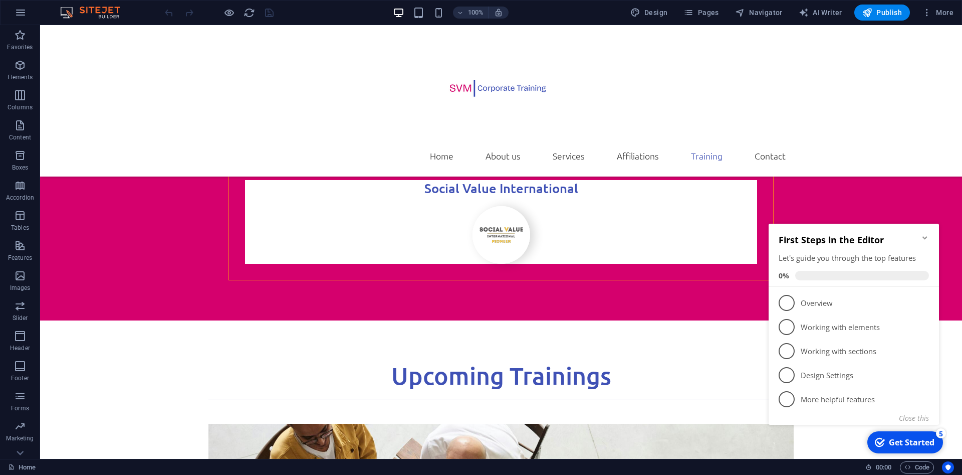
scroll to position [2783, 0]
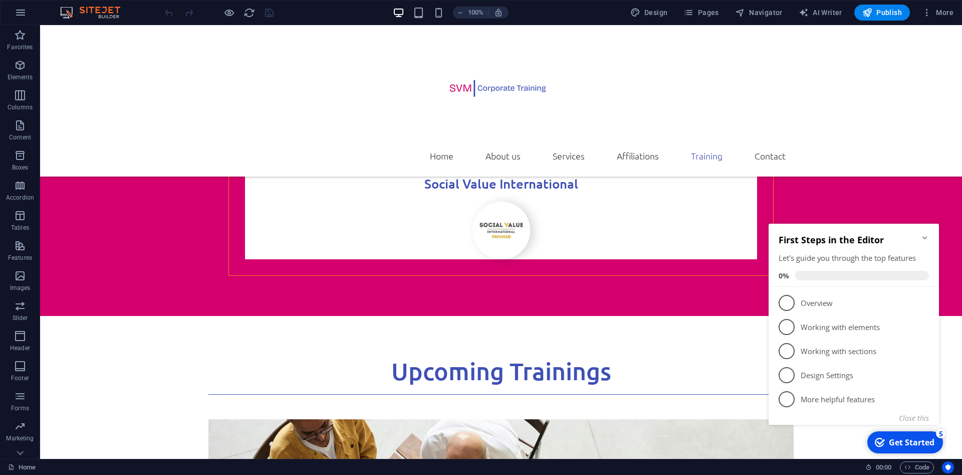
click at [927, 237] on icon "Minimize checklist" at bounding box center [925, 237] width 5 height 3
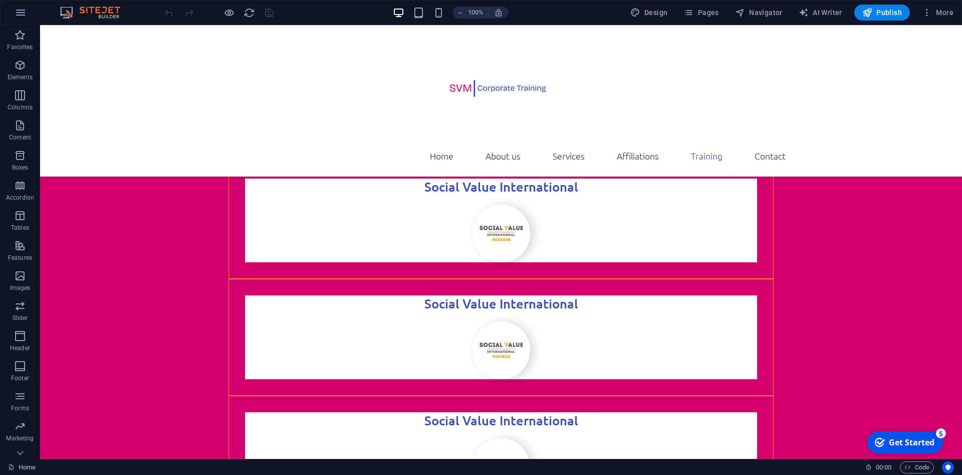
scroll to position [2605, 0]
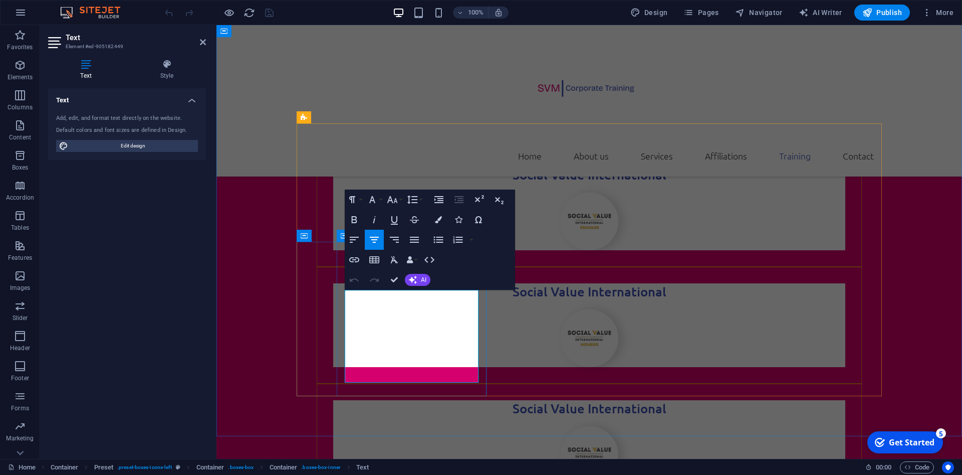
scroll to position [2681, 0]
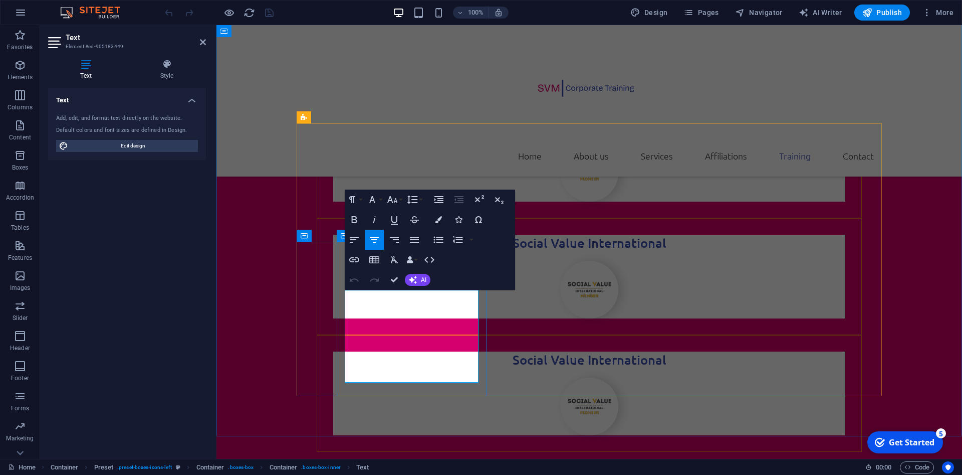
drag, startPoint x: 457, startPoint y: 375, endPoint x: 352, endPoint y: 298, distance: 130.1
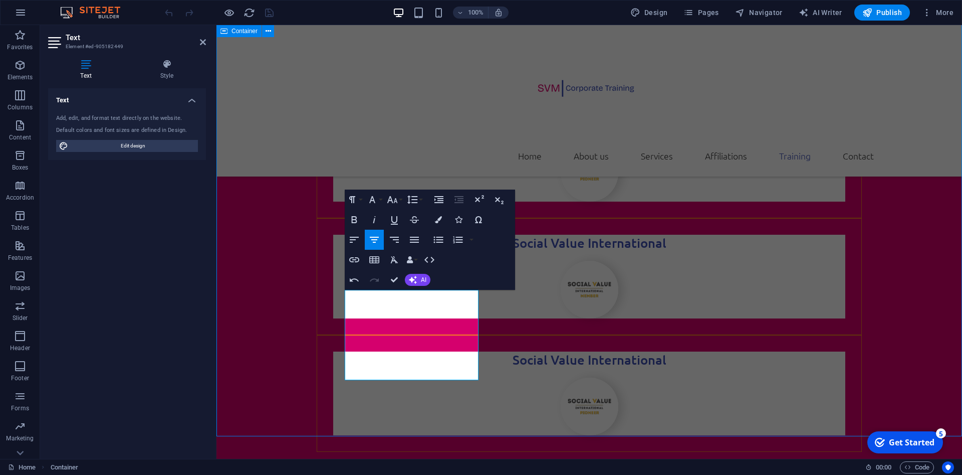
scroll to position [2605, 0]
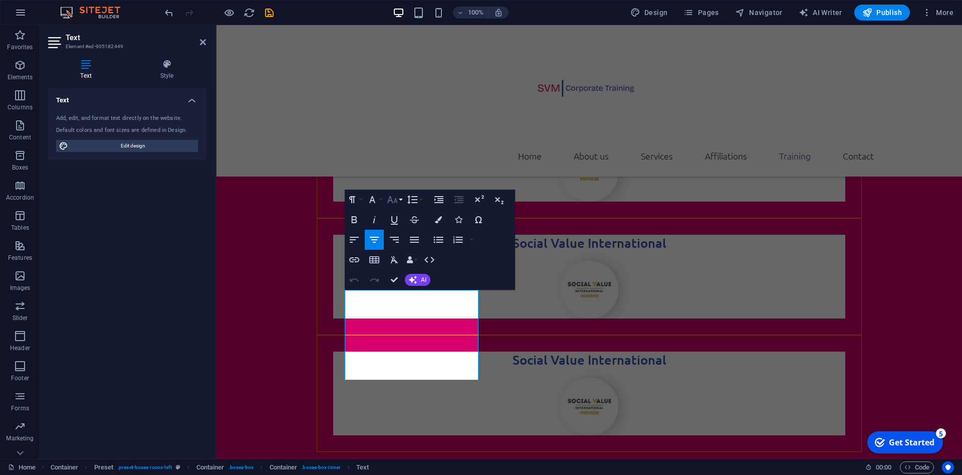
click at [401, 200] on button "Font Size" at bounding box center [394, 199] width 19 height 20
click at [407, 227] on link "18" at bounding box center [403, 228] width 36 height 15
drag, startPoint x: 439, startPoint y: 375, endPoint x: 361, endPoint y: 302, distance: 106.8
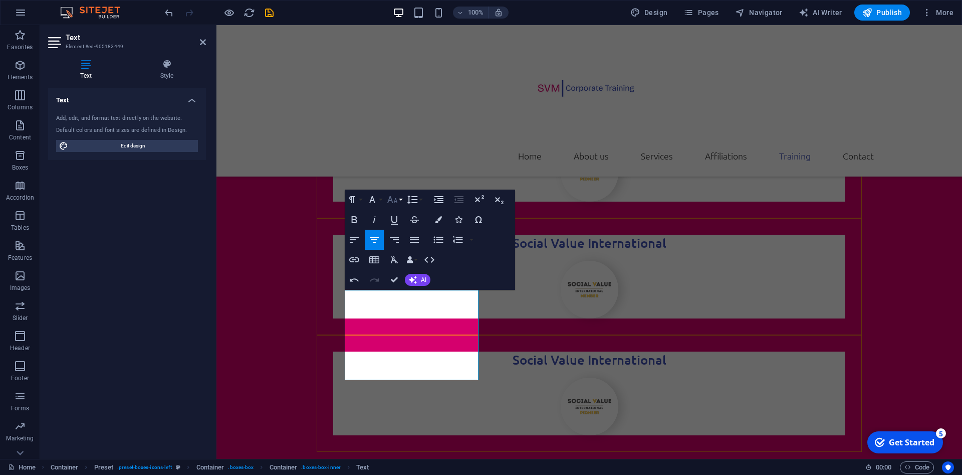
click at [392, 201] on icon "button" at bounding box center [392, 199] width 11 height 7
click at [401, 233] on link "18" at bounding box center [403, 228] width 36 height 15
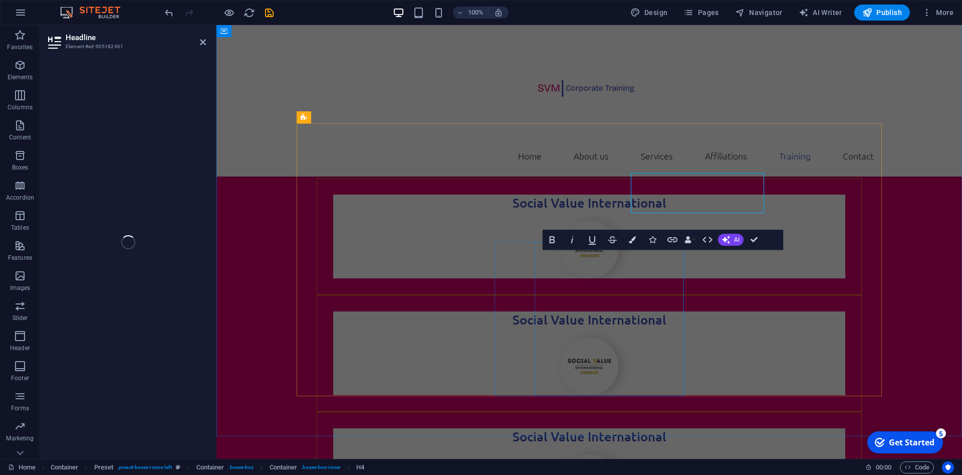
scroll to position [2681, 0]
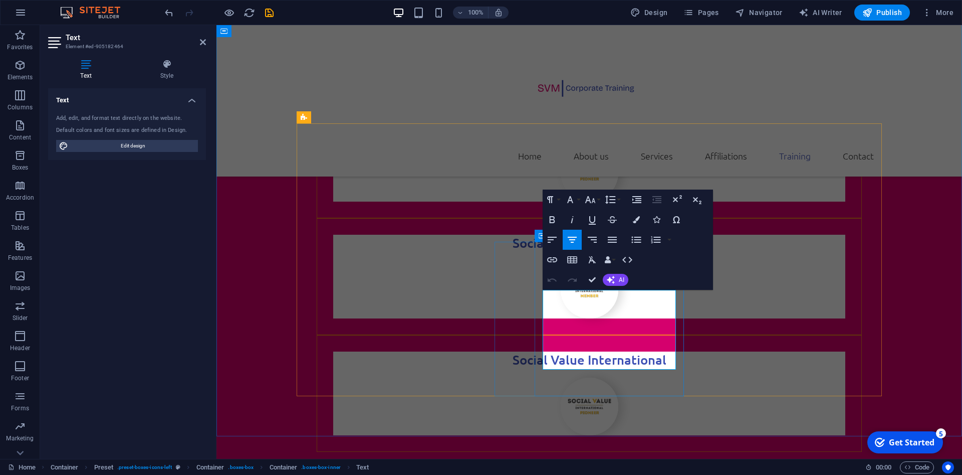
drag, startPoint x: 634, startPoint y: 364, endPoint x: 544, endPoint y: 298, distance: 111.1
drag, startPoint x: 647, startPoint y: 374, endPoint x: 552, endPoint y: 298, distance: 121.9
click at [590, 194] on icon "button" at bounding box center [590, 199] width 12 height 12
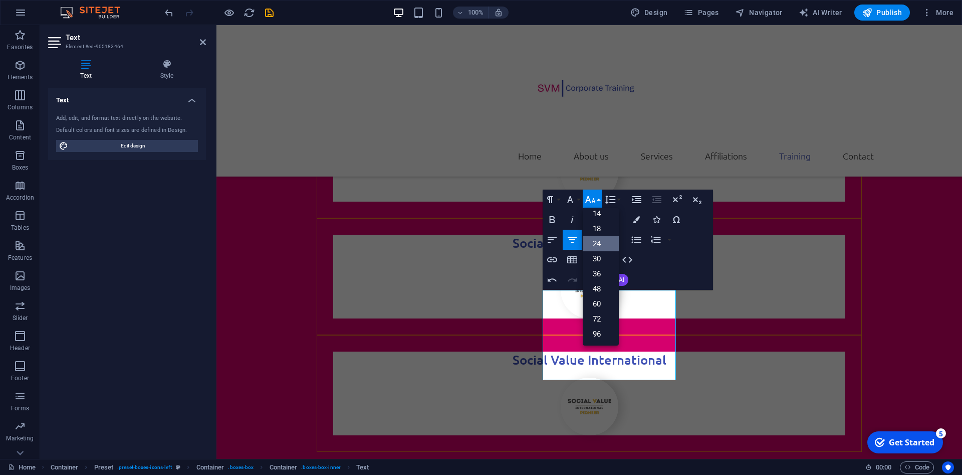
scroll to position [81, 0]
click at [603, 227] on link "18" at bounding box center [601, 228] width 36 height 15
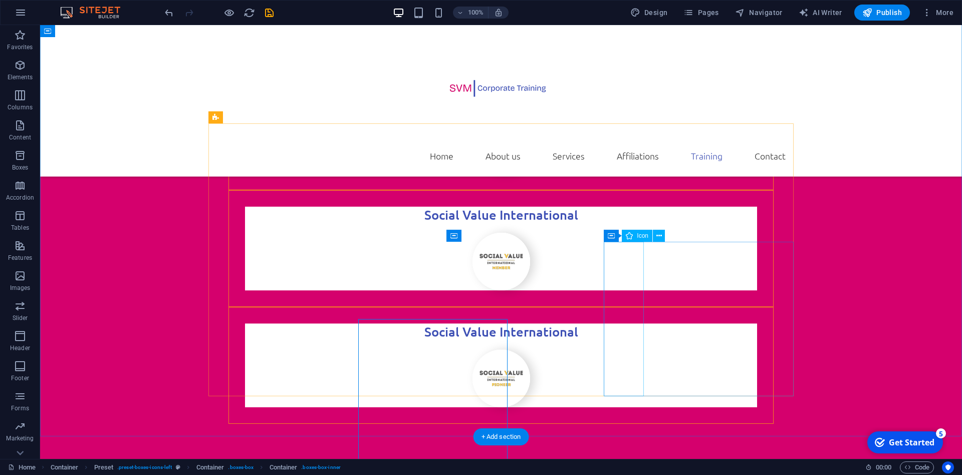
scroll to position [2605, 0]
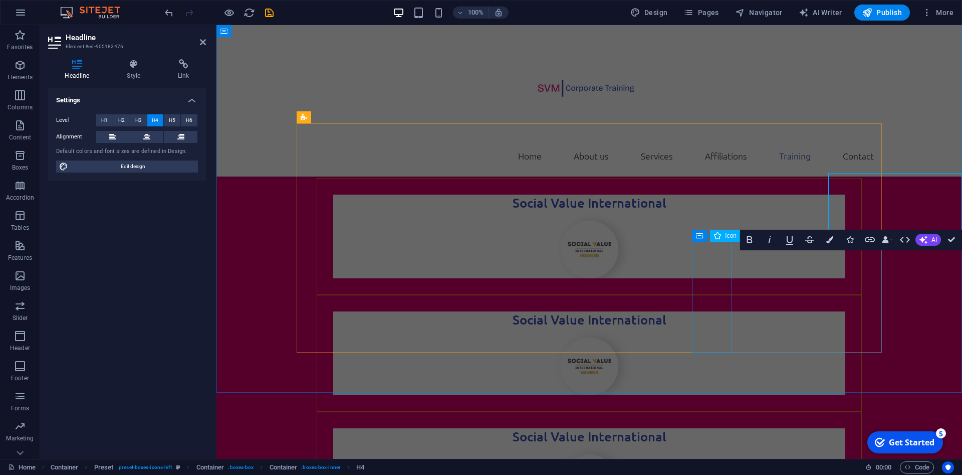
scroll to position [2681, 0]
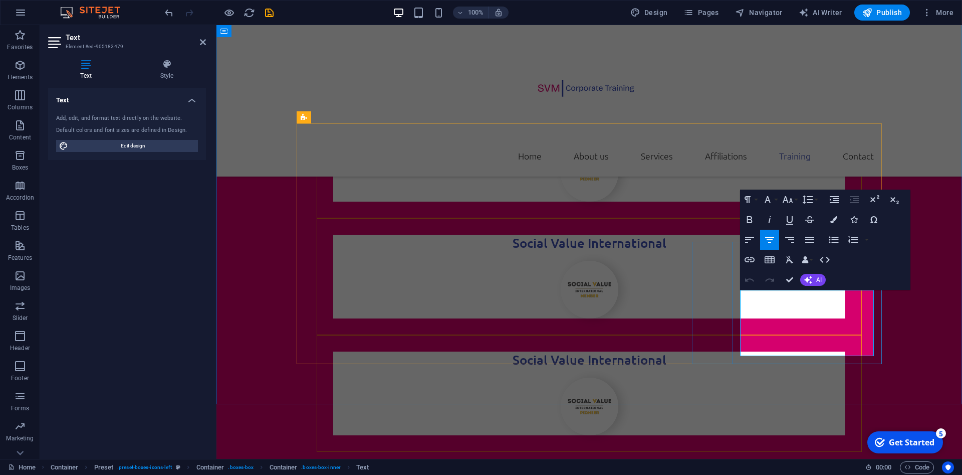
drag, startPoint x: 862, startPoint y: 348, endPoint x: 741, endPoint y: 298, distance: 130.8
drag, startPoint x: 846, startPoint y: 373, endPoint x: 747, endPoint y: 301, distance: 122.7
click at [796, 200] on button "Font Size" at bounding box center [789, 199] width 19 height 20
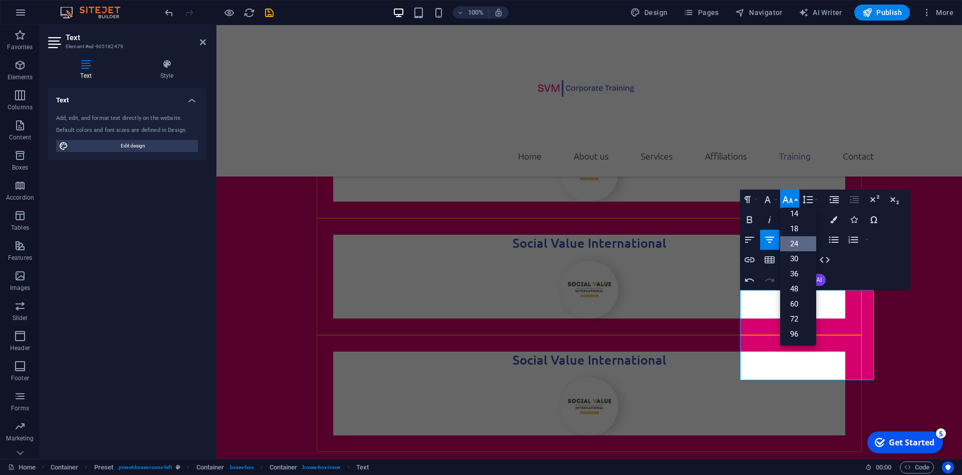
scroll to position [81, 0]
click at [799, 228] on link "18" at bounding box center [798, 228] width 36 height 15
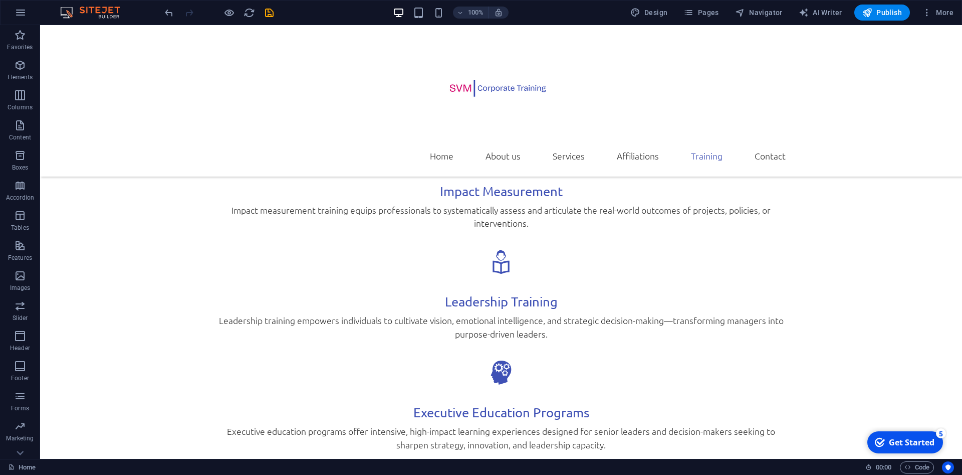
scroll to position [1947, 0]
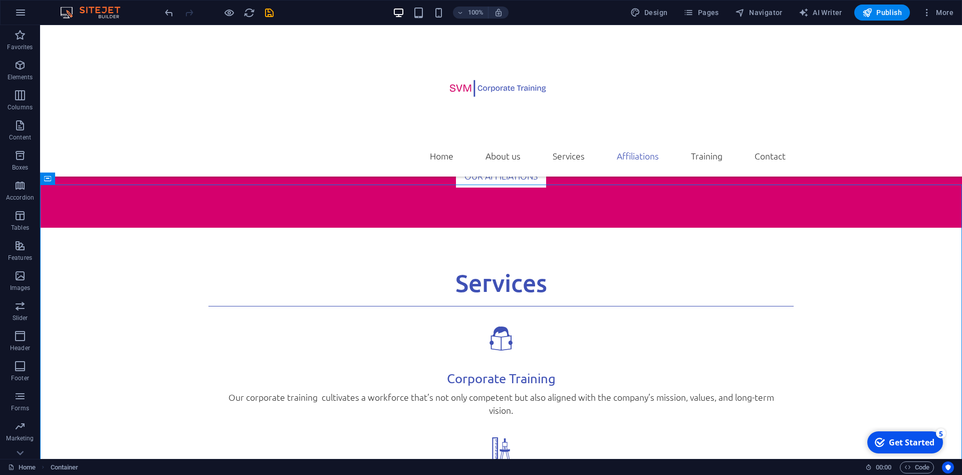
scroll to position [1638, 0]
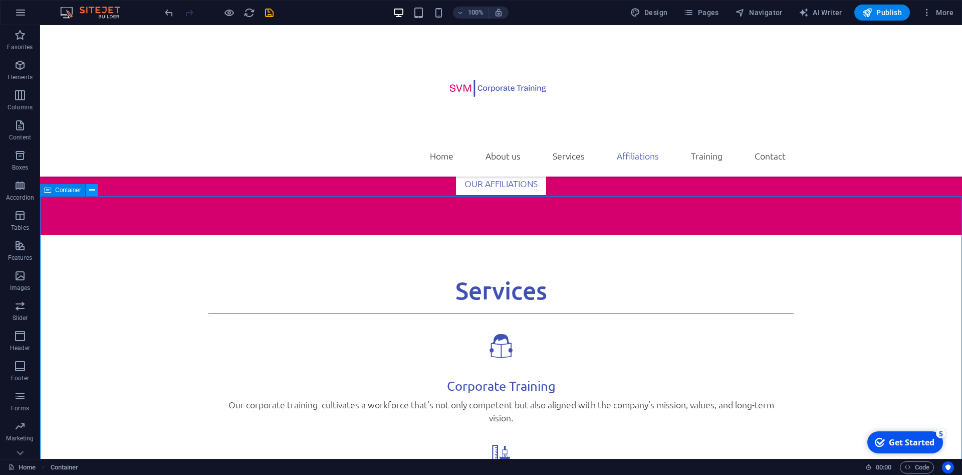
click at [90, 188] on icon at bounding box center [92, 190] width 6 height 11
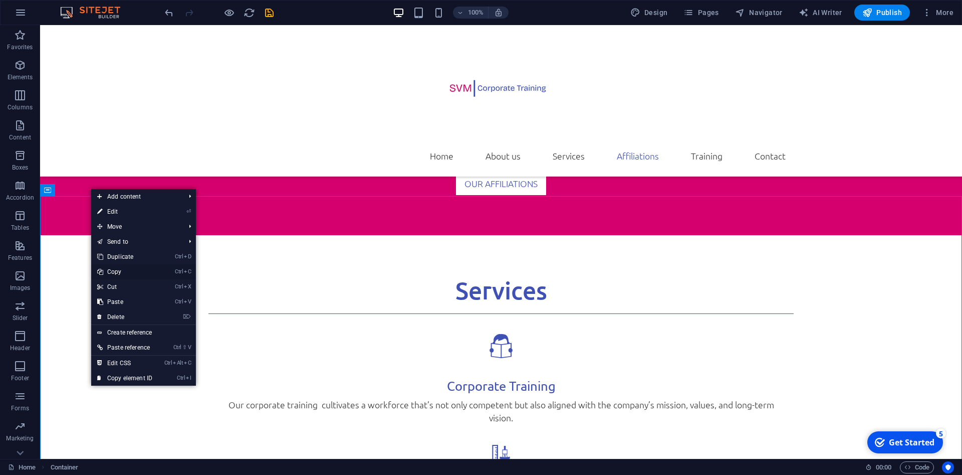
click at [120, 273] on link "Ctrl C Copy" at bounding box center [124, 271] width 67 height 15
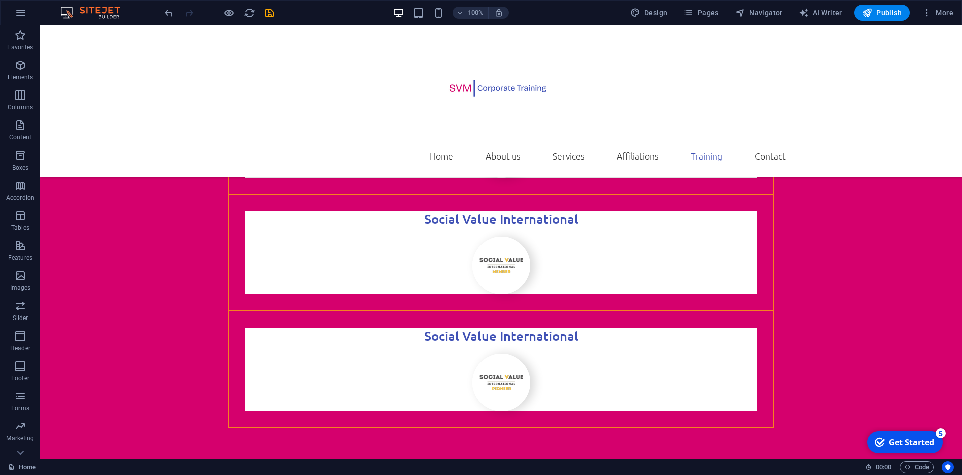
scroll to position [2681, 0]
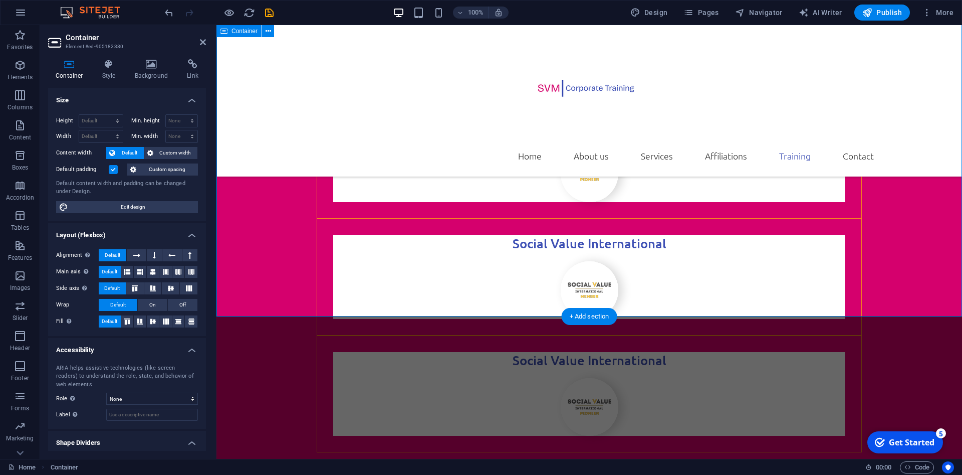
scroll to position [2757, 0]
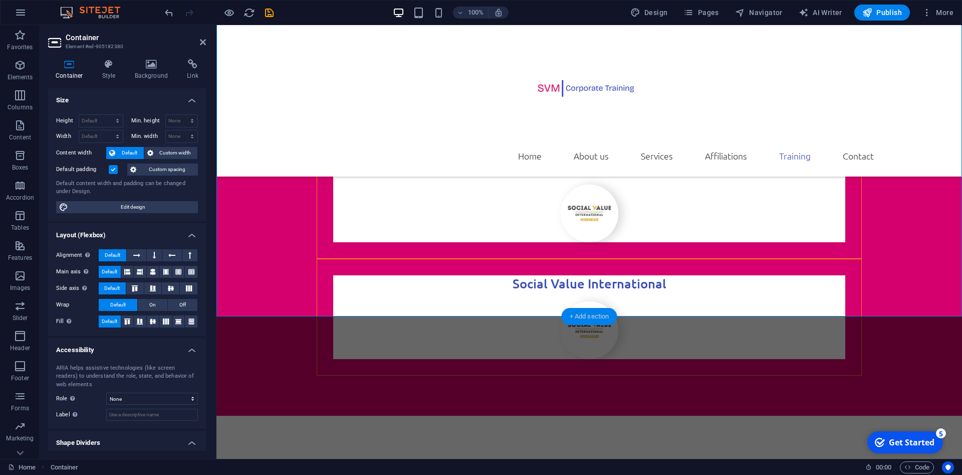
click at [583, 313] on div "+ Add section" at bounding box center [590, 316] width 56 height 17
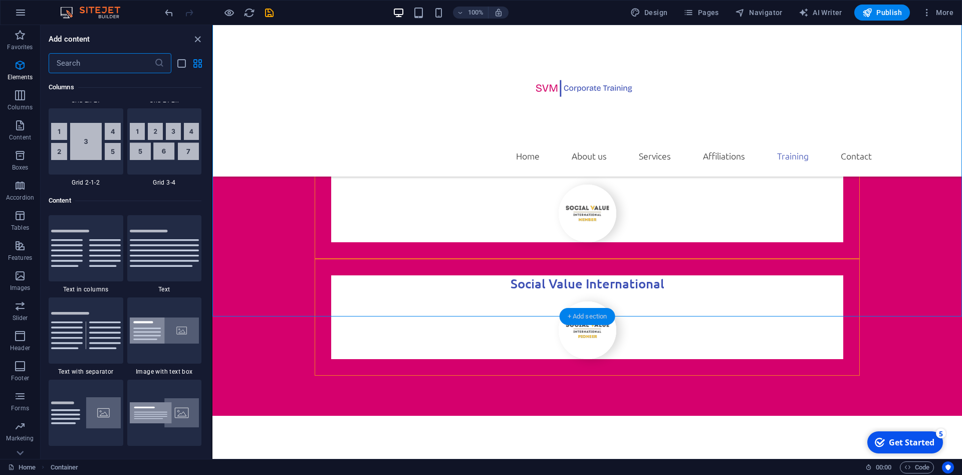
scroll to position [1754, 0]
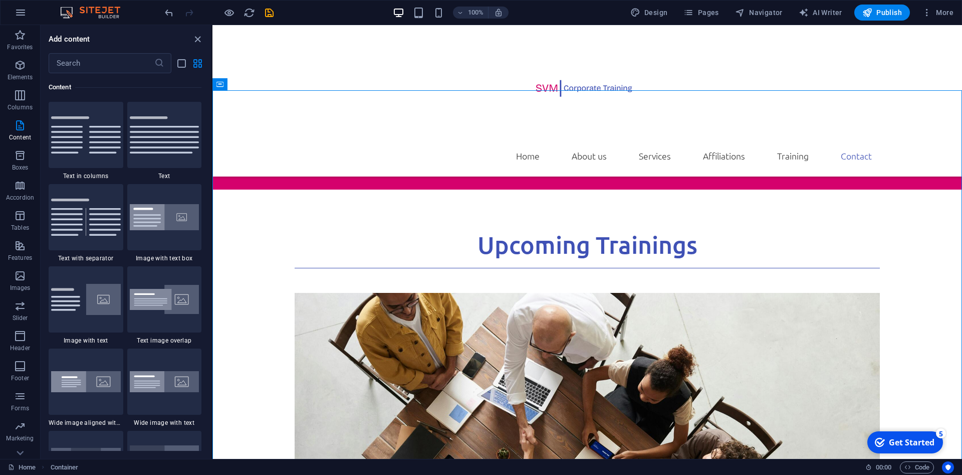
scroll to position [2937, 0]
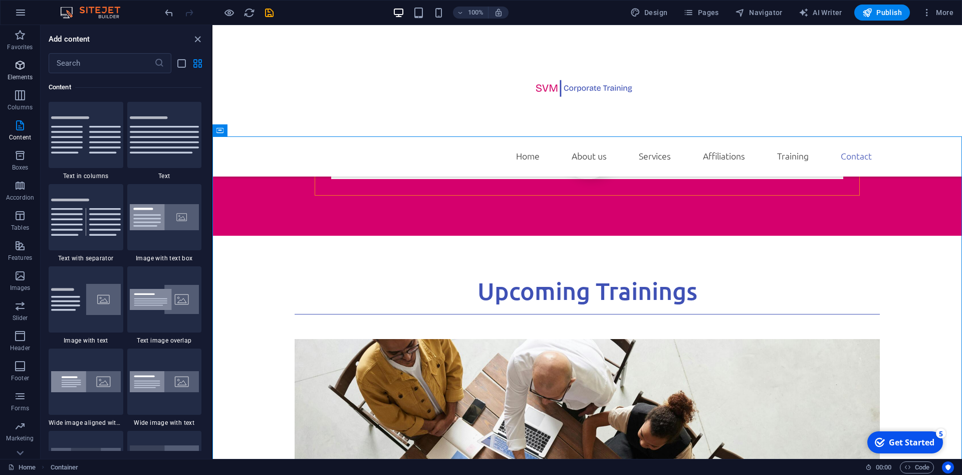
click at [15, 64] on icon "button" at bounding box center [20, 65] width 12 height 12
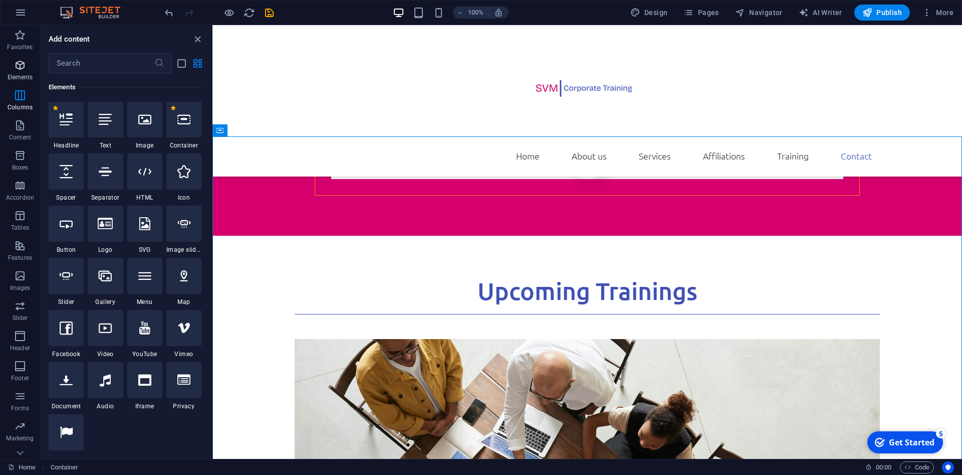
scroll to position [107, 0]
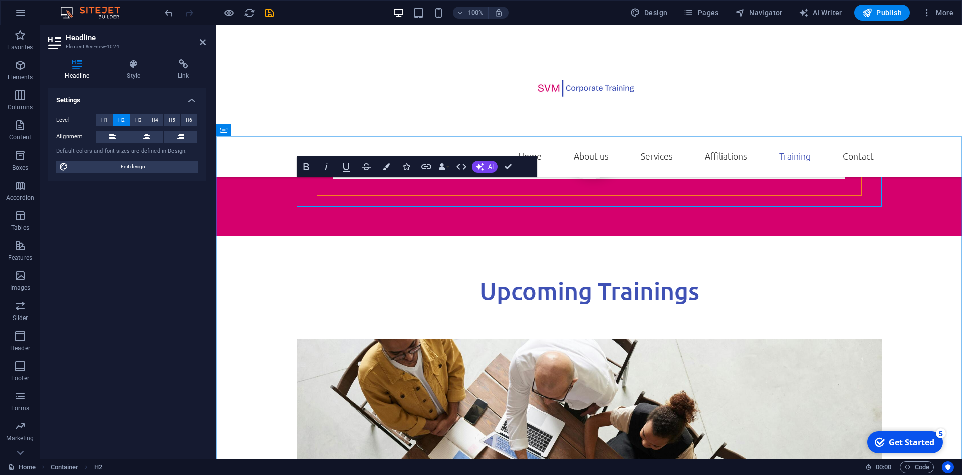
drag, startPoint x: 696, startPoint y: 187, endPoint x: 514, endPoint y: 203, distance: 182.6
click at [333, 203] on button at bounding box center [330, 200] width 12 height 12
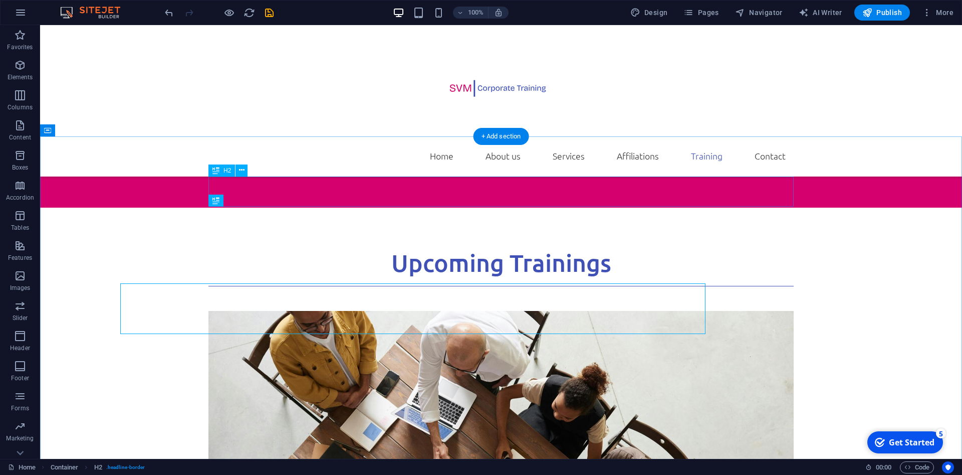
scroll to position [2861, 0]
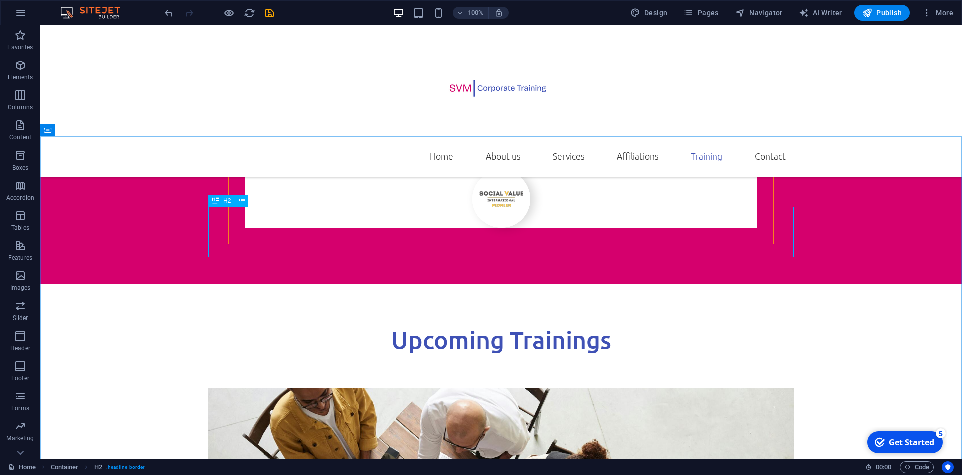
click at [222, 200] on div "H2" at bounding box center [222, 200] width 27 height 12
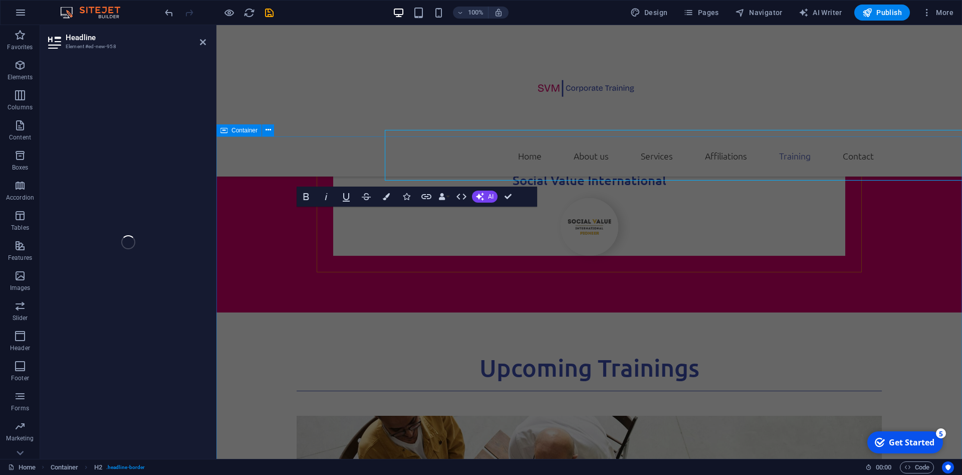
scroll to position [2937, 0]
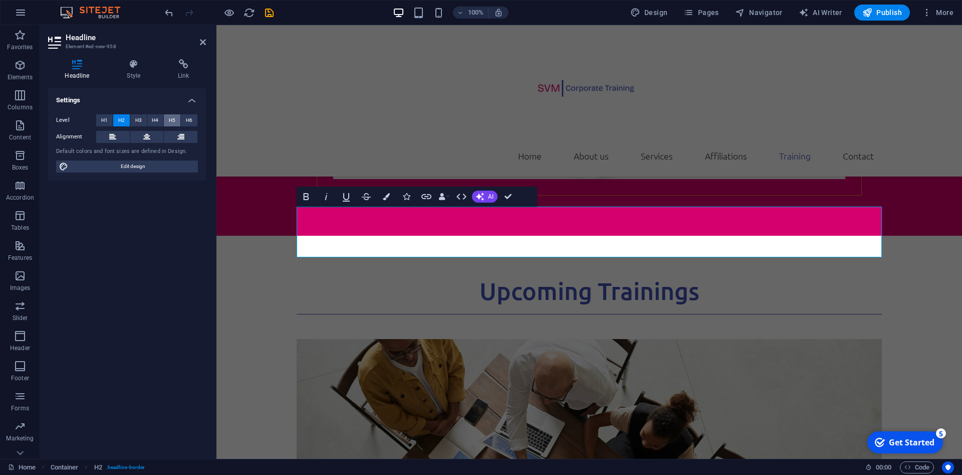
click at [171, 122] on span "H5" at bounding box center [172, 120] width 7 height 12
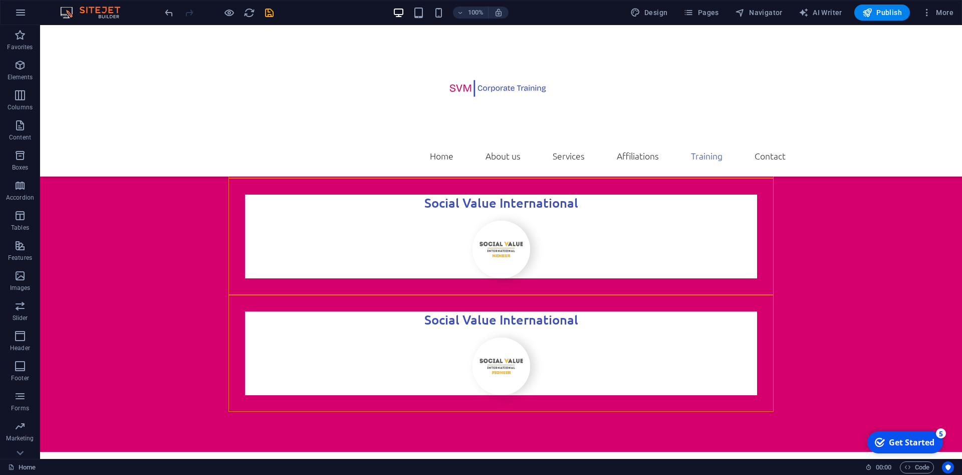
scroll to position [2689, 0]
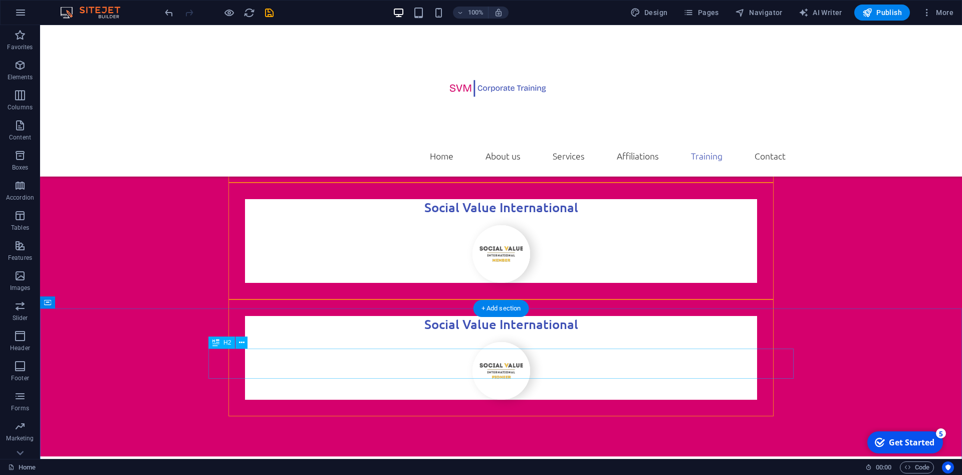
click at [167, 13] on icon "undo" at bounding box center [169, 13] width 12 height 12
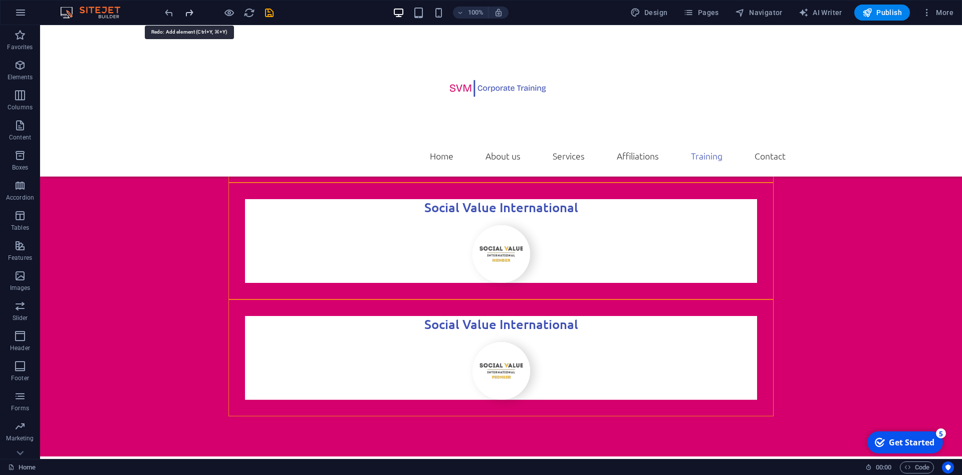
click at [186, 15] on icon "redo" at bounding box center [189, 13] width 12 height 12
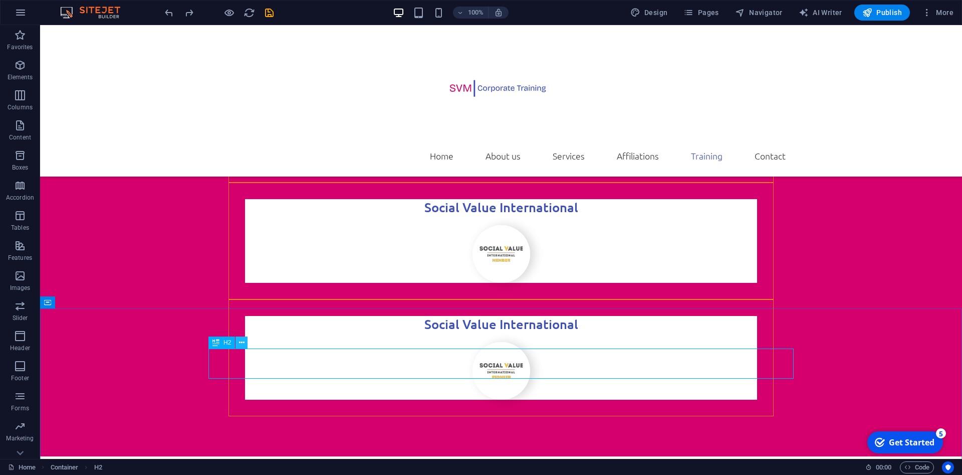
click at [244, 342] on icon at bounding box center [242, 342] width 6 height 11
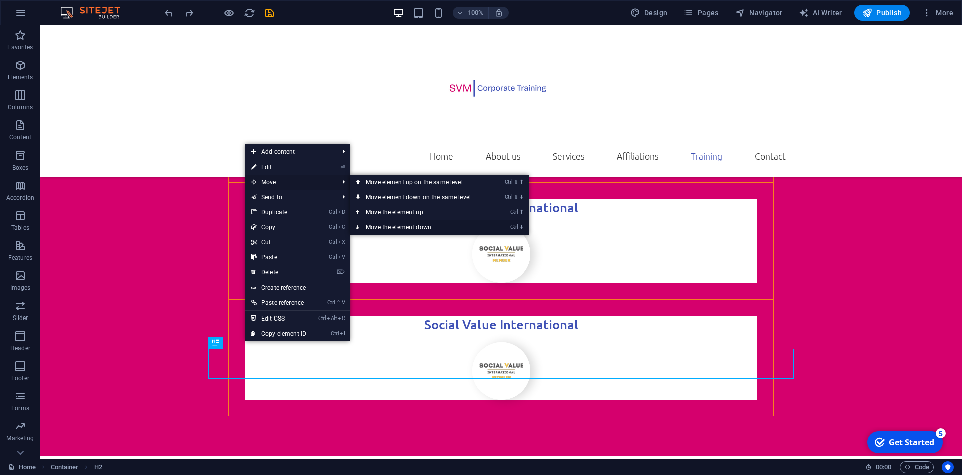
click at [417, 225] on link "Ctrl ⬇ Move the element down" at bounding box center [420, 227] width 141 height 15
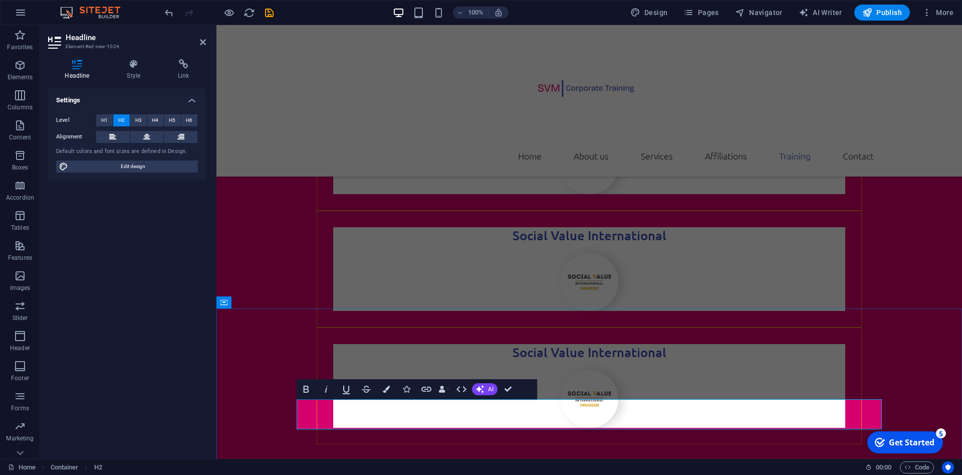
scroll to position [2765, 0]
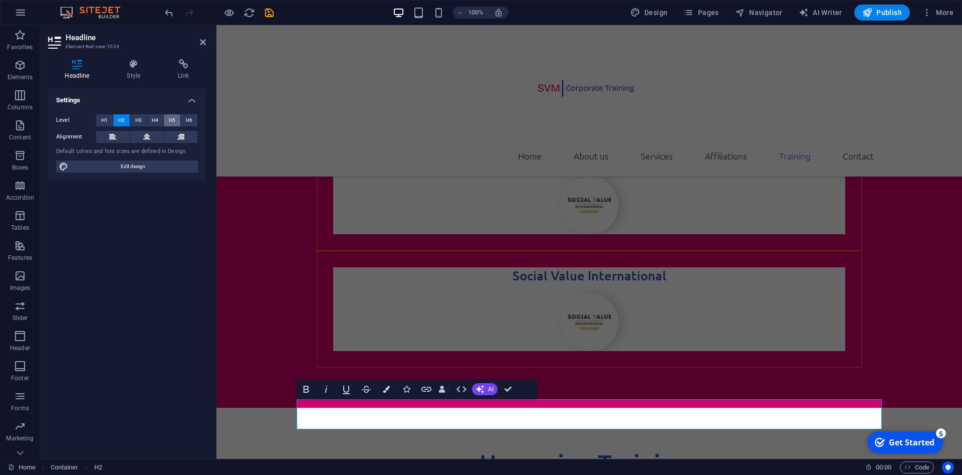
click at [173, 118] on span "H5" at bounding box center [172, 120] width 7 height 12
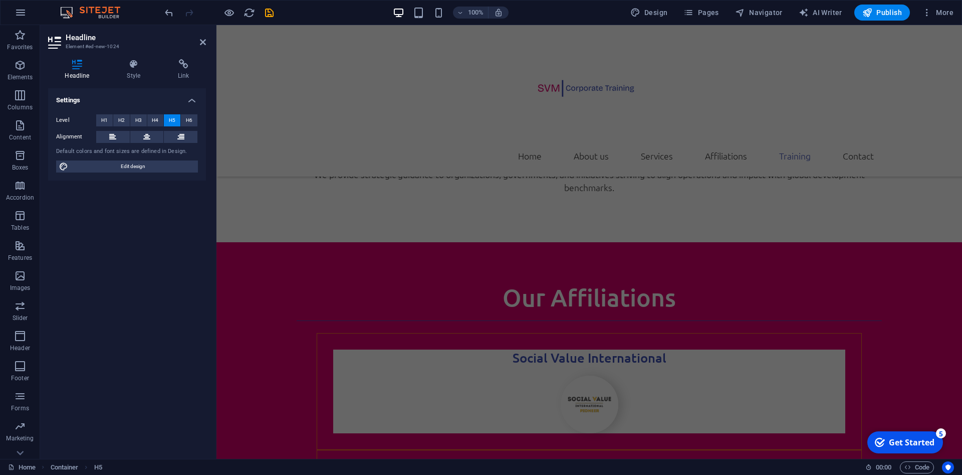
scroll to position [2431, 0]
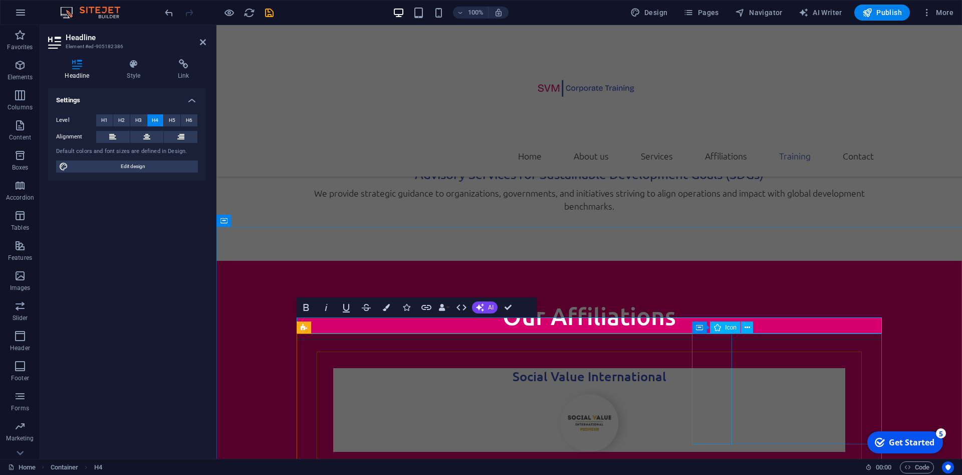
scroll to position [2471, 0]
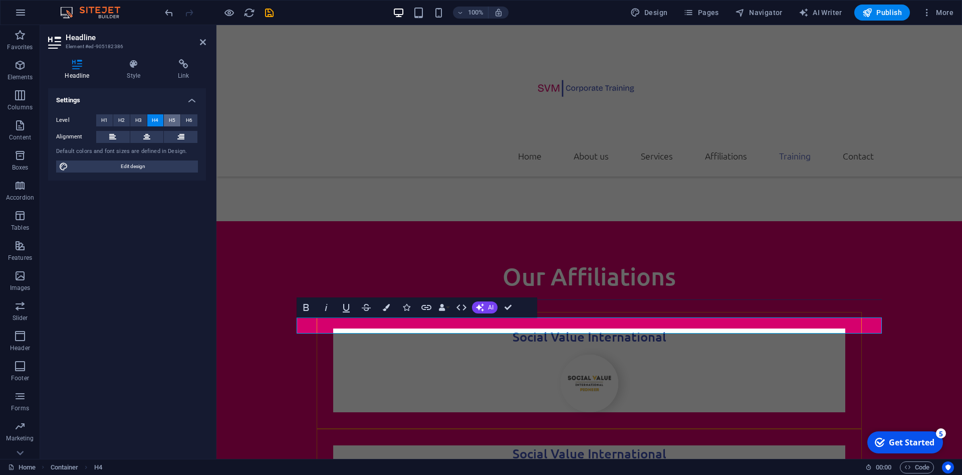
click at [171, 120] on span "H5" at bounding box center [172, 120] width 7 height 12
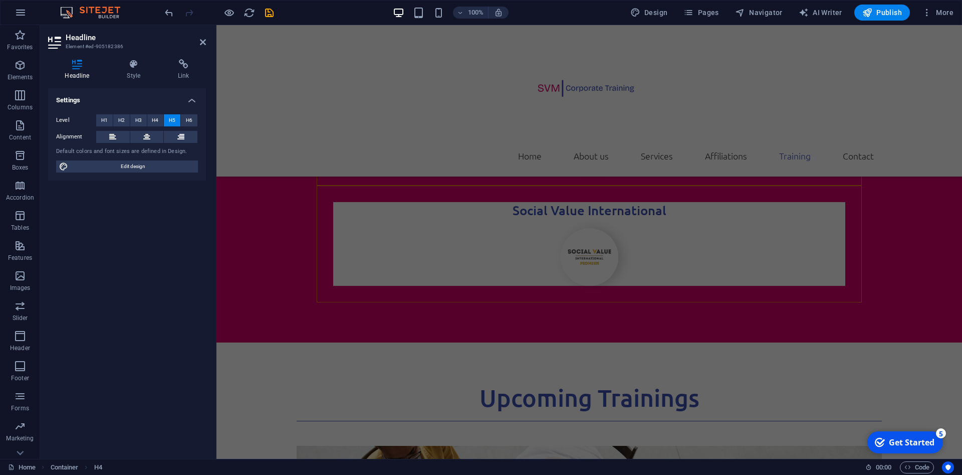
scroll to position [2821, 0]
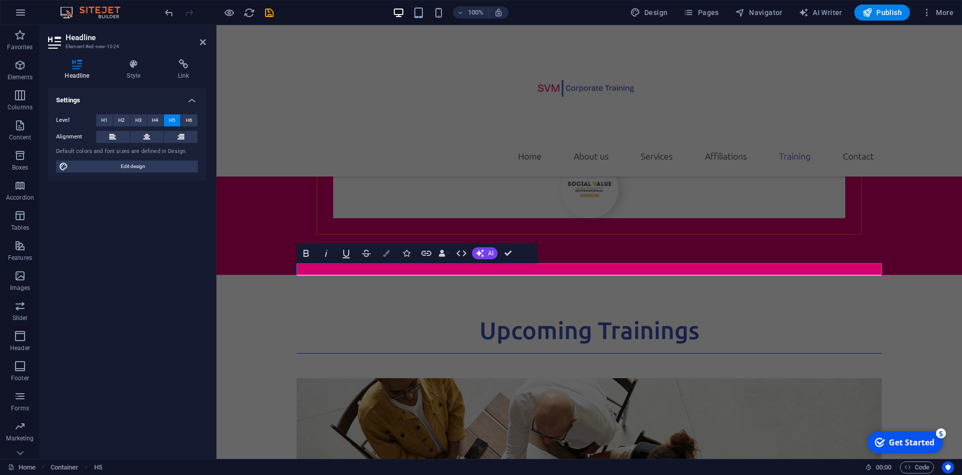
click at [381, 251] on button "Colors" at bounding box center [386, 253] width 19 height 20
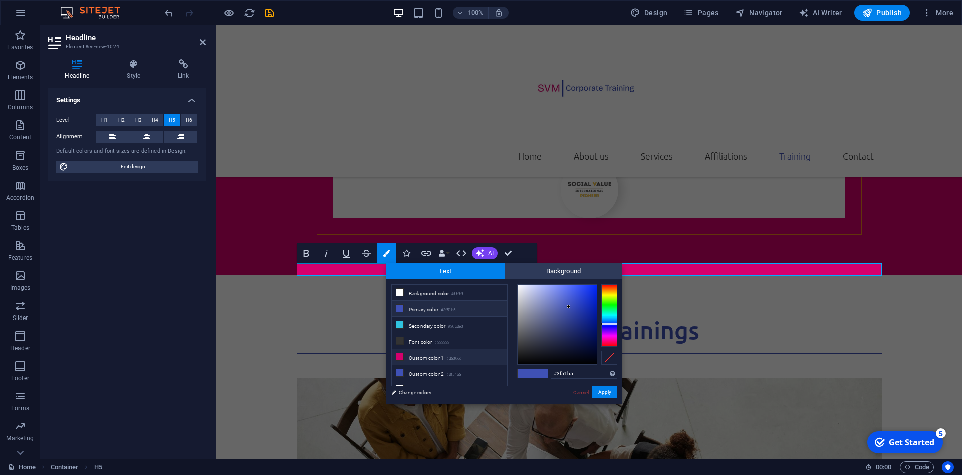
click at [399, 356] on icon at bounding box center [400, 356] width 7 height 7
type input "#d5006d"
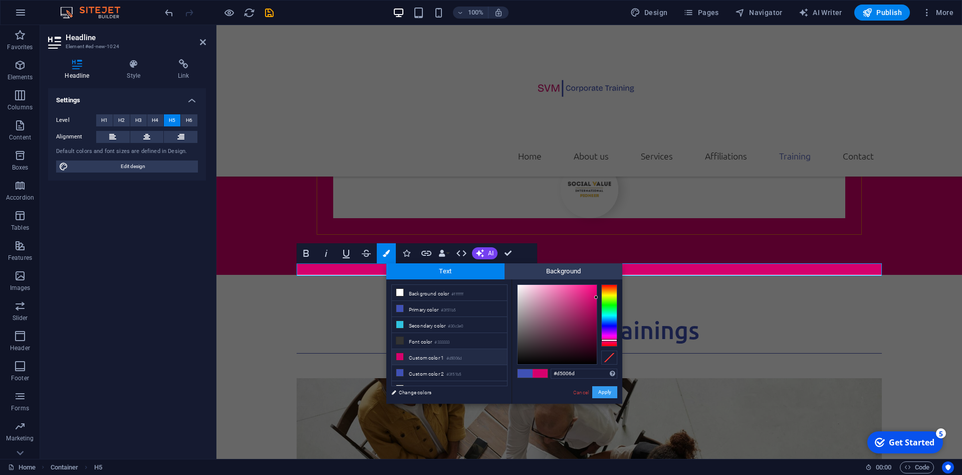
click at [604, 392] on button "Apply" at bounding box center [604, 392] width 25 height 12
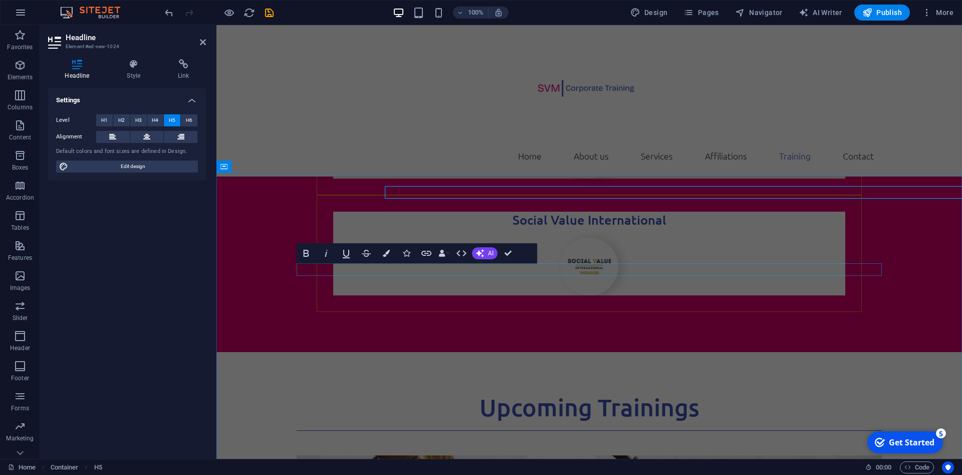
scroll to position [2898, 0]
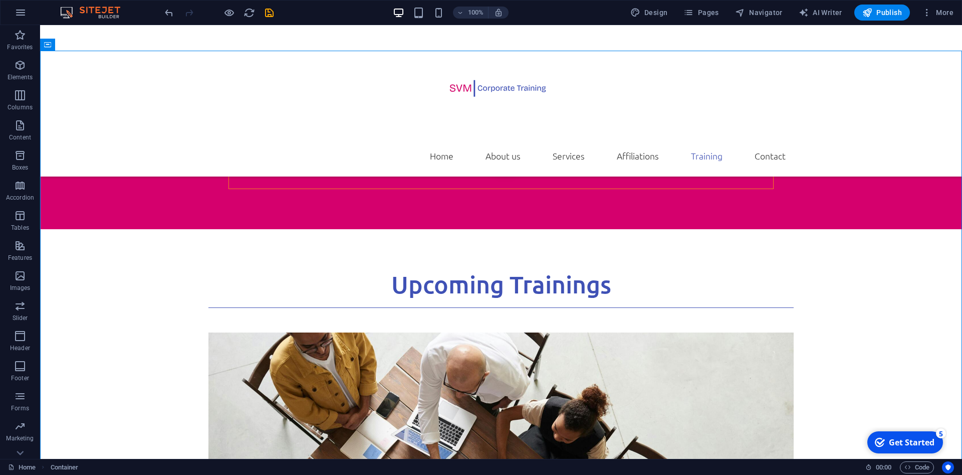
scroll to position [2947, 0]
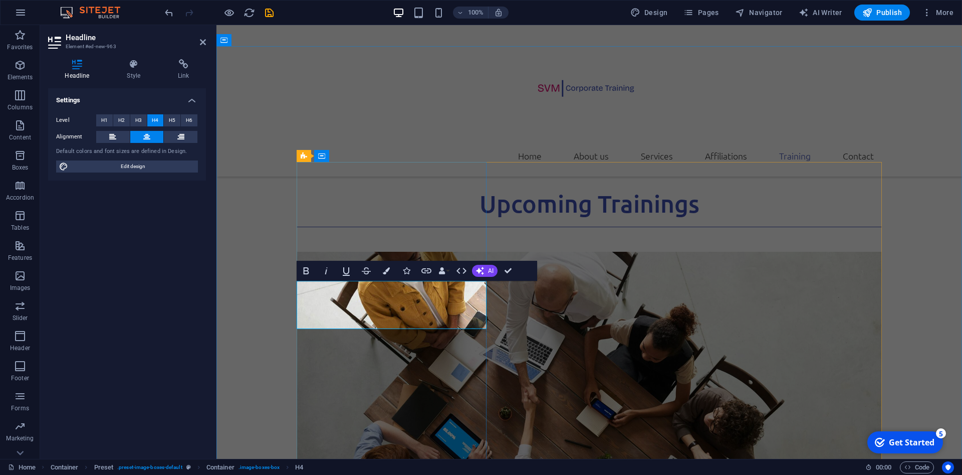
drag, startPoint x: 430, startPoint y: 337, endPoint x: 350, endPoint y: 324, distance: 80.7
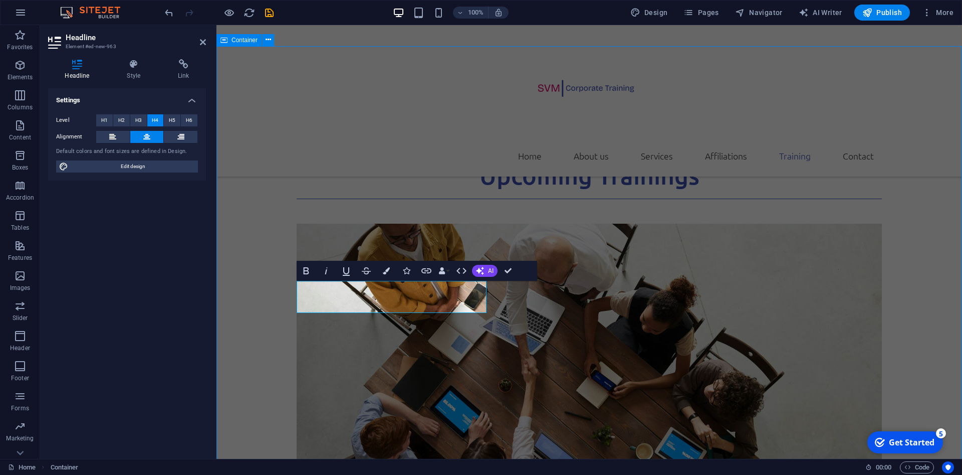
scroll to position [2947, 0]
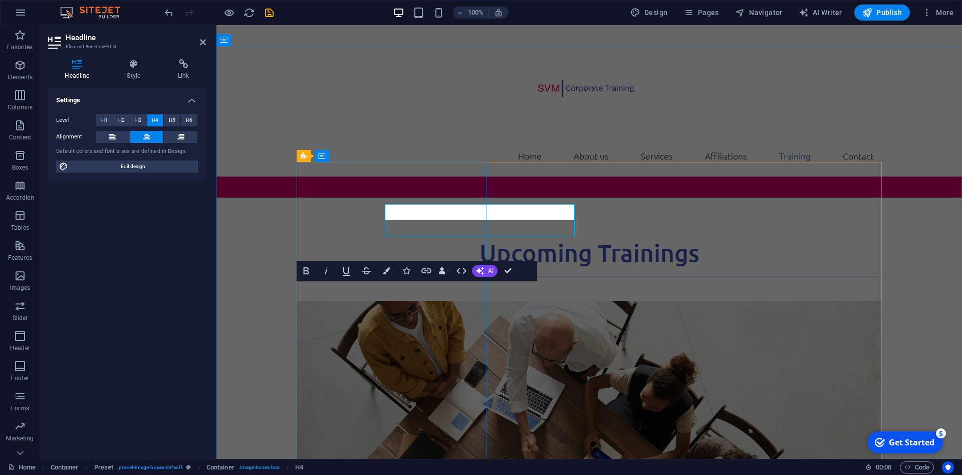
scroll to position [3025, 0]
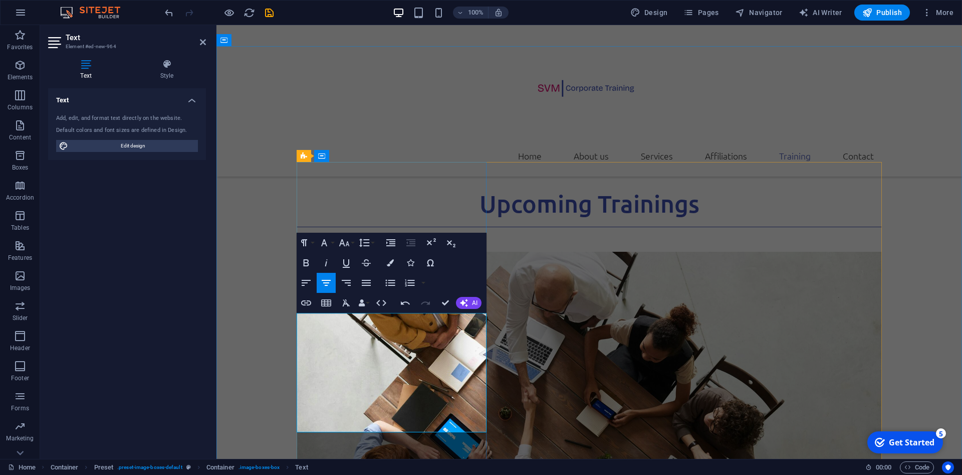
drag, startPoint x: 448, startPoint y: 333, endPoint x: 336, endPoint y: 335, distance: 111.3
click at [307, 261] on icon "button" at bounding box center [306, 263] width 12 height 12
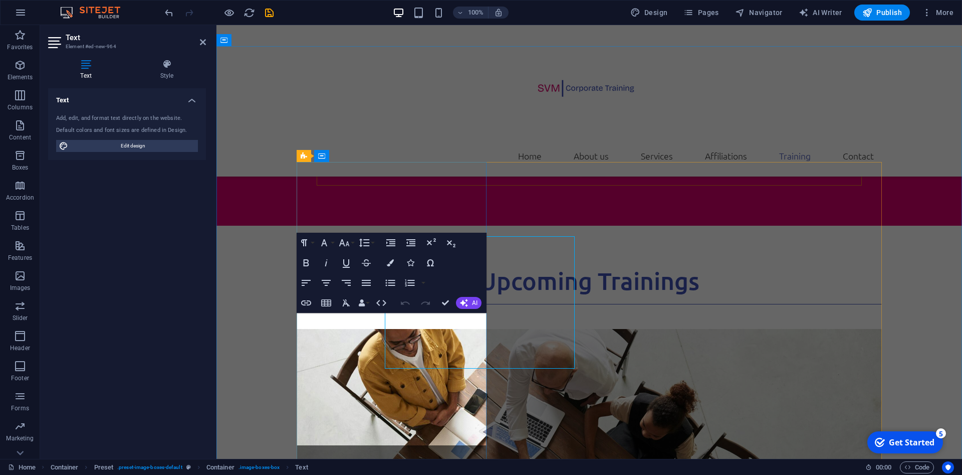
scroll to position [3025, 0]
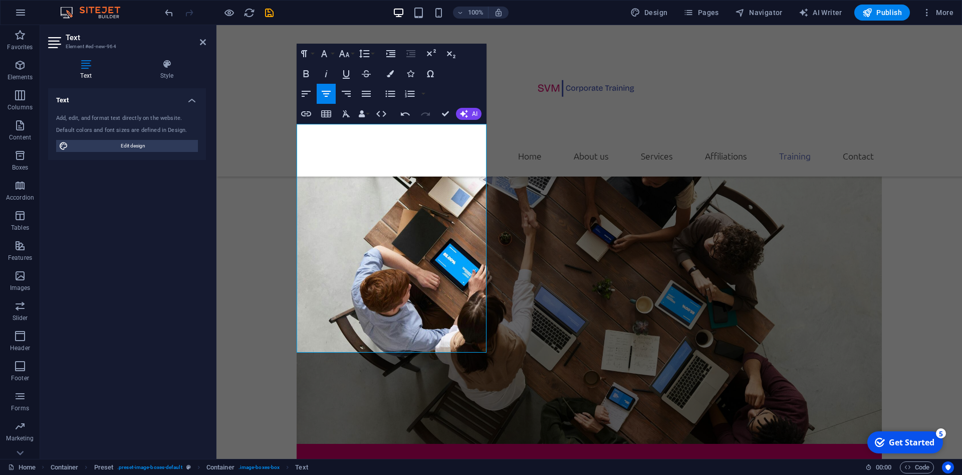
scroll to position [3161, 0]
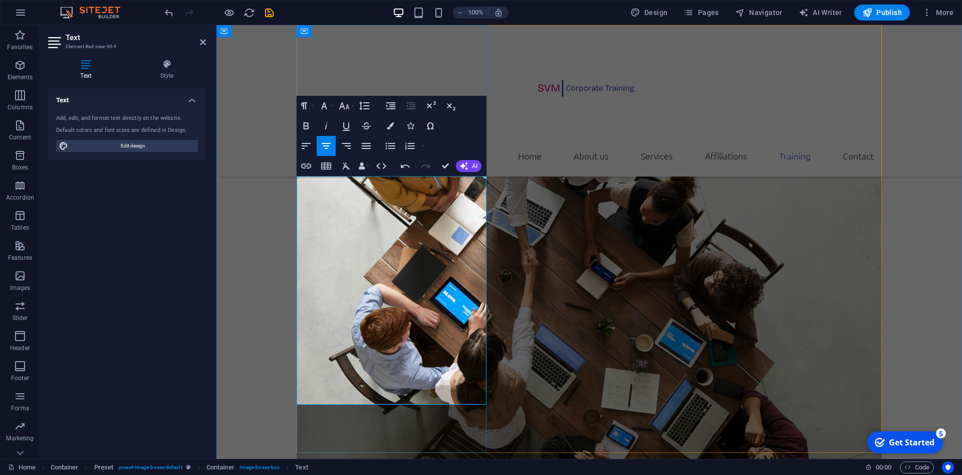
drag, startPoint x: 441, startPoint y: 370, endPoint x: 317, endPoint y: 231, distance: 186.4
click at [350, 106] on icon "button" at bounding box center [344, 106] width 12 height 12
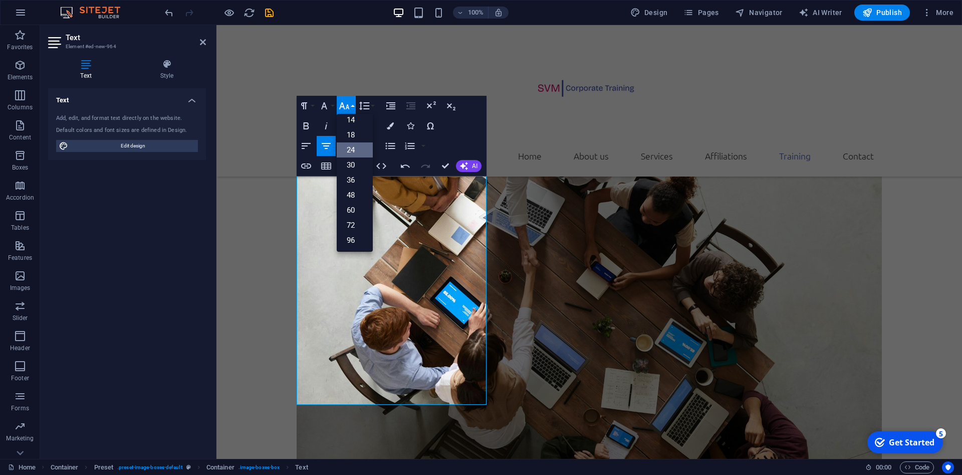
scroll to position [81, 0]
click at [351, 134] on link "18" at bounding box center [355, 134] width 36 height 15
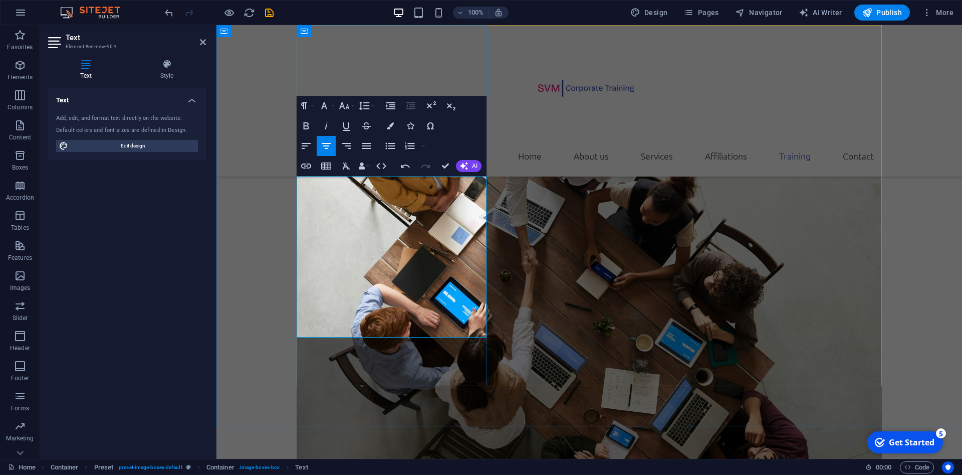
drag, startPoint x: 430, startPoint y: 306, endPoint x: 320, endPoint y: 224, distance: 137.1
click at [390, 124] on icon "button" at bounding box center [390, 125] width 7 height 7
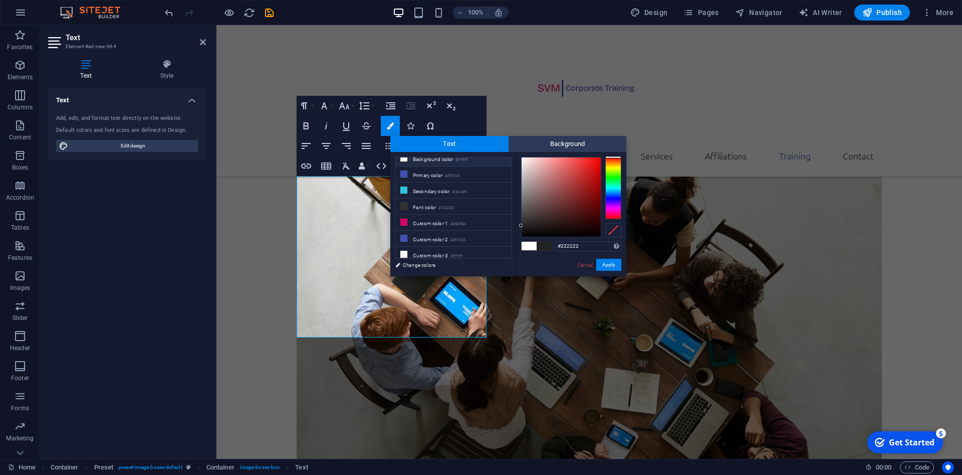
scroll to position [8, 0]
click at [438, 249] on li "Custom color 3 #ffffff" at bounding box center [453, 254] width 115 height 16
type input "#ffffff"
click at [606, 263] on button "Apply" at bounding box center [609, 265] width 25 height 12
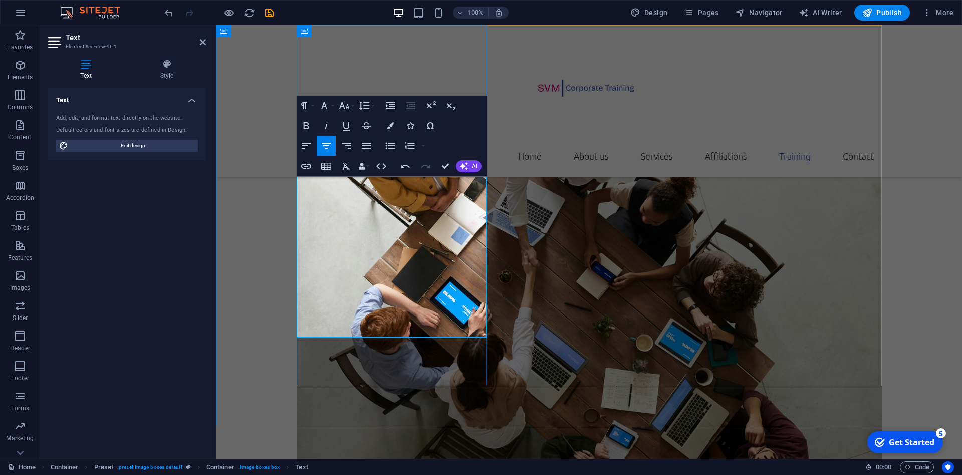
click at [340, 342] on icon at bounding box center [340, 341] width 6 height 11
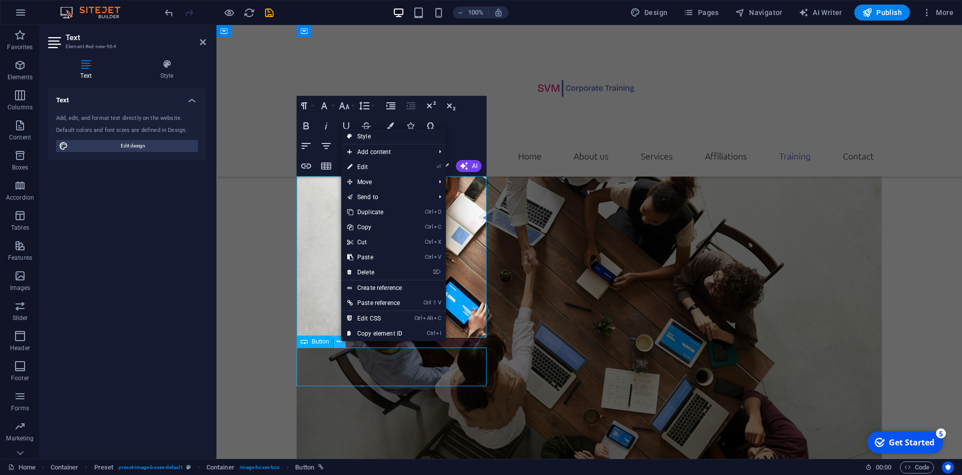
scroll to position [3084, 0]
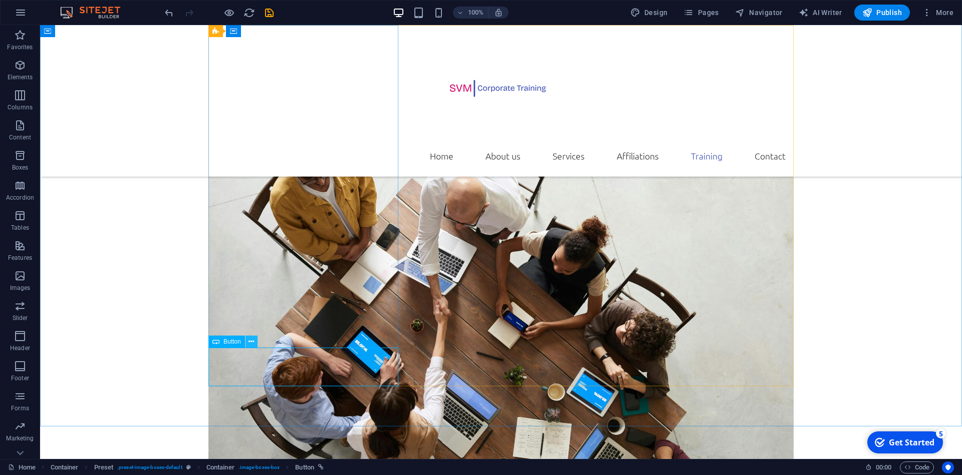
click at [251, 341] on icon at bounding box center [252, 341] width 6 height 11
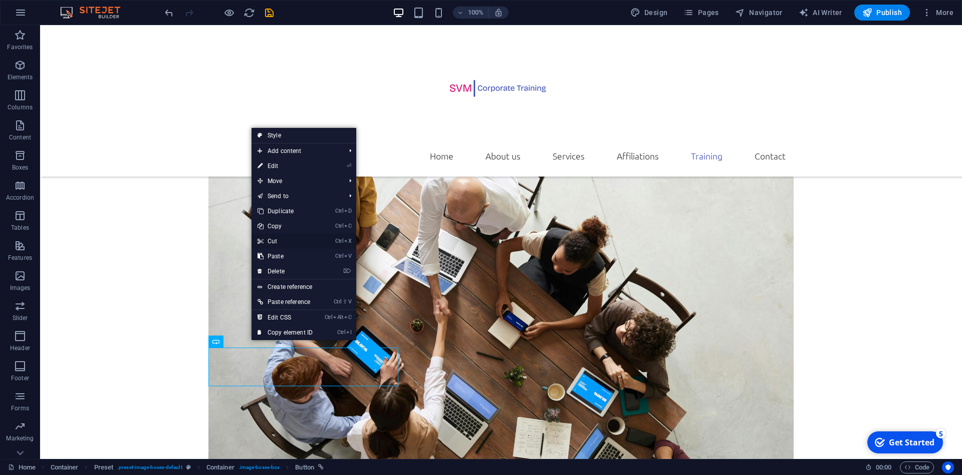
click at [273, 239] on link "Ctrl X Cut" at bounding box center [285, 241] width 67 height 15
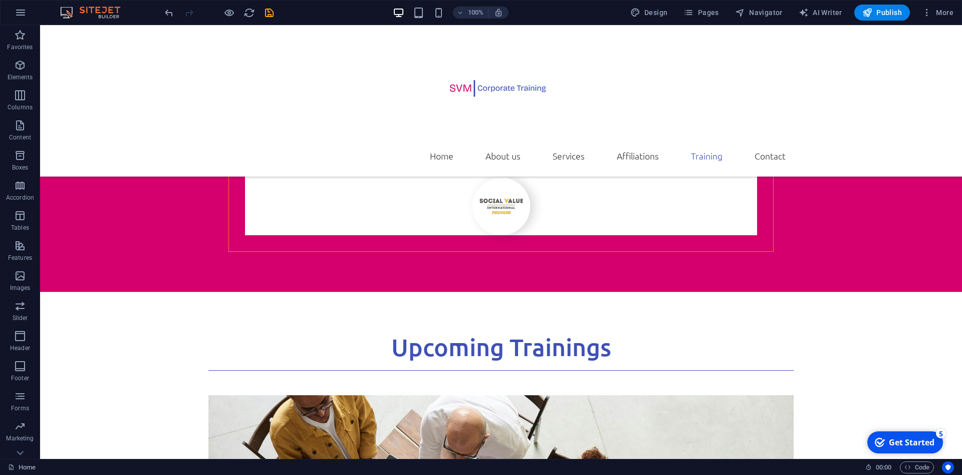
scroll to position [2849, 0]
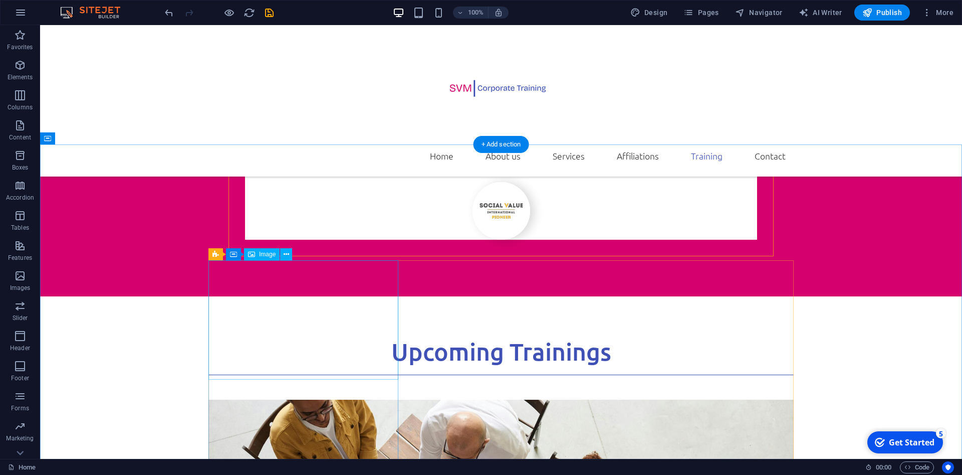
click at [288, 254] on icon at bounding box center [287, 254] width 6 height 11
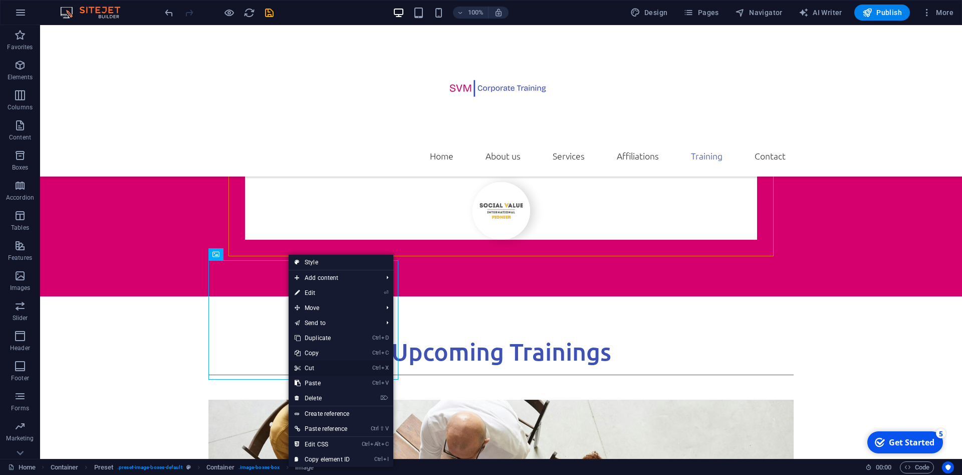
click at [310, 368] on link "Ctrl X Cut" at bounding box center [322, 367] width 67 height 15
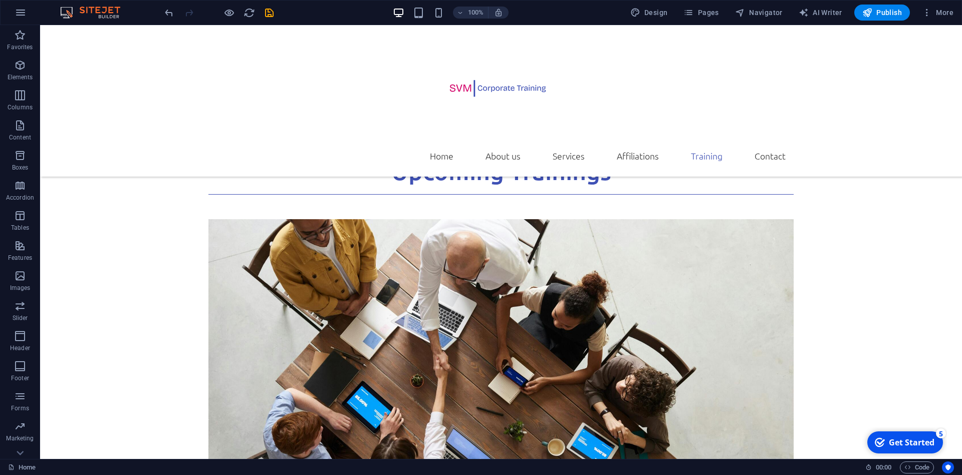
scroll to position [3034, 0]
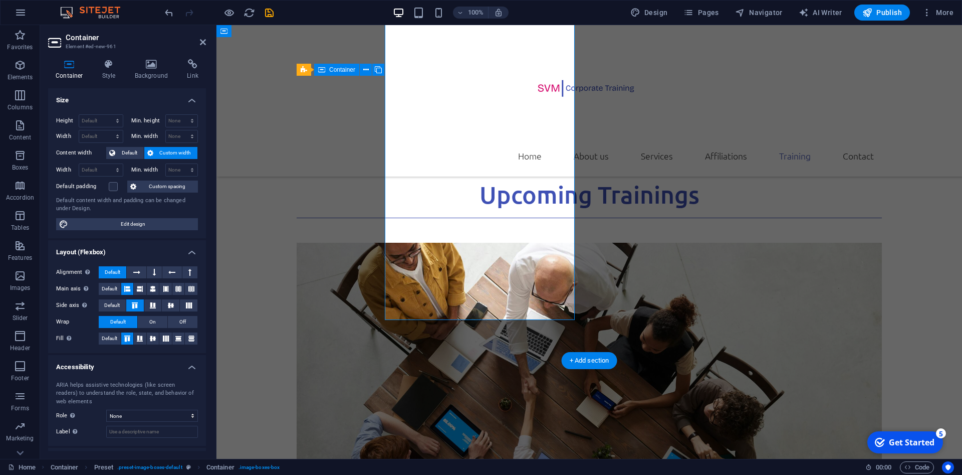
scroll to position [3111, 0]
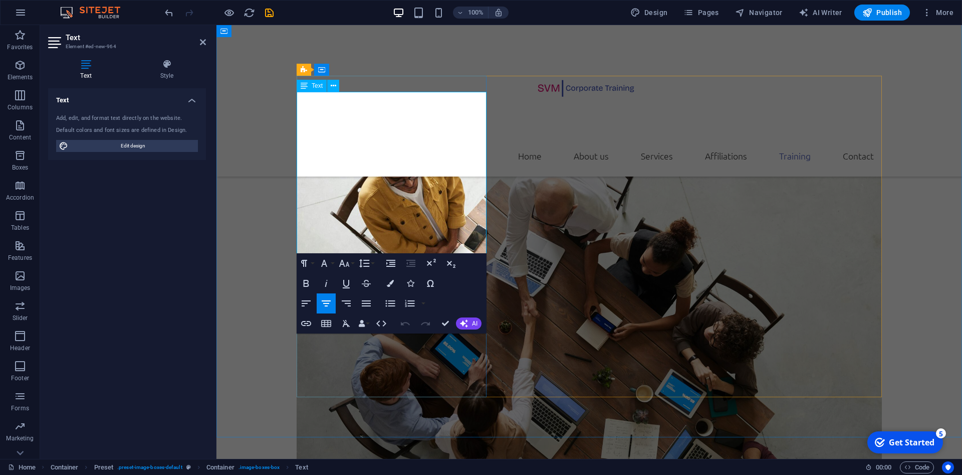
drag, startPoint x: 441, startPoint y: 246, endPoint x: 344, endPoint y: 251, distance: 96.4
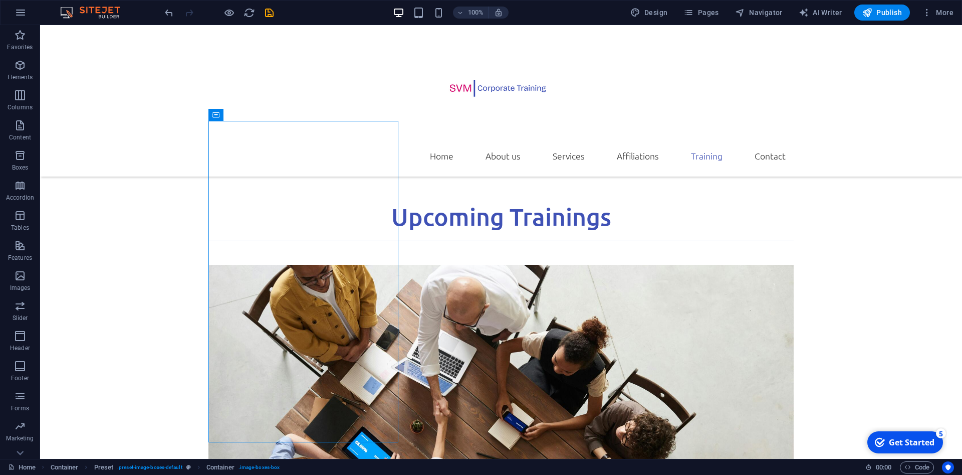
scroll to position [2979, 0]
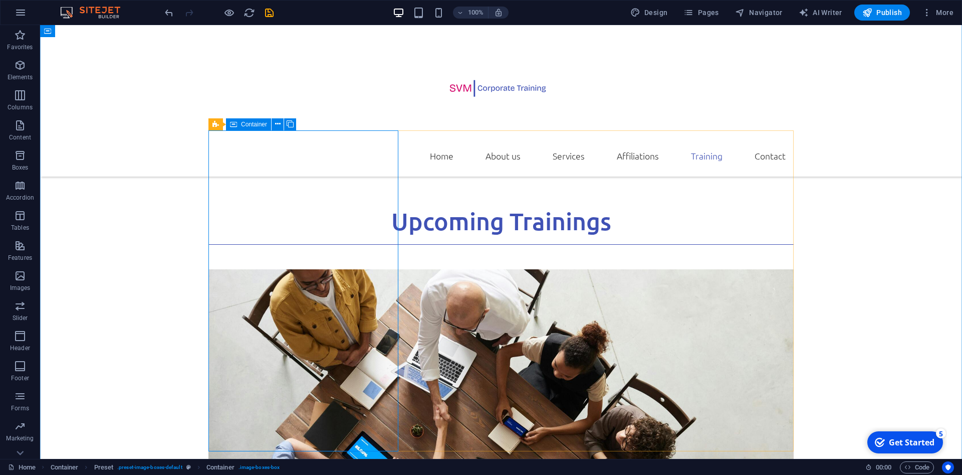
click at [254, 123] on span "Container" at bounding box center [254, 124] width 26 height 6
click at [293, 124] on icon at bounding box center [290, 124] width 7 height 11
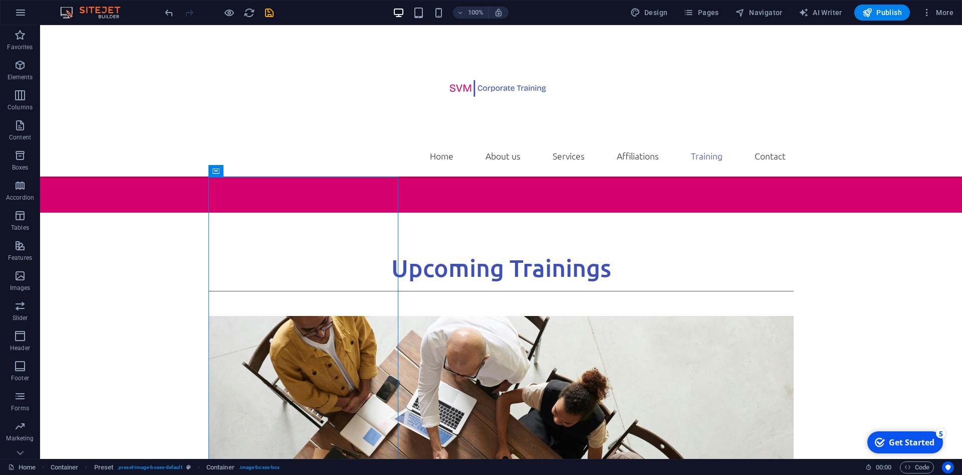
scroll to position [2927, 0]
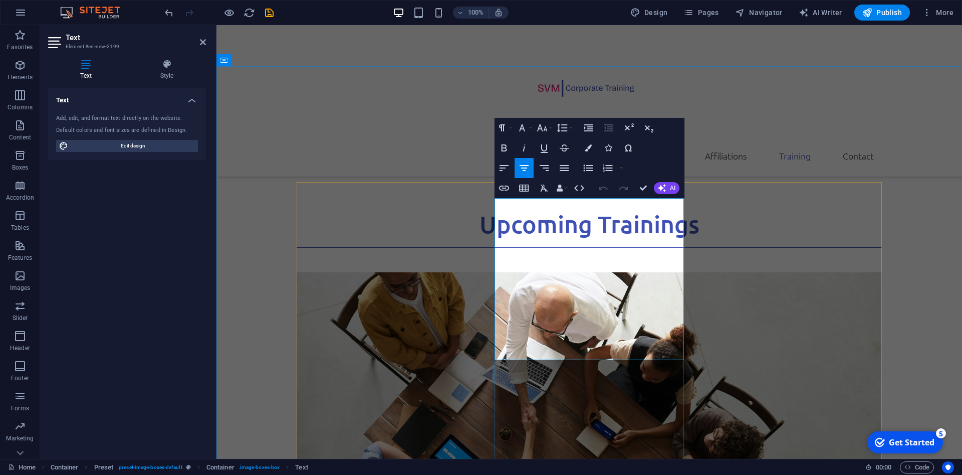
drag, startPoint x: 626, startPoint y: 329, endPoint x: 516, endPoint y: 248, distance: 135.8
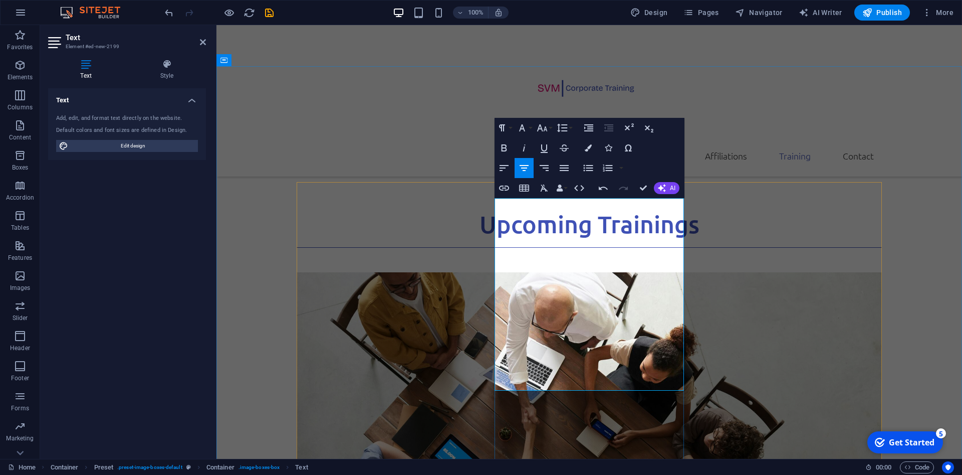
drag, startPoint x: 636, startPoint y: 355, endPoint x: 521, endPoint y: 251, distance: 154.7
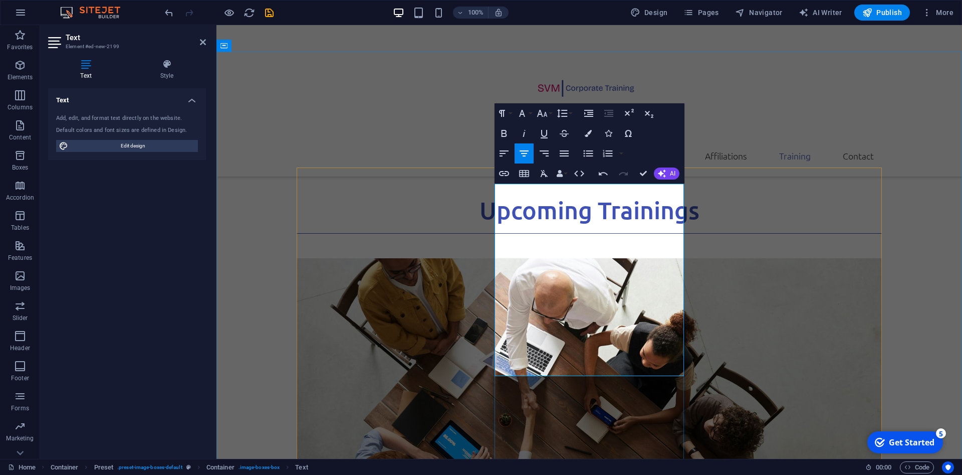
scroll to position [3019, 0]
click at [551, 113] on button "Font Size" at bounding box center [544, 113] width 19 height 20
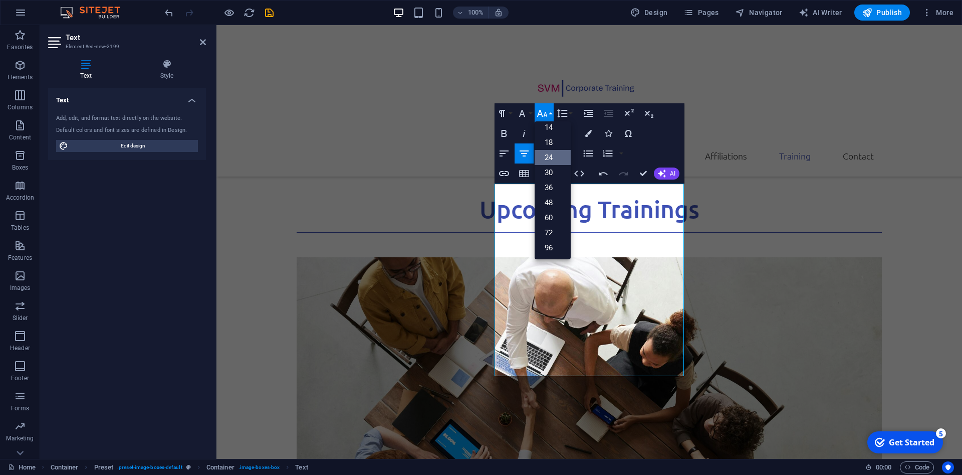
scroll to position [81, 0]
click at [555, 144] on link "18" at bounding box center [553, 142] width 36 height 15
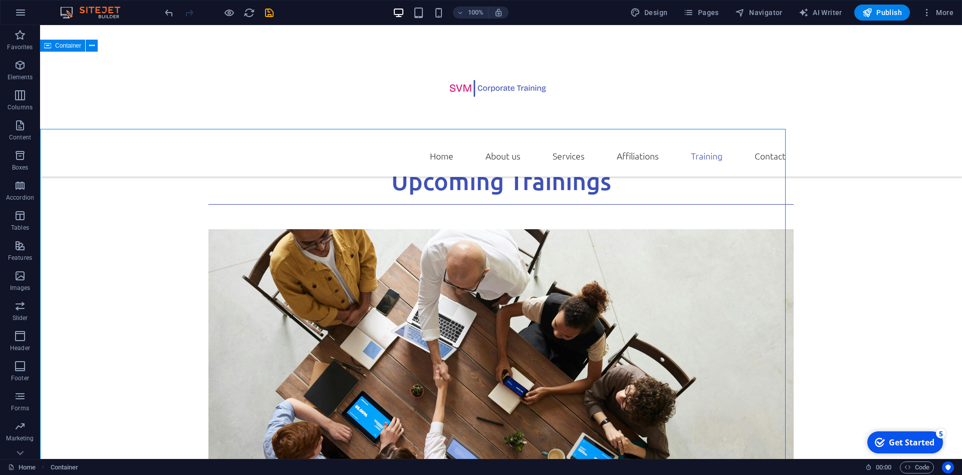
scroll to position [2942, 0]
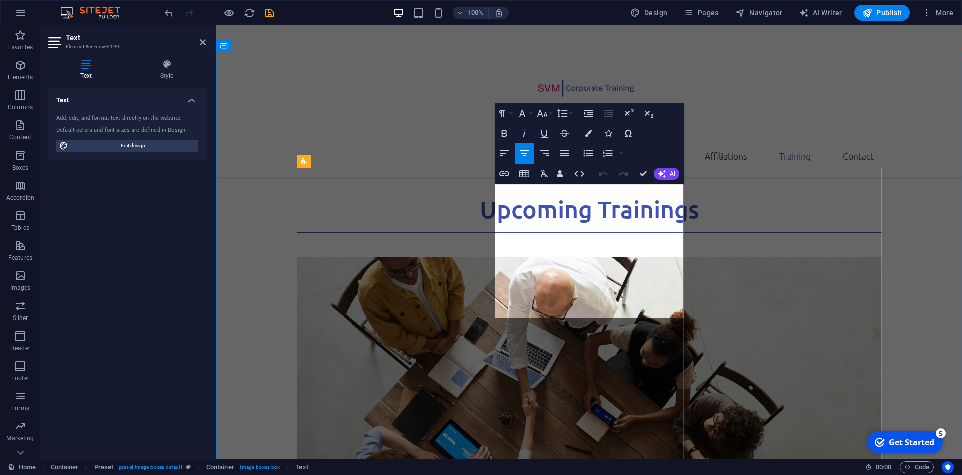
drag, startPoint x: 632, startPoint y: 287, endPoint x: 521, endPoint y: 232, distance: 124.0
click at [585, 131] on icon "button" at bounding box center [588, 133] width 7 height 7
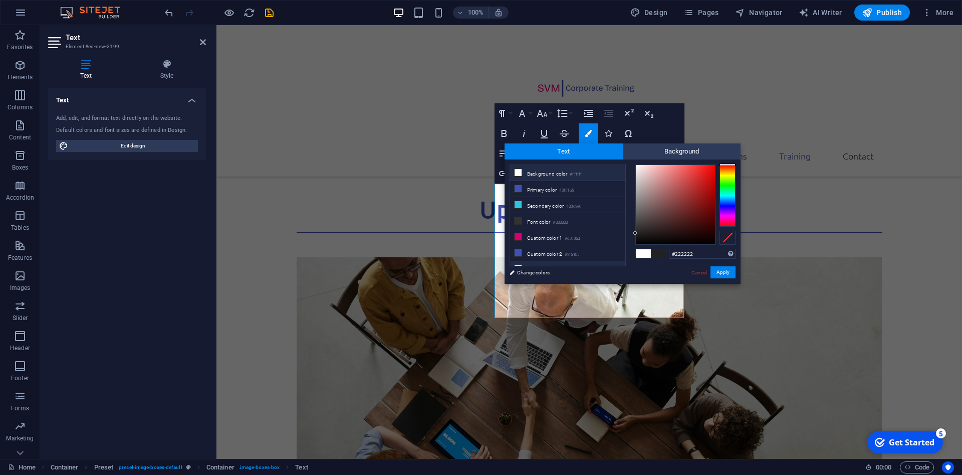
click at [571, 261] on li "Custom color 3 #ffffff" at bounding box center [567, 269] width 115 height 16
type input "#ffffff"
click at [719, 273] on button "Apply" at bounding box center [723, 272] width 25 height 12
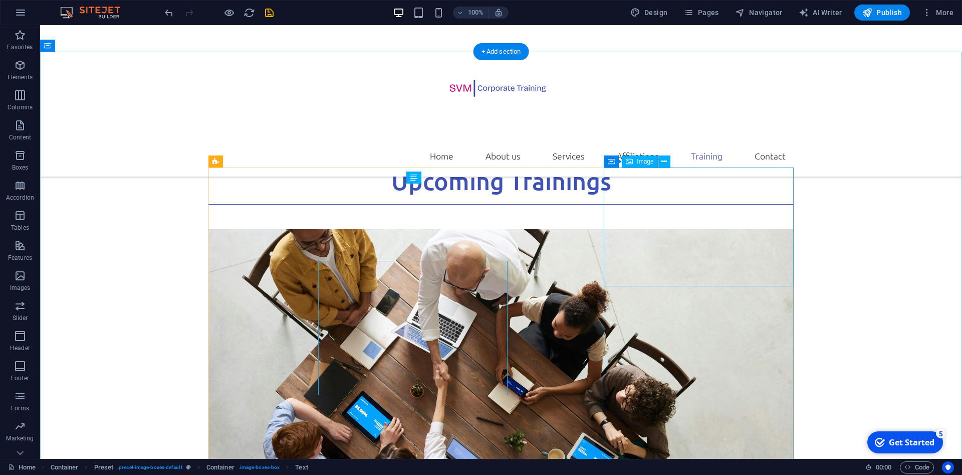
scroll to position [2942, 0]
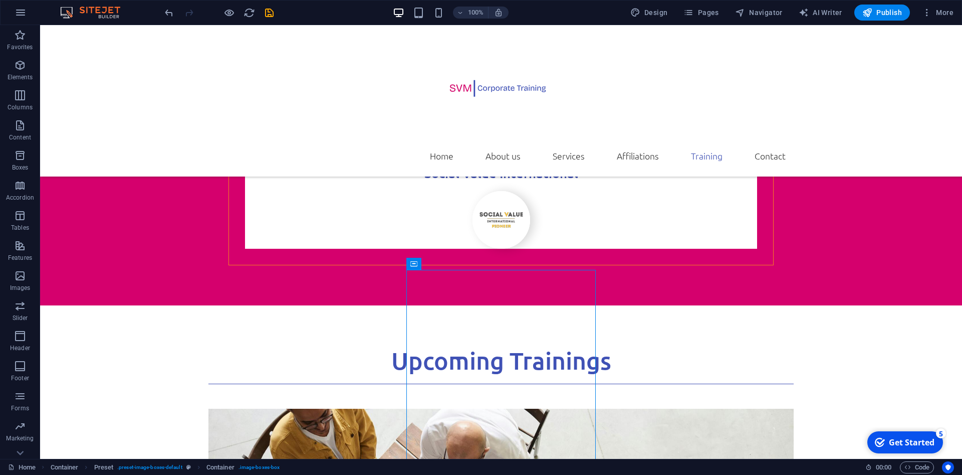
scroll to position [2830, 0]
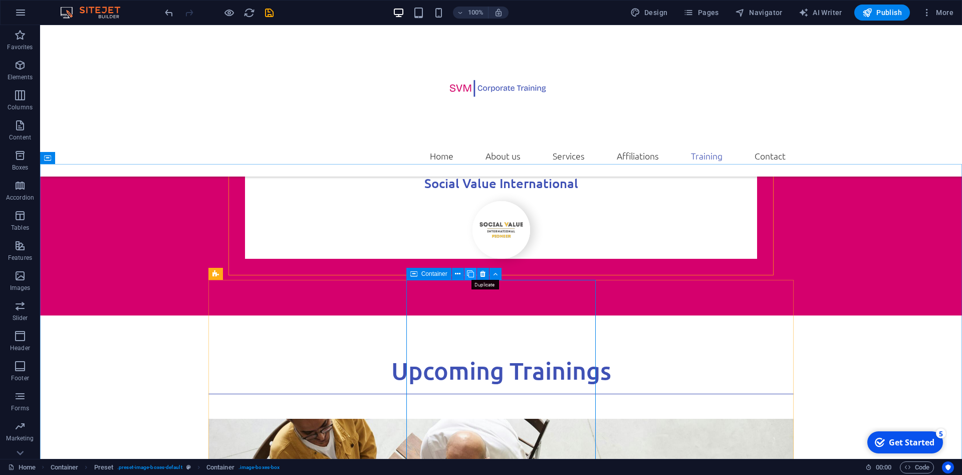
click at [473, 274] on icon at bounding box center [470, 274] width 7 height 11
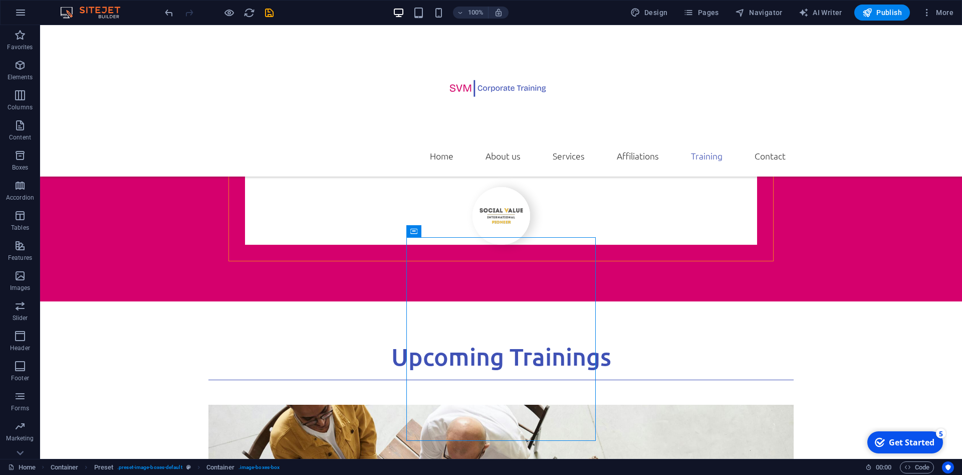
scroll to position [2824, 0]
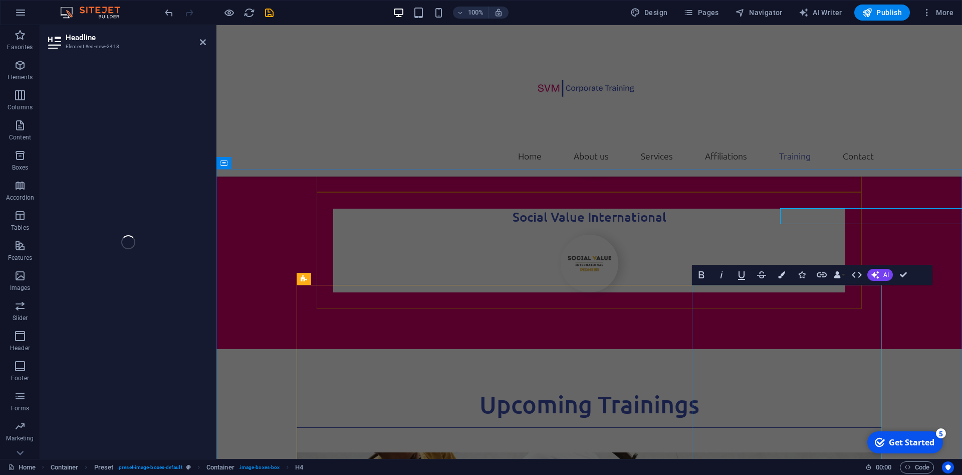
scroll to position [2901, 0]
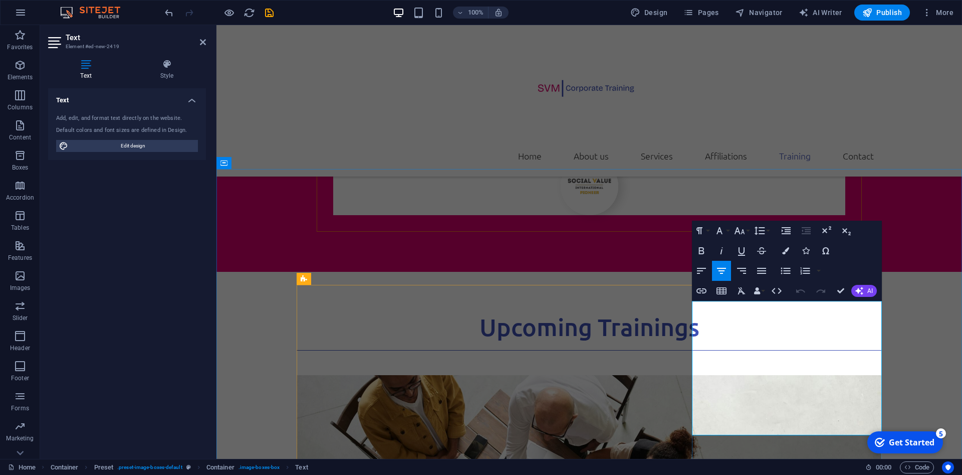
drag, startPoint x: 858, startPoint y: 324, endPoint x: 738, endPoint y: 324, distance: 119.3
drag, startPoint x: 829, startPoint y: 404, endPoint x: 720, endPoint y: 349, distance: 121.7
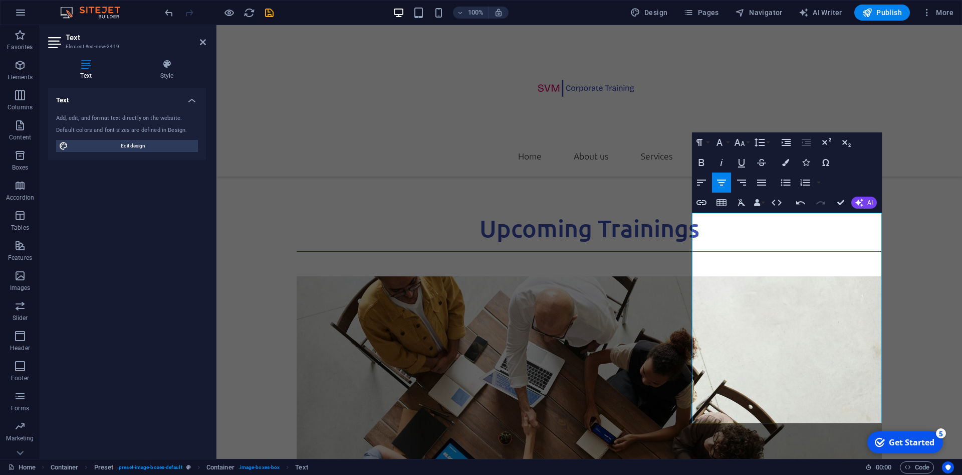
scroll to position [3005, 0]
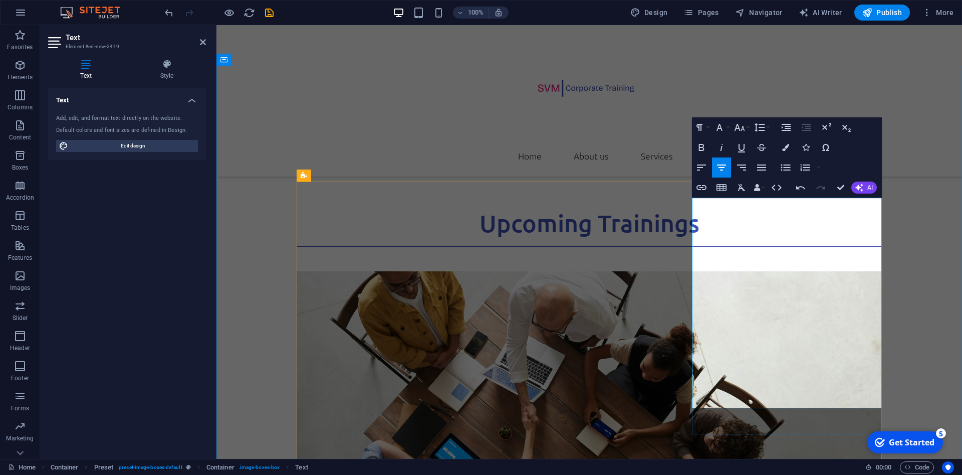
drag, startPoint x: 837, startPoint y: 378, endPoint x: 725, endPoint y: 251, distance: 169.1
click at [747, 124] on button "Font Size" at bounding box center [741, 127] width 19 height 20
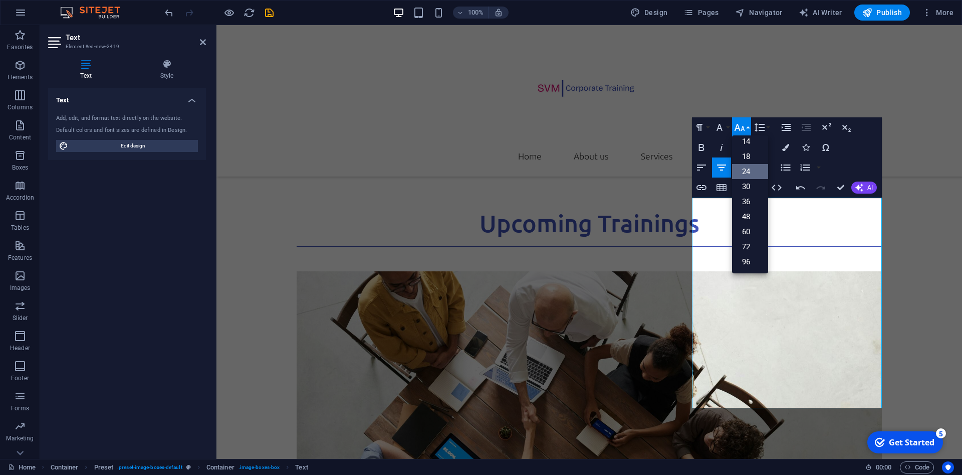
scroll to position [81, 0]
click at [751, 156] on link "18" at bounding box center [750, 156] width 36 height 15
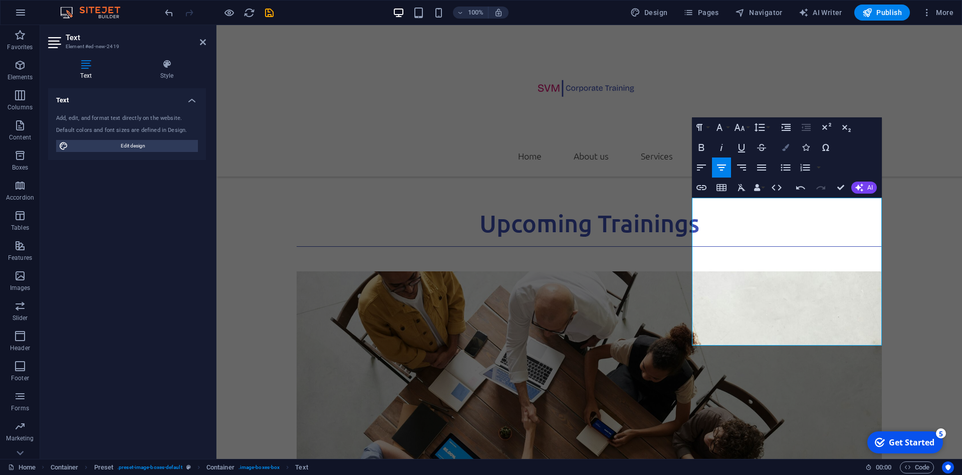
click at [785, 149] on icon "button" at bounding box center [785, 147] width 7 height 7
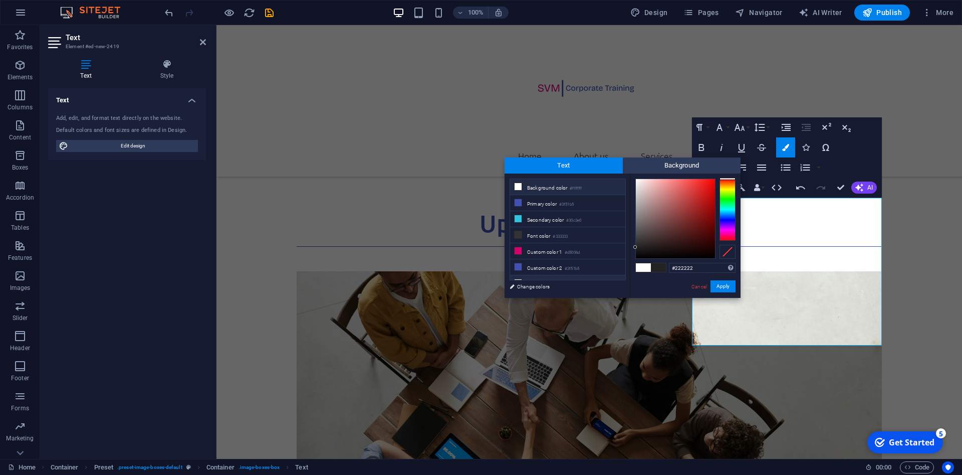
click at [605, 278] on li "Custom color 3 #ffffff" at bounding box center [567, 283] width 115 height 16
type input "#ffffff"
click at [722, 288] on button "Apply" at bounding box center [723, 286] width 25 height 12
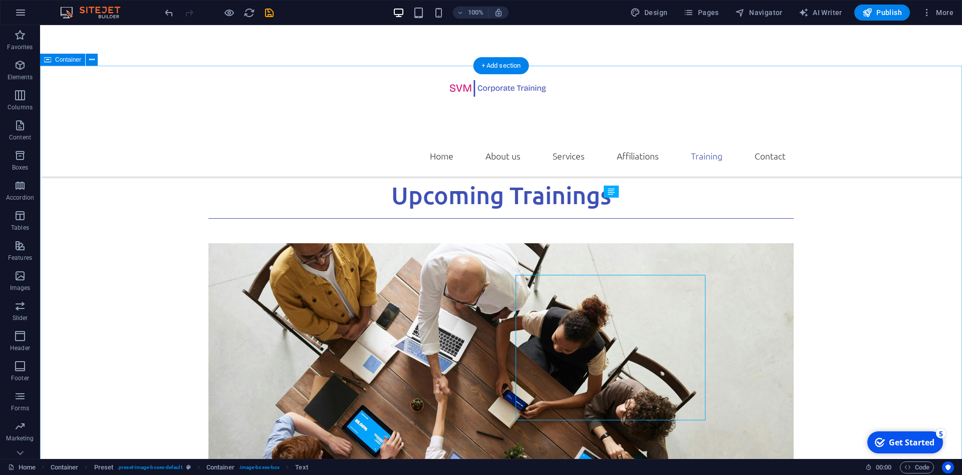
scroll to position [2928, 0]
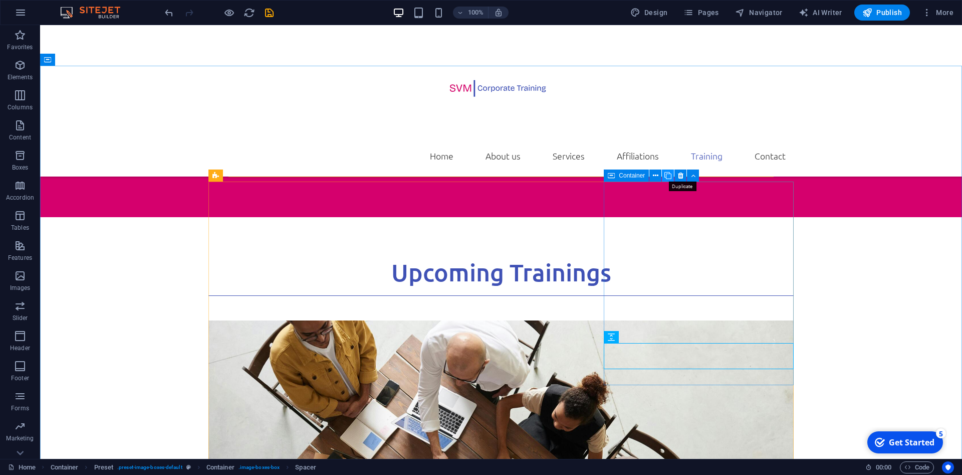
click at [666, 175] on icon at bounding box center [668, 175] width 7 height 11
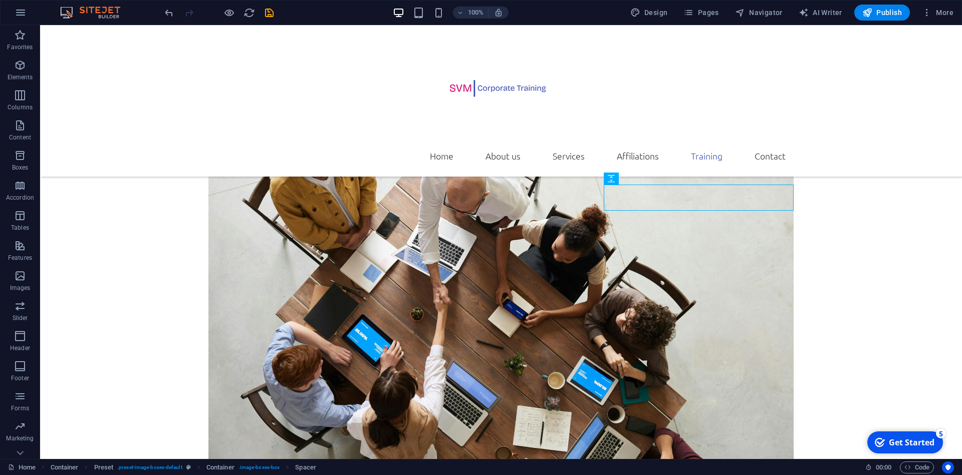
scroll to position [3110, 0]
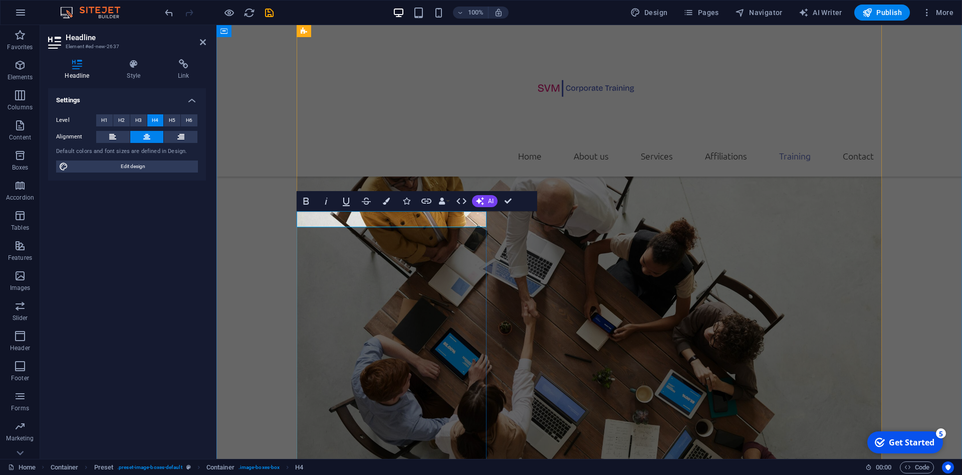
scroll to position [3188, 0]
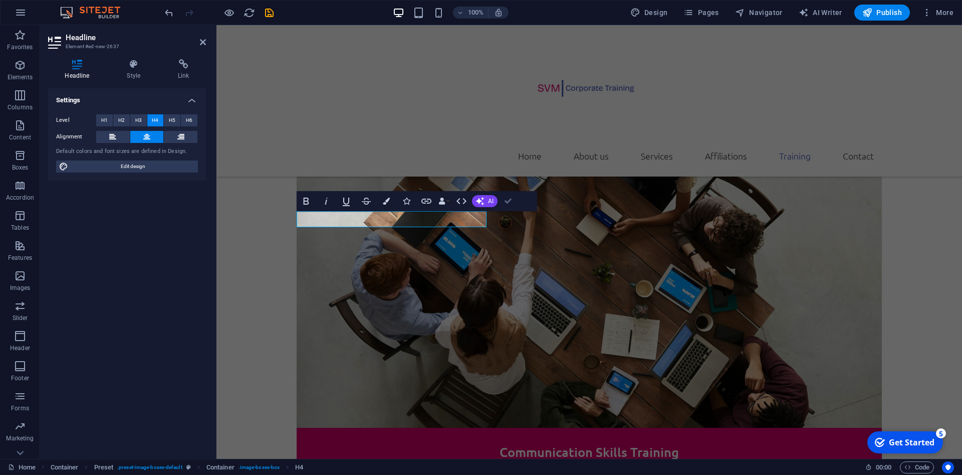
scroll to position [3110, 0]
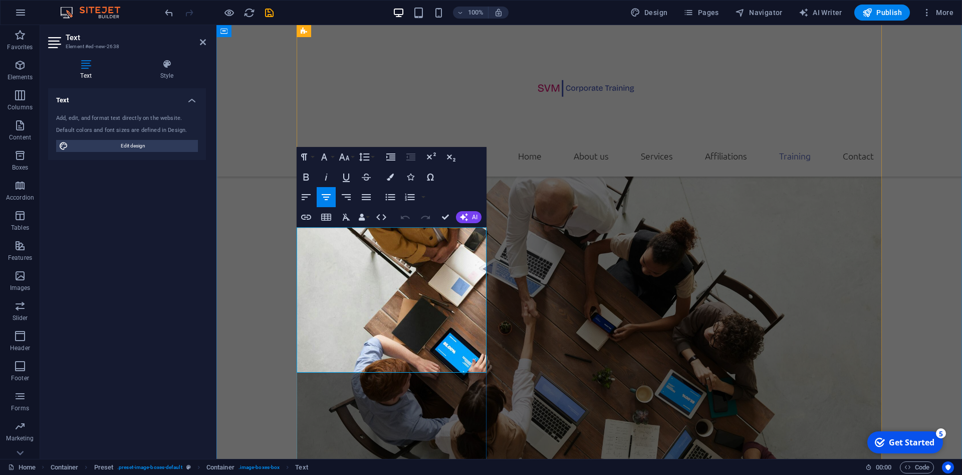
scroll to position [3188, 0]
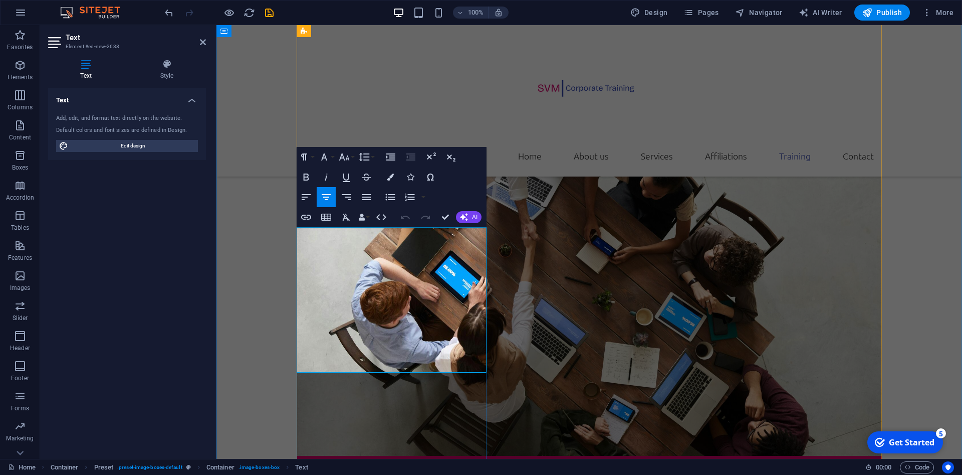
drag, startPoint x: 444, startPoint y: 248, endPoint x: 359, endPoint y: 250, distance: 84.7
drag, startPoint x: 428, startPoint y: 342, endPoint x: 320, endPoint y: 277, distance: 125.9
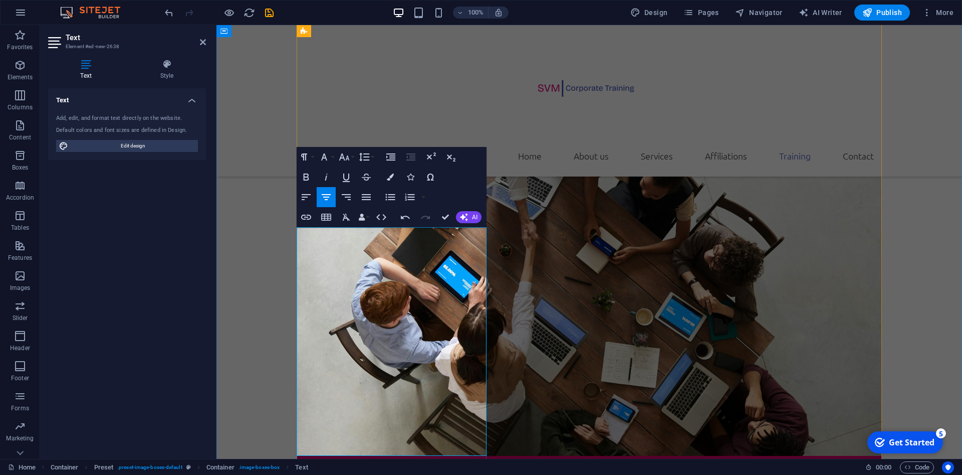
drag, startPoint x: 418, startPoint y: 421, endPoint x: 315, endPoint y: 277, distance: 177.1
click at [349, 160] on icon "button" at bounding box center [344, 157] width 12 height 12
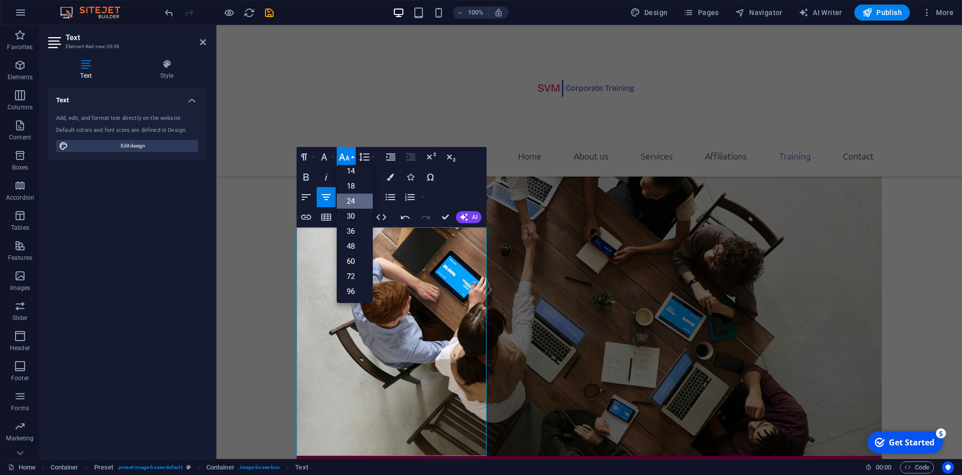
scroll to position [81, 0]
click at [358, 185] on link "18" at bounding box center [355, 185] width 36 height 15
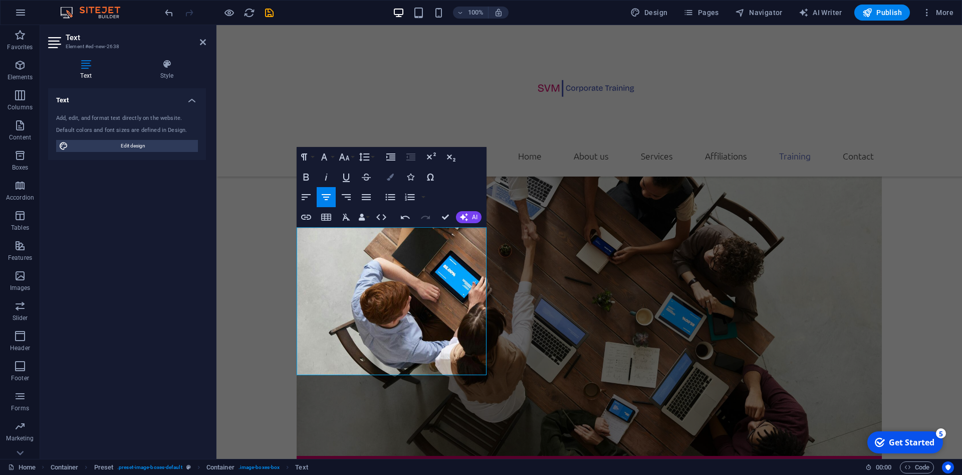
click at [388, 178] on icon "button" at bounding box center [390, 176] width 7 height 7
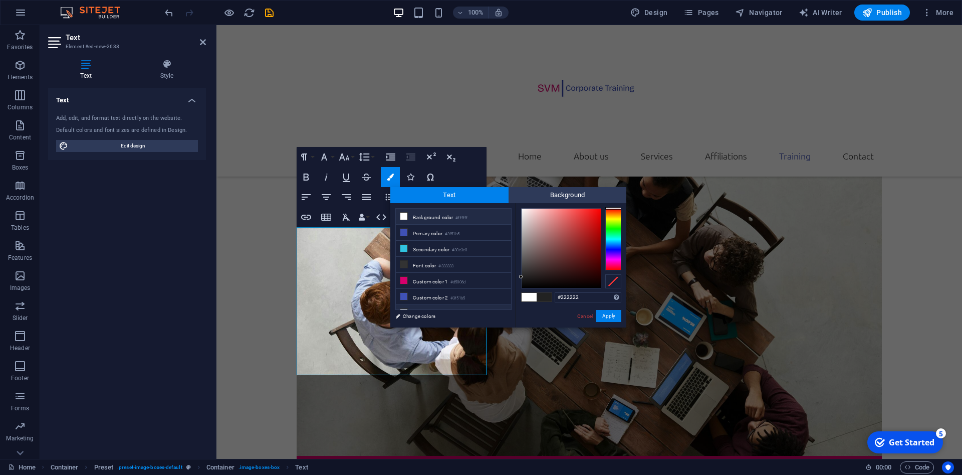
click at [412, 305] on li "Custom color 3 #ffffff" at bounding box center [453, 313] width 115 height 16
type input "#ffffff"
click at [611, 317] on button "Apply" at bounding box center [609, 316] width 25 height 12
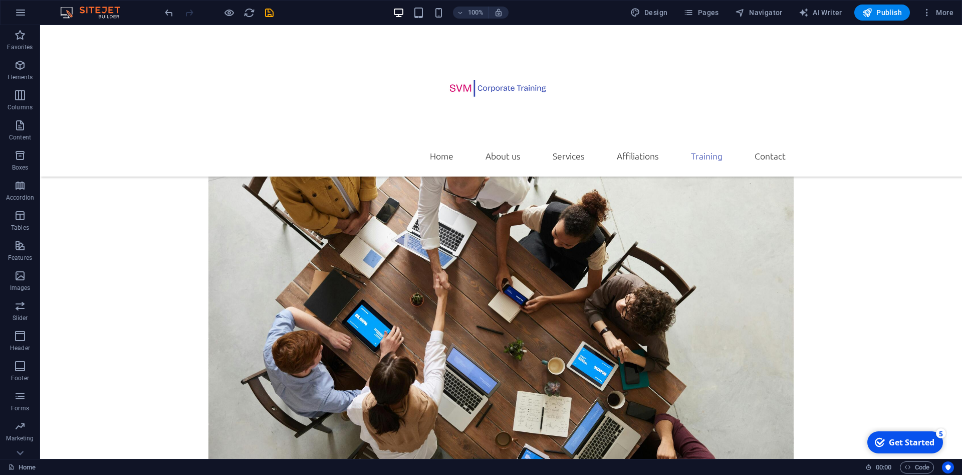
scroll to position [3072, 0]
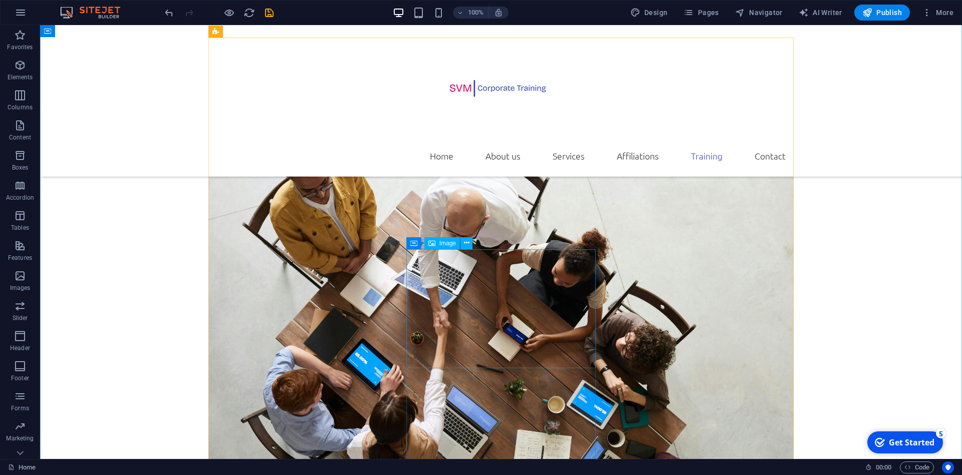
click at [466, 243] on icon at bounding box center [467, 243] width 6 height 11
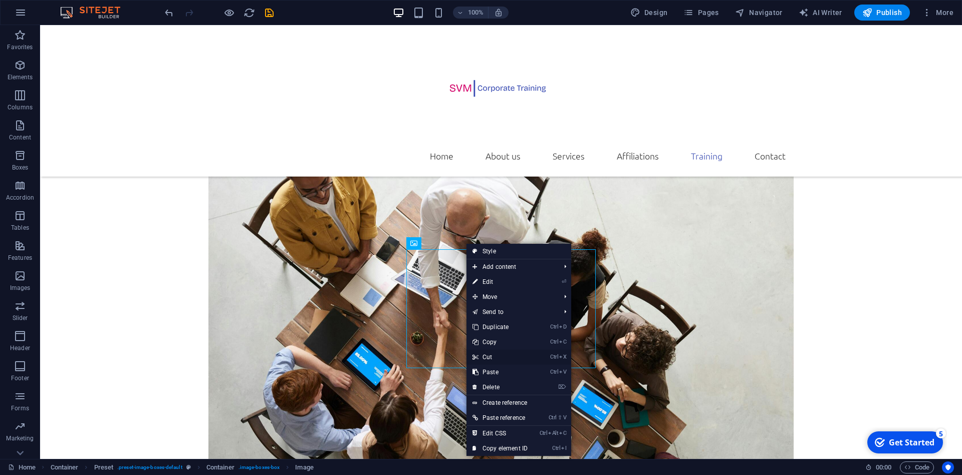
click at [497, 354] on link "Ctrl X Cut" at bounding box center [500, 356] width 67 height 15
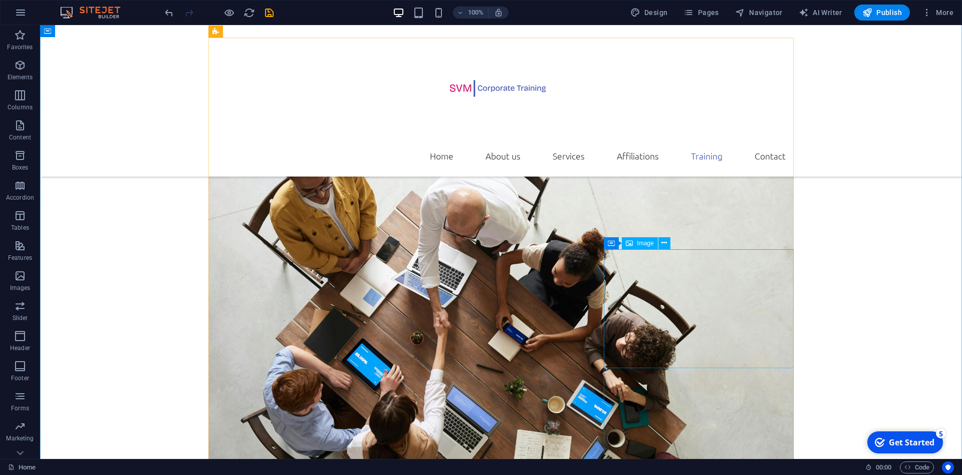
click at [665, 243] on icon at bounding box center [665, 243] width 6 height 11
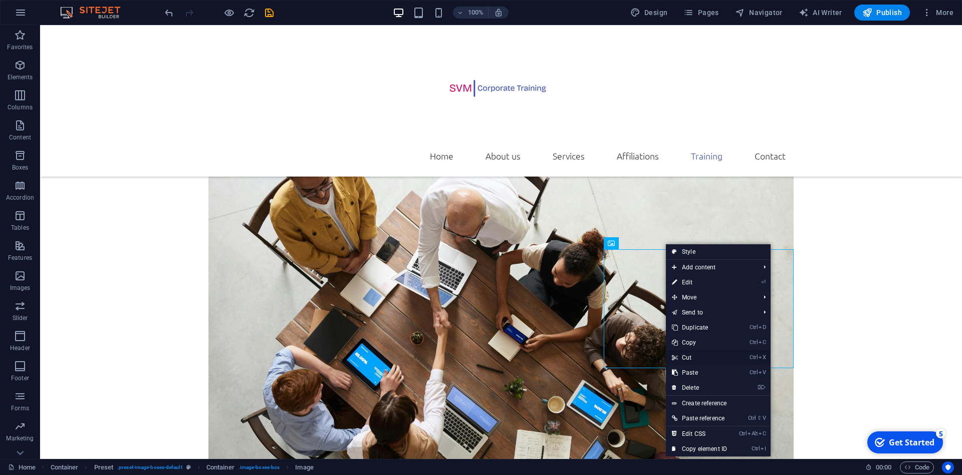
click at [689, 357] on link "Ctrl X Cut" at bounding box center [699, 357] width 67 height 15
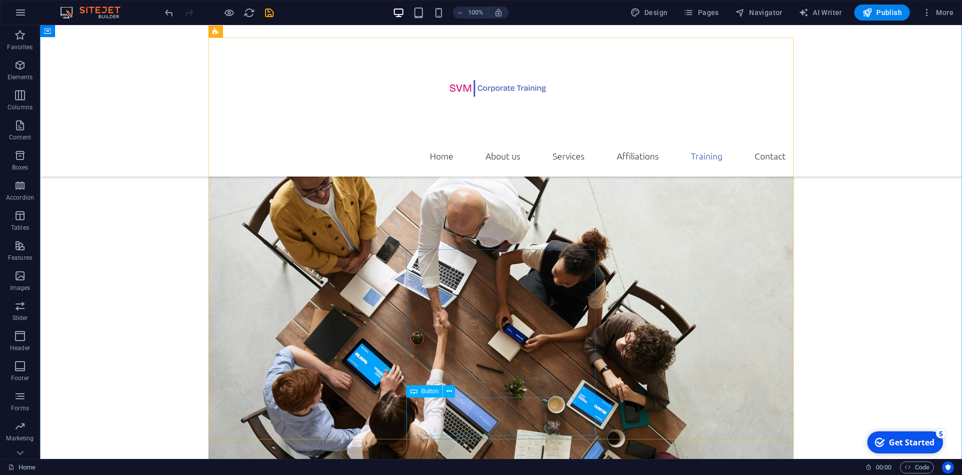
click at [448, 389] on icon at bounding box center [450, 391] width 6 height 11
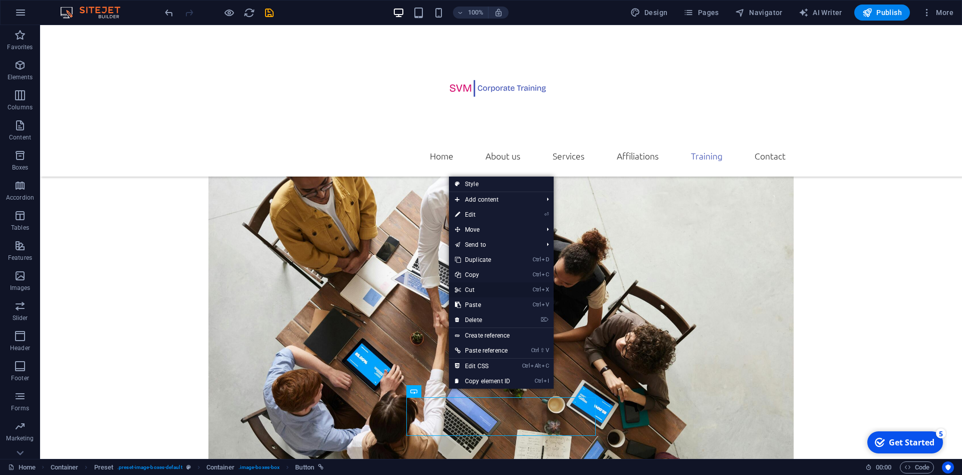
click at [473, 289] on link "Ctrl X Cut" at bounding box center [482, 289] width 67 height 15
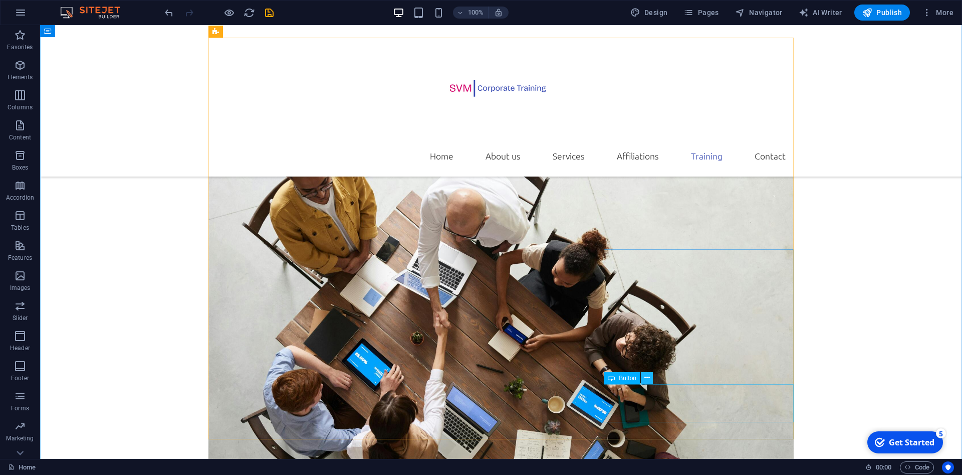
click at [650, 375] on icon at bounding box center [648, 377] width 6 height 11
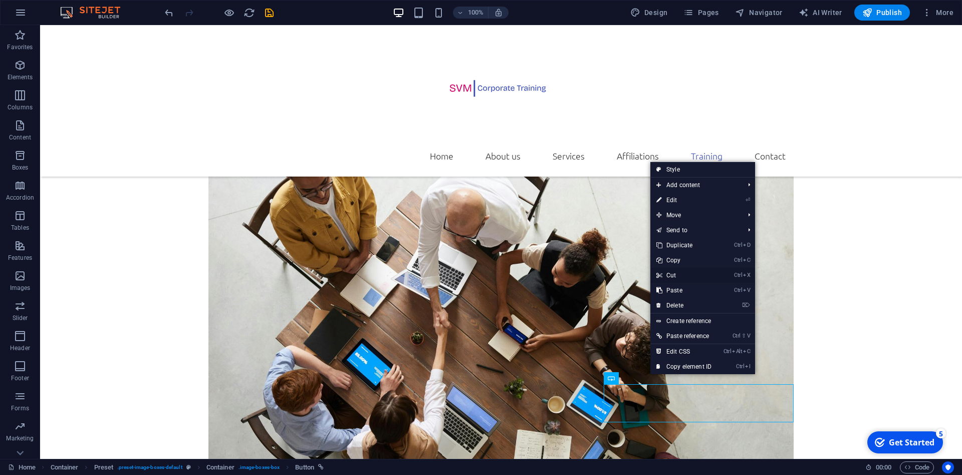
click at [682, 276] on link "Ctrl X Cut" at bounding box center [684, 275] width 67 height 15
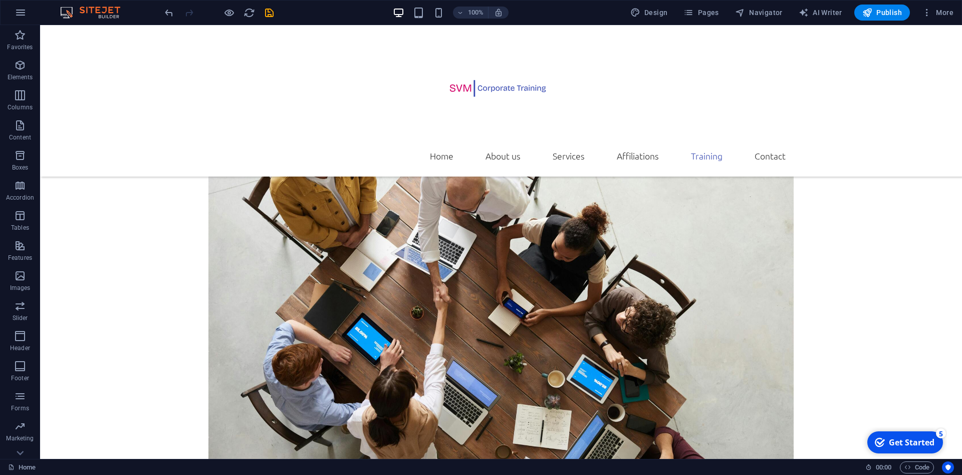
scroll to position [3116, 0]
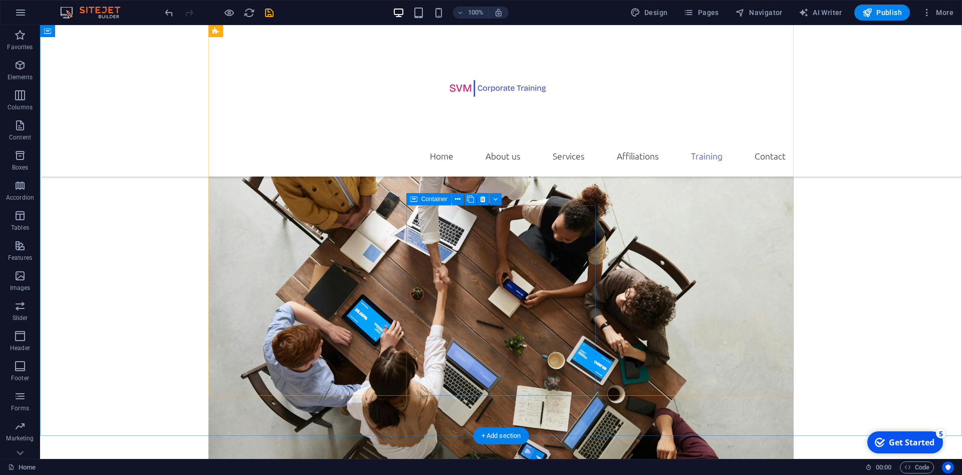
click at [456, 198] on icon at bounding box center [458, 199] width 6 height 11
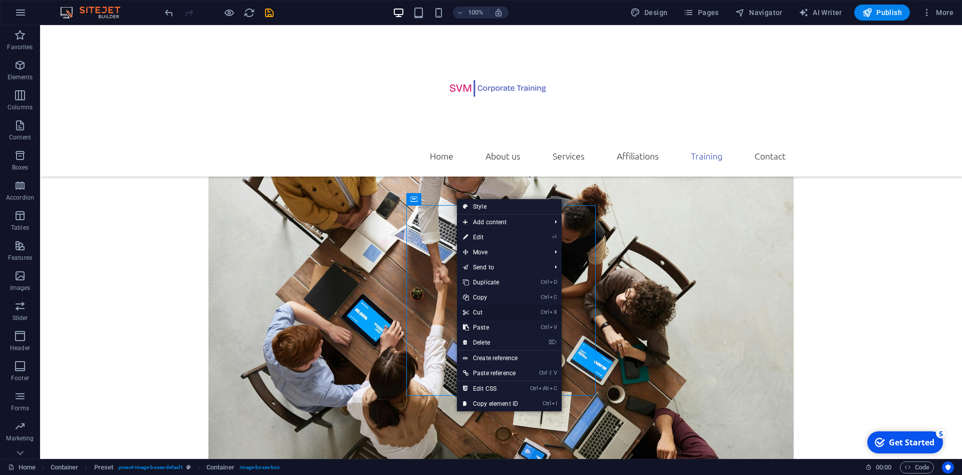
click at [483, 309] on link "Ctrl X Cut" at bounding box center [490, 312] width 67 height 15
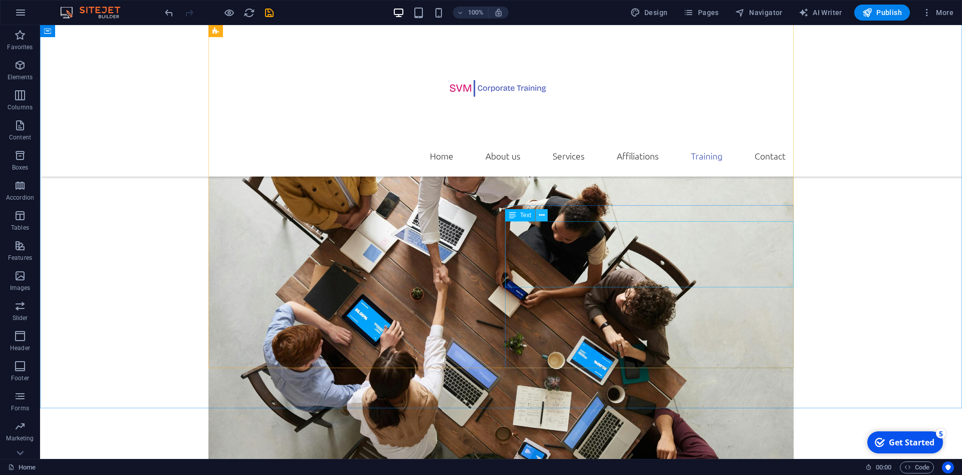
click at [539, 214] on icon at bounding box center [542, 215] width 6 height 11
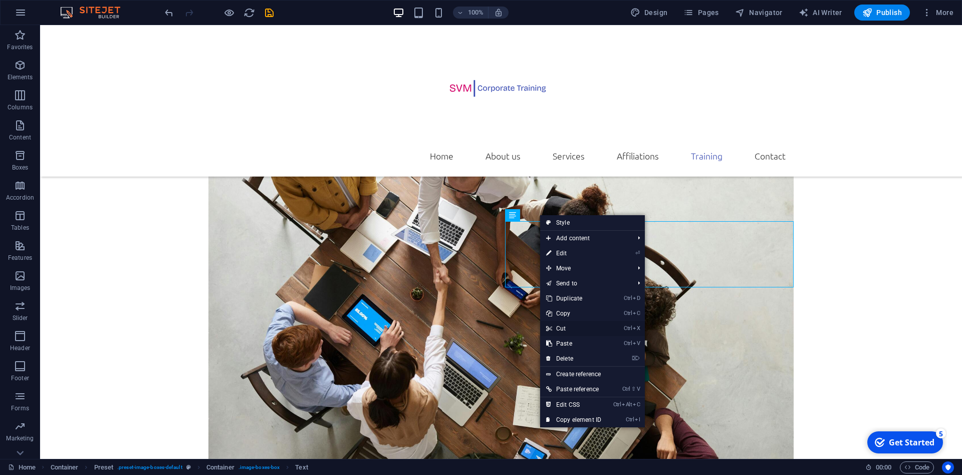
click at [562, 326] on link "Ctrl X Cut" at bounding box center [573, 328] width 67 height 15
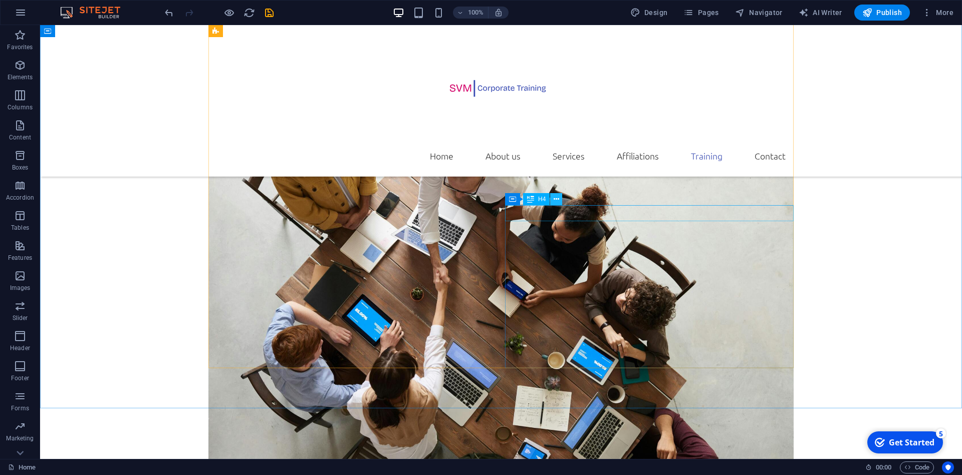
click at [556, 200] on icon at bounding box center [557, 199] width 6 height 11
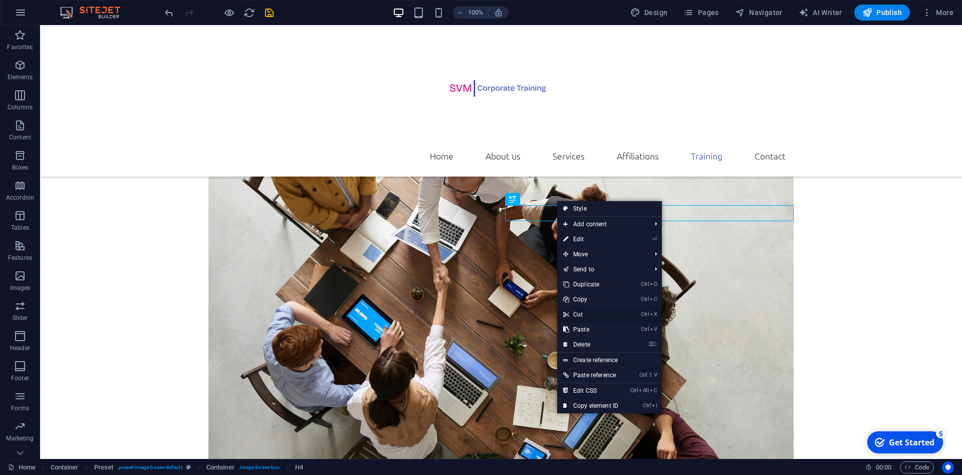
click at [584, 313] on link "Ctrl X Cut" at bounding box center [590, 314] width 67 height 15
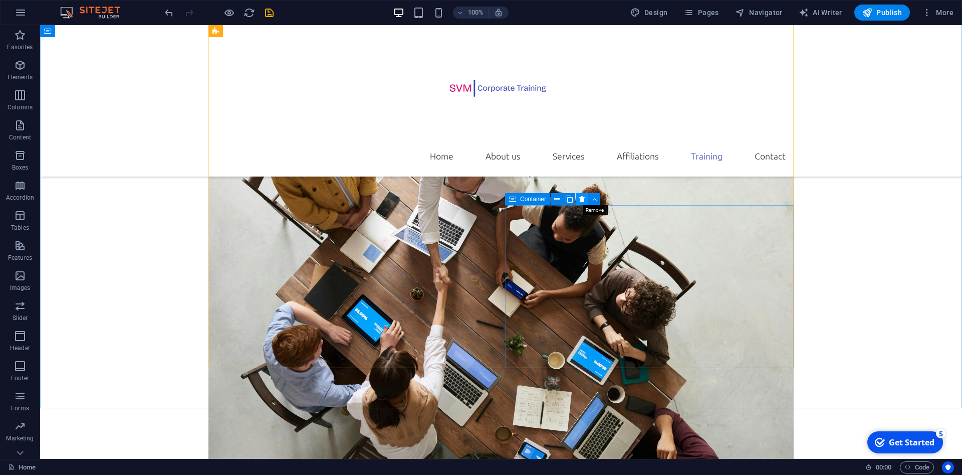
click at [579, 200] on button at bounding box center [582, 199] width 12 height 12
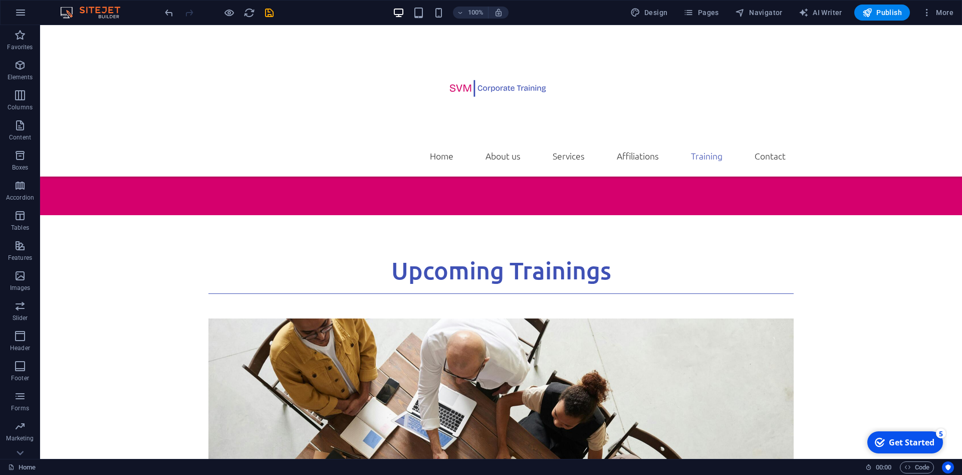
scroll to position [2911, 0]
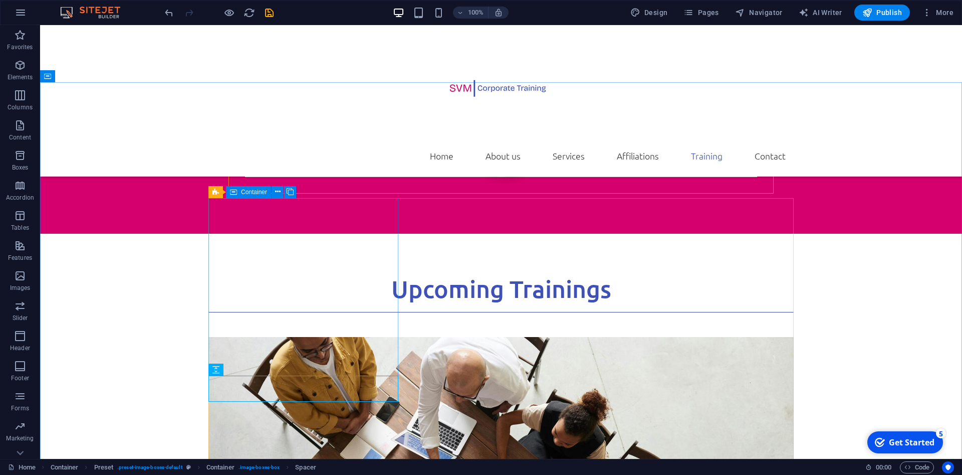
click at [235, 191] on icon at bounding box center [233, 192] width 7 height 12
click at [281, 192] on button at bounding box center [278, 192] width 12 height 12
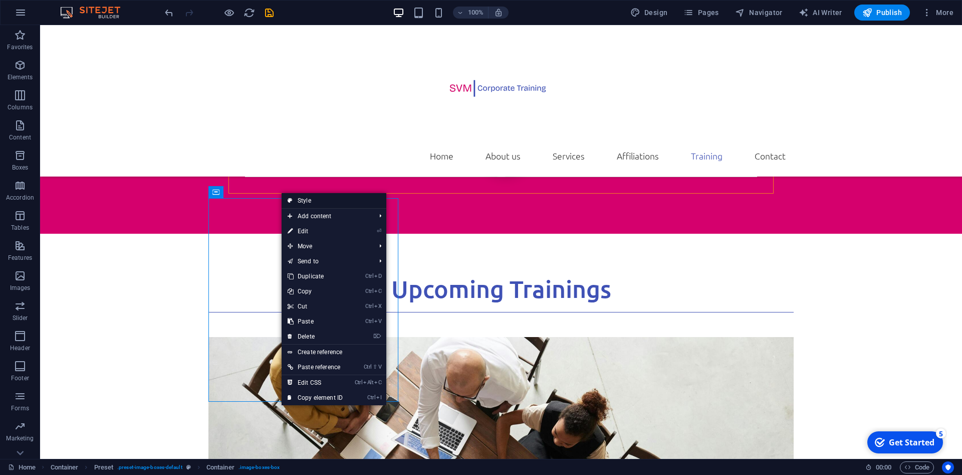
click at [309, 198] on link "Style" at bounding box center [334, 200] width 105 height 15
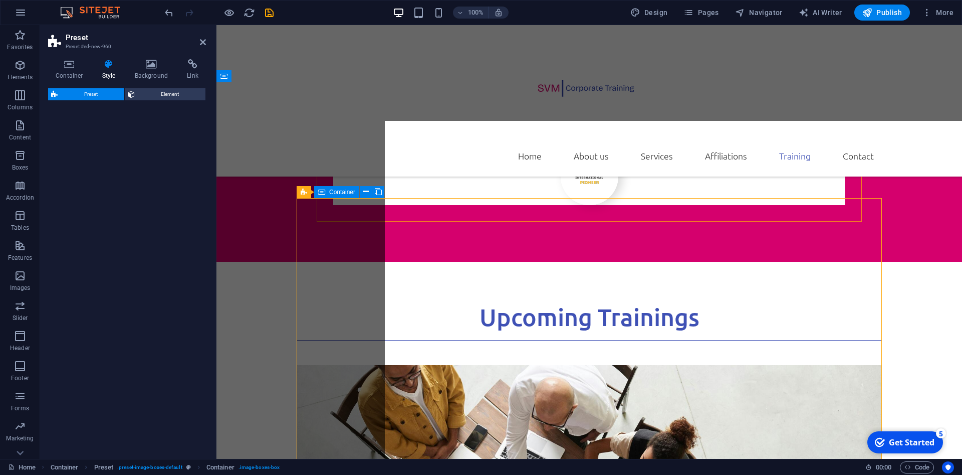
scroll to position [2989, 0]
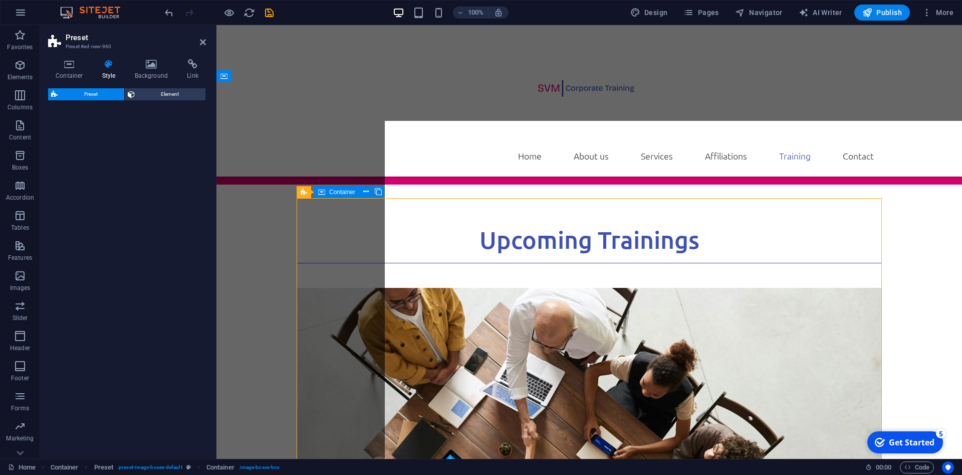
select select "px"
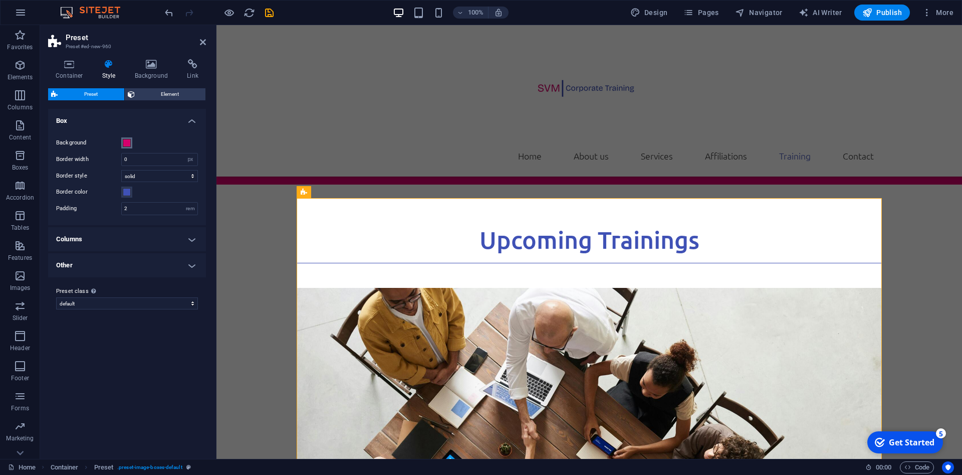
click at [128, 144] on span at bounding box center [127, 143] width 8 height 8
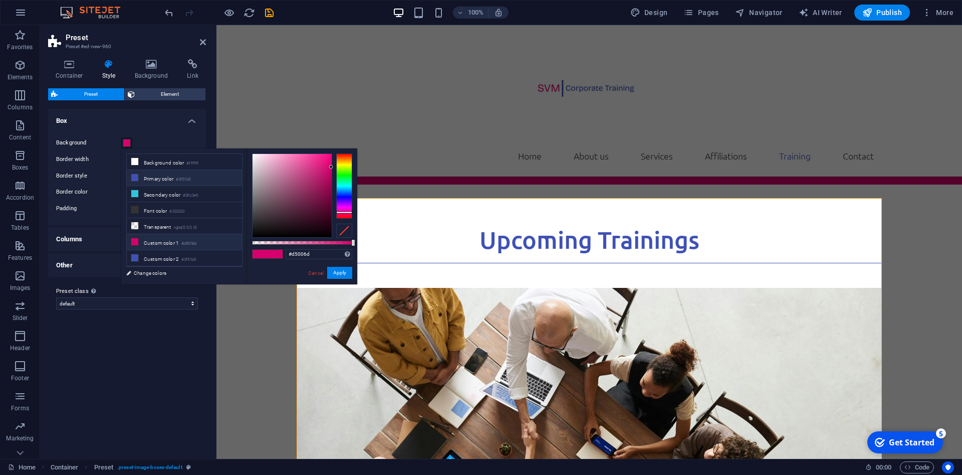
click at [136, 178] on icon at bounding box center [134, 177] width 7 height 7
type input "#3f51b5"
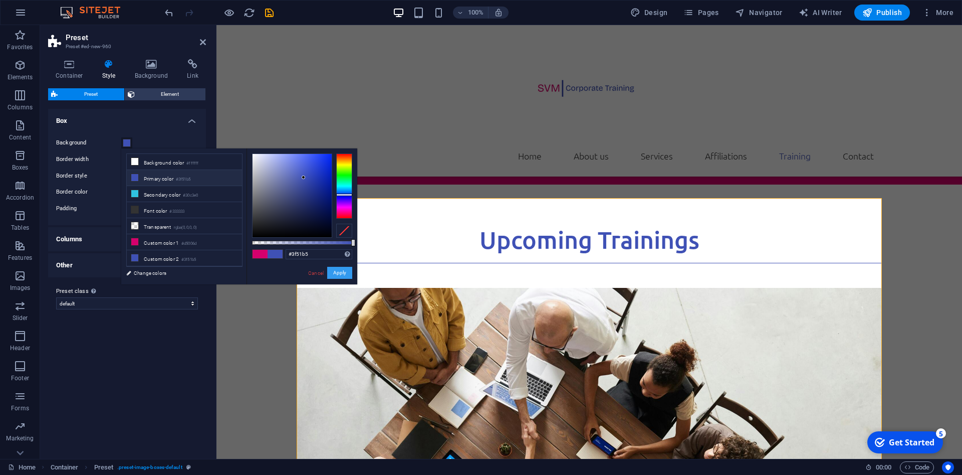
click at [344, 272] on button "Apply" at bounding box center [339, 273] width 25 height 12
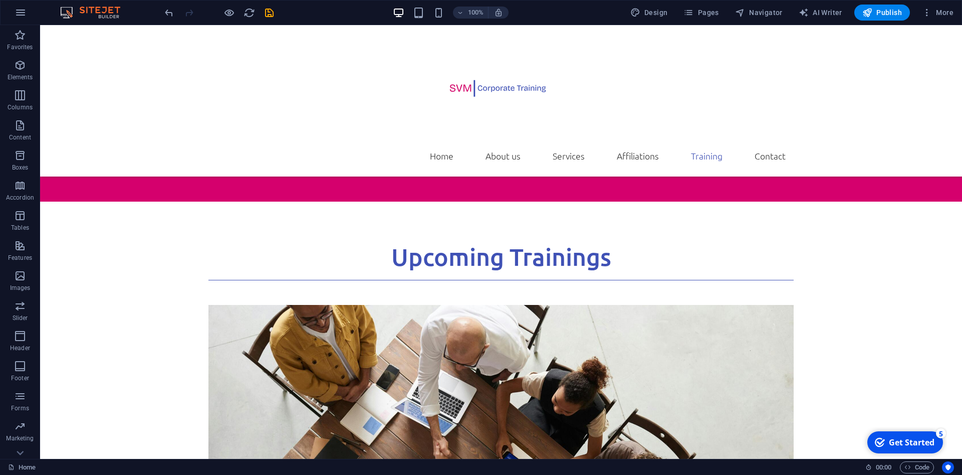
scroll to position [2948, 0]
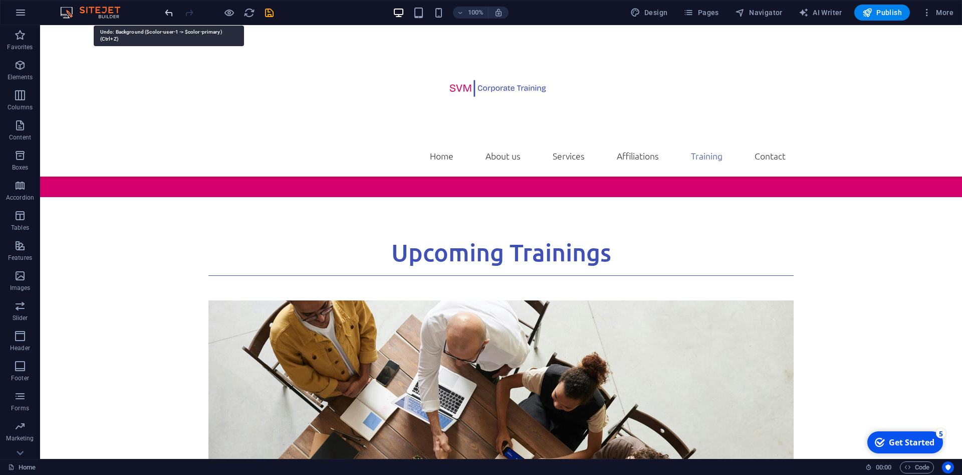
click at [169, 15] on icon "undo" at bounding box center [169, 13] width 12 height 12
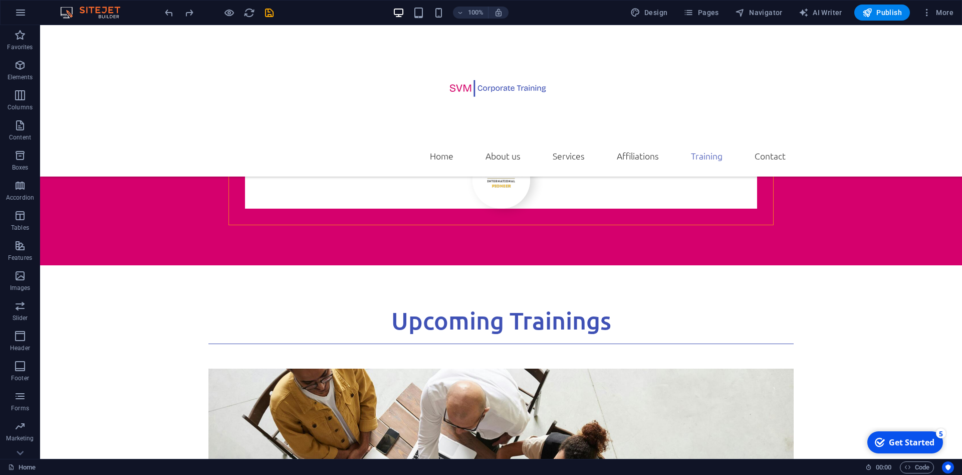
scroll to position [2875, 0]
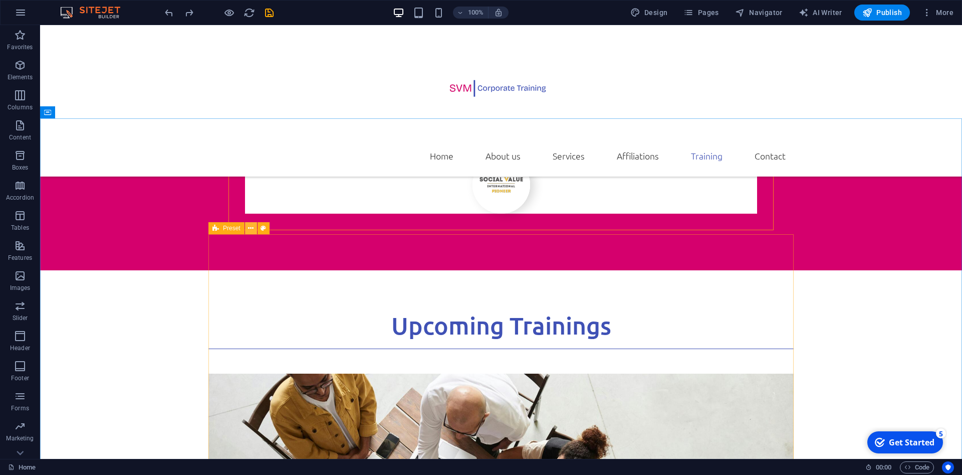
click at [248, 228] on button at bounding box center [251, 228] width 12 height 12
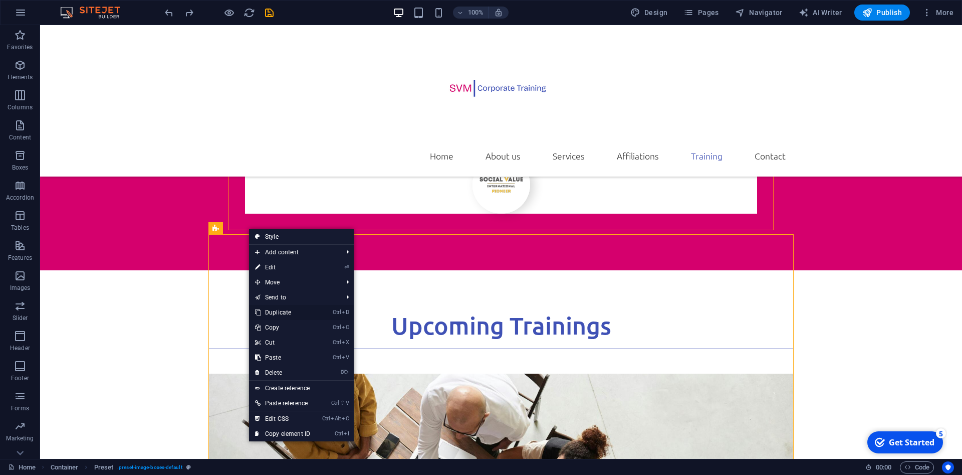
click at [283, 311] on link "Ctrl D Duplicate" at bounding box center [282, 312] width 67 height 15
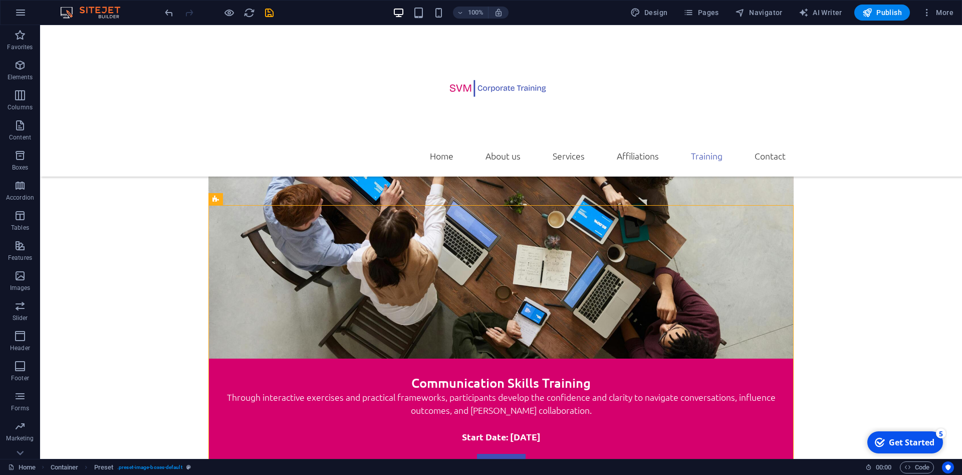
scroll to position [3252, 0]
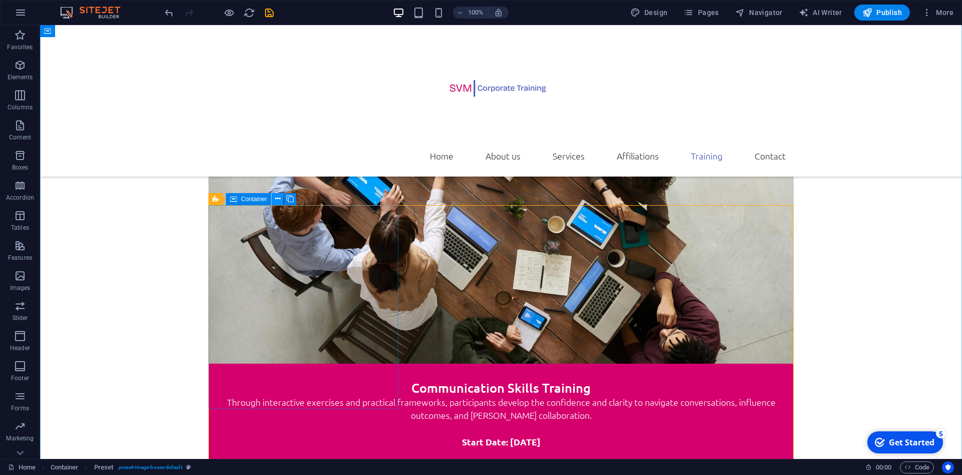
click at [282, 201] on button at bounding box center [278, 199] width 12 height 12
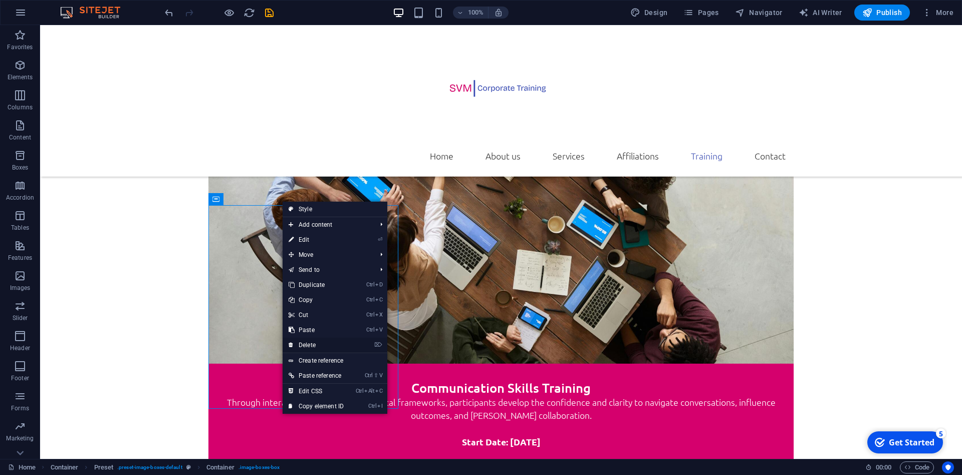
click at [304, 342] on link "⌦ Delete" at bounding box center [316, 344] width 67 height 15
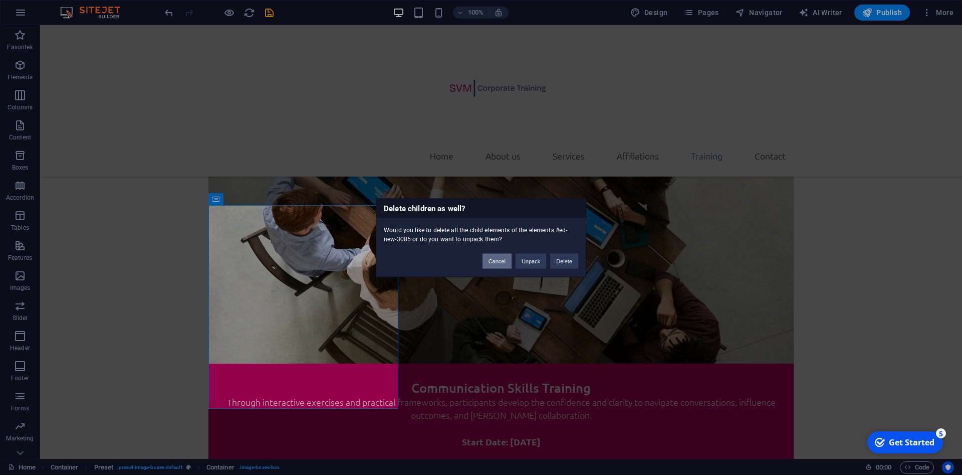
click at [502, 261] on button "Cancel" at bounding box center [497, 260] width 29 height 15
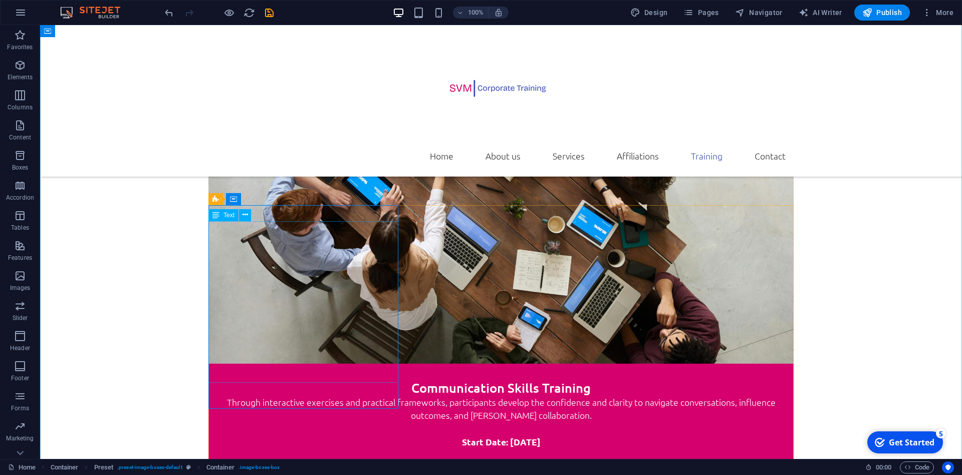
click at [235, 201] on icon at bounding box center [233, 199] width 7 height 12
click at [275, 201] on button at bounding box center [278, 199] width 12 height 12
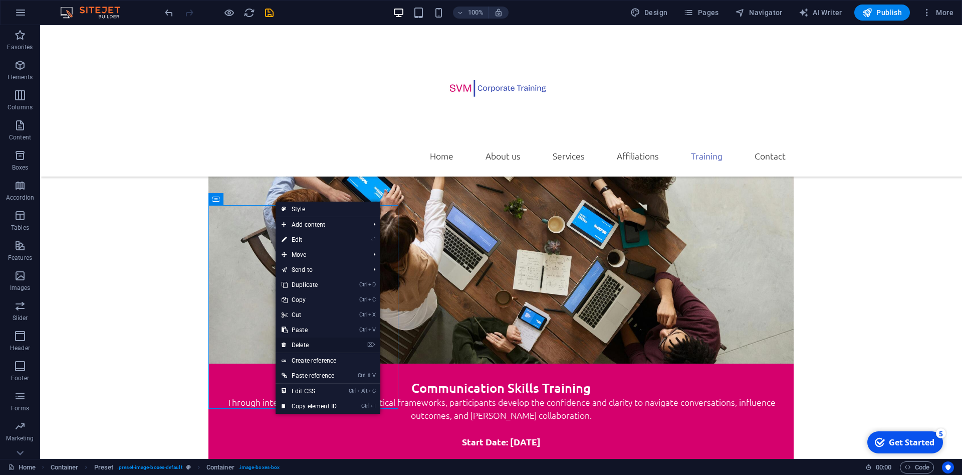
click at [296, 345] on link "⌦ Delete" at bounding box center [309, 344] width 67 height 15
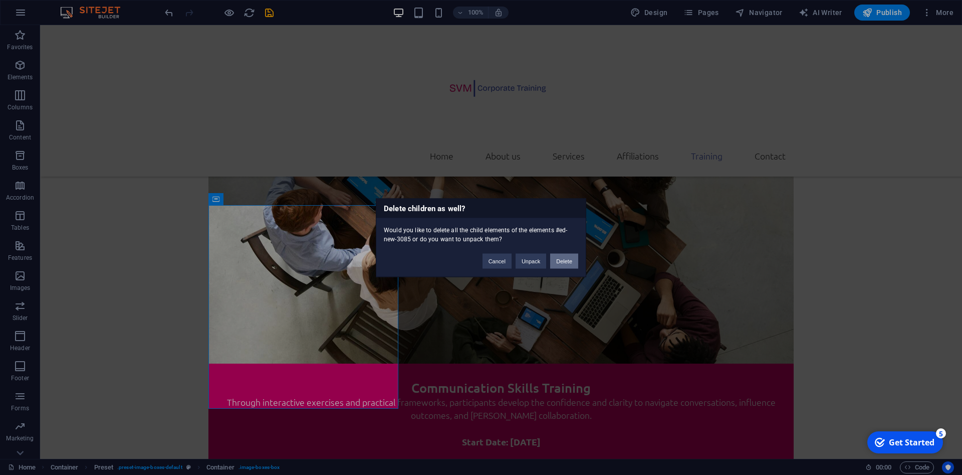
click at [561, 261] on button "Delete" at bounding box center [564, 260] width 28 height 15
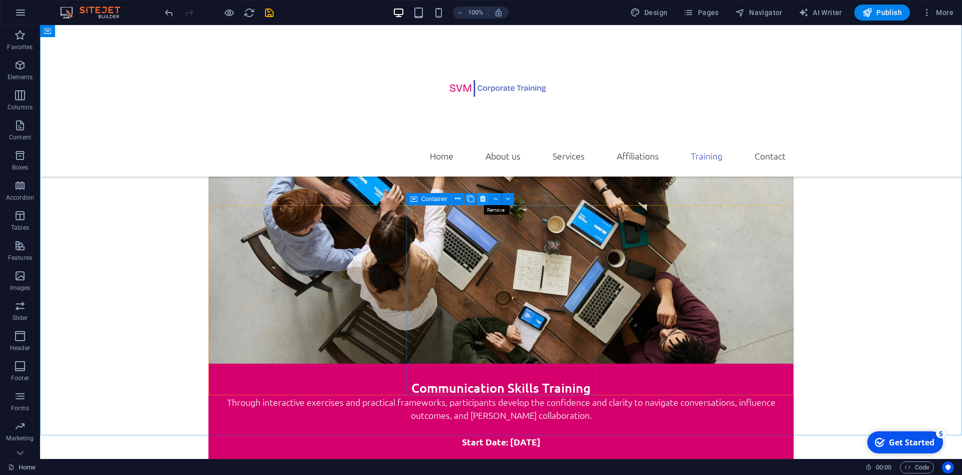
click at [484, 200] on icon at bounding box center [483, 198] width 6 height 11
click at [583, 198] on icon at bounding box center [582, 198] width 6 height 11
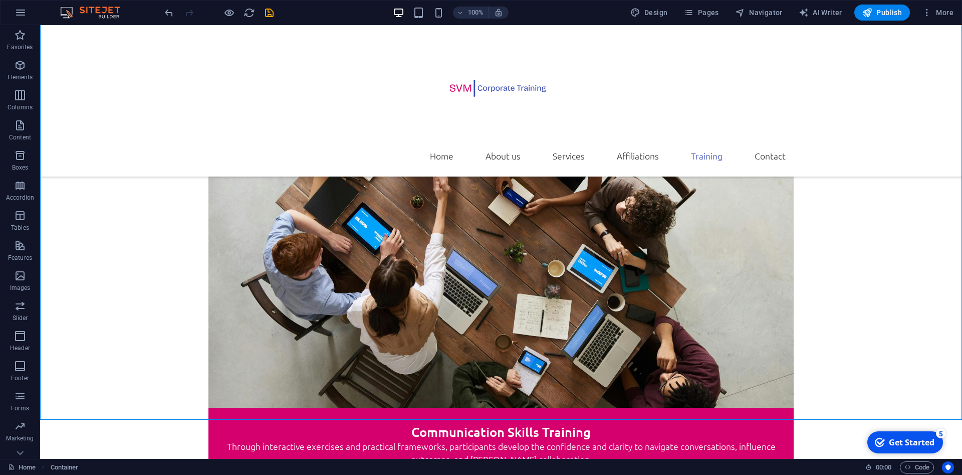
scroll to position [3217, 0]
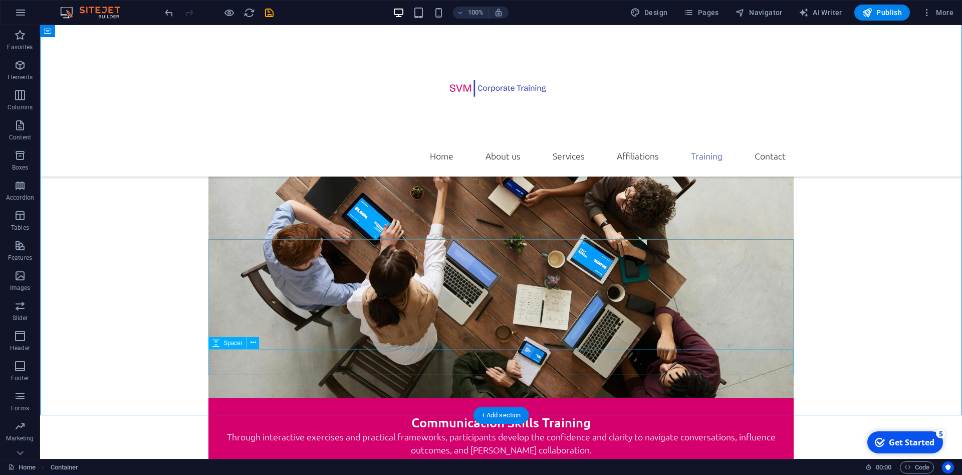
click at [262, 233] on icon at bounding box center [264, 233] width 6 height 11
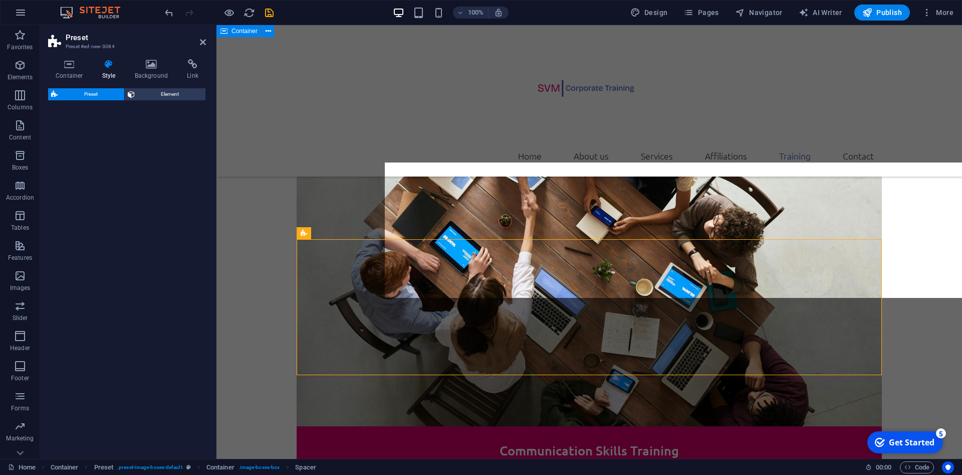
scroll to position [3294, 0]
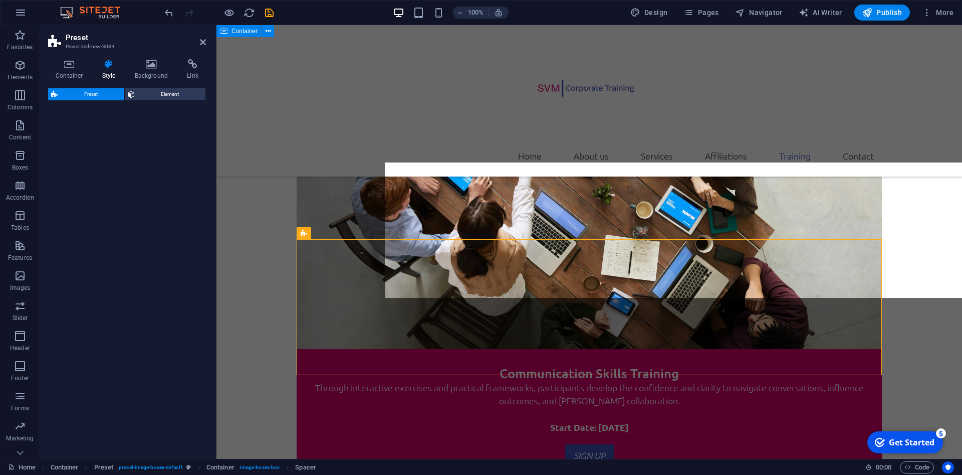
select select "px"
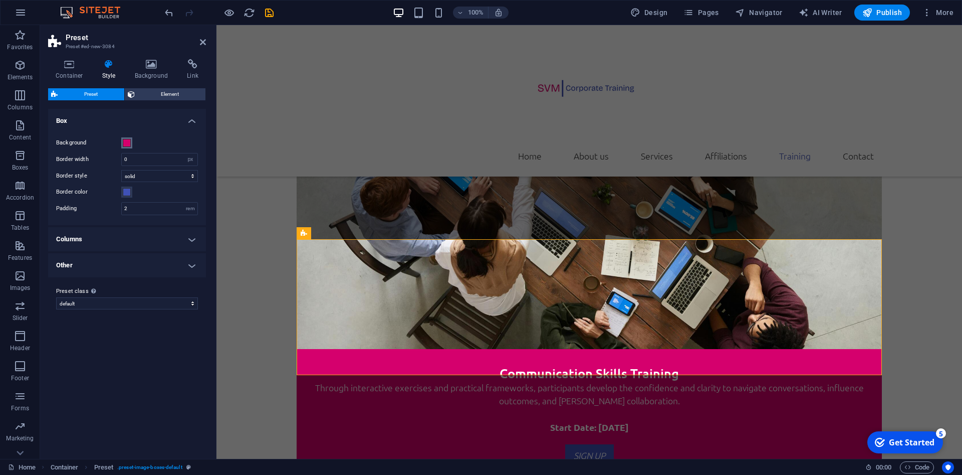
click at [124, 142] on span at bounding box center [127, 143] width 8 height 8
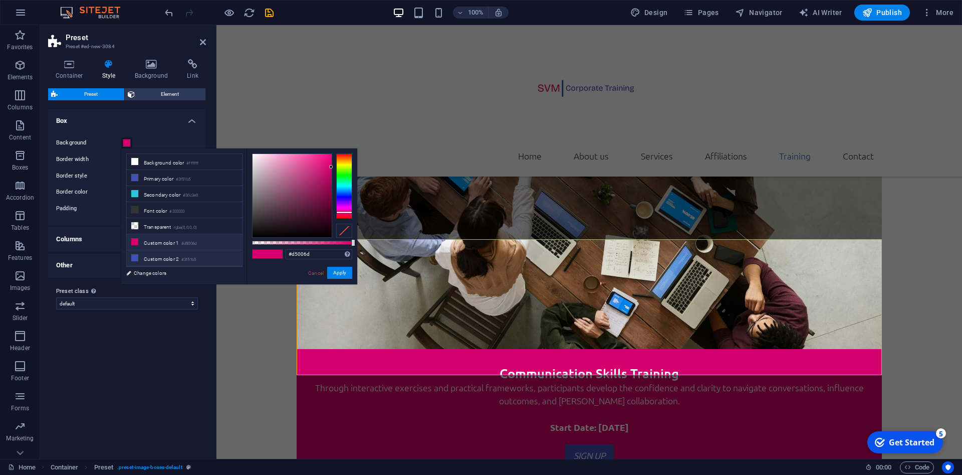
click at [170, 258] on li "Custom color 2 #3f51b5" at bounding box center [184, 258] width 115 height 16
type input "#3f51b5"
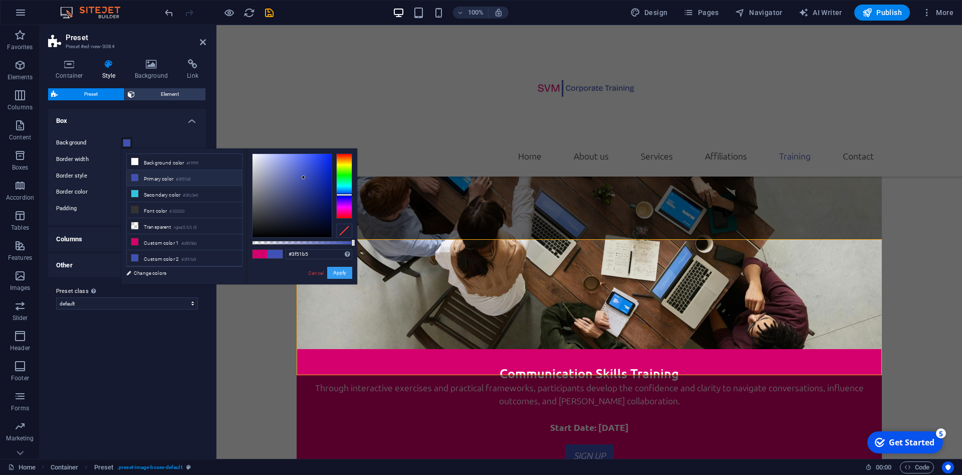
click at [339, 271] on button "Apply" at bounding box center [339, 273] width 25 height 12
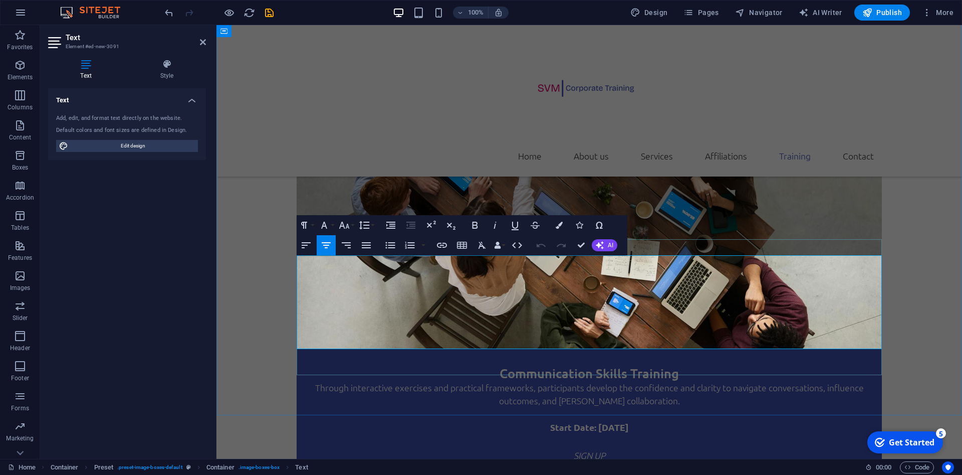
drag, startPoint x: 656, startPoint y: 318, endPoint x: 324, endPoint y: 307, distance: 332.0
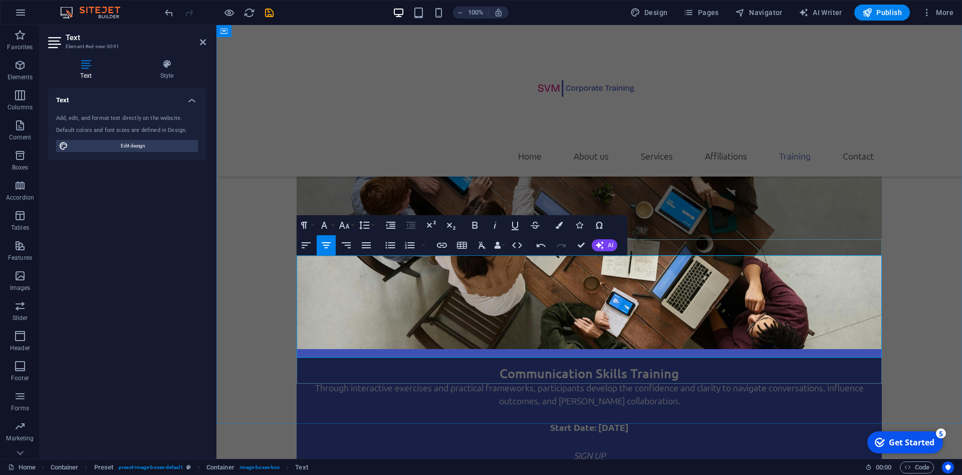
drag, startPoint x: 726, startPoint y: 324, endPoint x: 317, endPoint y: 308, distance: 409.3
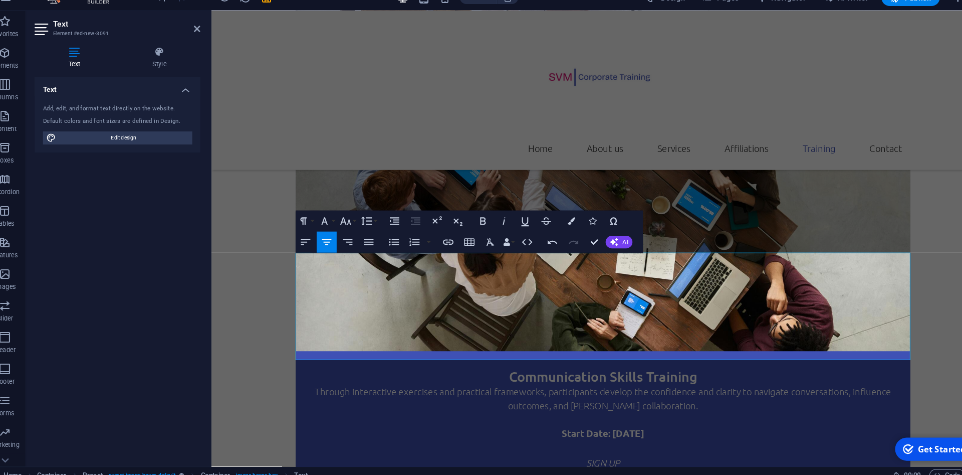
drag, startPoint x: 317, startPoint y: 251, endPoint x: 357, endPoint y: 243, distance: 40.4
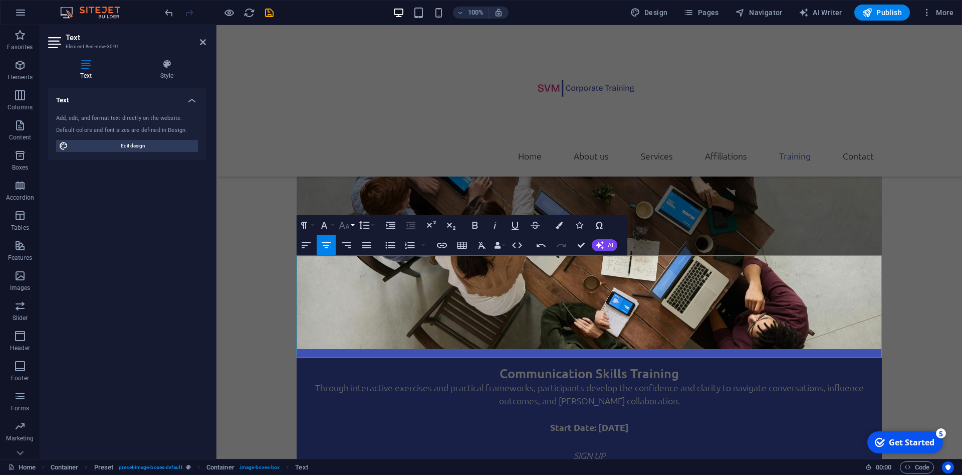
click at [351, 227] on button "Font Size" at bounding box center [346, 225] width 19 height 20
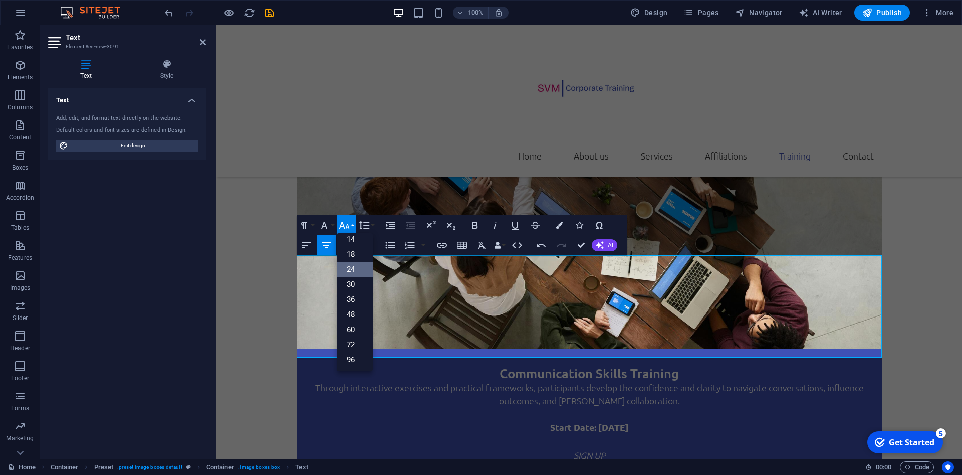
scroll to position [81, 0]
click at [352, 254] on link "18" at bounding box center [355, 254] width 36 height 15
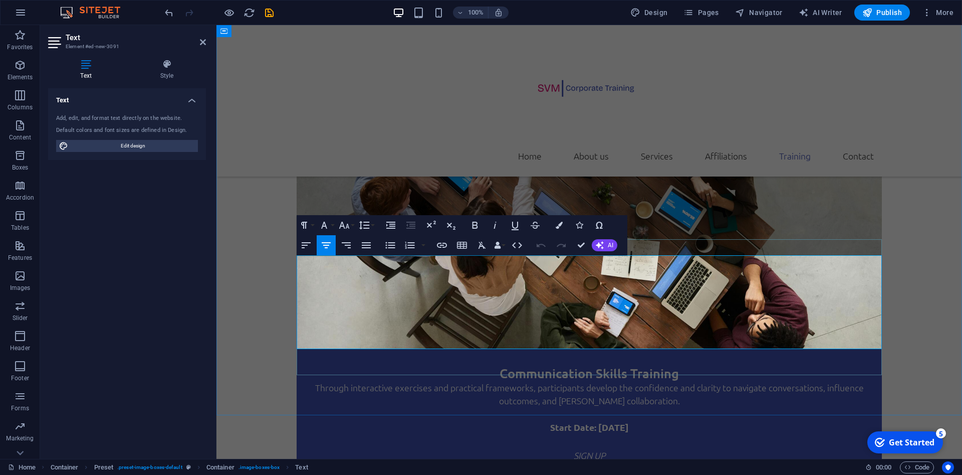
drag, startPoint x: 631, startPoint y: 320, endPoint x: 369, endPoint y: 294, distance: 262.4
click at [560, 225] on icon "button" at bounding box center [559, 225] width 7 height 7
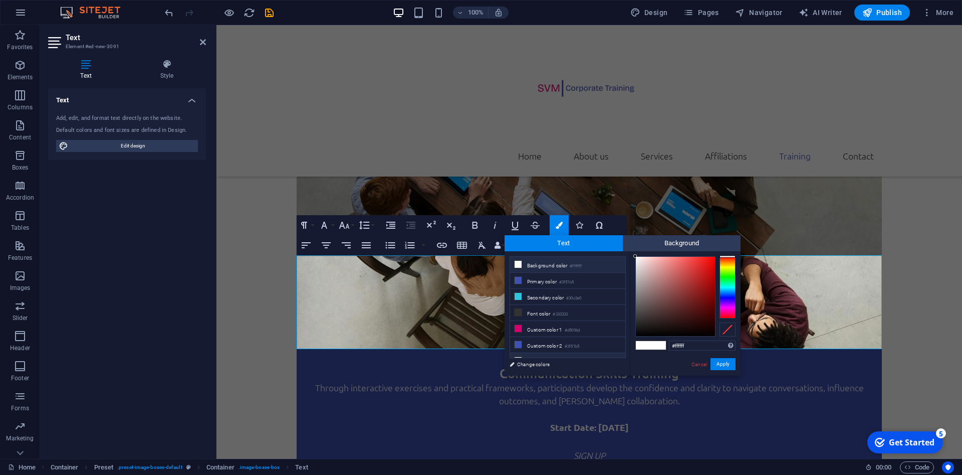
click at [524, 354] on li "Custom color 3 #ffffff" at bounding box center [567, 361] width 115 height 16
click at [719, 364] on button "Apply" at bounding box center [723, 364] width 25 height 12
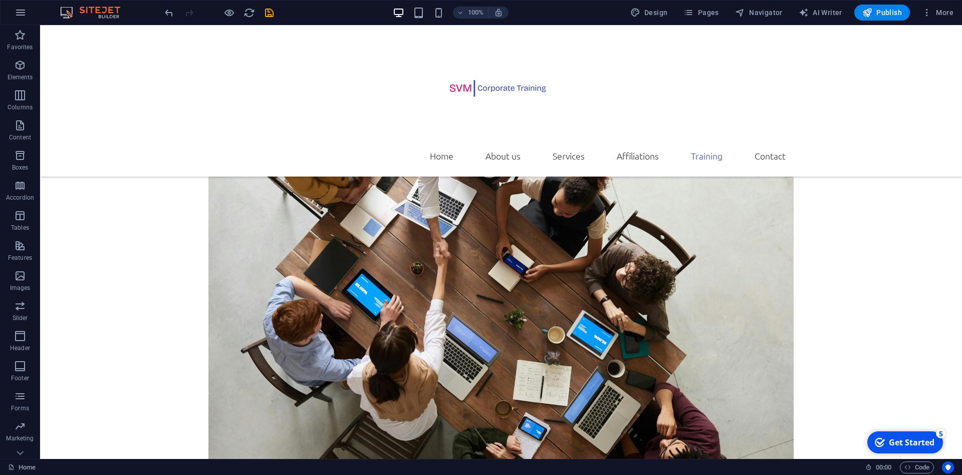
scroll to position [3146, 0]
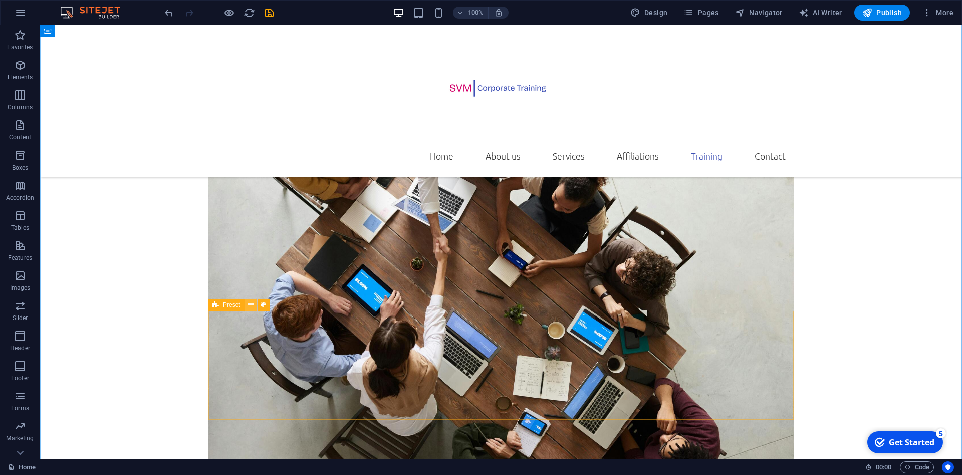
click at [251, 304] on icon at bounding box center [251, 304] width 6 height 11
click at [18, 127] on icon "button" at bounding box center [20, 125] width 12 height 12
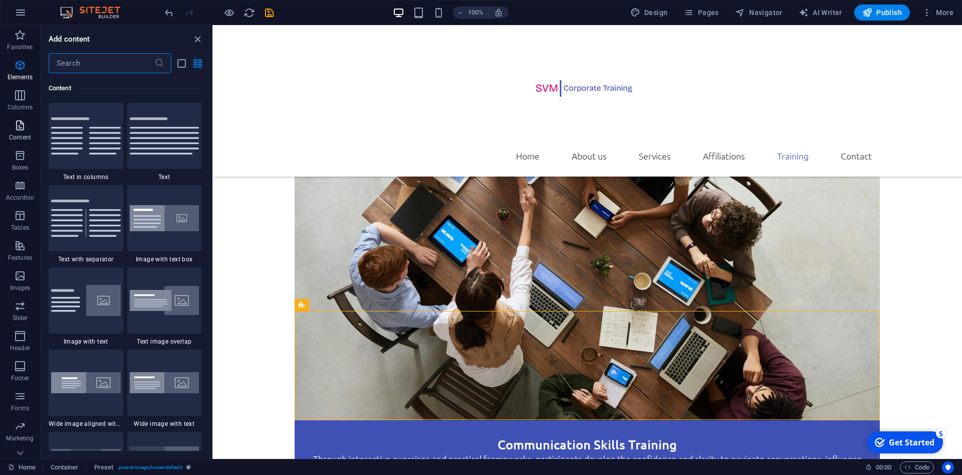
scroll to position [1754, 0]
click at [19, 64] on icon "button" at bounding box center [20, 65] width 12 height 12
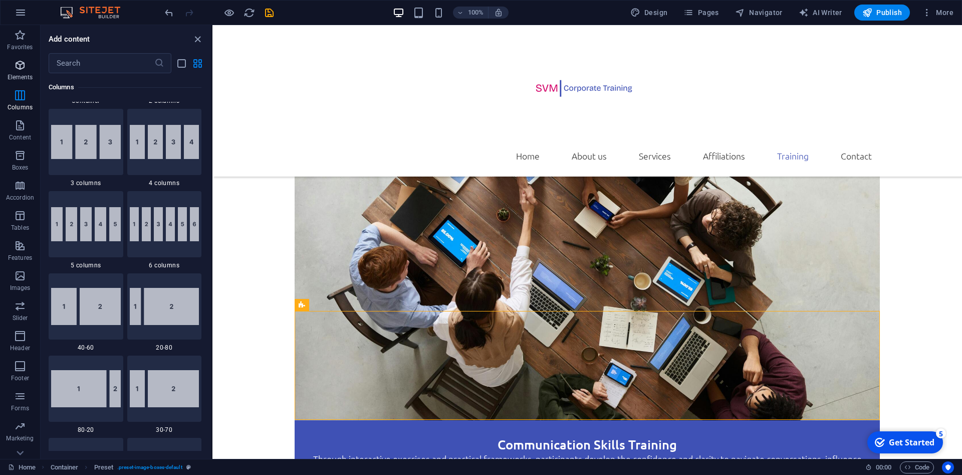
scroll to position [107, 0]
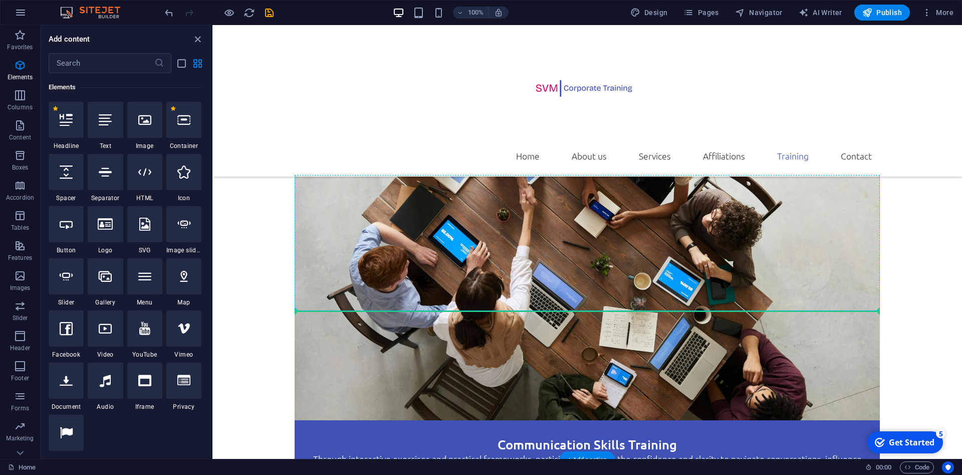
select select "px"
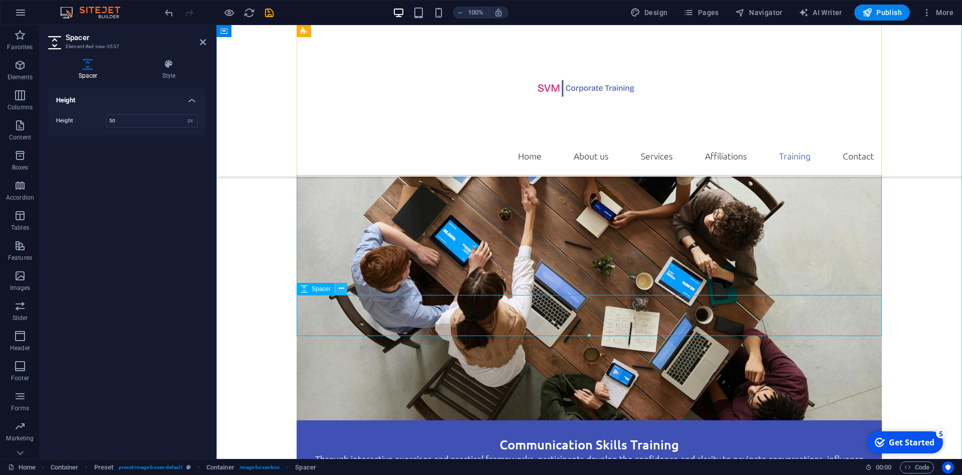
click at [339, 289] on icon at bounding box center [342, 288] width 6 height 11
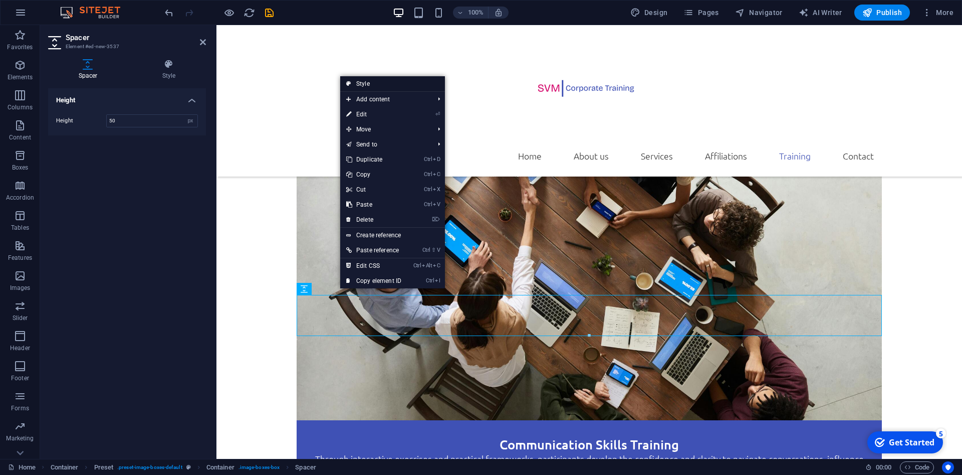
click at [377, 83] on link "Style" at bounding box center [392, 83] width 105 height 15
select select "px"
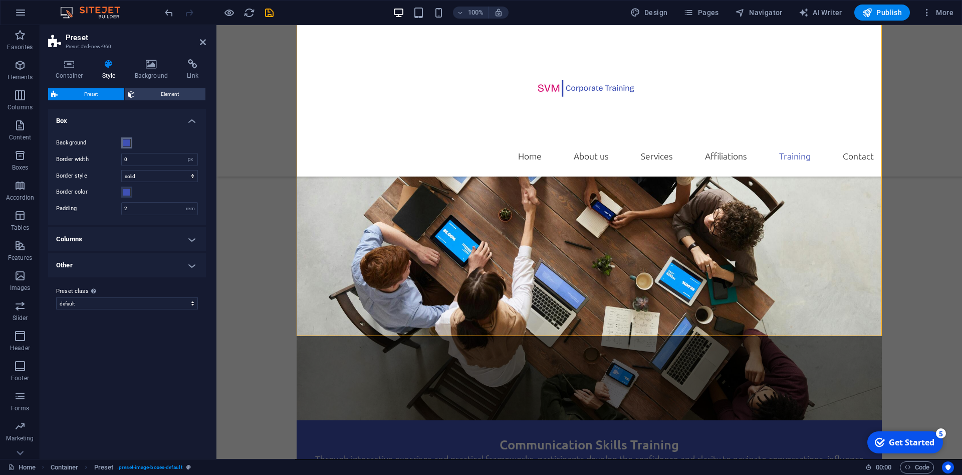
click at [126, 146] on span at bounding box center [127, 143] width 8 height 8
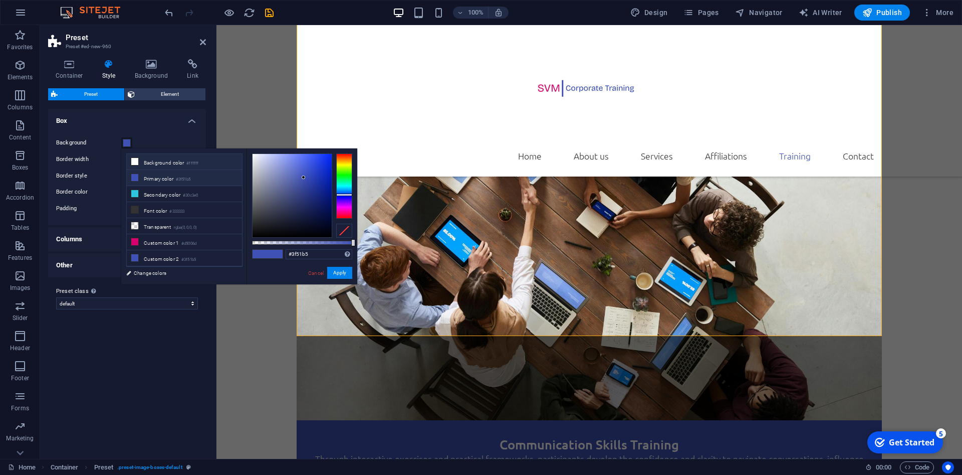
click at [134, 159] on icon at bounding box center [134, 161] width 7 height 7
type input "#ffffff"
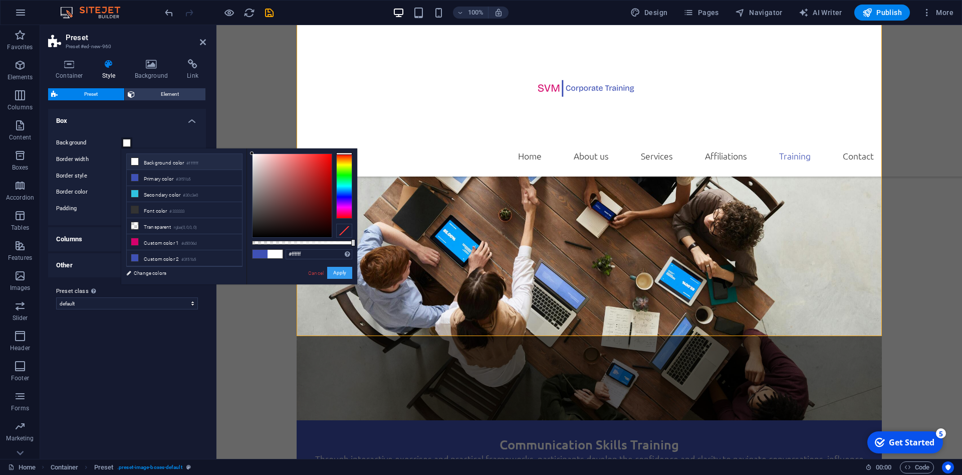
click at [334, 269] on button "Apply" at bounding box center [339, 273] width 25 height 12
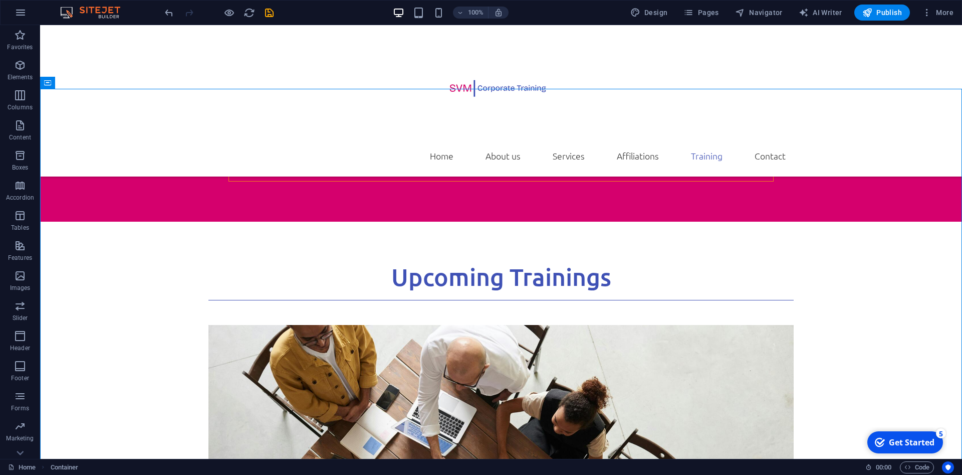
scroll to position [2933, 0]
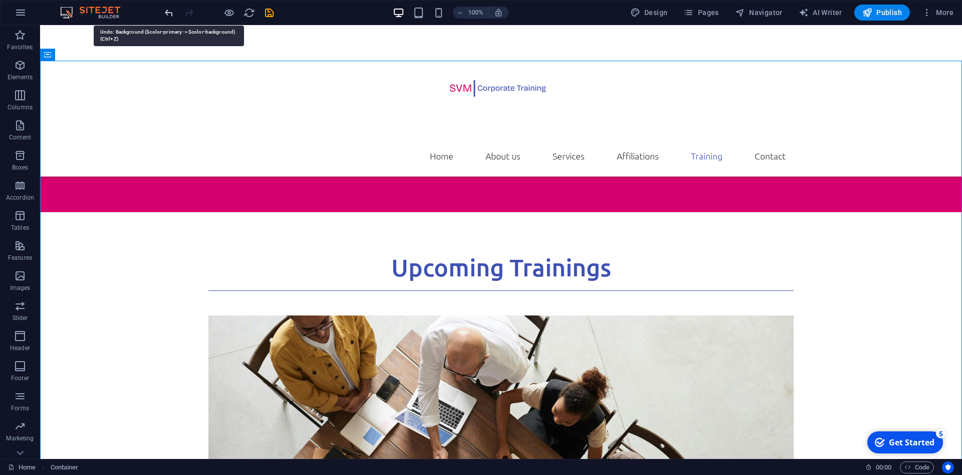
click at [166, 14] on icon "undo" at bounding box center [169, 13] width 12 height 12
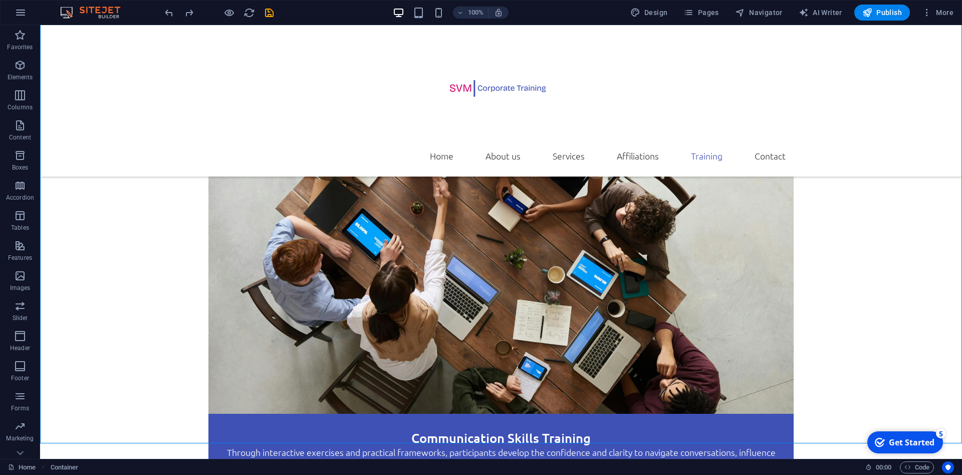
scroll to position [3159, 0]
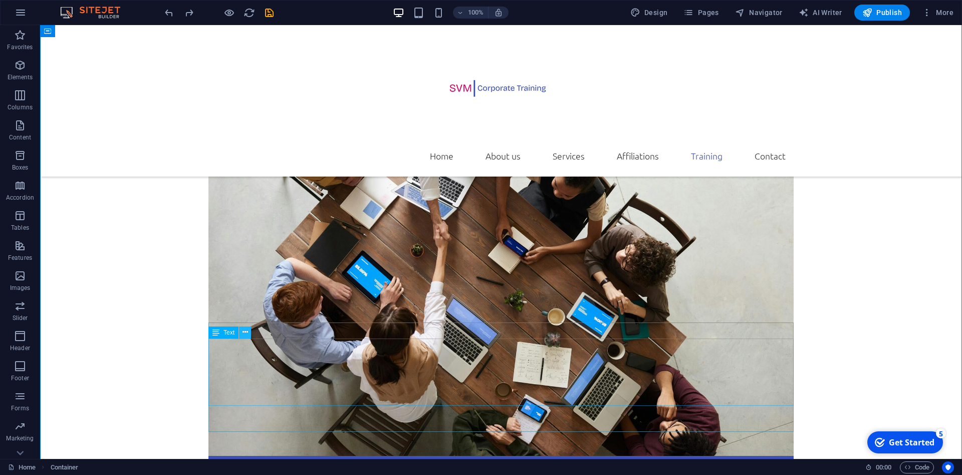
click at [244, 332] on icon at bounding box center [246, 332] width 6 height 11
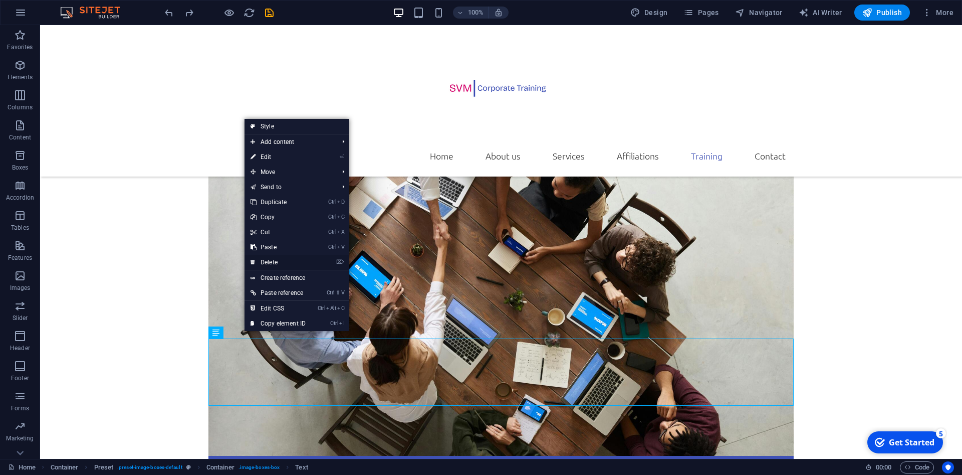
click at [278, 259] on link "⌦ Delete" at bounding box center [278, 262] width 67 height 15
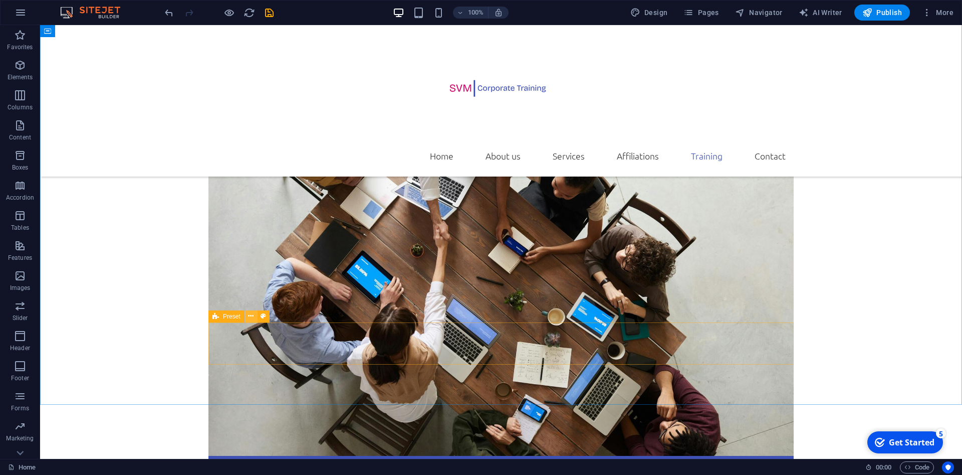
click at [249, 316] on icon at bounding box center [251, 316] width 6 height 11
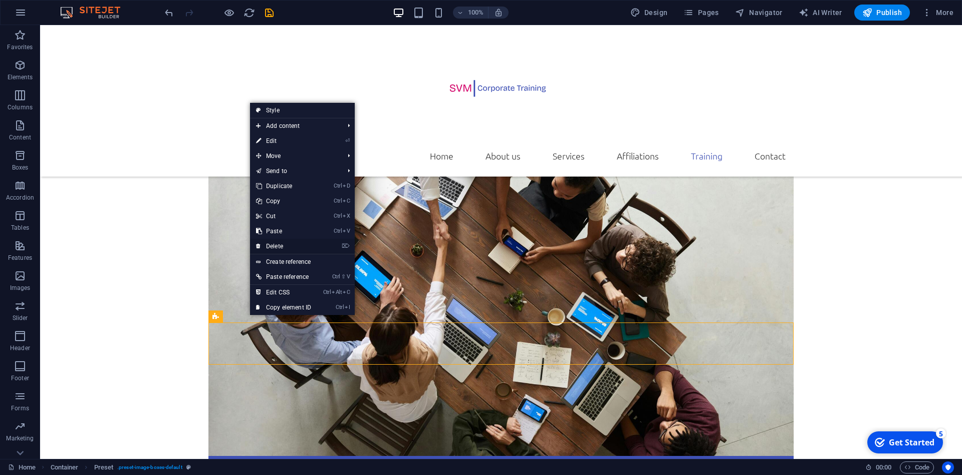
click at [281, 246] on link "⌦ Delete" at bounding box center [283, 246] width 67 height 15
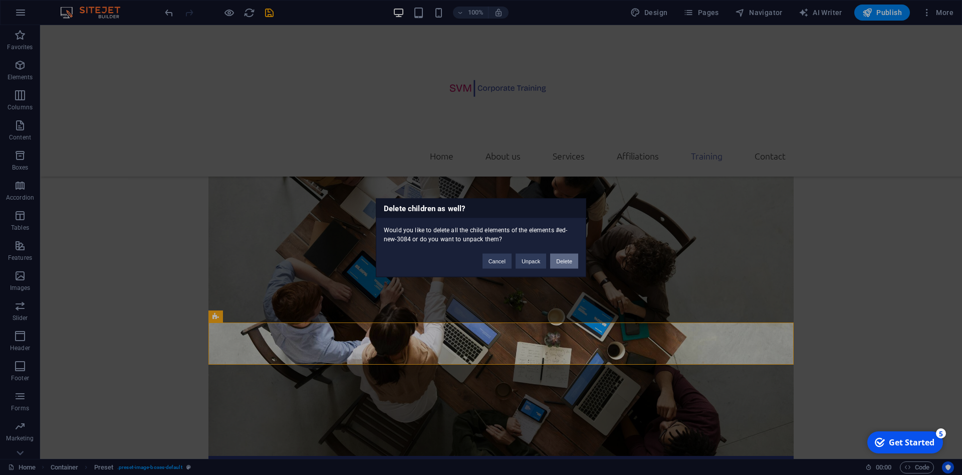
click at [568, 259] on button "Delete" at bounding box center [564, 260] width 28 height 15
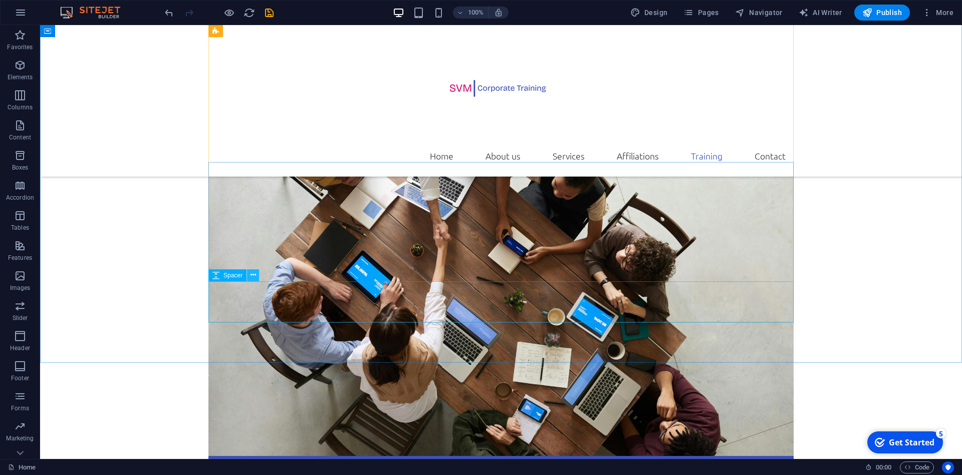
click at [254, 277] on icon at bounding box center [254, 275] width 6 height 11
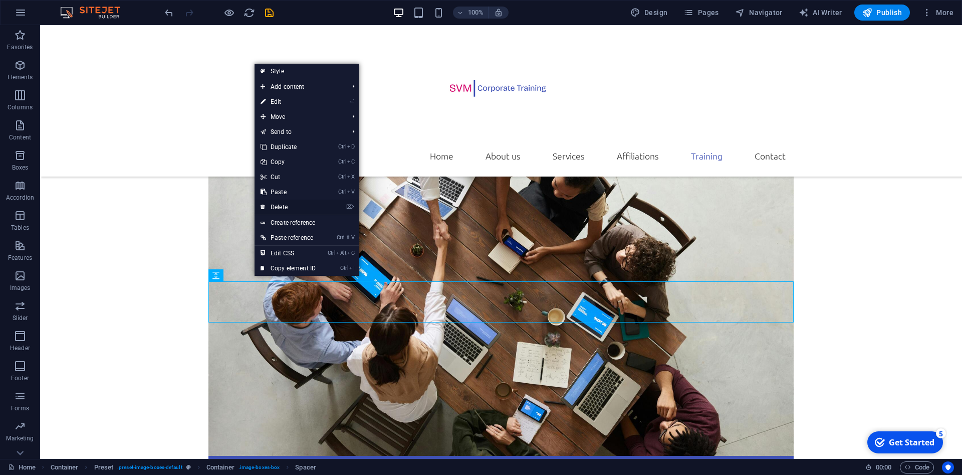
click at [287, 205] on link "⌦ Delete" at bounding box center [288, 207] width 67 height 15
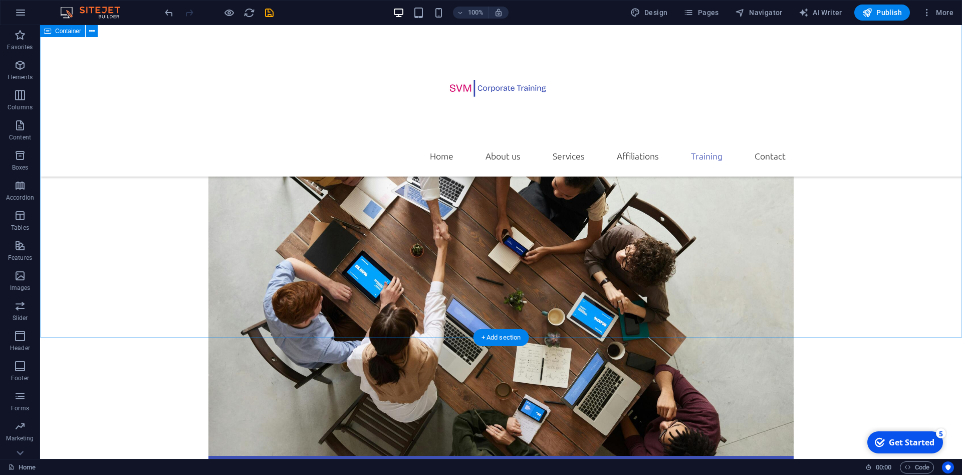
click at [16, 74] on p "Elements" at bounding box center [21, 77] width 26 height 8
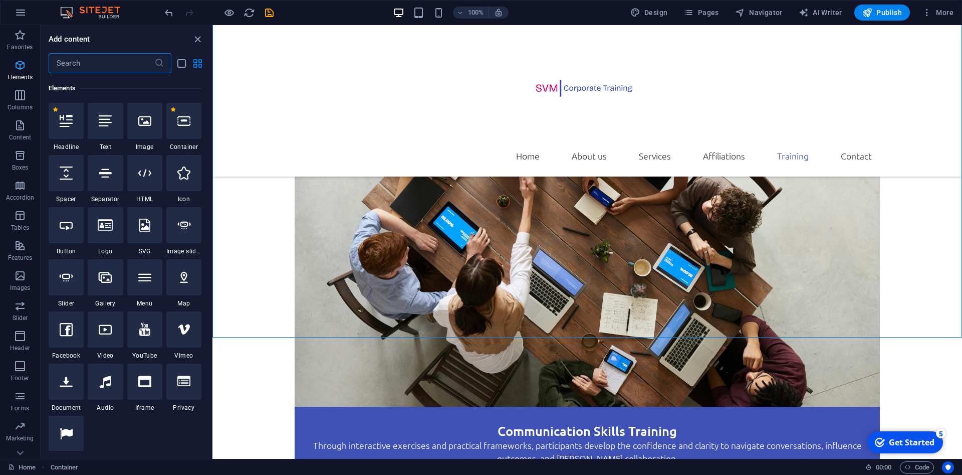
scroll to position [107, 0]
drag, startPoint x: 16, startPoint y: 74, endPoint x: 25, endPoint y: 159, distance: 86.2
click at [25, 159] on div "Favorites Elements Columns Content Boxes Accordion Tables Features Images Slide…" at bounding box center [20, 250] width 40 height 451
click at [18, 163] on span "Boxes" at bounding box center [20, 161] width 40 height 24
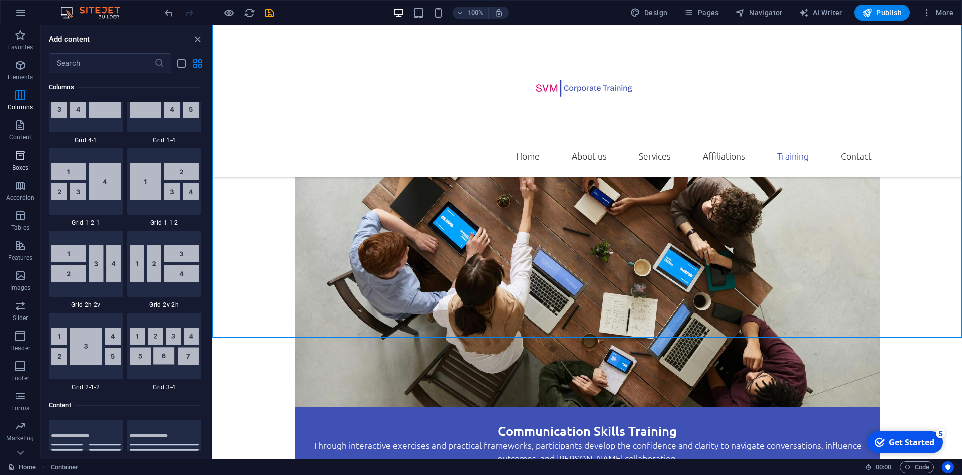
scroll to position [2765, 0]
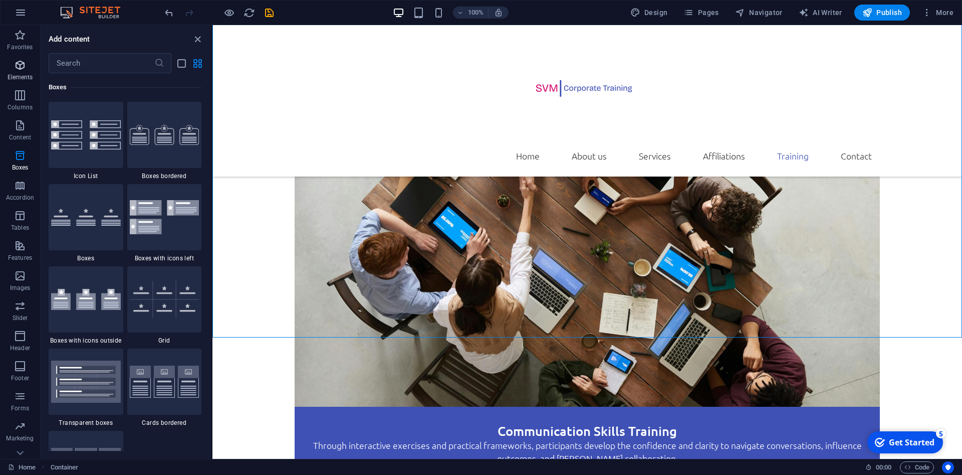
click at [22, 73] on span "Elements" at bounding box center [20, 71] width 40 height 24
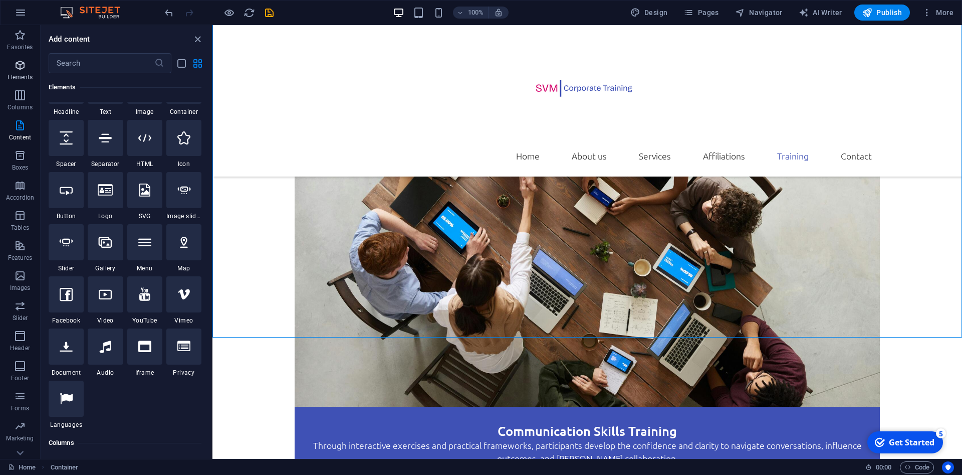
scroll to position [107, 0]
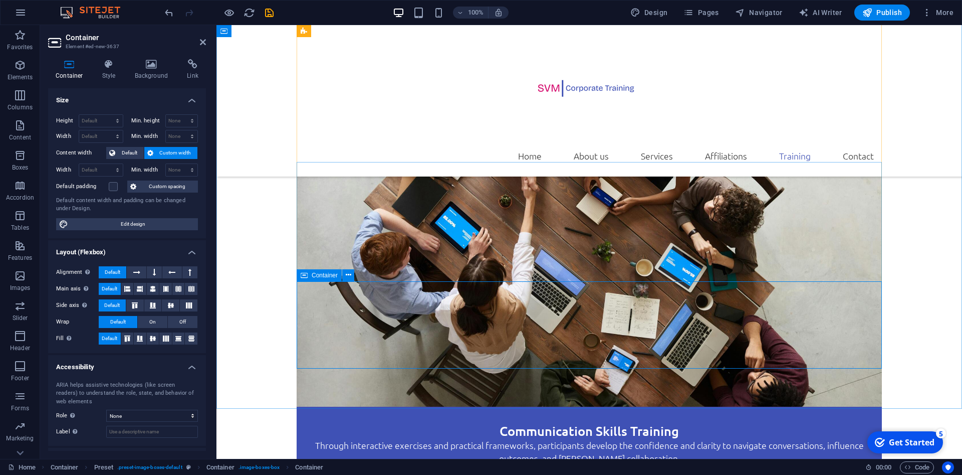
click at [153, 73] on h4 "Background" at bounding box center [153, 69] width 53 height 21
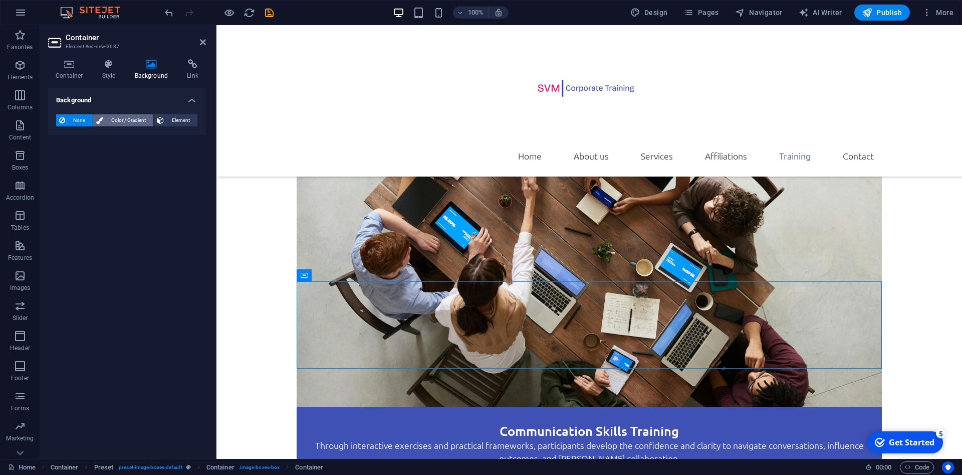
click at [107, 119] on span "Color / Gradient" at bounding box center [128, 120] width 44 height 12
click at [65, 164] on span at bounding box center [62, 160] width 11 height 11
type input "#ffffff"
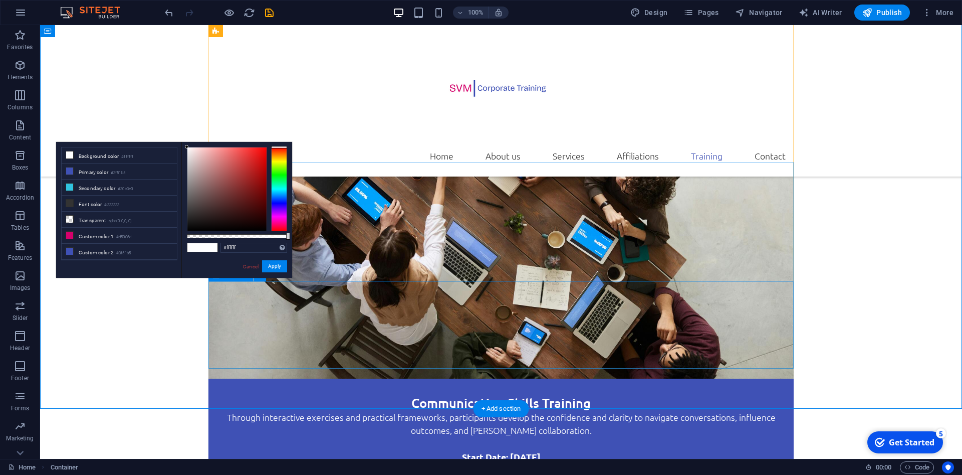
scroll to position [3159, 0]
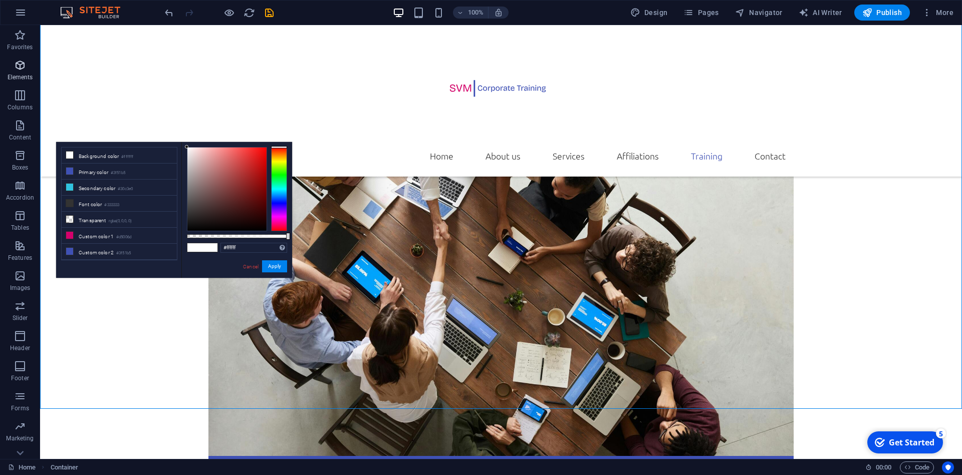
click at [19, 77] on p "Elements" at bounding box center [21, 77] width 26 height 8
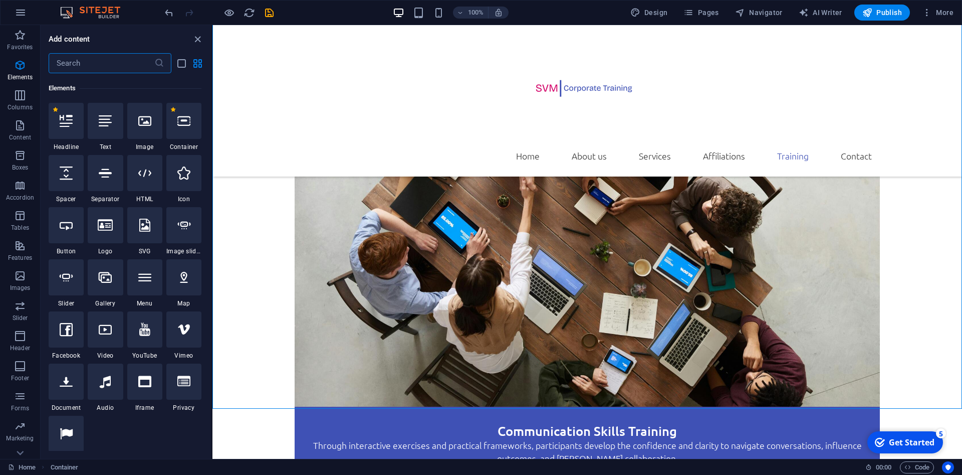
scroll to position [107, 0]
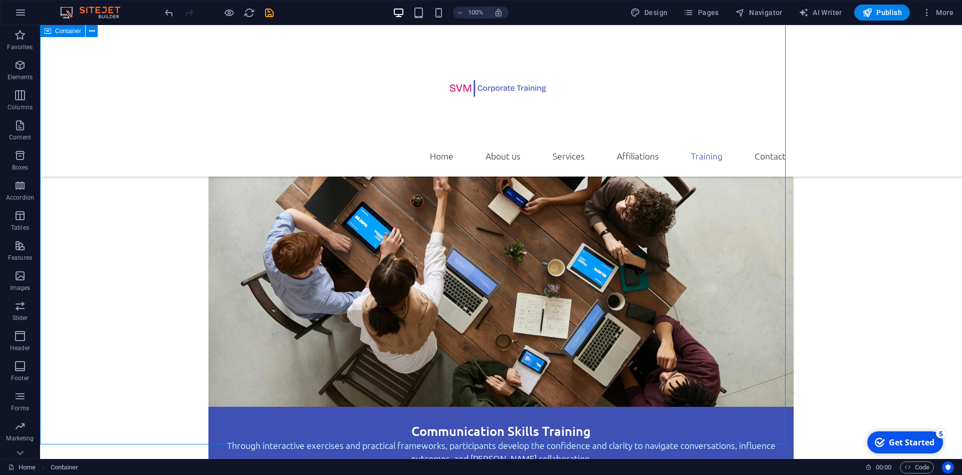
scroll to position [3159, 0]
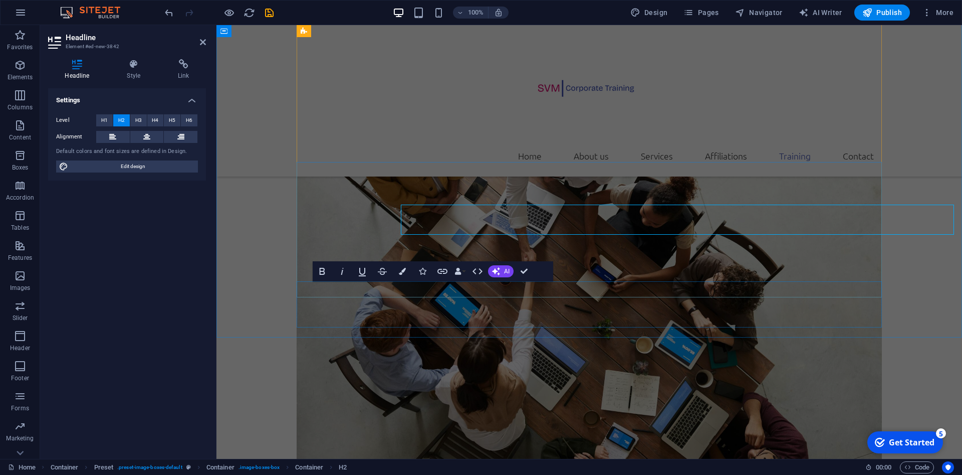
scroll to position [3237, 0]
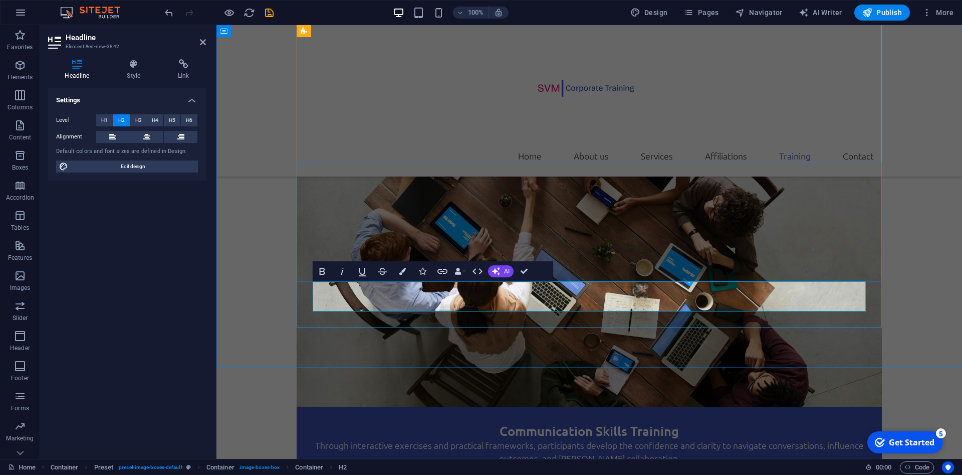
drag, startPoint x: 569, startPoint y: 299, endPoint x: 487, endPoint y: 299, distance: 82.7
click at [402, 274] on icon "button" at bounding box center [402, 271] width 7 height 7
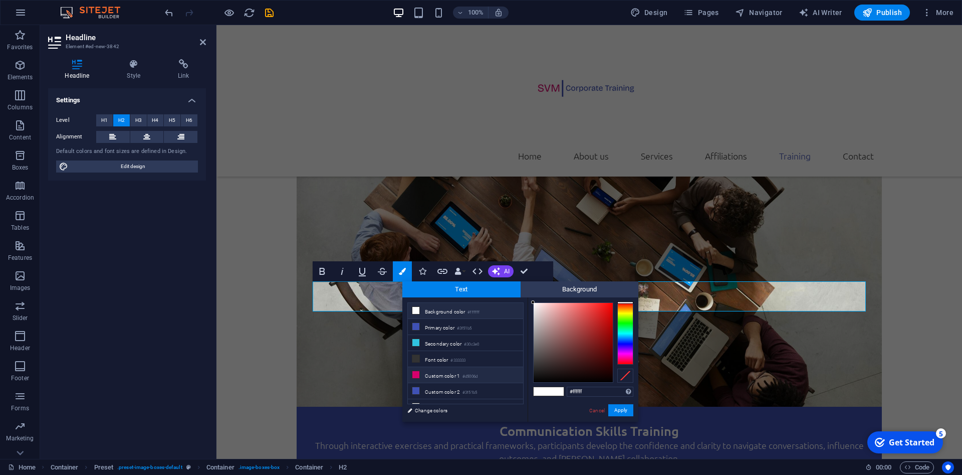
click at [416, 372] on icon at bounding box center [416, 374] width 7 height 7
type input "#d5006d"
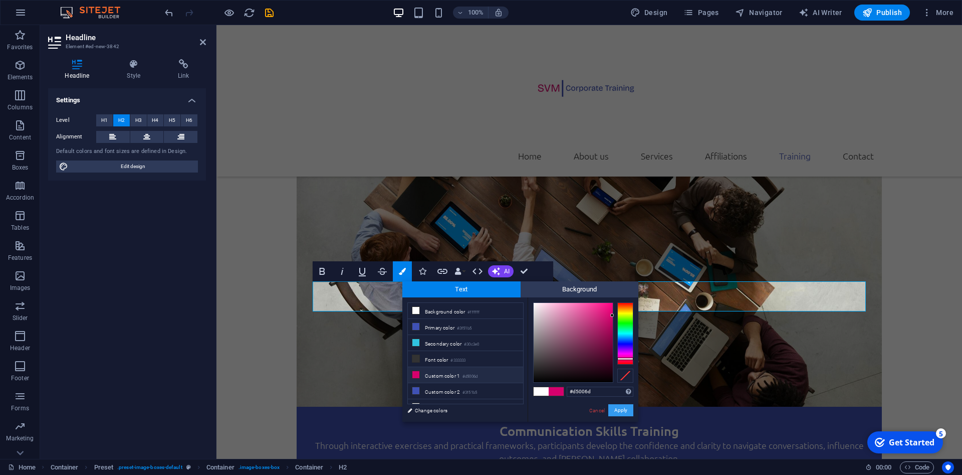
click at [619, 412] on button "Apply" at bounding box center [621, 410] width 25 height 12
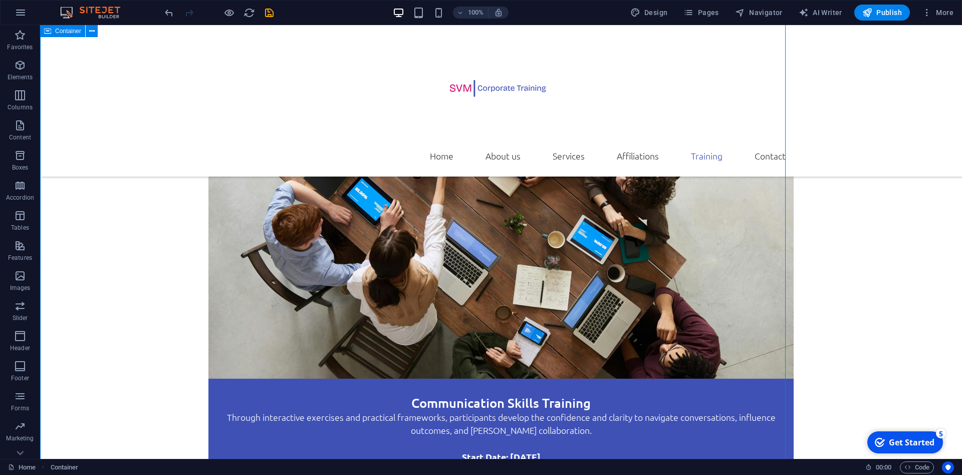
scroll to position [3159, 0]
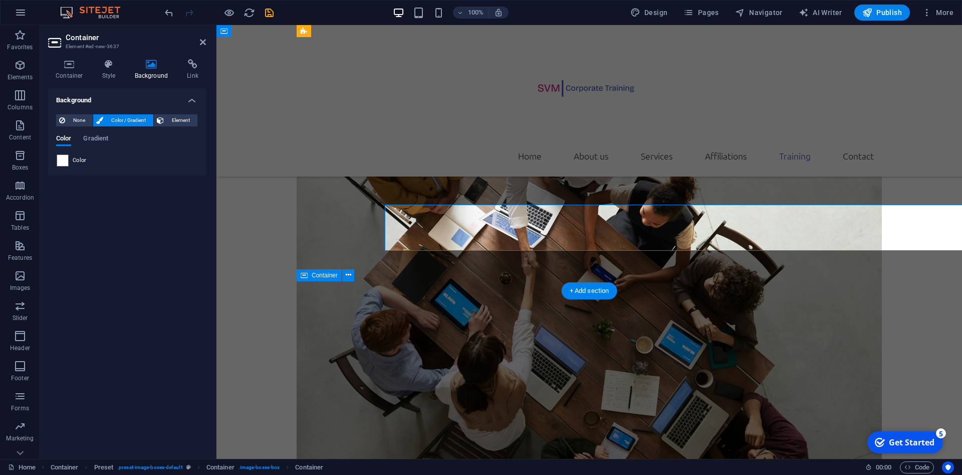
scroll to position [3237, 0]
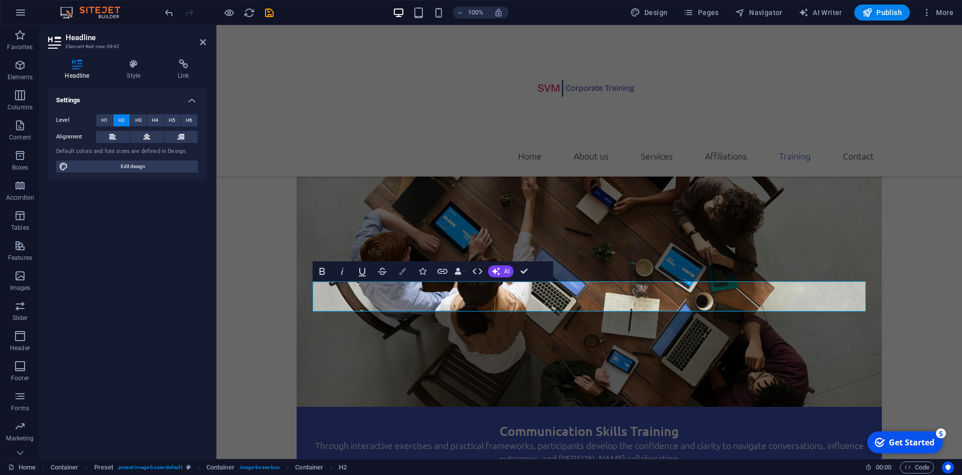
click at [402, 274] on icon "button" at bounding box center [402, 271] width 7 height 7
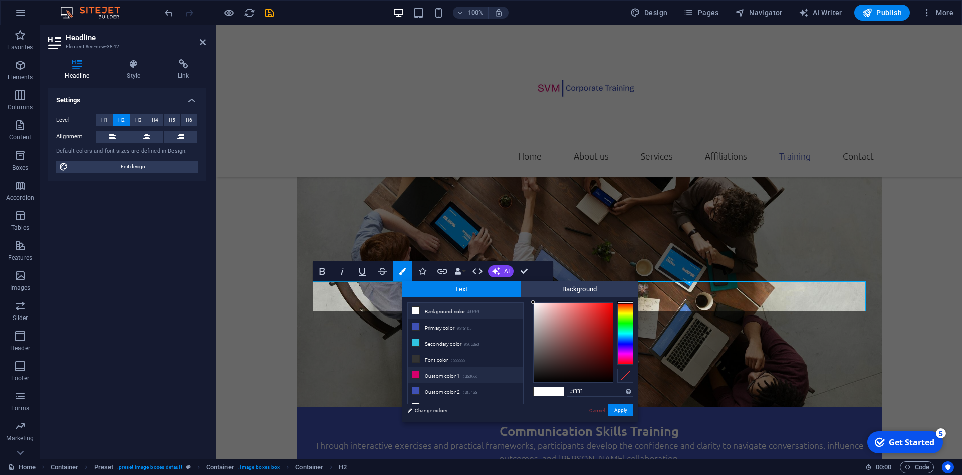
click at [416, 373] on icon at bounding box center [416, 374] width 7 height 7
type input "#d5006d"
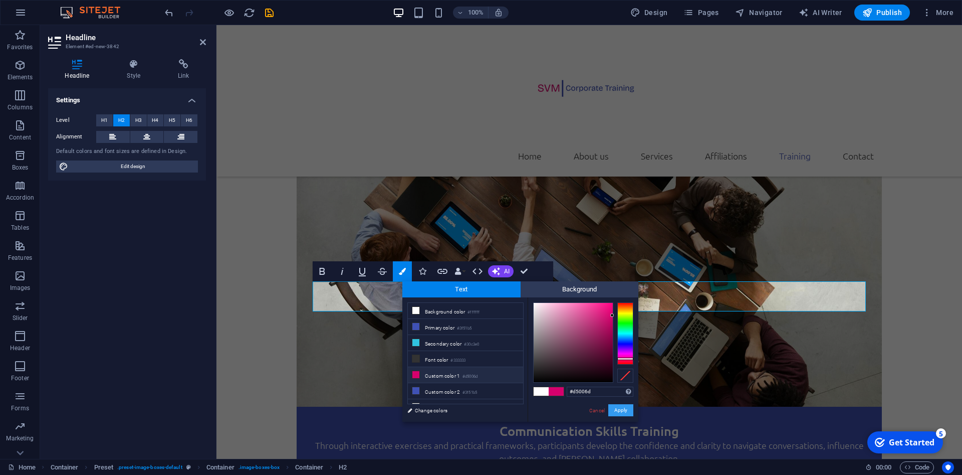
click at [623, 413] on button "Apply" at bounding box center [621, 410] width 25 height 12
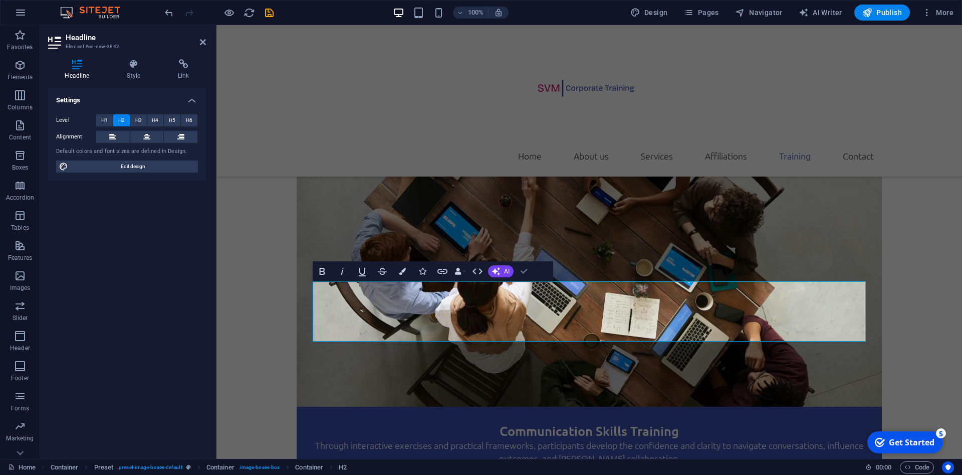
scroll to position [3159, 0]
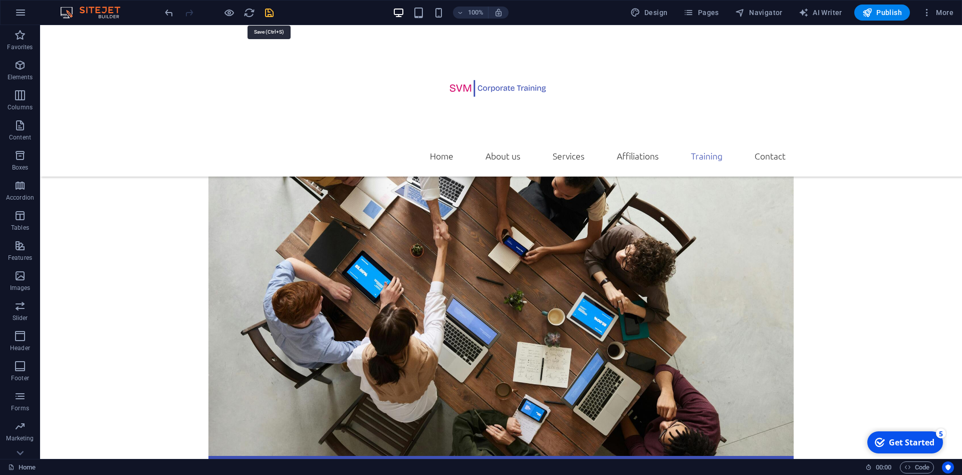
click at [269, 14] on icon "save" at bounding box center [270, 13] width 12 height 12
click at [167, 17] on icon "undo" at bounding box center [169, 13] width 12 height 12
click at [187, 13] on icon "redo" at bounding box center [189, 13] width 12 height 12
click at [187, 13] on div at bounding box center [219, 13] width 112 height 16
click at [170, 15] on icon "undo" at bounding box center [169, 13] width 12 height 12
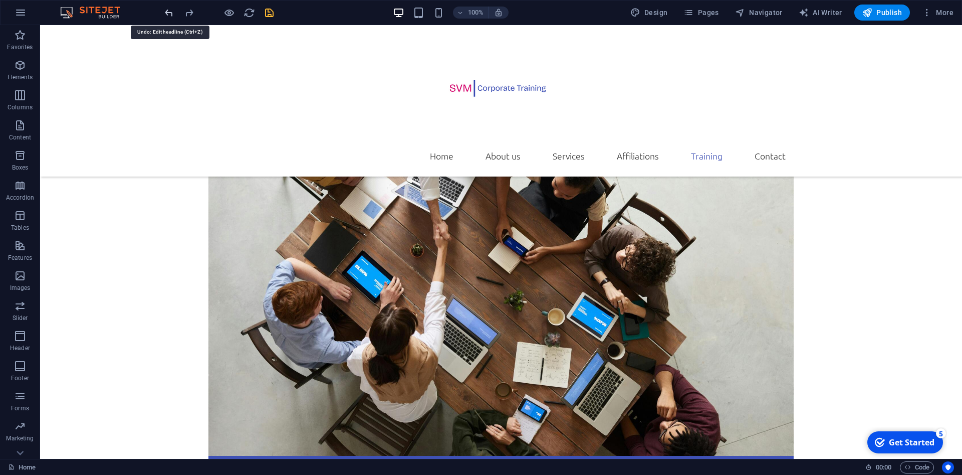
click at [170, 15] on icon "undo" at bounding box center [169, 13] width 12 height 12
click at [268, 14] on icon "save" at bounding box center [270, 13] width 12 height 12
click at [22, 73] on p "Elements" at bounding box center [21, 77] width 26 height 8
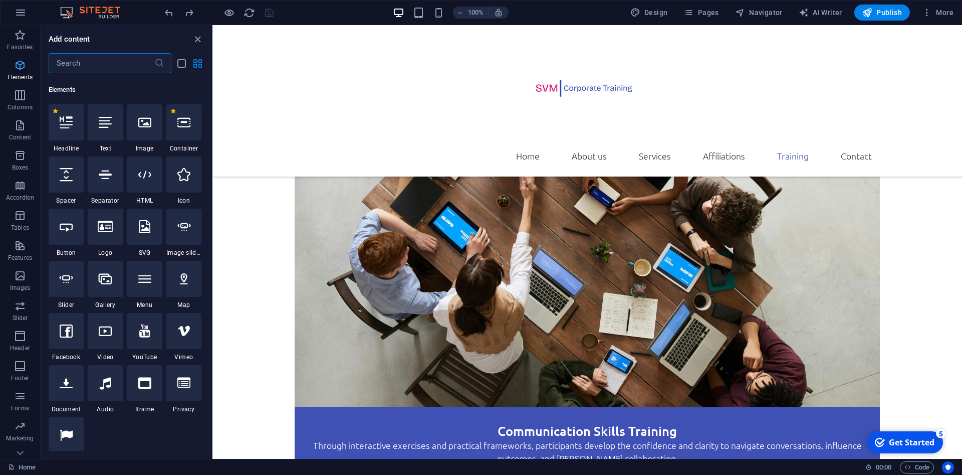
scroll to position [107, 0]
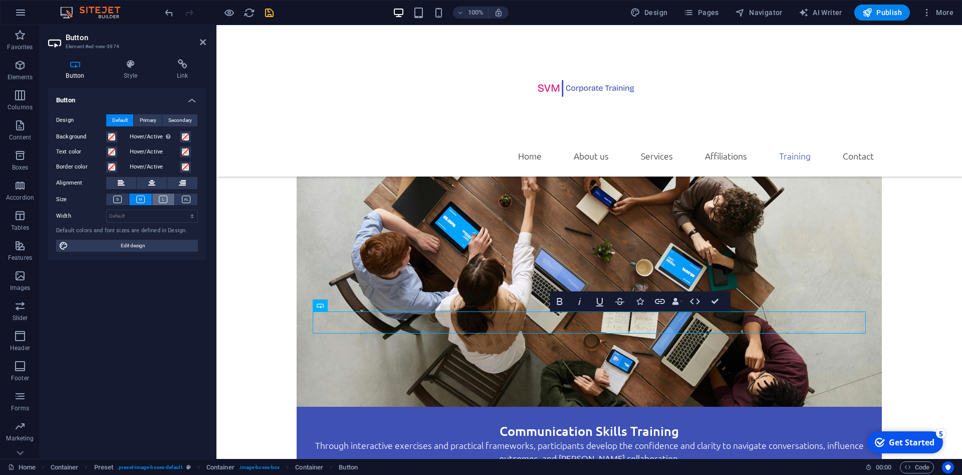
click at [167, 200] on icon at bounding box center [163, 199] width 9 height 8
click at [189, 199] on icon at bounding box center [186, 199] width 9 height 8
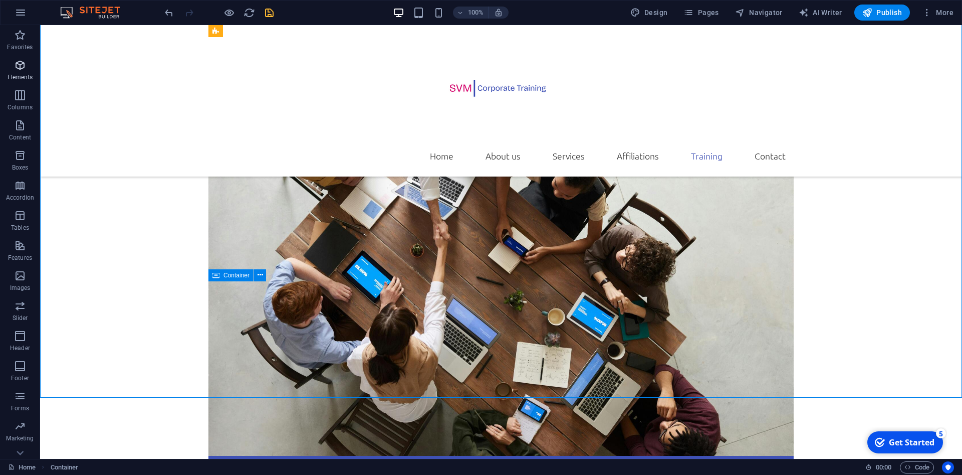
click at [18, 65] on icon "button" at bounding box center [20, 65] width 12 height 12
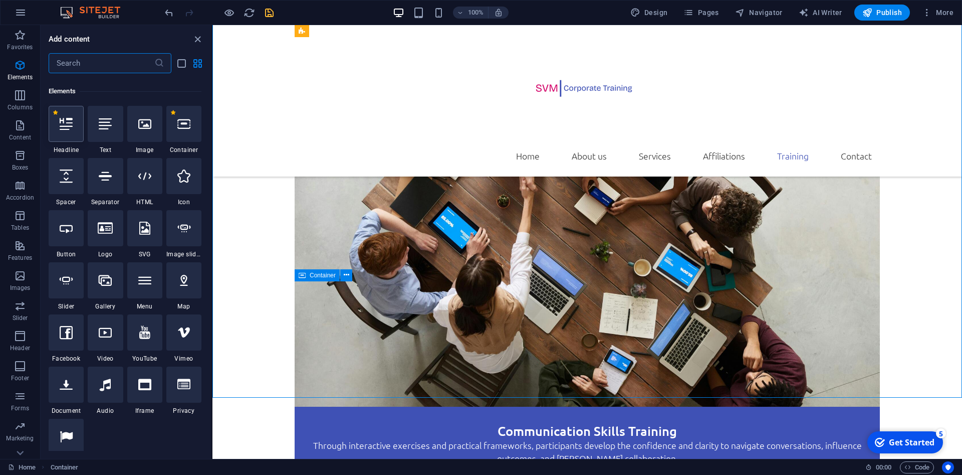
scroll to position [107, 0]
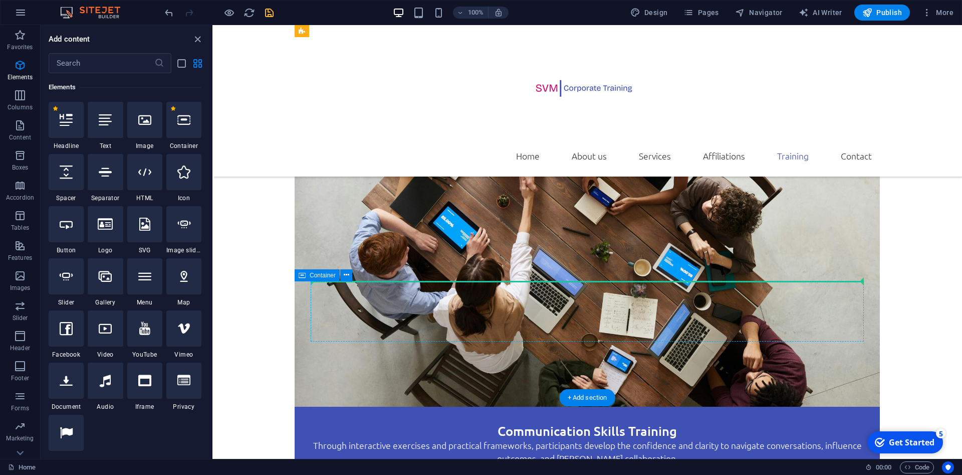
select select "px"
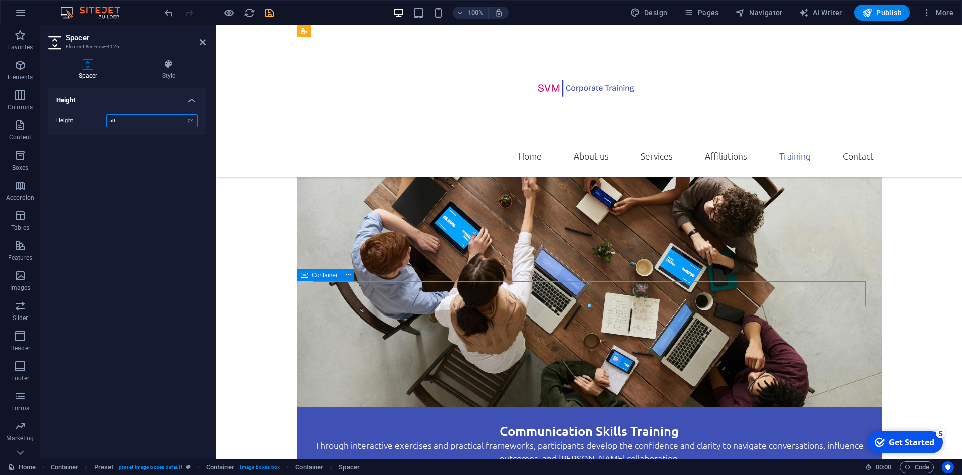
drag, startPoint x: 120, startPoint y: 122, endPoint x: 96, endPoint y: 122, distance: 24.6
click at [107, 122] on input "50" at bounding box center [152, 121] width 91 height 12
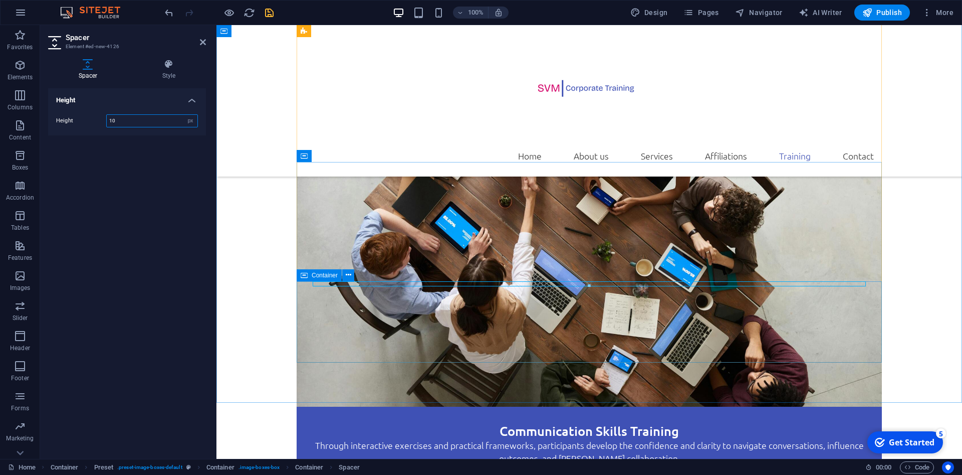
type input "10"
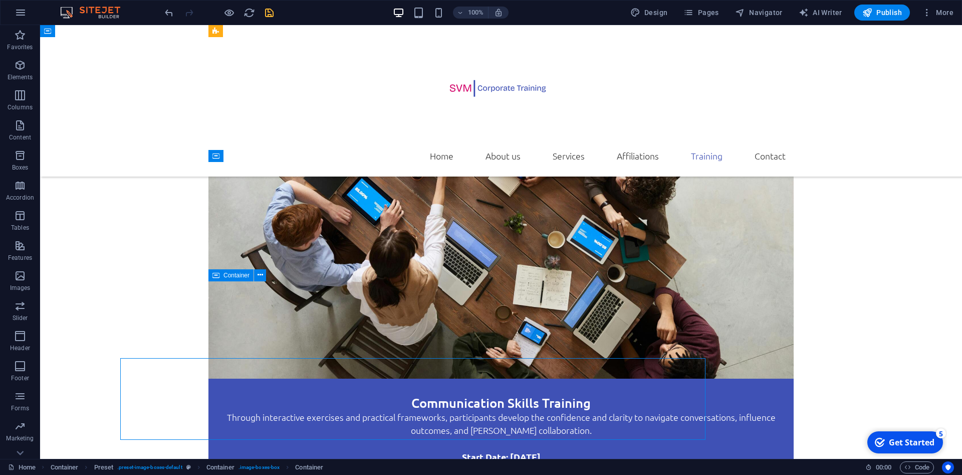
scroll to position [3159, 0]
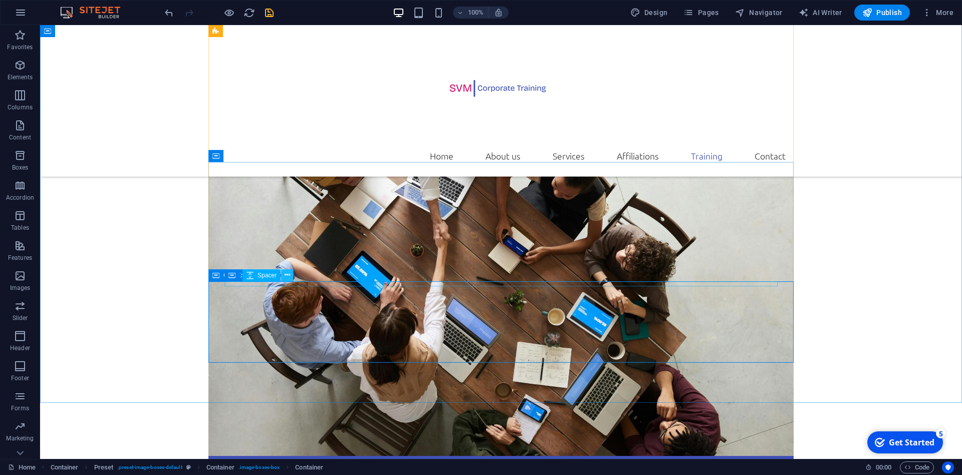
click at [286, 276] on icon at bounding box center [288, 275] width 6 height 11
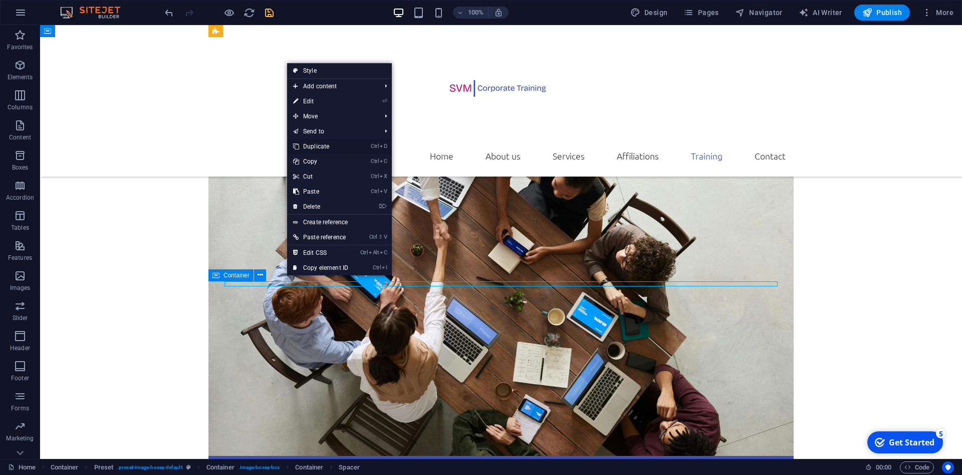
click at [323, 145] on link "Ctrl D Duplicate" at bounding box center [320, 146] width 67 height 15
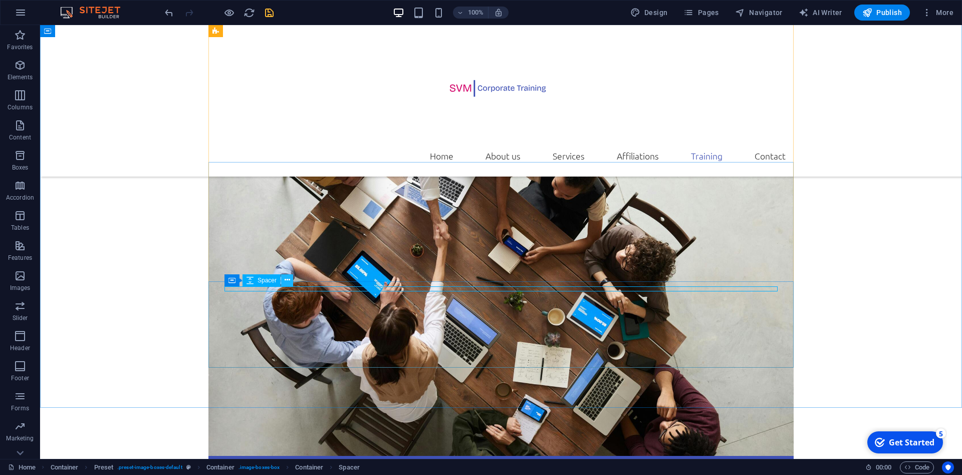
click at [289, 281] on icon at bounding box center [288, 280] width 6 height 11
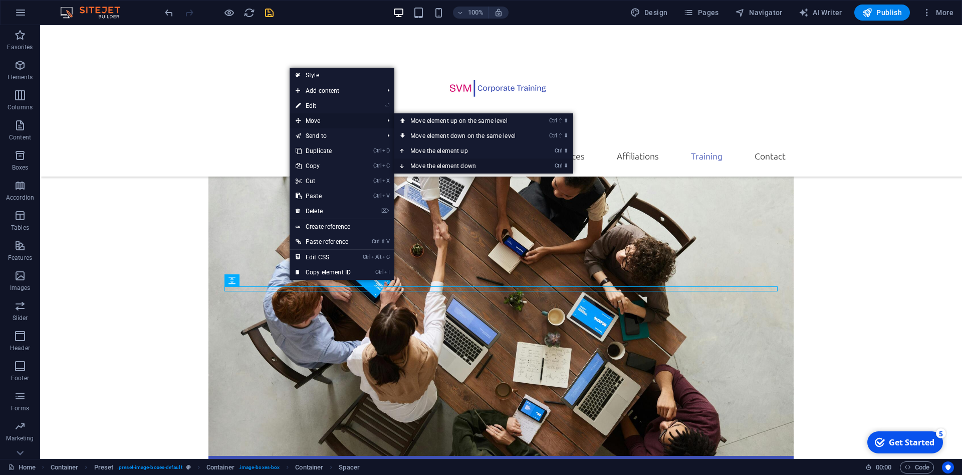
click at [440, 162] on link "Ctrl ⬇ Move the element down" at bounding box center [464, 165] width 141 height 15
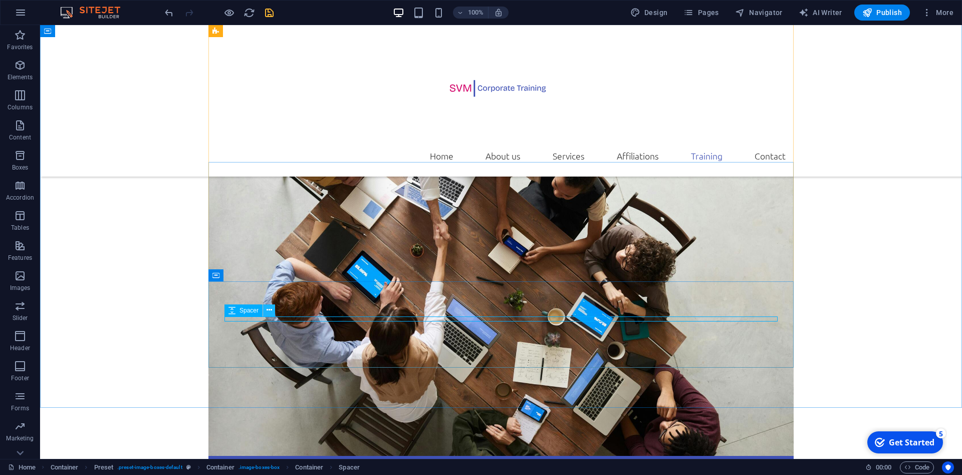
click at [268, 311] on icon at bounding box center [270, 310] width 6 height 11
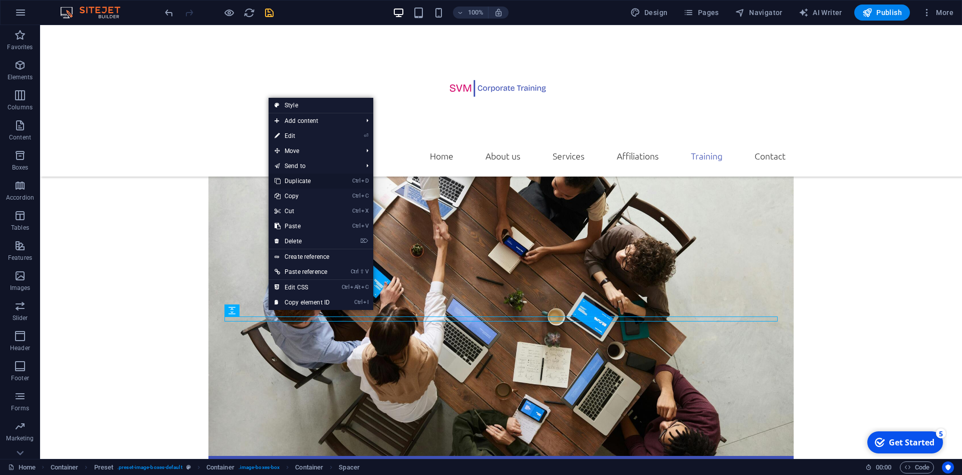
click at [296, 180] on link "Ctrl D Duplicate" at bounding box center [302, 180] width 67 height 15
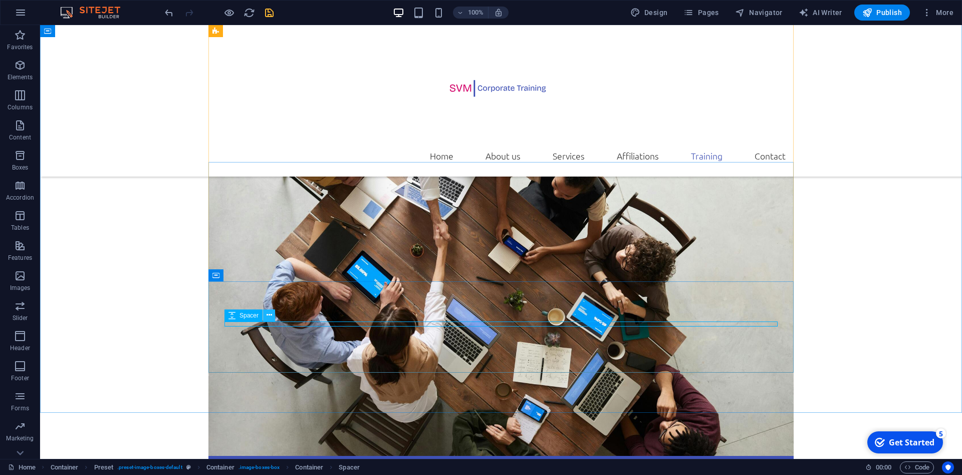
click at [270, 315] on icon at bounding box center [270, 315] width 6 height 11
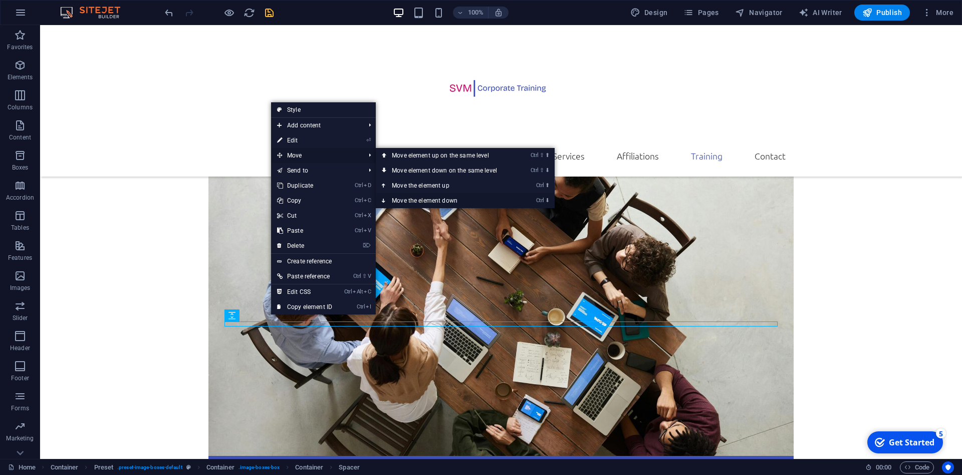
click at [436, 196] on link "Ctrl ⬇ Move the element down" at bounding box center [446, 200] width 141 height 15
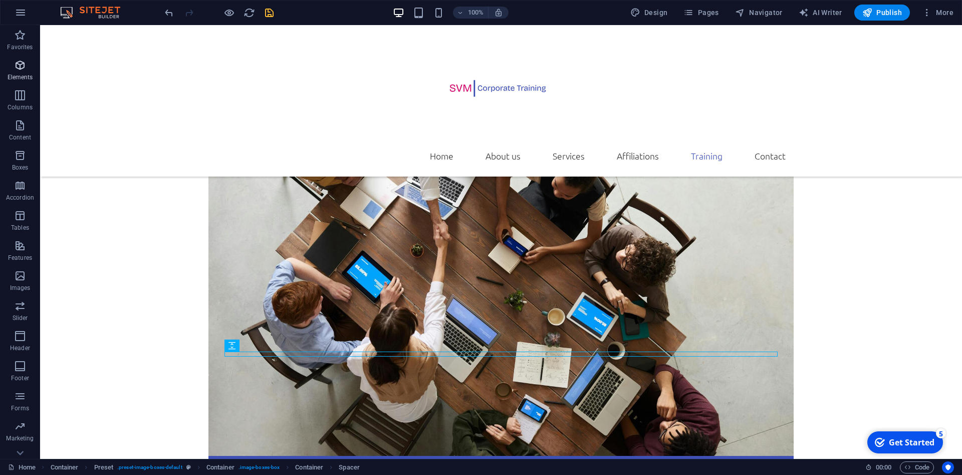
click at [21, 72] on span "Elements" at bounding box center [20, 71] width 40 height 24
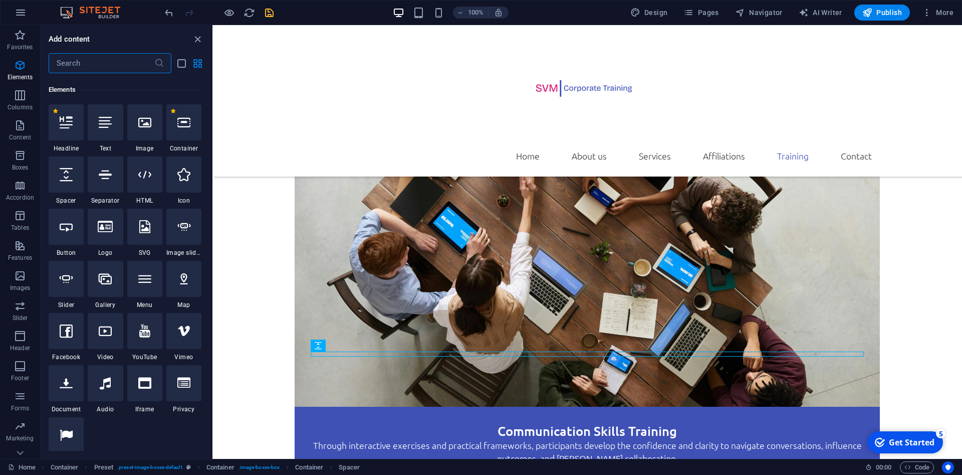
scroll to position [107, 0]
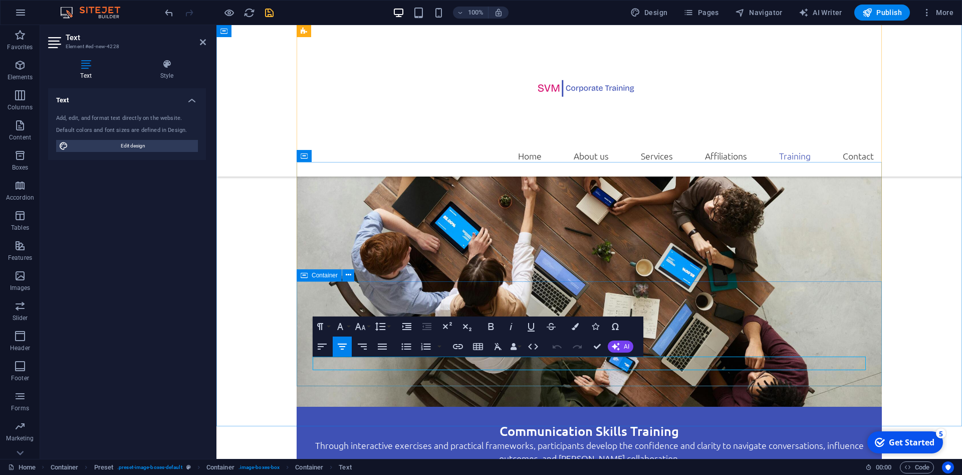
drag, startPoint x: 745, startPoint y: 385, endPoint x: 315, endPoint y: 367, distance: 429.9
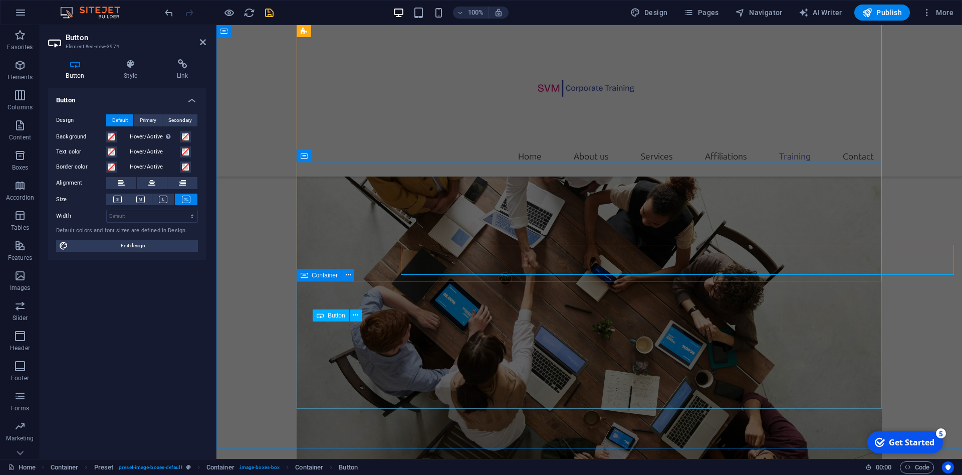
scroll to position [3237, 0]
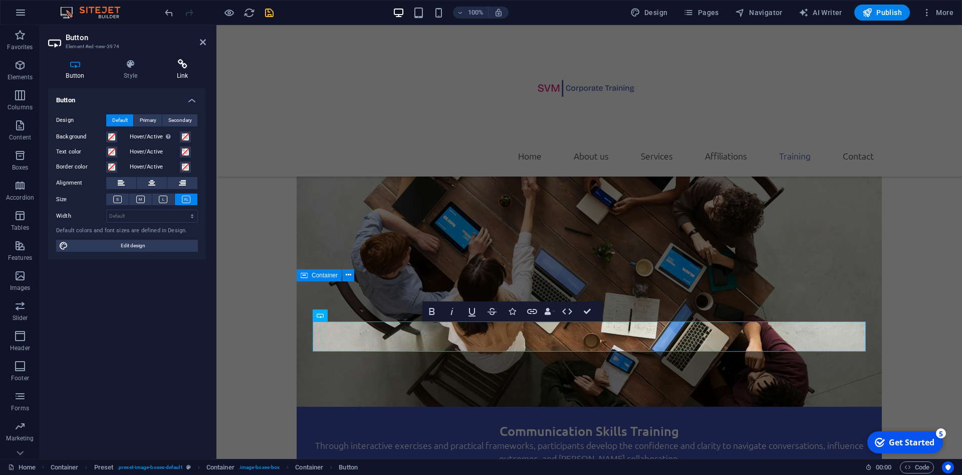
click at [183, 73] on h4 "Link" at bounding box center [182, 69] width 47 height 21
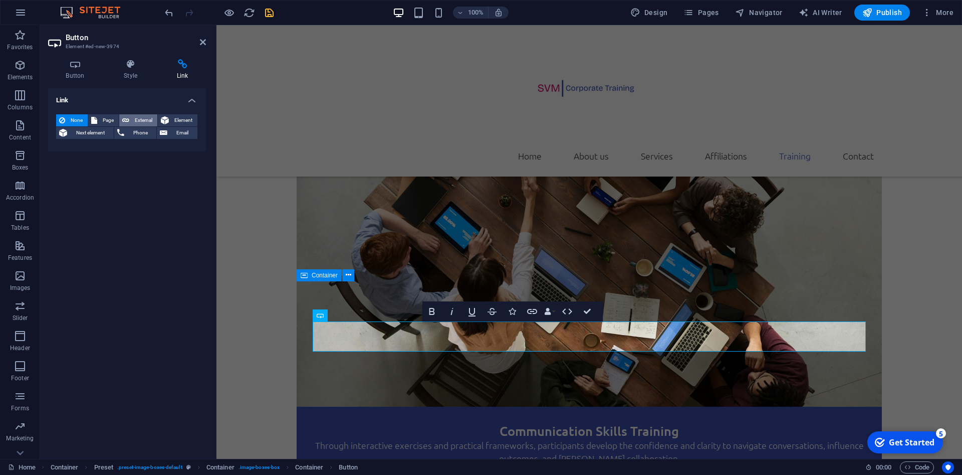
click at [142, 122] on span "External" at bounding box center [143, 120] width 22 height 12
select select "blank"
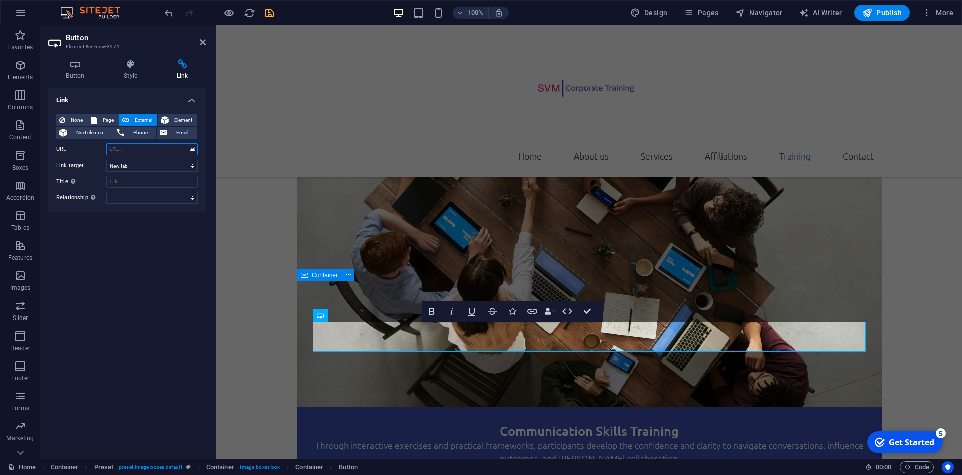
click at [153, 148] on input "URL" at bounding box center [152, 149] width 92 height 12
paste input "[URL][DOMAIN_NAME]"
type input "[URL][DOMAIN_NAME]"
click at [270, 12] on icon "save" at bounding box center [270, 13] width 12 height 12
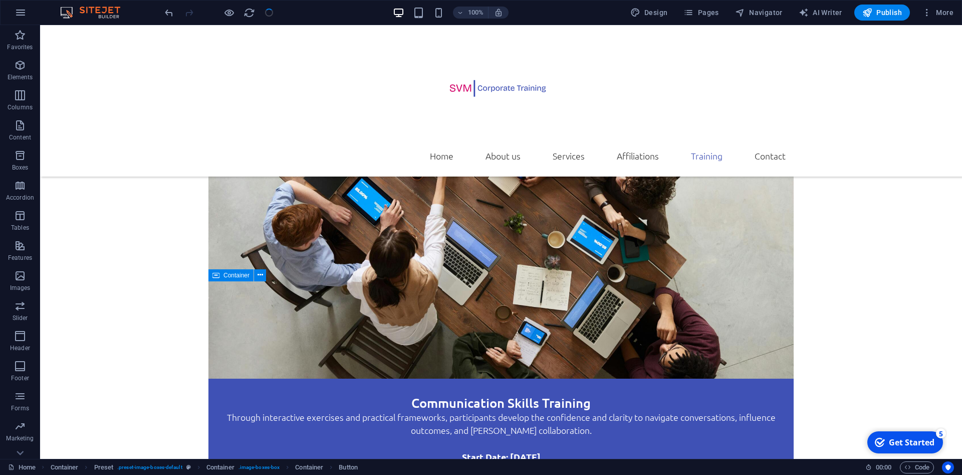
scroll to position [3159, 0]
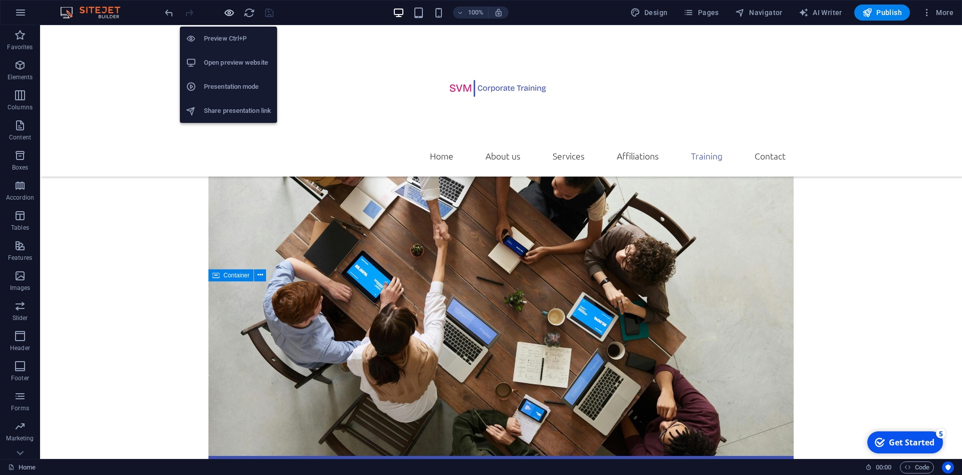
click at [228, 14] on icon "button" at bounding box center [230, 13] width 12 height 12
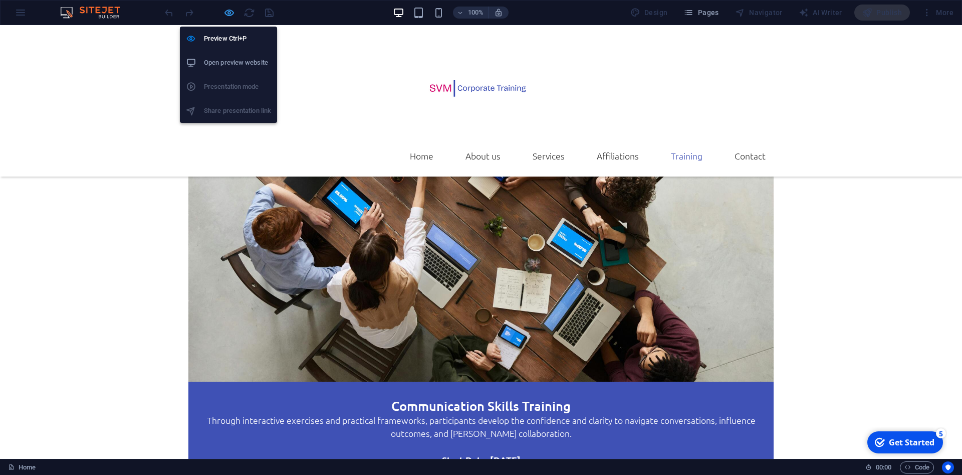
scroll to position [3156, 0]
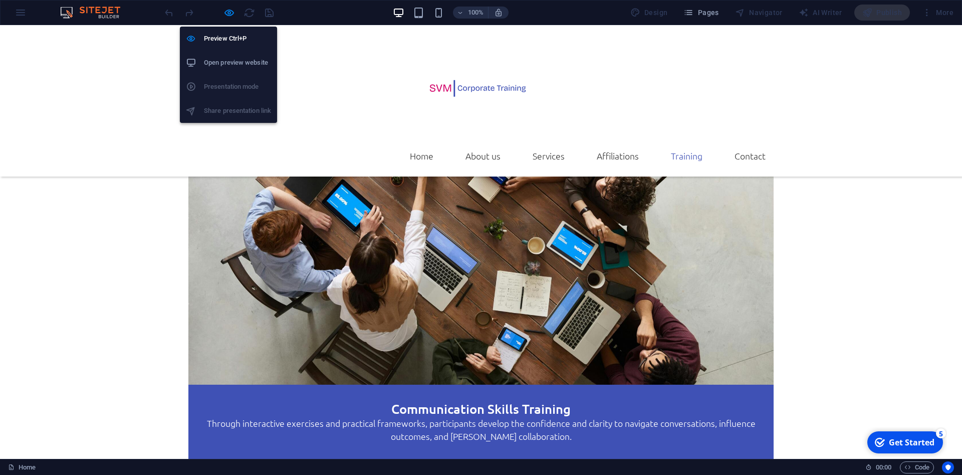
click at [247, 62] on h6 "Open preview website" at bounding box center [237, 63] width 67 height 12
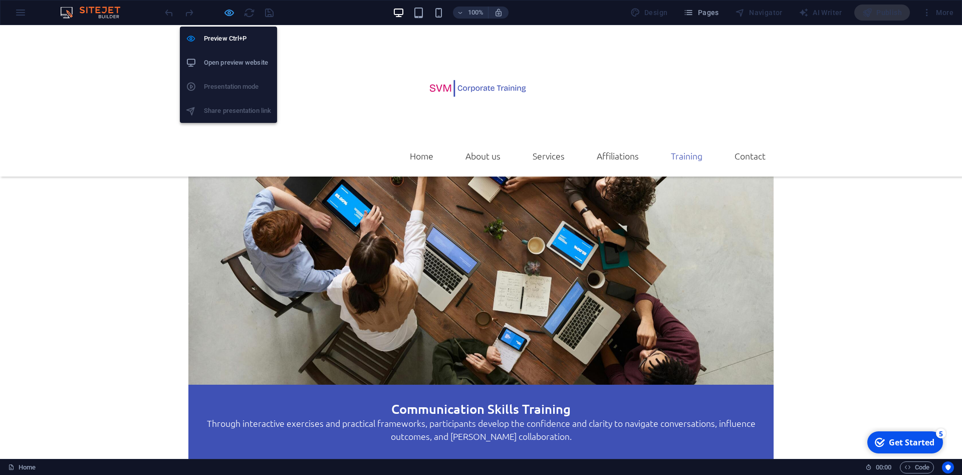
click at [226, 14] on icon "button" at bounding box center [230, 13] width 12 height 12
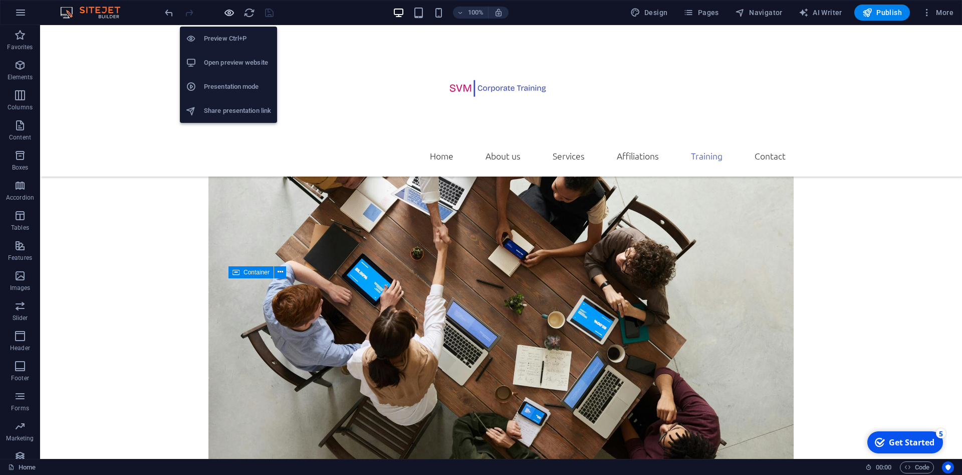
scroll to position [3159, 0]
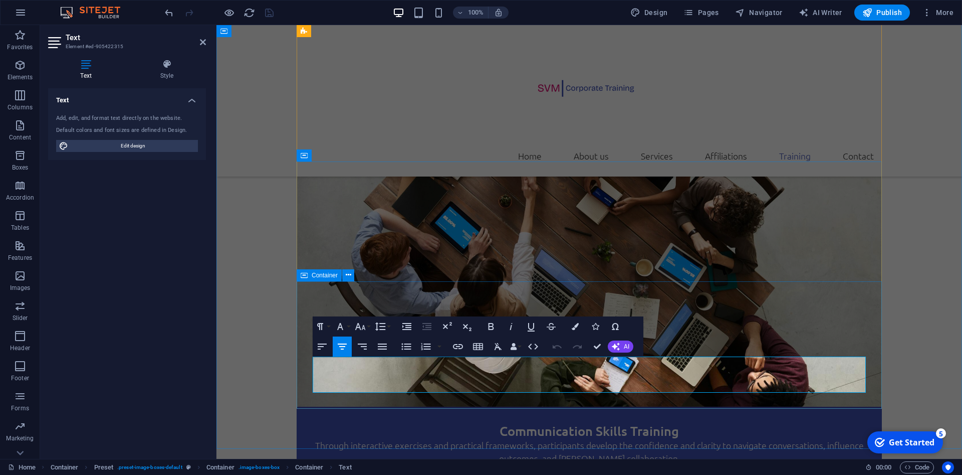
drag, startPoint x: 746, startPoint y: 386, endPoint x: 316, endPoint y: 369, distance: 430.4
click at [364, 327] on icon "button" at bounding box center [360, 326] width 11 height 7
click at [371, 200] on link "18" at bounding box center [371, 199] width 36 height 15
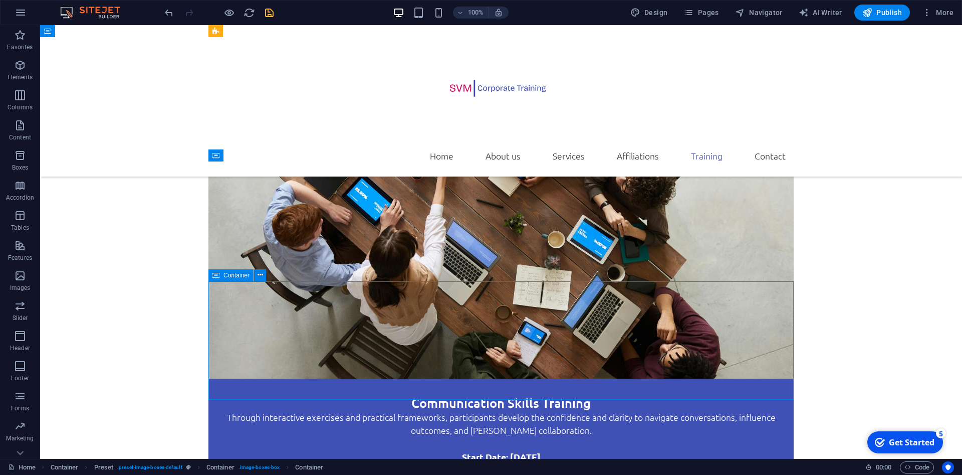
scroll to position [3159, 0]
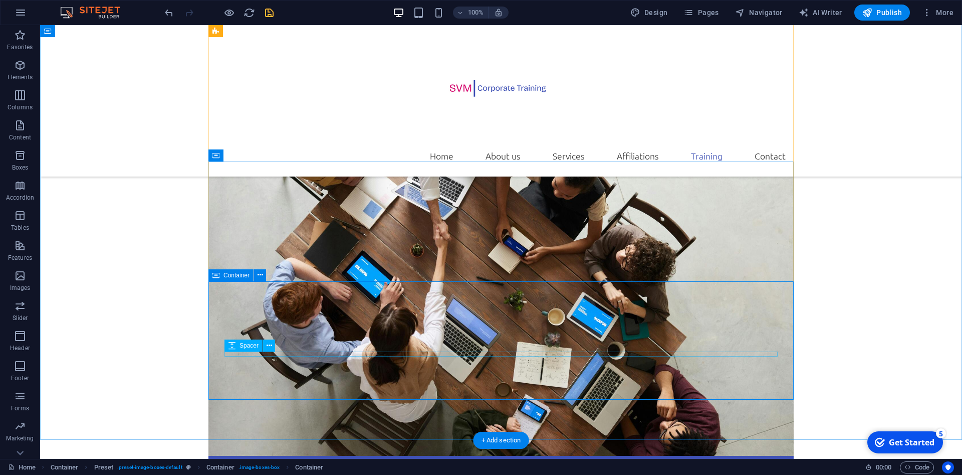
click at [268, 346] on icon at bounding box center [270, 345] width 6 height 11
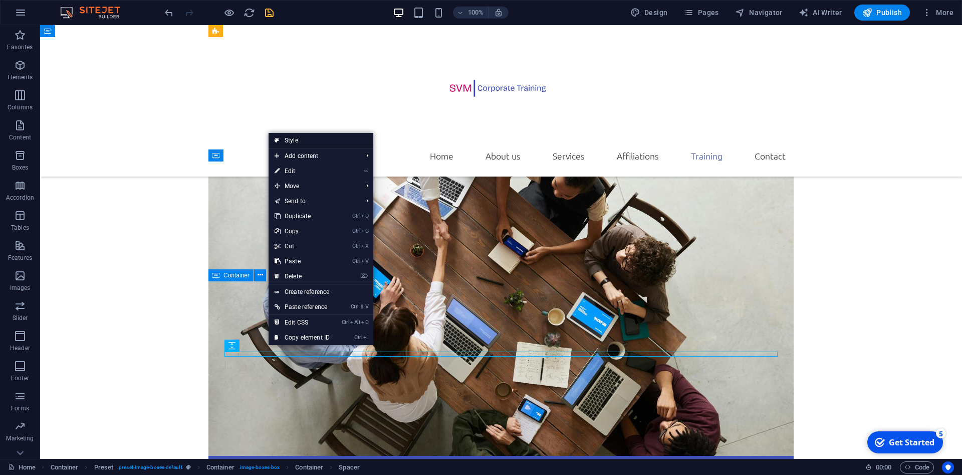
click at [291, 138] on link "Style" at bounding box center [321, 140] width 105 height 15
select select "px"
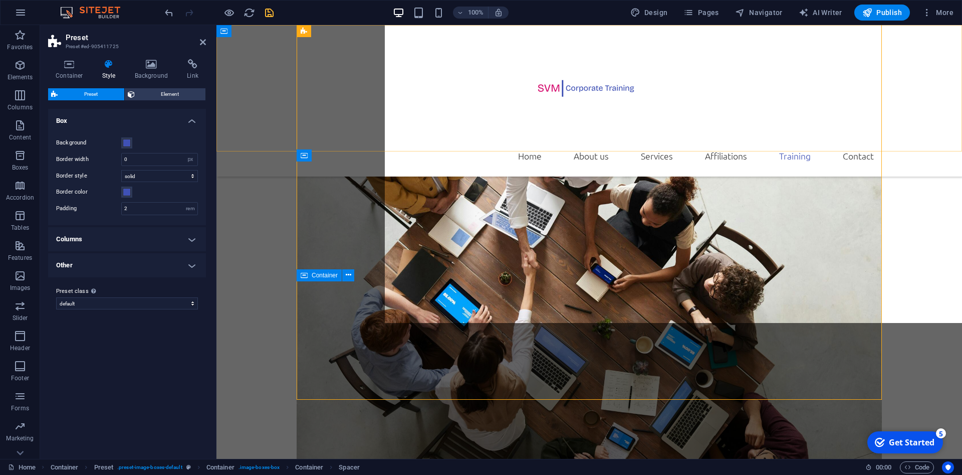
scroll to position [3237, 0]
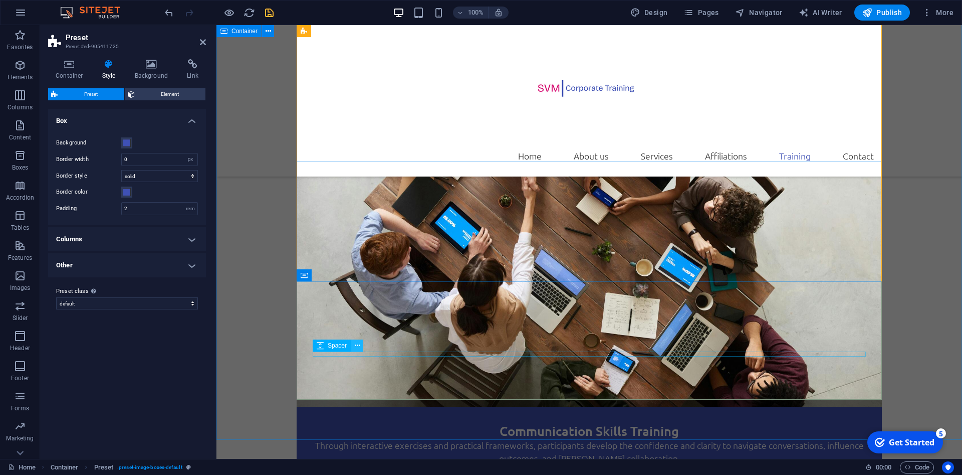
click at [360, 351] on button at bounding box center [357, 345] width 12 height 12
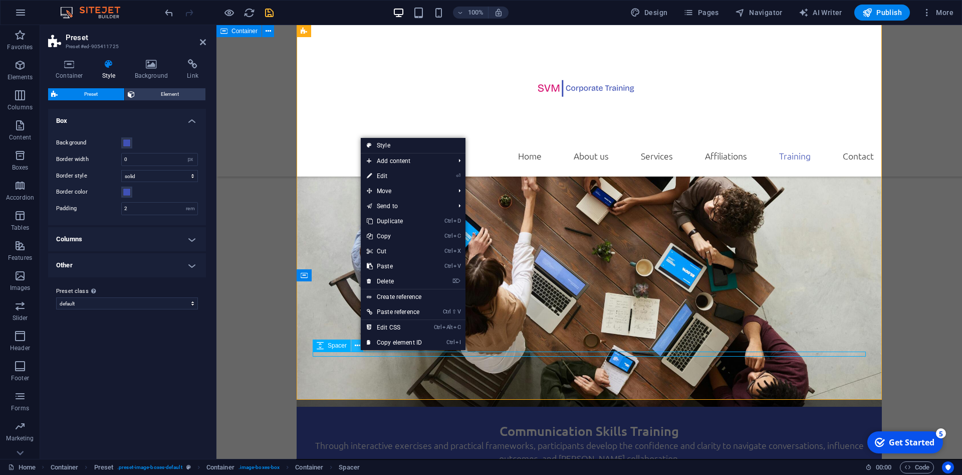
click at [360, 351] on button at bounding box center [357, 345] width 12 height 12
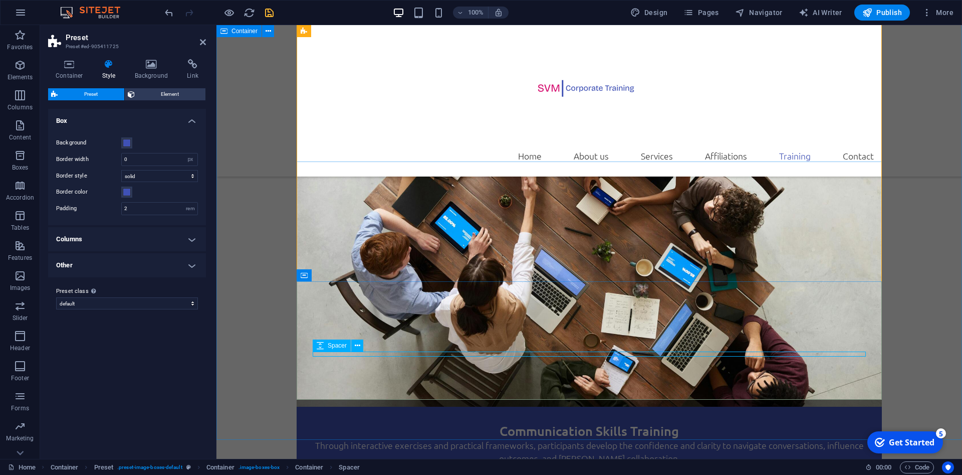
select select "px"
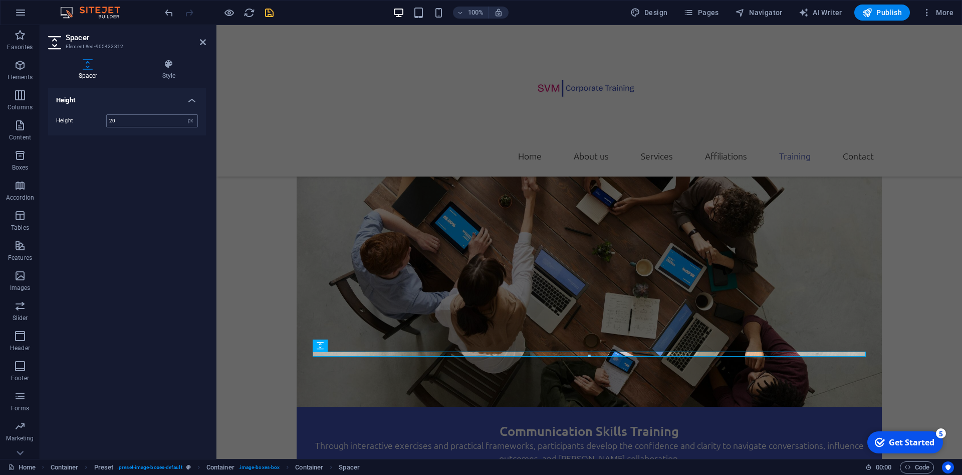
type input "20"
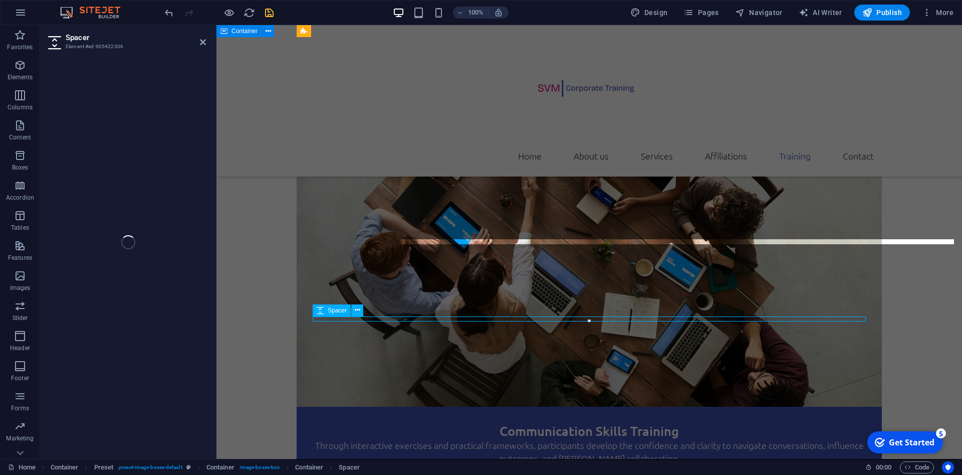
select select "px"
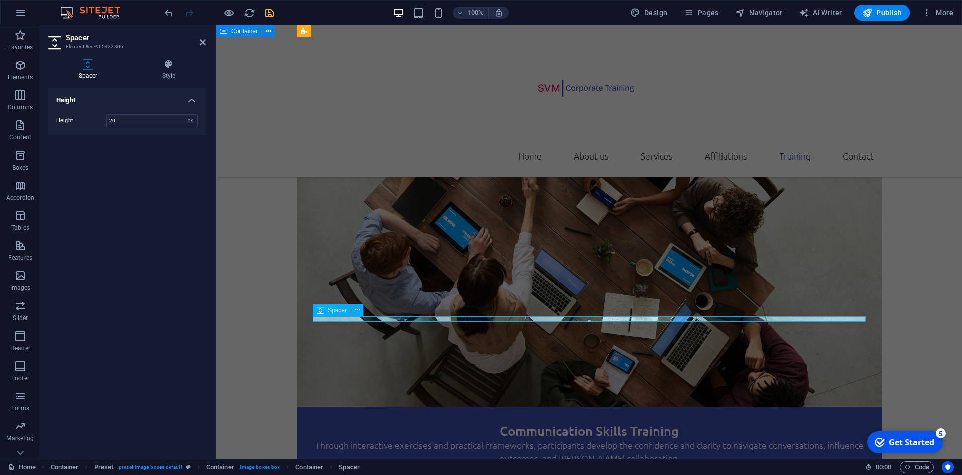
type input "20"
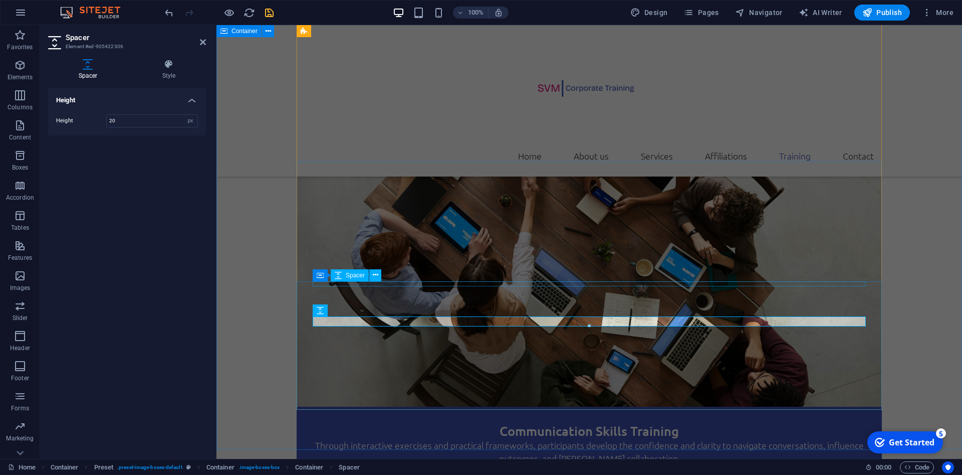
select select "px"
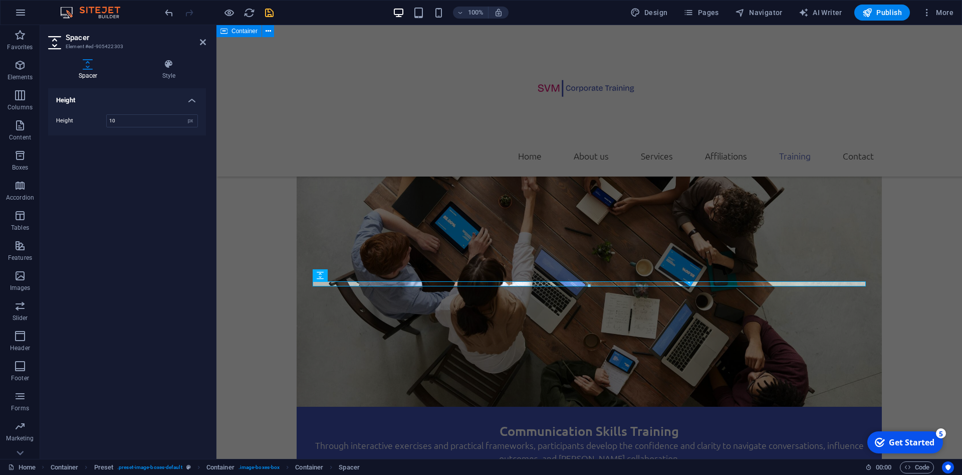
click at [390, 286] on div at bounding box center [589, 286] width 552 height 4
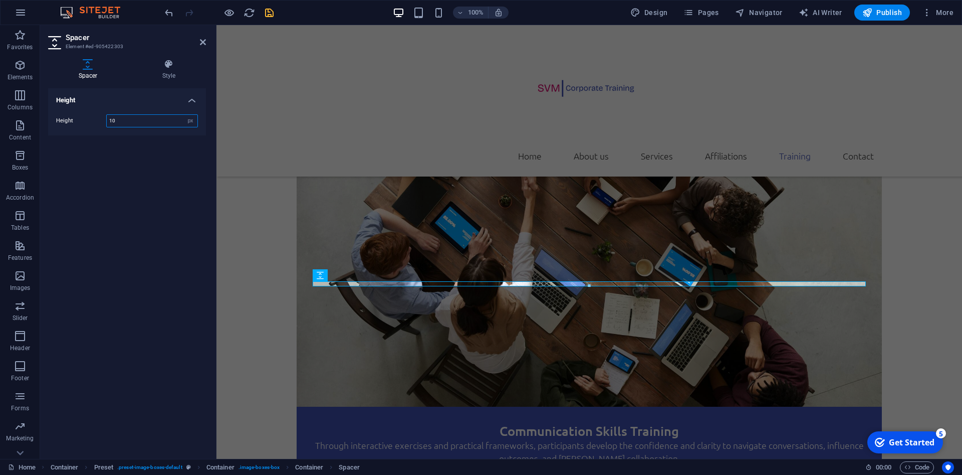
click at [129, 120] on input "10" at bounding box center [152, 121] width 91 height 12
type input "1"
type input "20"
click at [271, 13] on icon "save" at bounding box center [270, 13] width 12 height 12
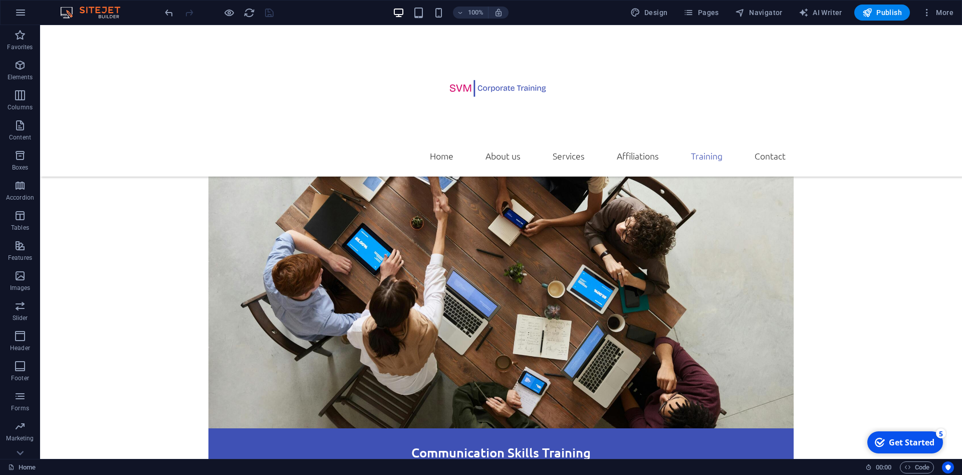
scroll to position [3158, 0]
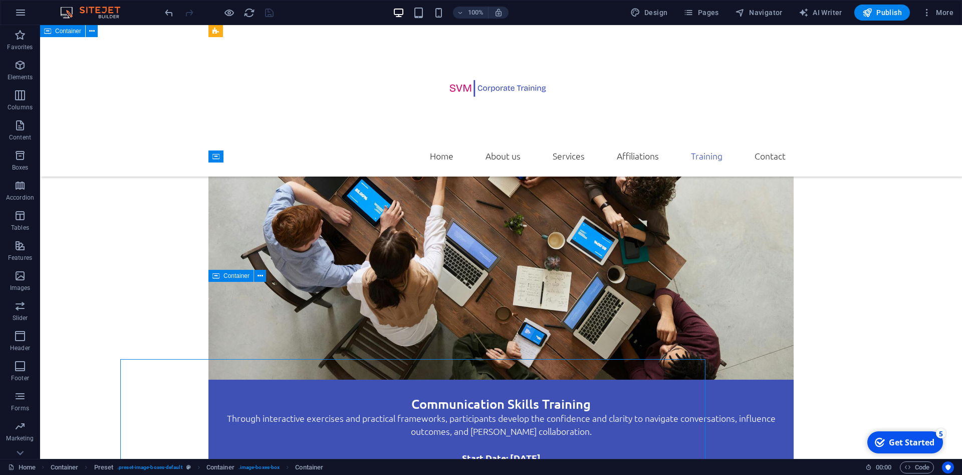
scroll to position [3158, 0]
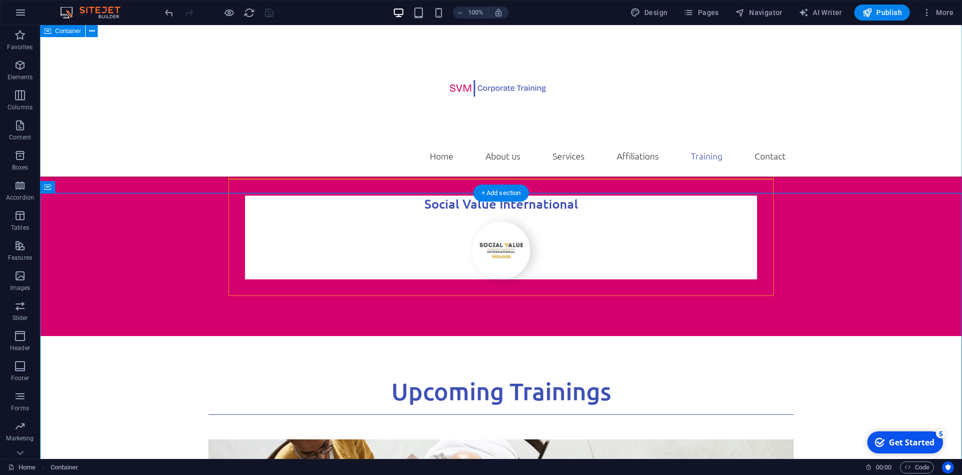
scroll to position [2801, 0]
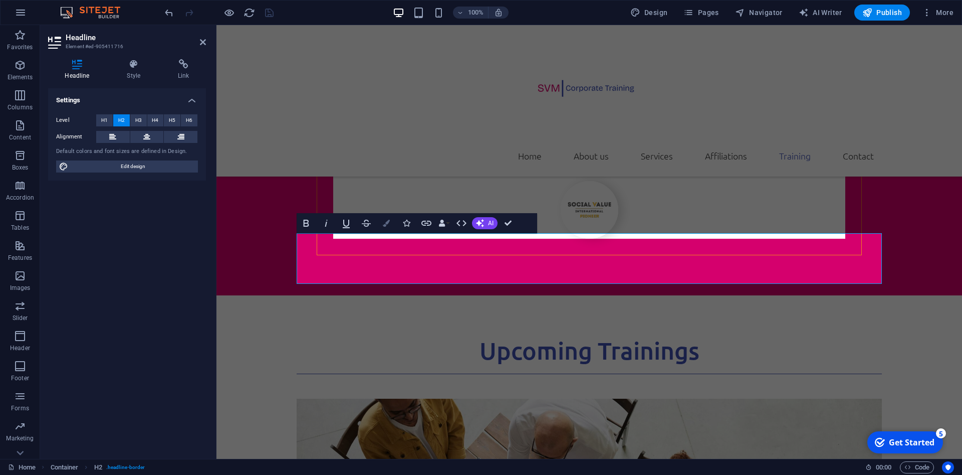
click at [389, 221] on icon "button" at bounding box center [386, 223] width 7 height 7
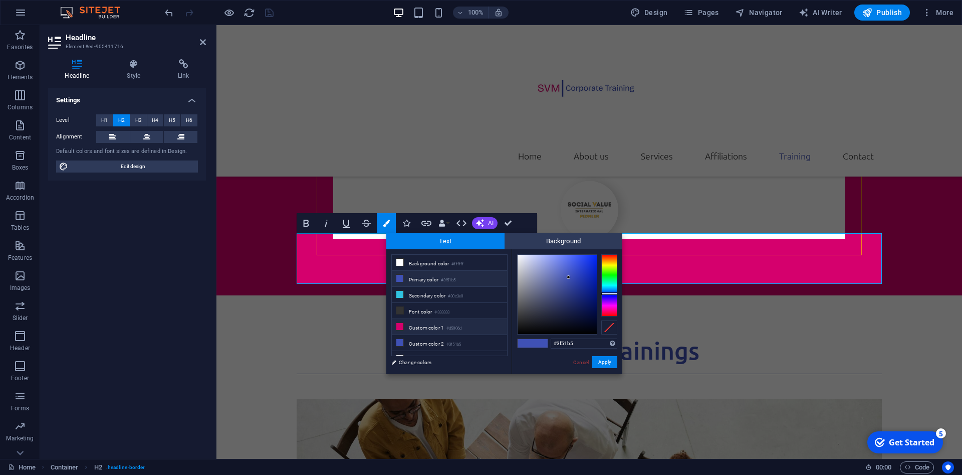
click at [401, 324] on icon at bounding box center [400, 326] width 7 height 7
type input "#d5006d"
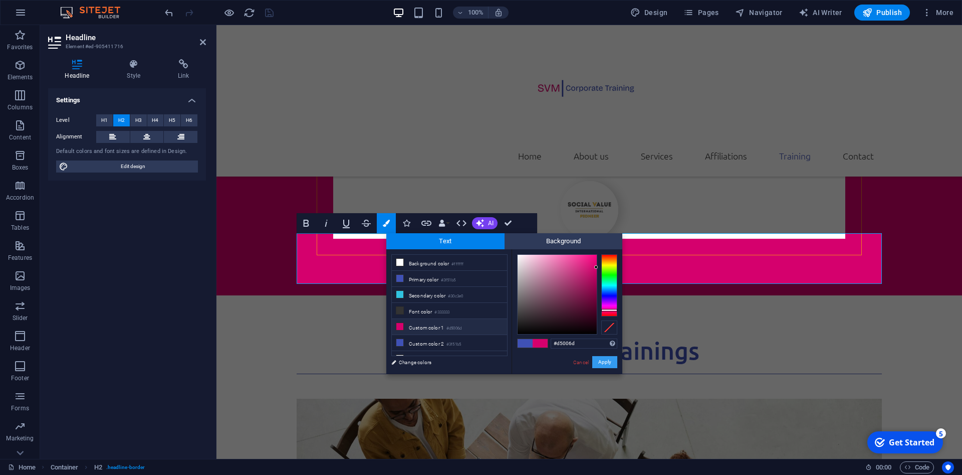
click at [605, 363] on button "Apply" at bounding box center [604, 362] width 25 height 12
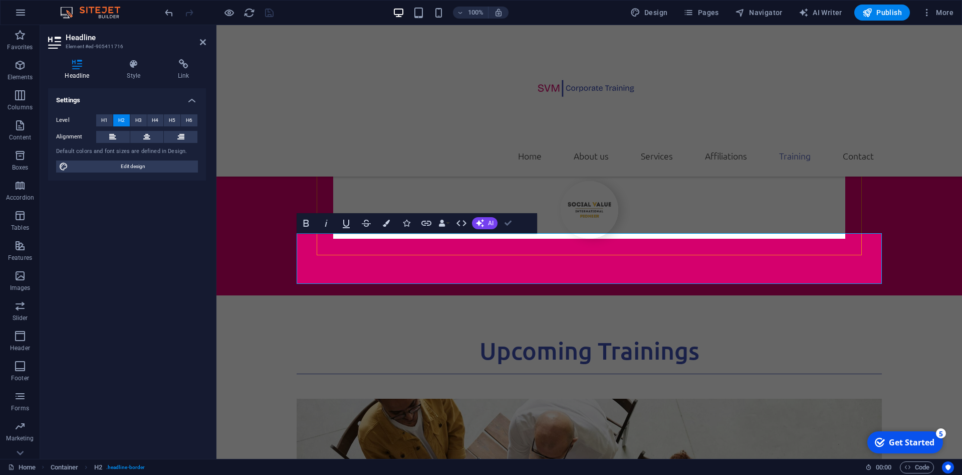
scroll to position [2801, 0]
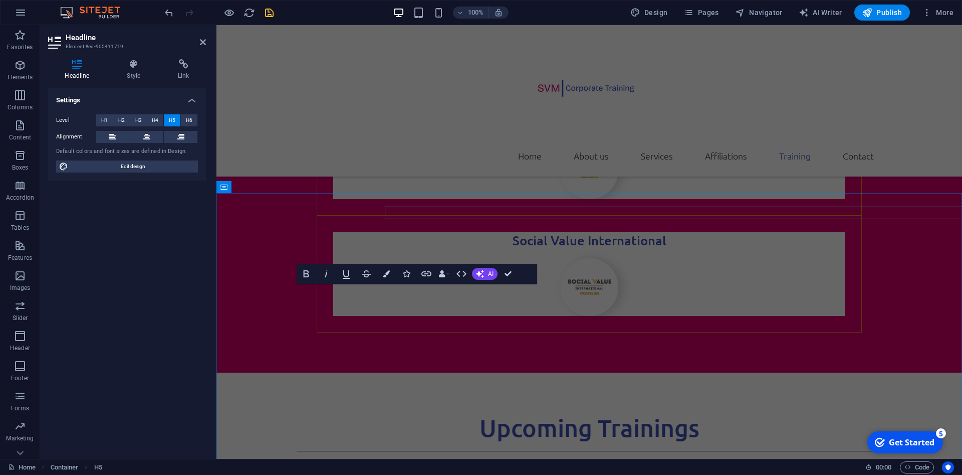
scroll to position [2878, 0]
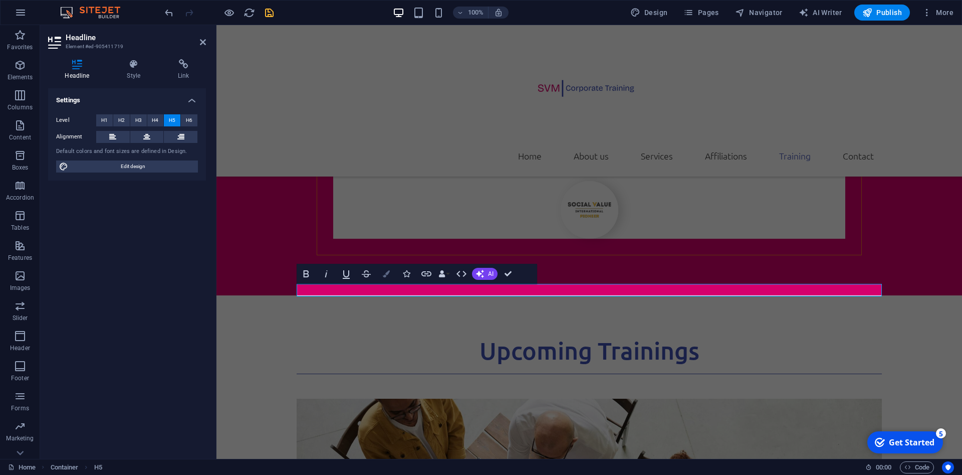
click at [389, 275] on icon "button" at bounding box center [386, 273] width 7 height 7
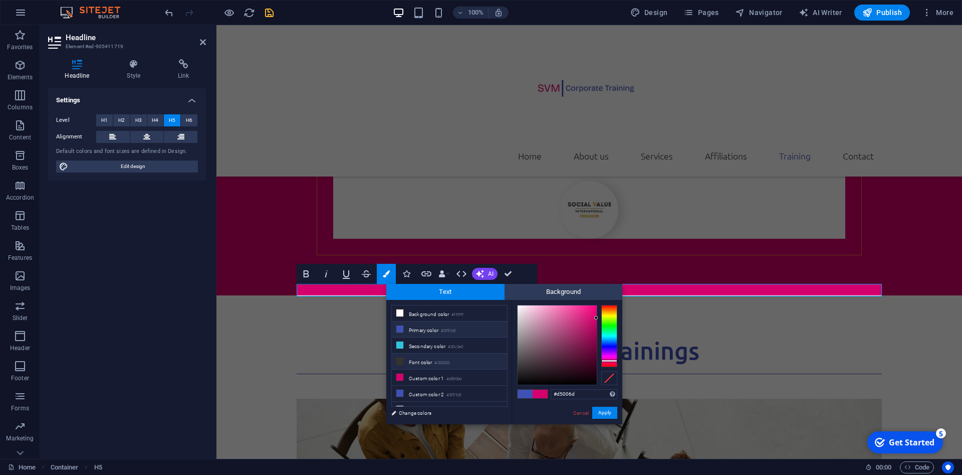
click at [402, 358] on icon at bounding box center [400, 360] width 7 height 7
type input "#333333"
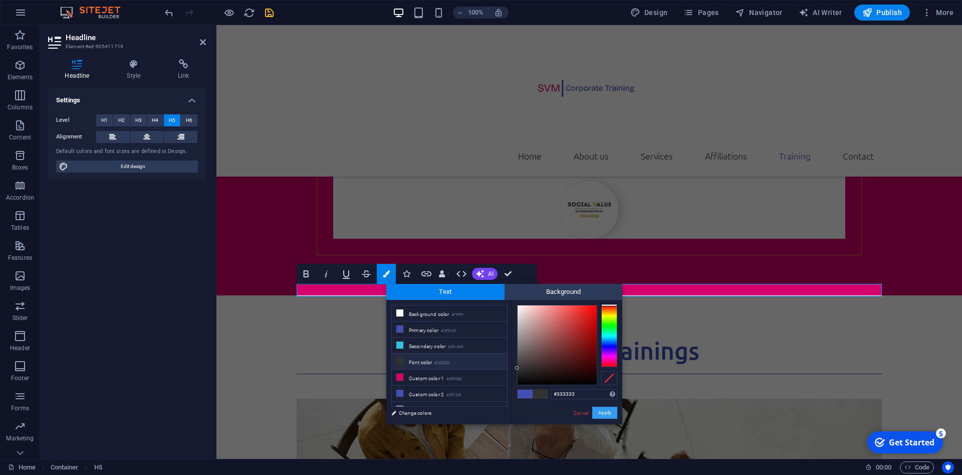
click at [604, 414] on button "Apply" at bounding box center [604, 413] width 25 height 12
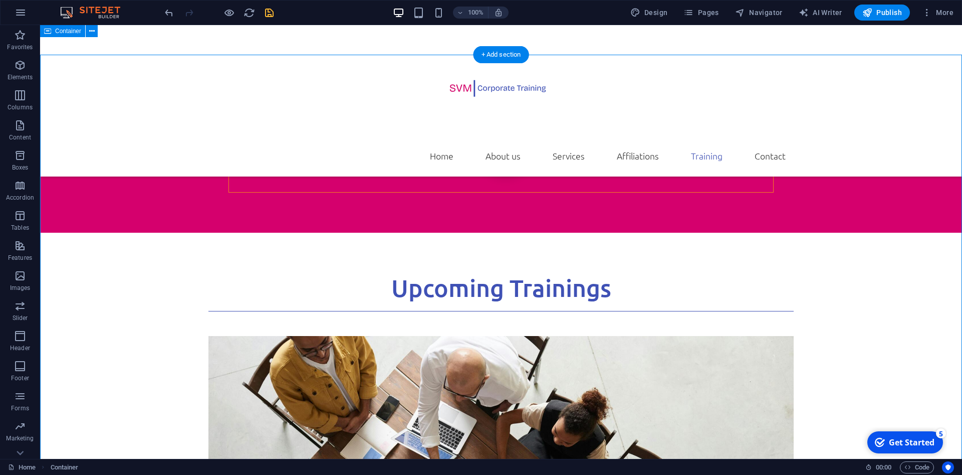
scroll to position [2903, 0]
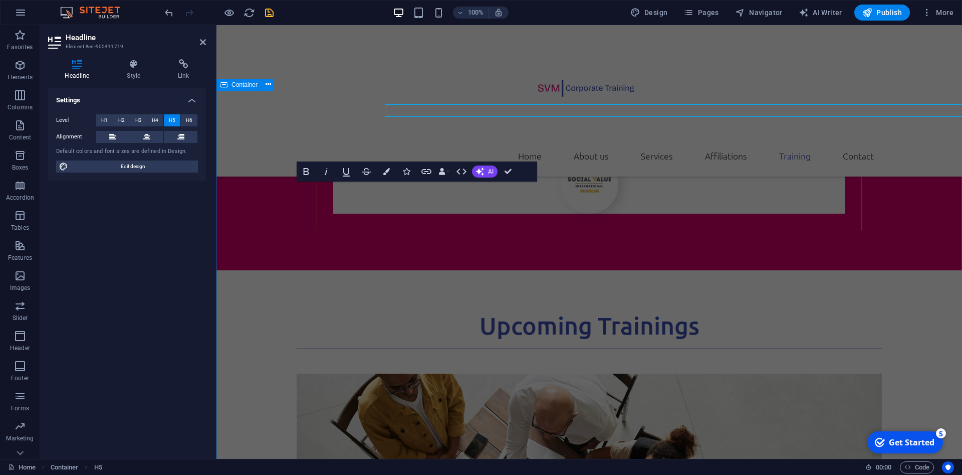
scroll to position [2980, 0]
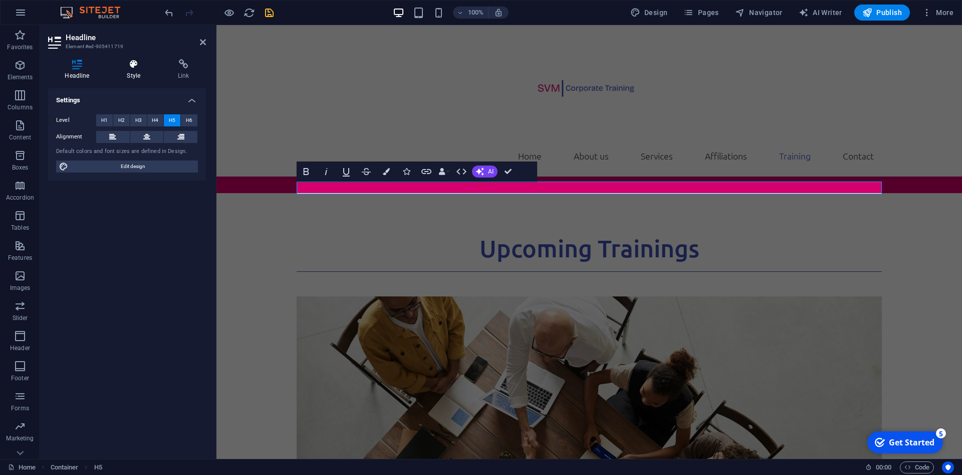
click at [139, 66] on icon at bounding box center [133, 64] width 47 height 10
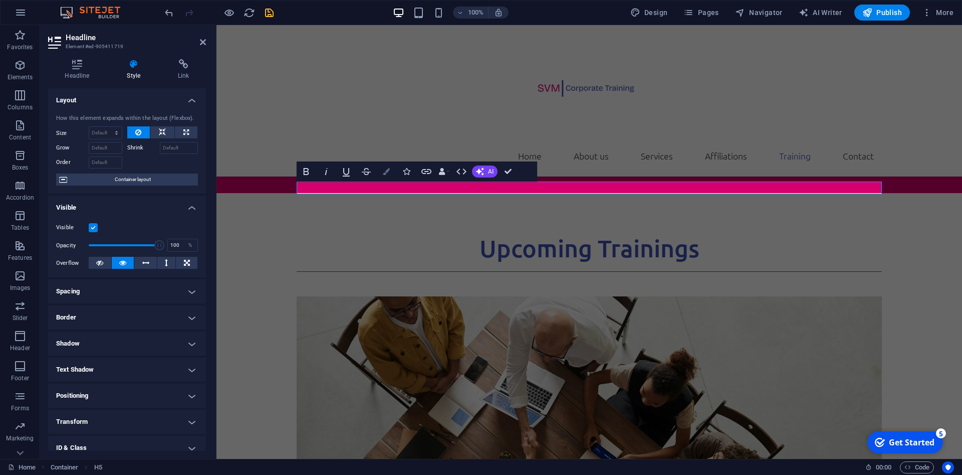
click at [383, 176] on button "Colors" at bounding box center [386, 171] width 19 height 20
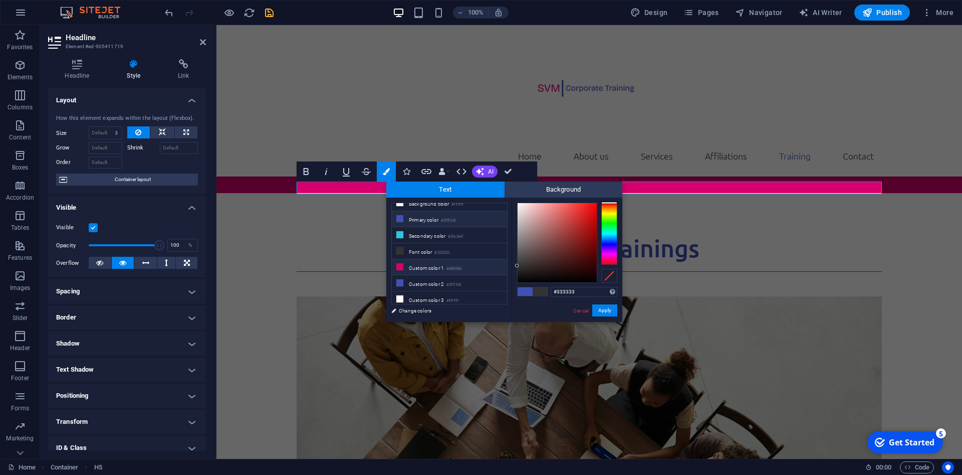
scroll to position [0, 0]
drag, startPoint x: 581, startPoint y: 288, endPoint x: 558, endPoint y: 288, distance: 23.1
click at [558, 288] on input "#333333" at bounding box center [584, 292] width 67 height 10
type input "#000000"
click at [603, 310] on button "Apply" at bounding box center [604, 310] width 25 height 12
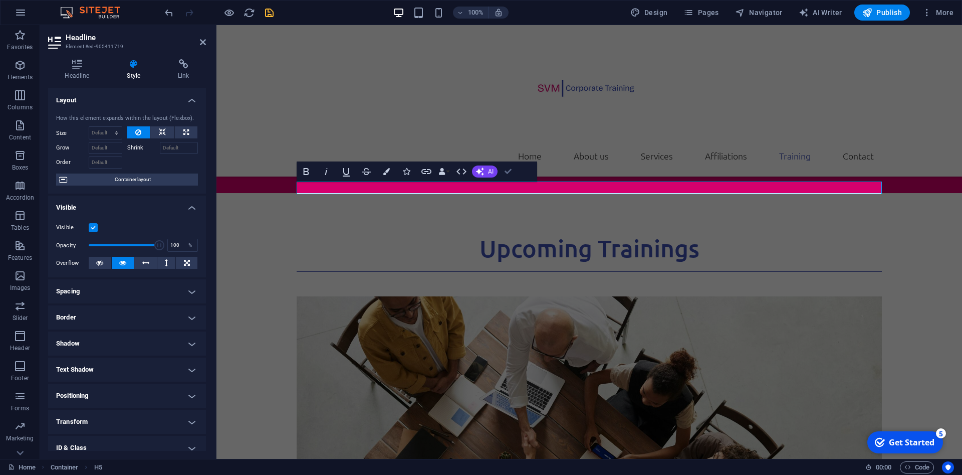
scroll to position [2903, 0]
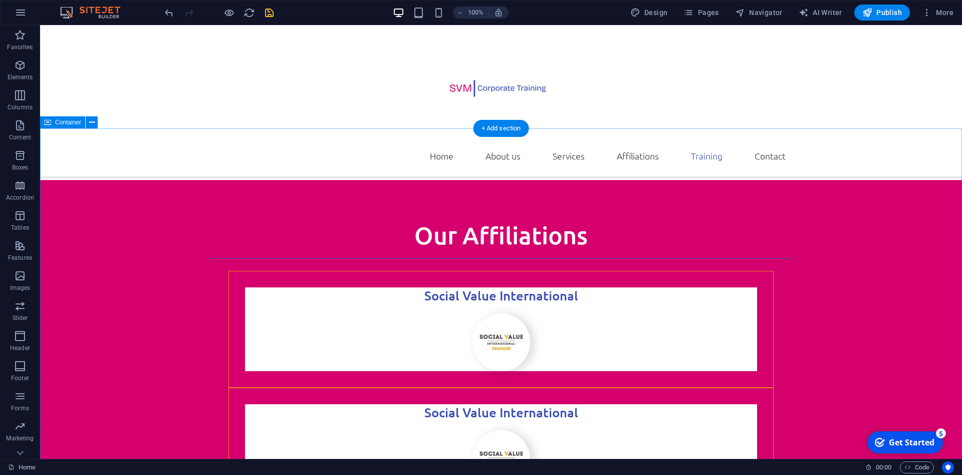
scroll to position [2494, 0]
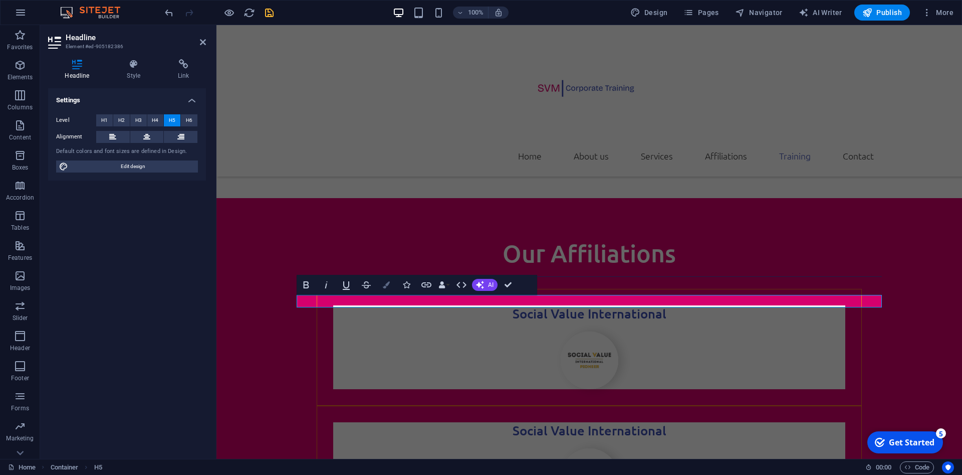
click at [389, 287] on icon "button" at bounding box center [386, 284] width 7 height 7
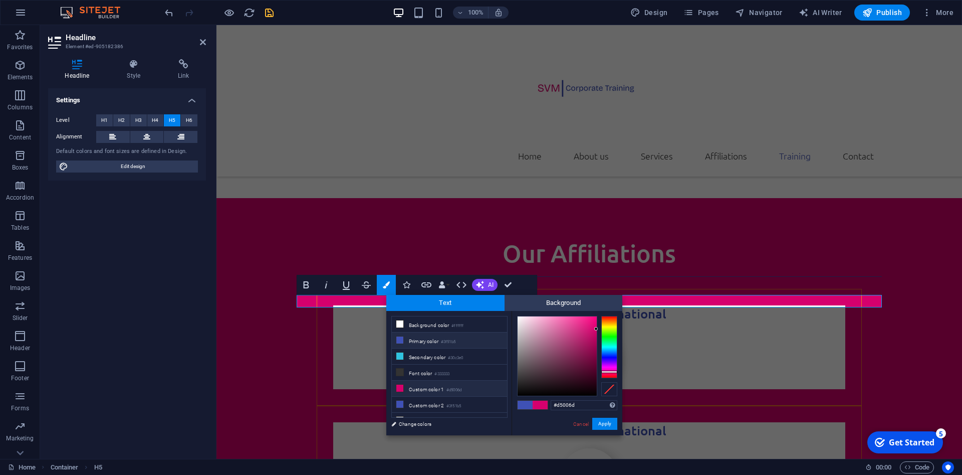
scroll to position [8, 0]
drag, startPoint x: 417, startPoint y: 422, endPoint x: 440, endPoint y: 301, distance: 122.4
click at [417, 422] on link "Change colors" at bounding box center [444, 424] width 116 height 13
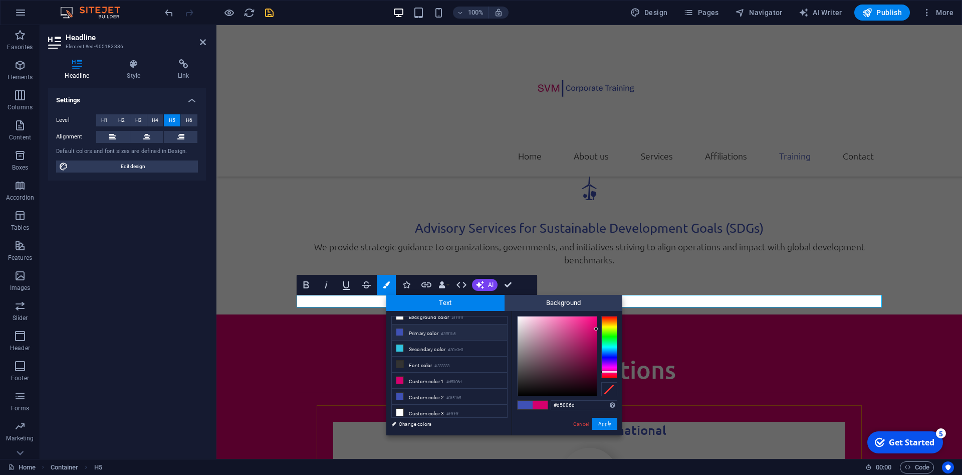
select select "rem"
select select "300"
select select "px"
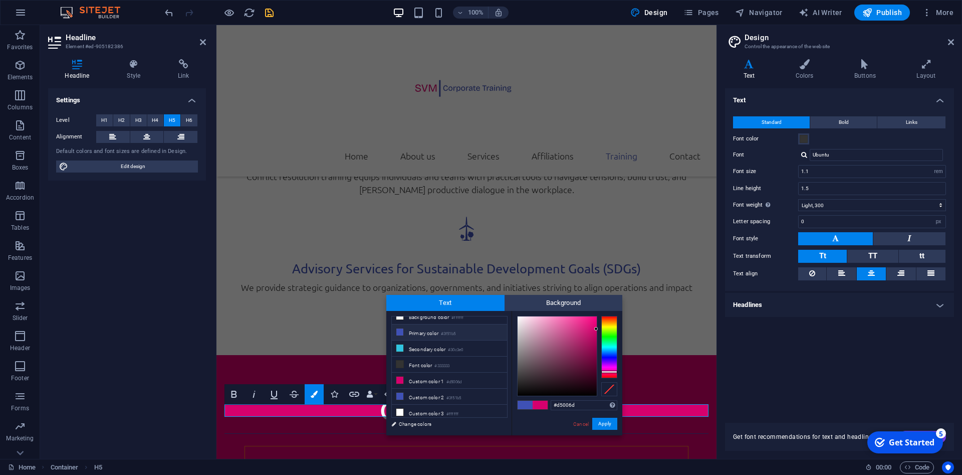
scroll to position [2780, 0]
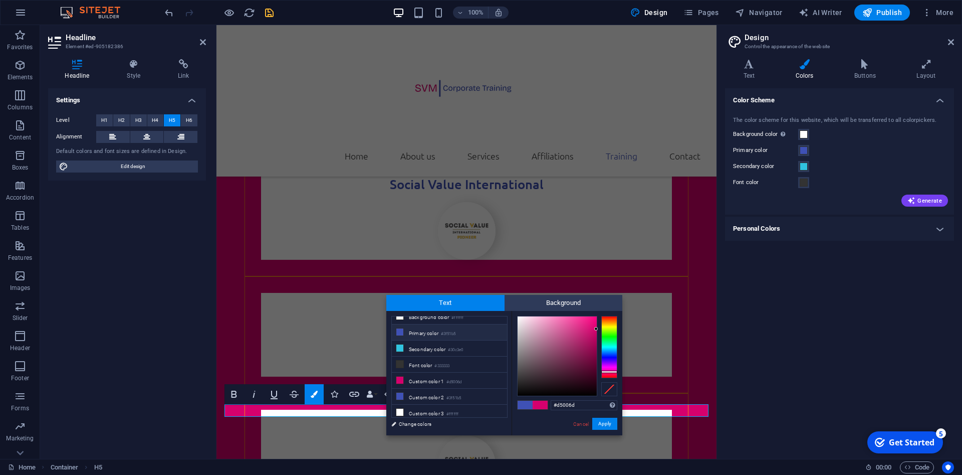
click at [762, 225] on h4 "Personal Colors" at bounding box center [839, 229] width 229 height 24
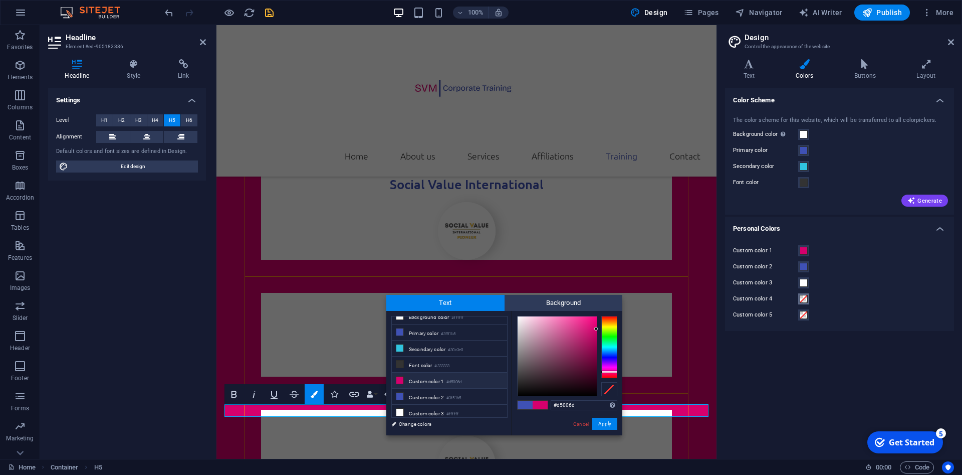
click at [804, 298] on span at bounding box center [804, 299] width 8 height 8
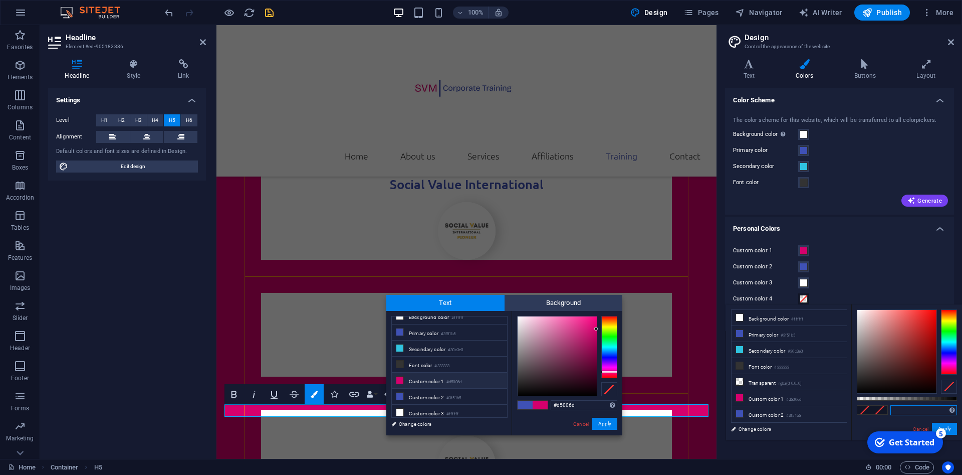
click at [902, 408] on input "text" at bounding box center [924, 410] width 67 height 10
type input "#000000"
click at [956, 424] on button "Apply" at bounding box center [944, 429] width 25 height 12
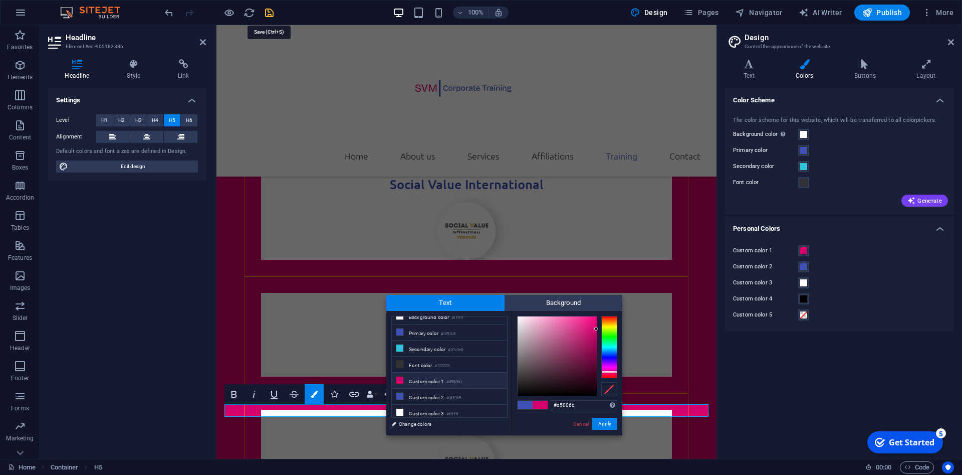
click at [266, 11] on icon "save" at bounding box center [270, 13] width 12 height 12
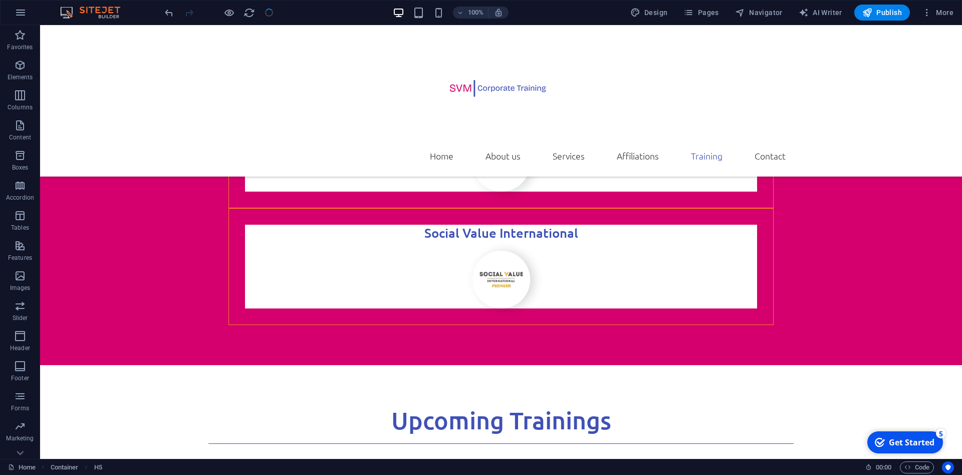
scroll to position [2454, 0]
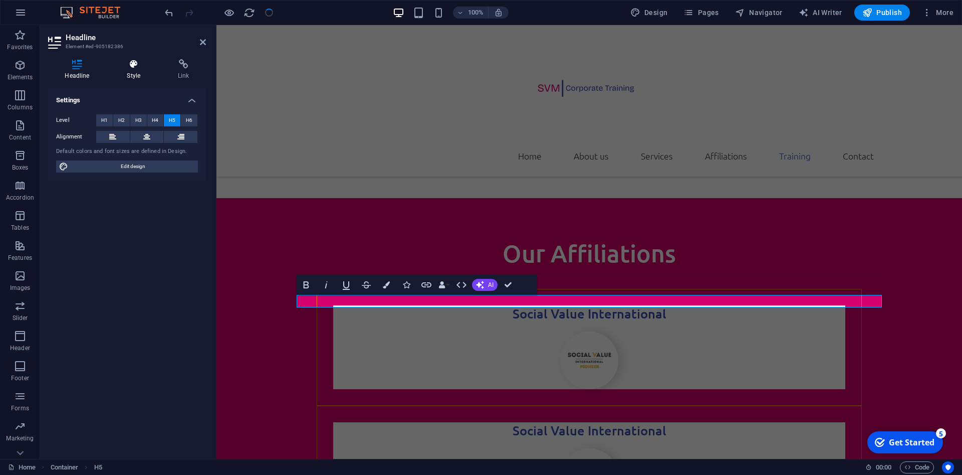
click at [127, 70] on h4 "Style" at bounding box center [135, 69] width 51 height 21
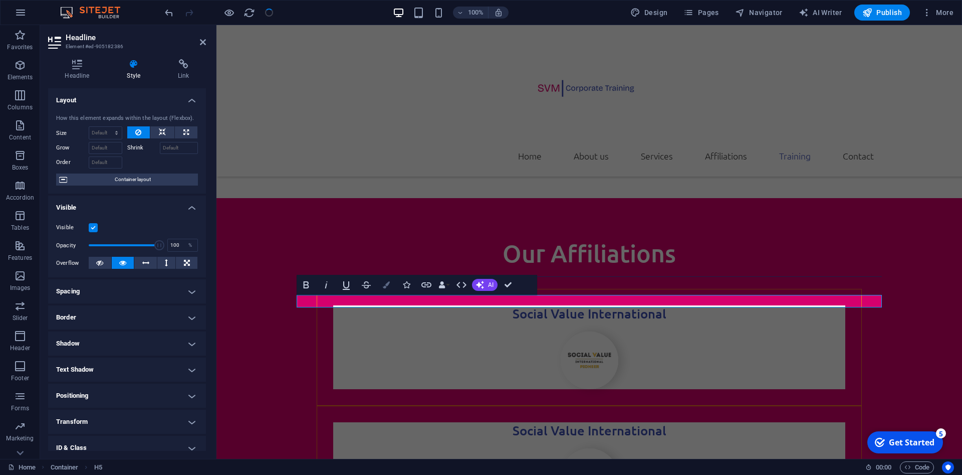
click at [388, 285] on icon "button" at bounding box center [386, 284] width 7 height 7
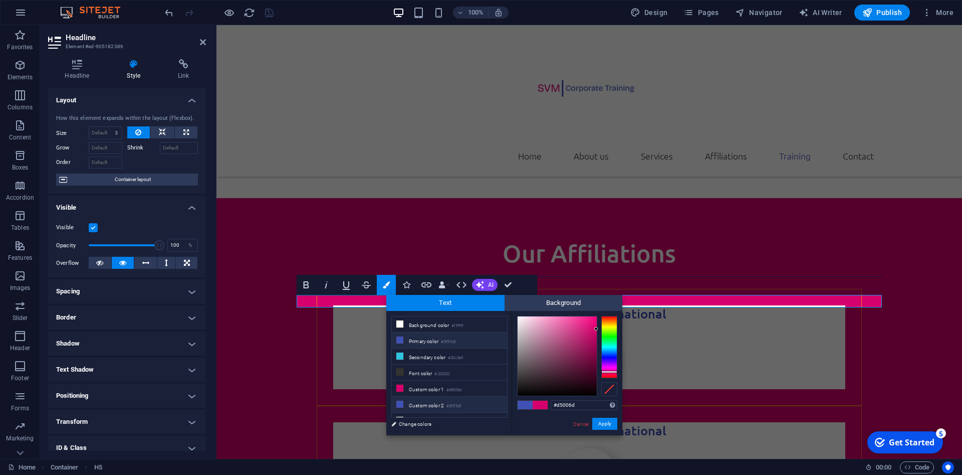
scroll to position [24, 0]
click at [420, 409] on li "Custom color 4 #000000" at bounding box center [449, 413] width 115 height 16
type input "#000000"
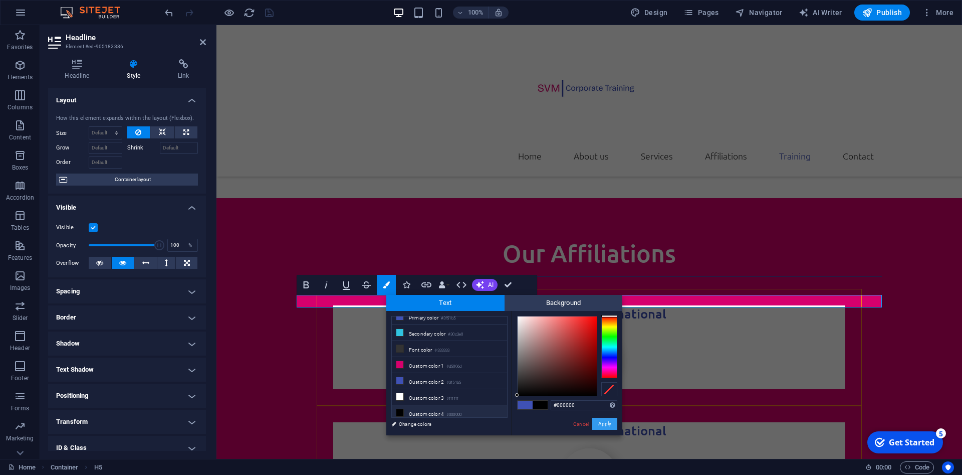
click at [611, 425] on button "Apply" at bounding box center [604, 424] width 25 height 12
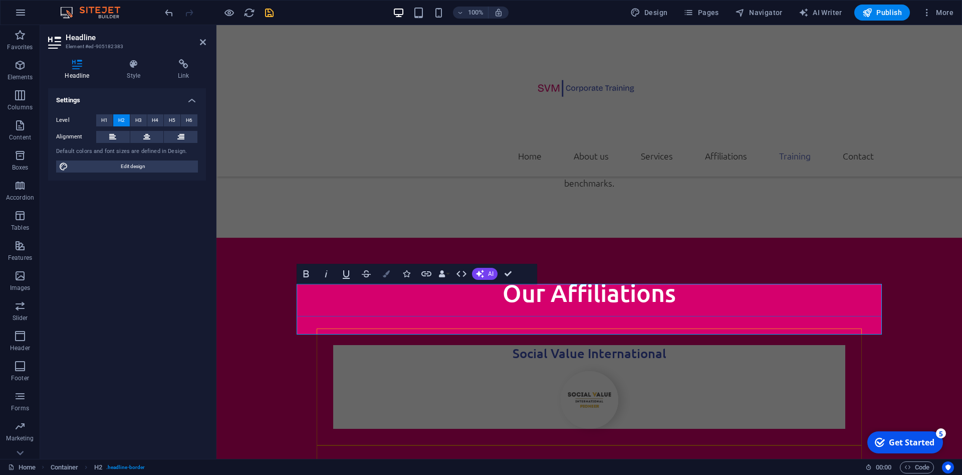
click at [384, 275] on icon "button" at bounding box center [386, 273] width 7 height 7
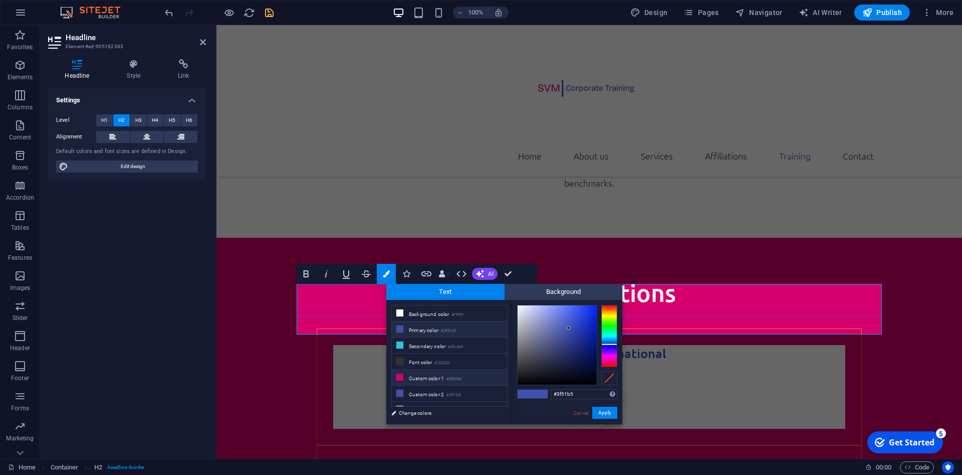
click at [402, 374] on icon at bounding box center [400, 376] width 7 height 7
type input "#d5006d"
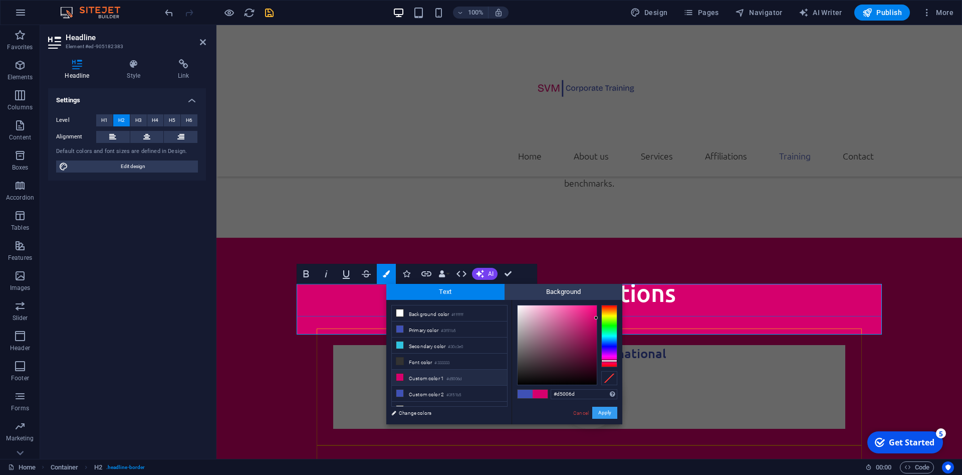
click at [608, 412] on button "Apply" at bounding box center [604, 413] width 25 height 12
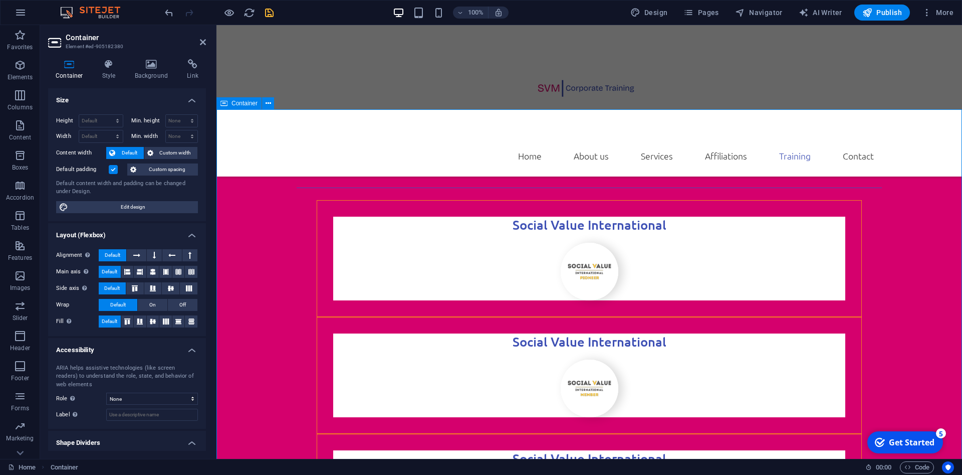
scroll to position [2608, 0]
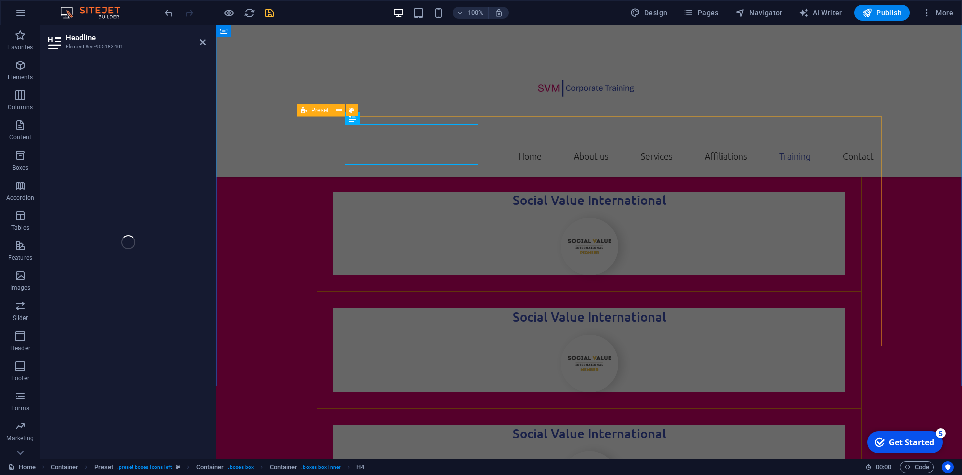
scroll to position [2684, 0]
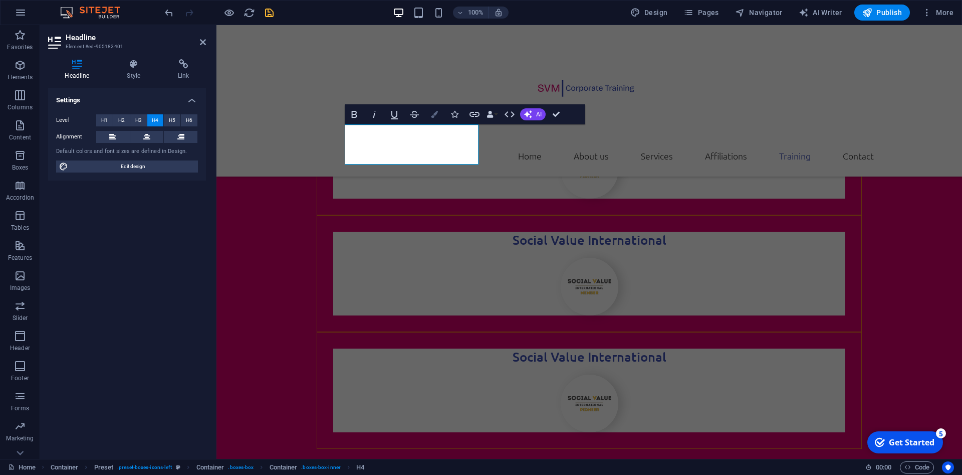
click at [436, 114] on icon "button" at bounding box center [434, 114] width 7 height 7
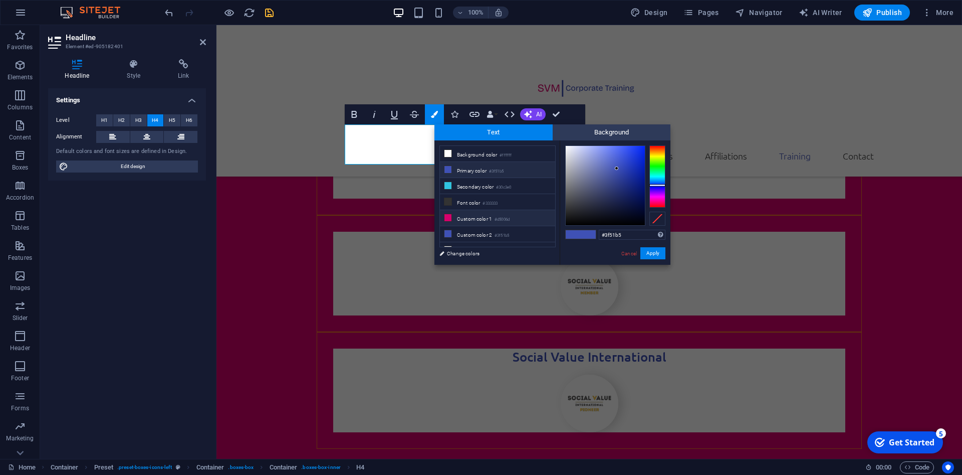
click at [447, 216] on icon at bounding box center [448, 217] width 7 height 7
type input "#d5006d"
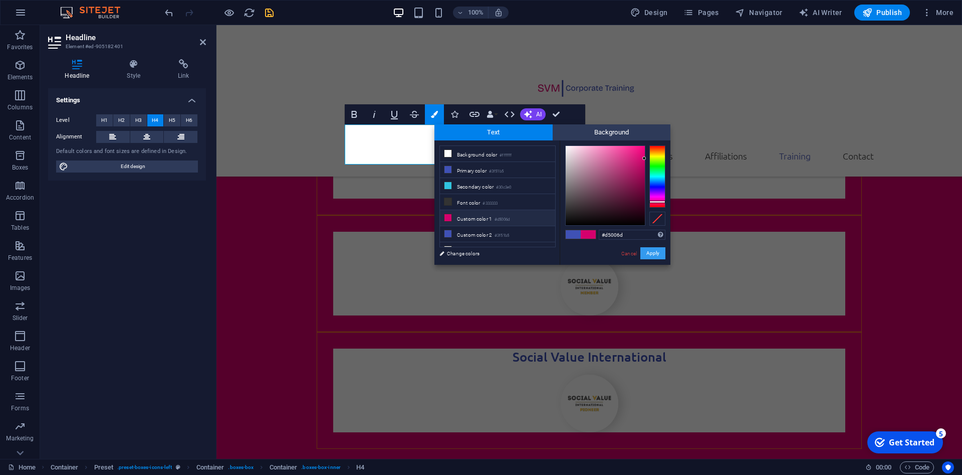
click at [648, 255] on button "Apply" at bounding box center [653, 253] width 25 height 12
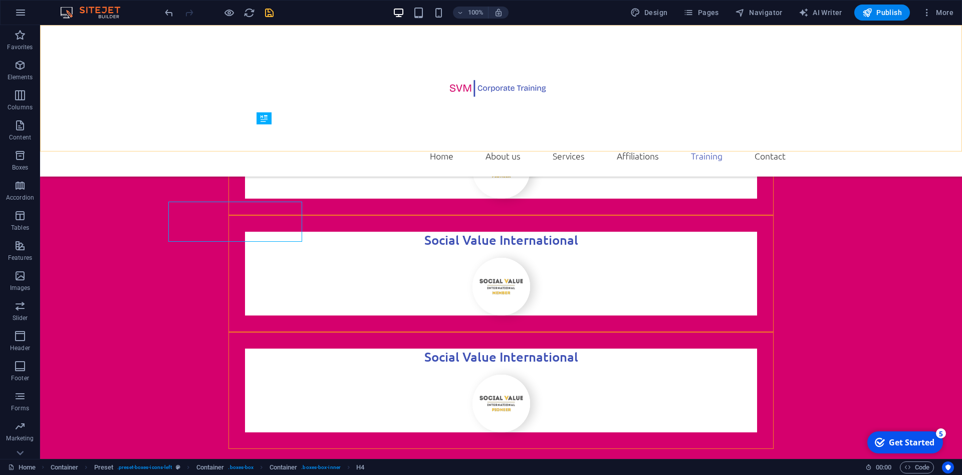
scroll to position [2608, 0]
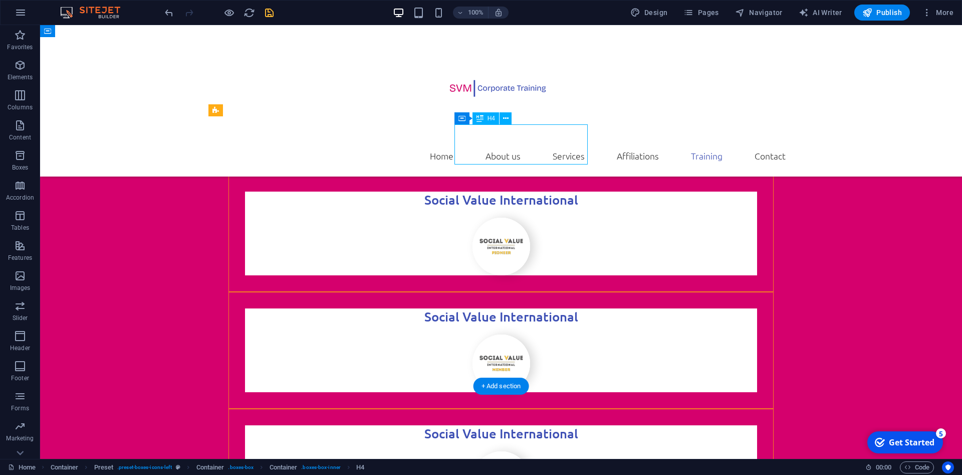
scroll to position [2684, 0]
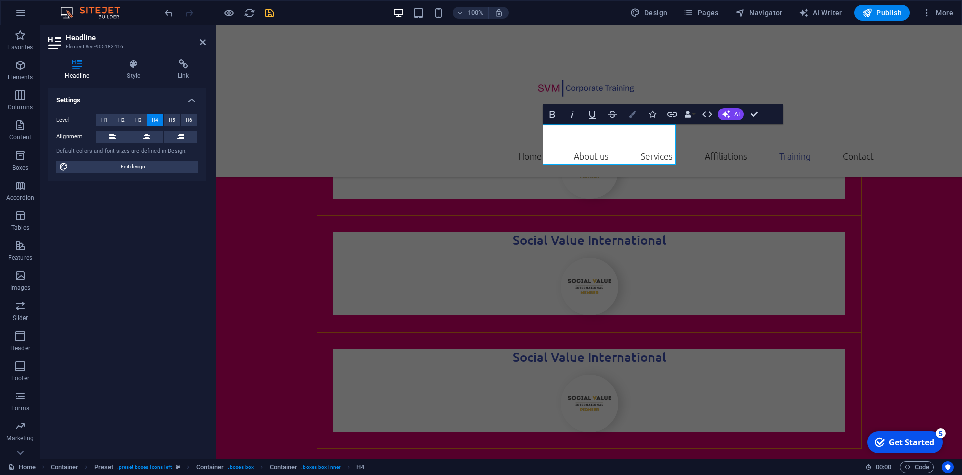
click at [635, 113] on icon "button" at bounding box center [632, 114] width 7 height 7
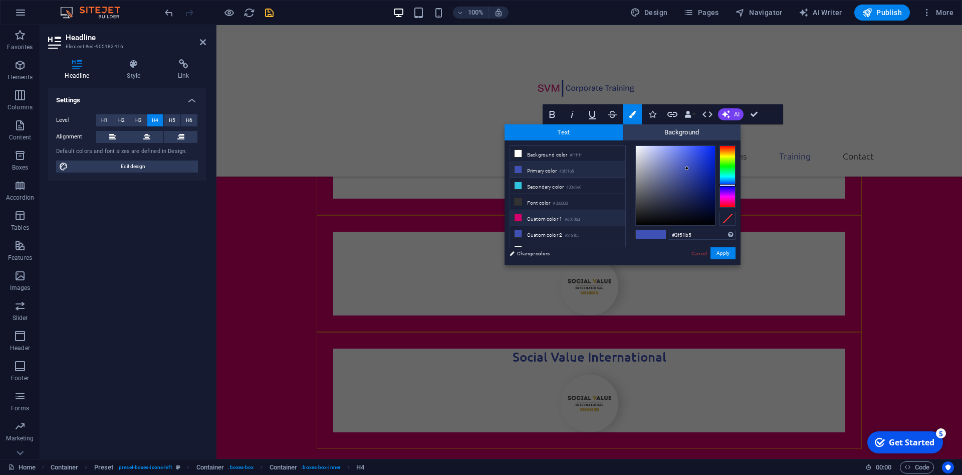
click at [538, 215] on li "Custom color 1 #d5006d" at bounding box center [567, 218] width 115 height 16
type input "#d5006d"
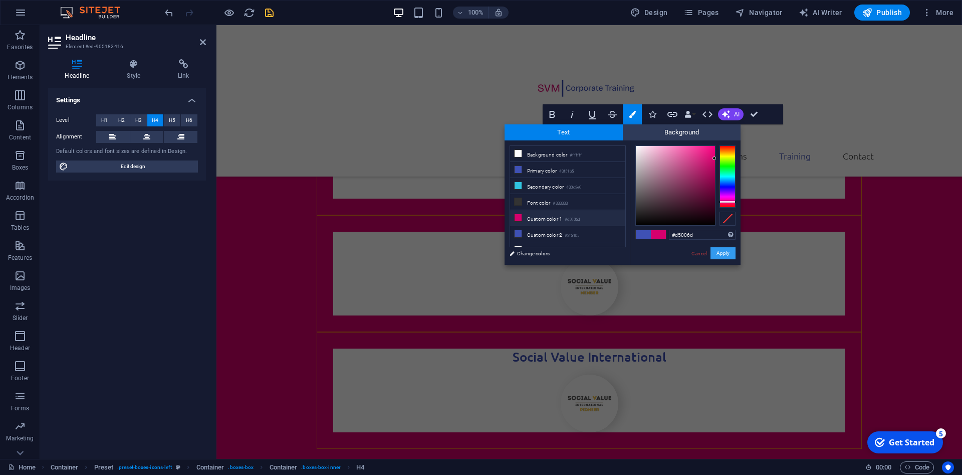
click at [720, 256] on button "Apply" at bounding box center [723, 253] width 25 height 12
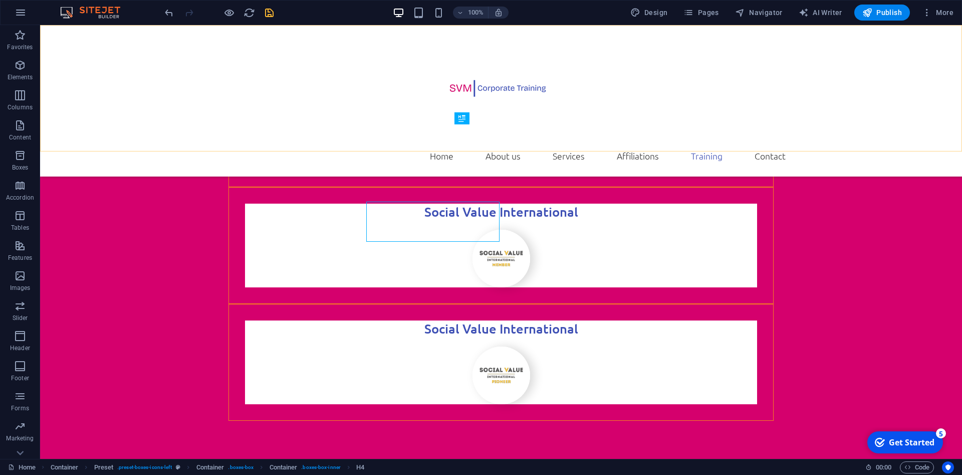
scroll to position [2608, 0]
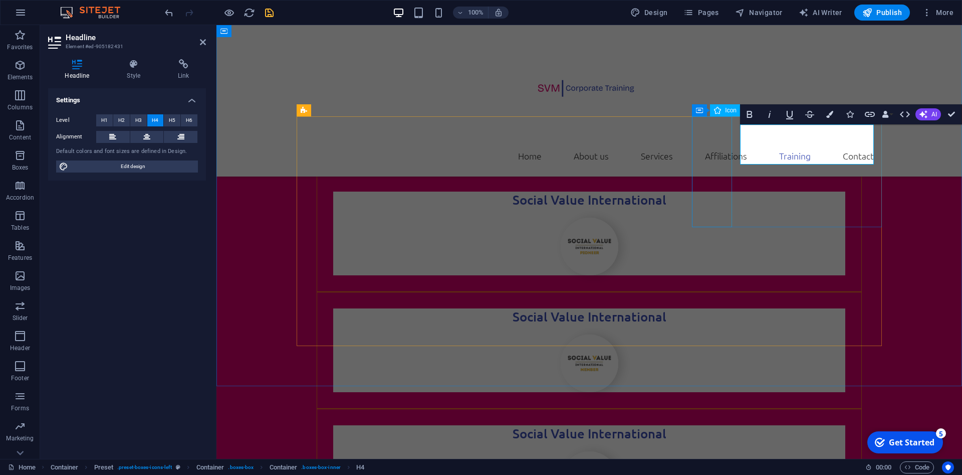
scroll to position [2684, 0]
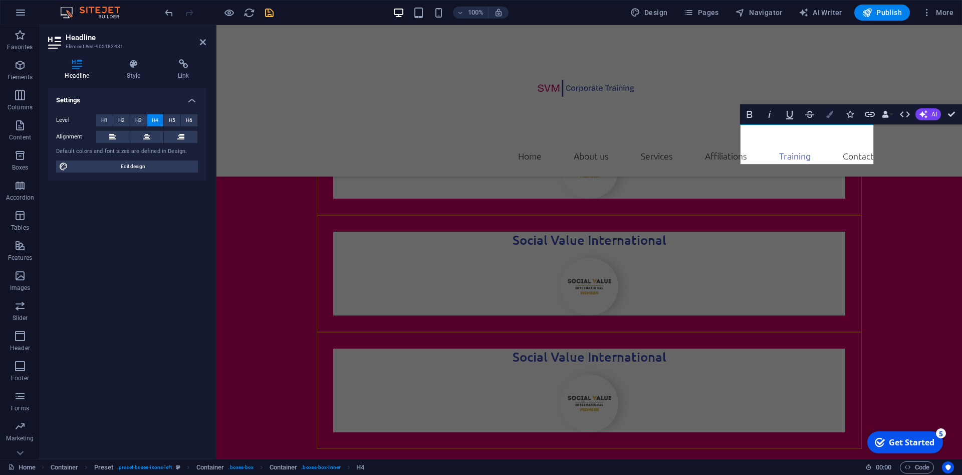
click at [828, 113] on icon "button" at bounding box center [830, 114] width 7 height 7
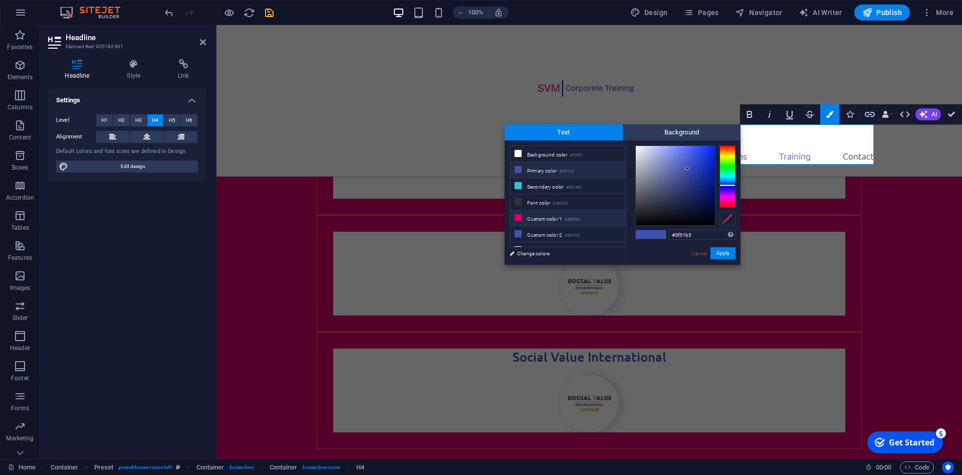
click at [580, 219] on small "#d5006d" at bounding box center [572, 219] width 15 height 7
type input "#d5006d"
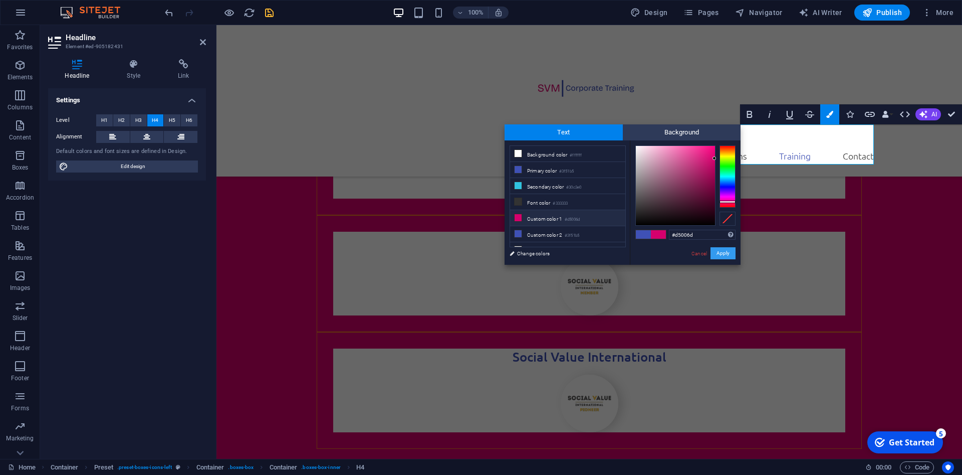
click at [717, 252] on button "Apply" at bounding box center [723, 253] width 25 height 12
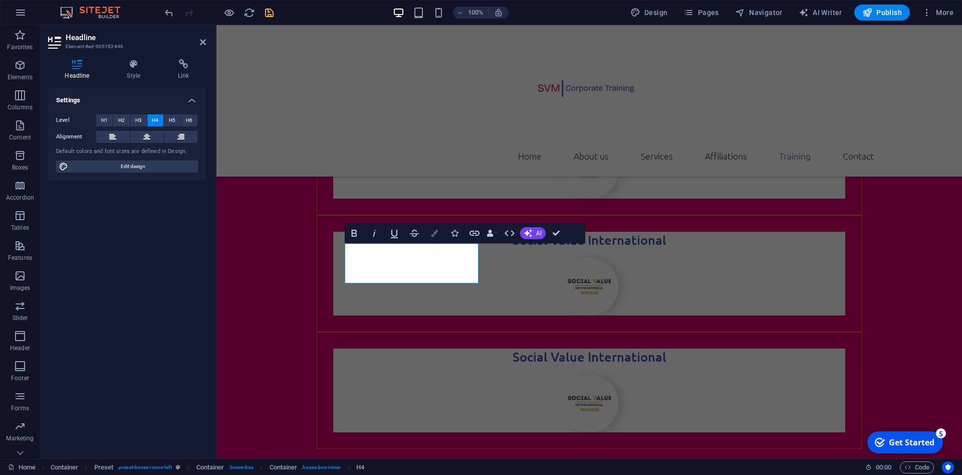
click at [436, 235] on icon "button" at bounding box center [434, 233] width 7 height 7
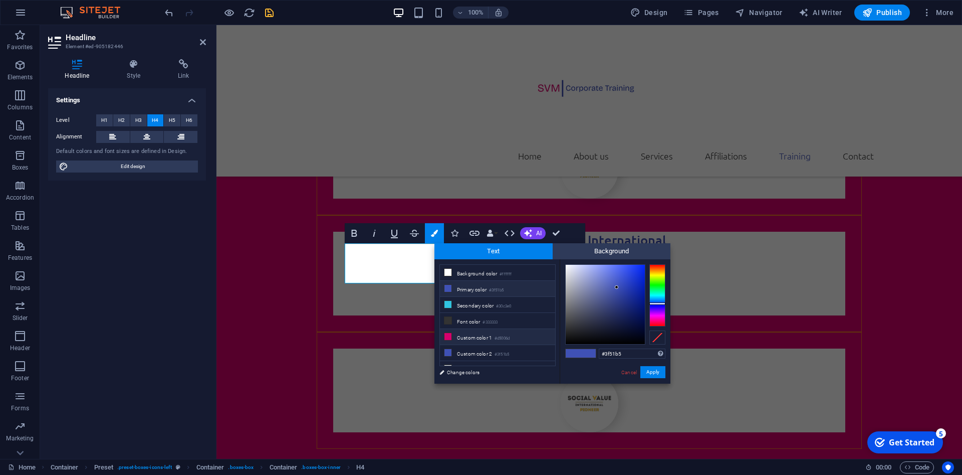
click at [477, 335] on li "Custom color 1 #d5006d" at bounding box center [497, 337] width 115 height 16
type input "#d5006d"
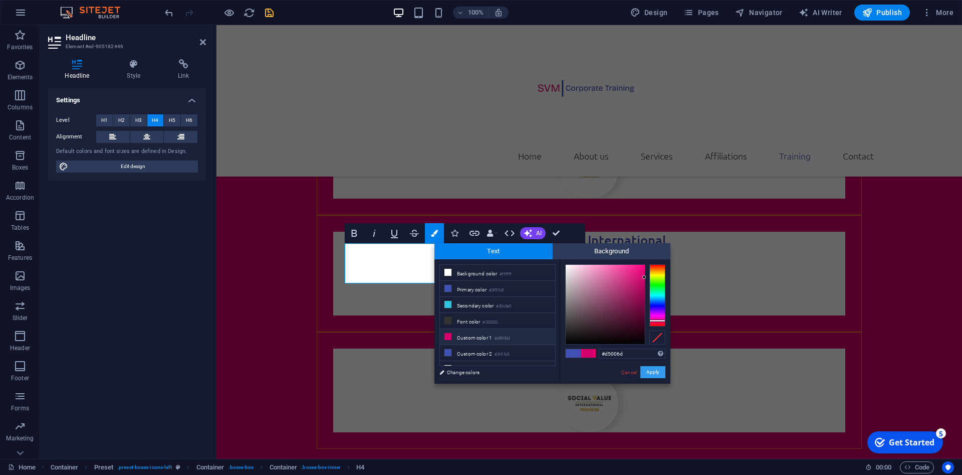
click at [651, 375] on button "Apply" at bounding box center [653, 372] width 25 height 12
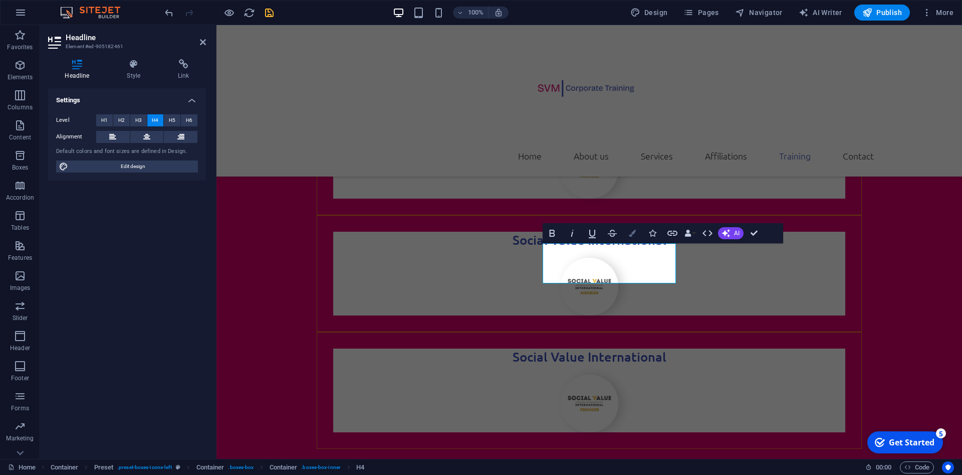
click at [634, 231] on icon "button" at bounding box center [632, 233] width 7 height 7
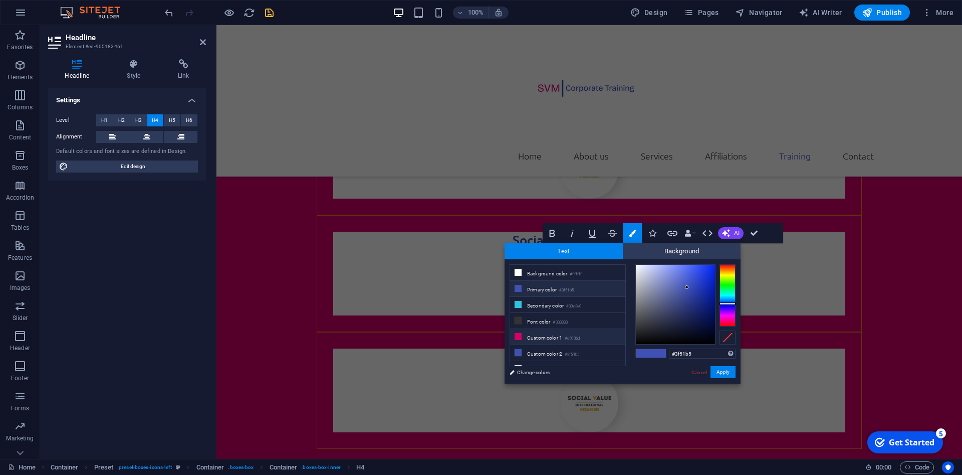
click at [572, 335] on small "#d5006d" at bounding box center [572, 338] width 15 height 7
type input "#d5006d"
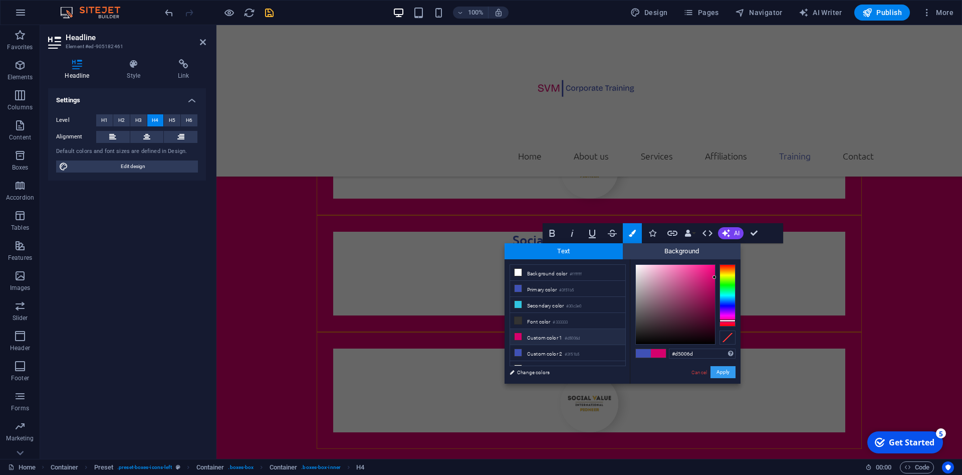
click at [717, 371] on button "Apply" at bounding box center [723, 372] width 25 height 12
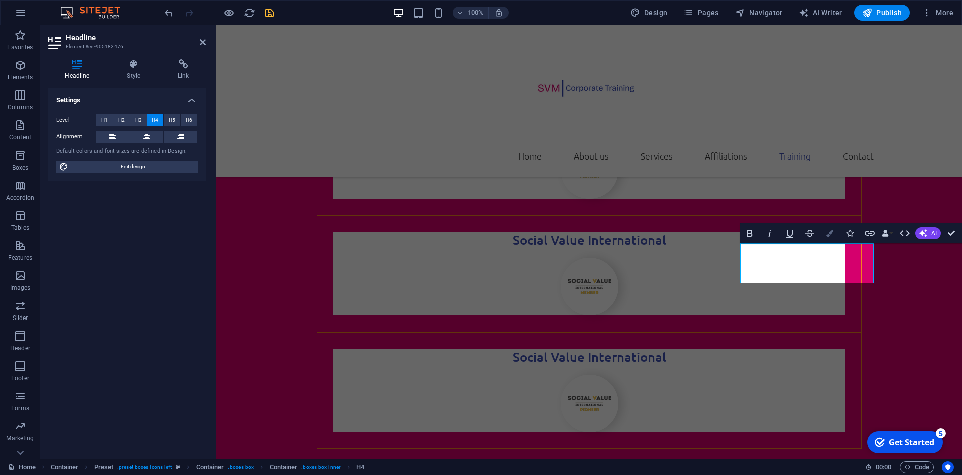
click at [833, 233] on icon "button" at bounding box center [830, 233] width 7 height 7
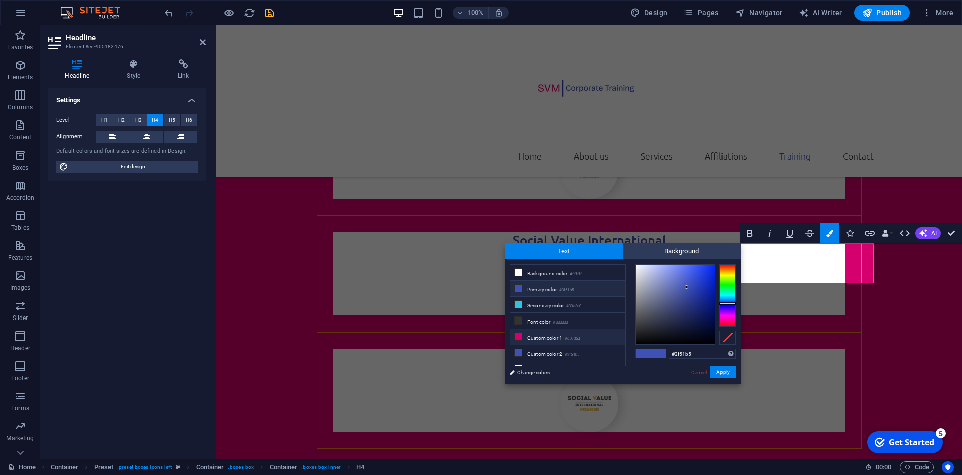
click at [518, 333] on icon at bounding box center [518, 336] width 7 height 7
type input "#d5006d"
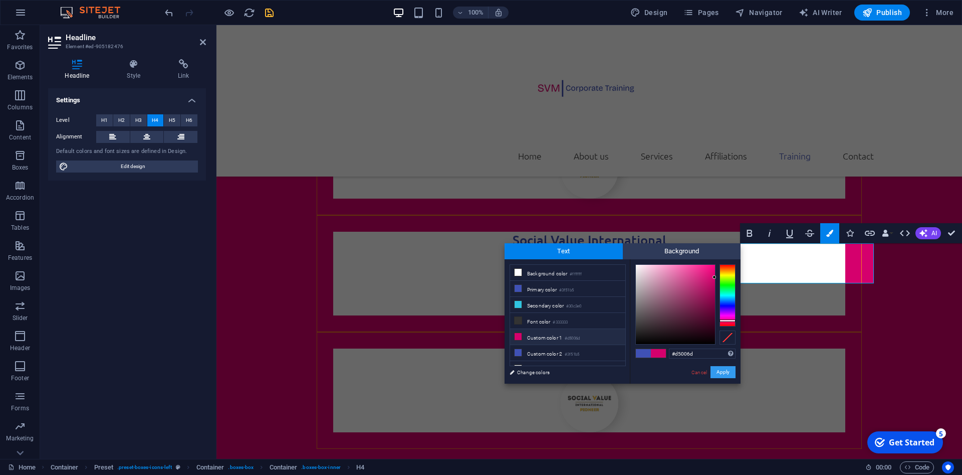
click at [720, 370] on button "Apply" at bounding box center [723, 372] width 25 height 12
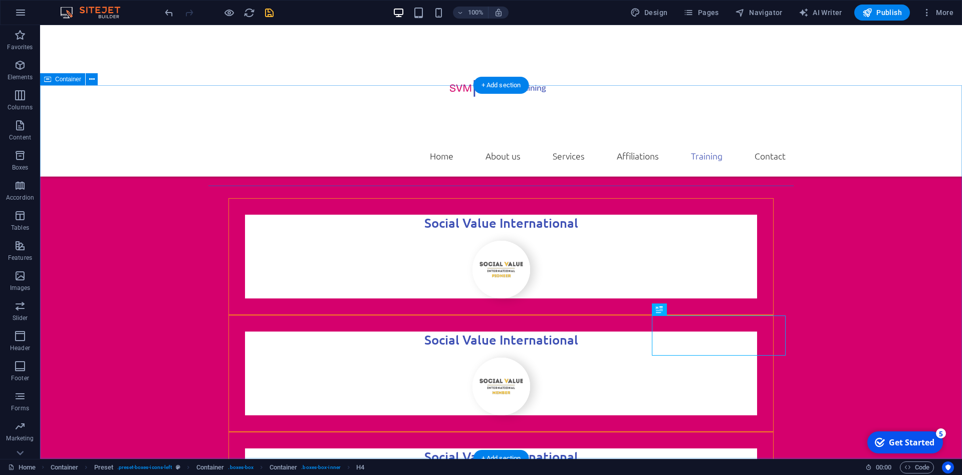
scroll to position [2505, 0]
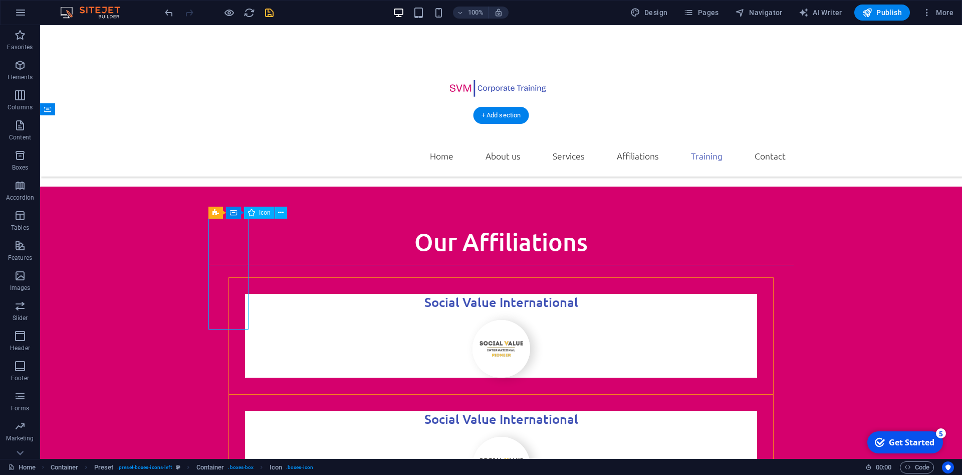
select select "xMidYMid"
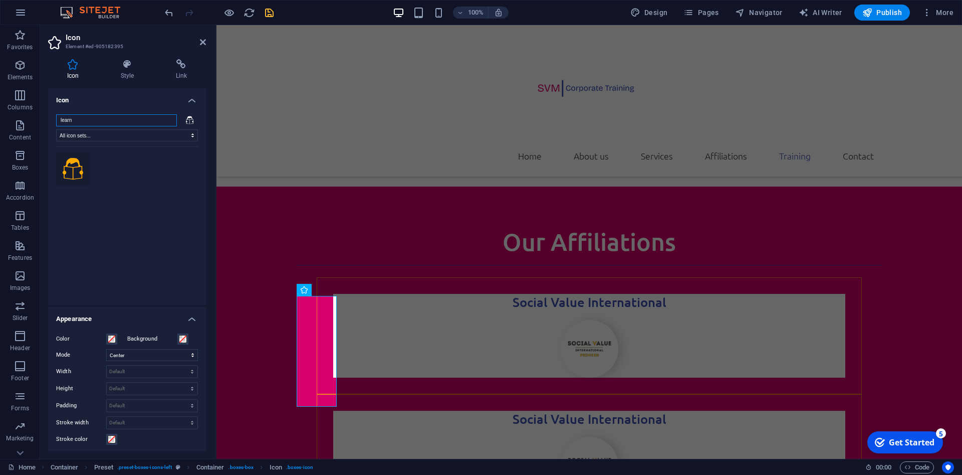
drag, startPoint x: 101, startPoint y: 123, endPoint x: 52, endPoint y: 128, distance: 49.9
click at [56, 126] on input "learn" at bounding box center [116, 120] width 121 height 12
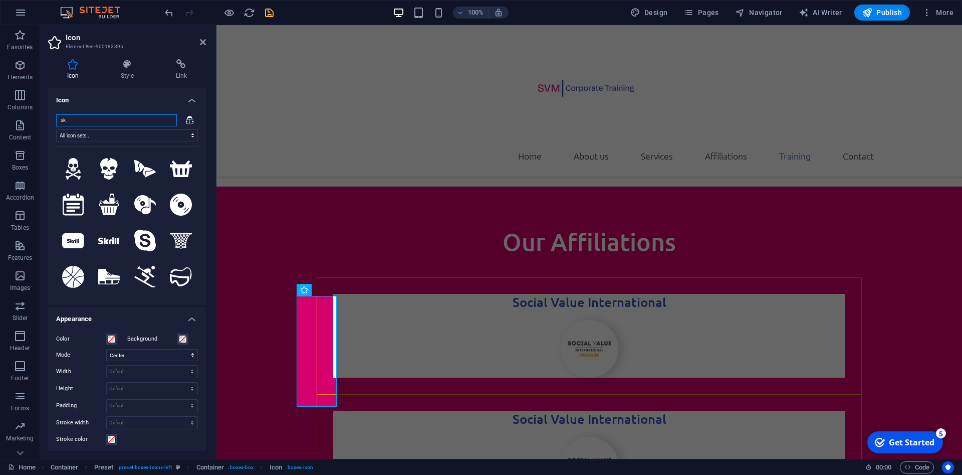
type input "s"
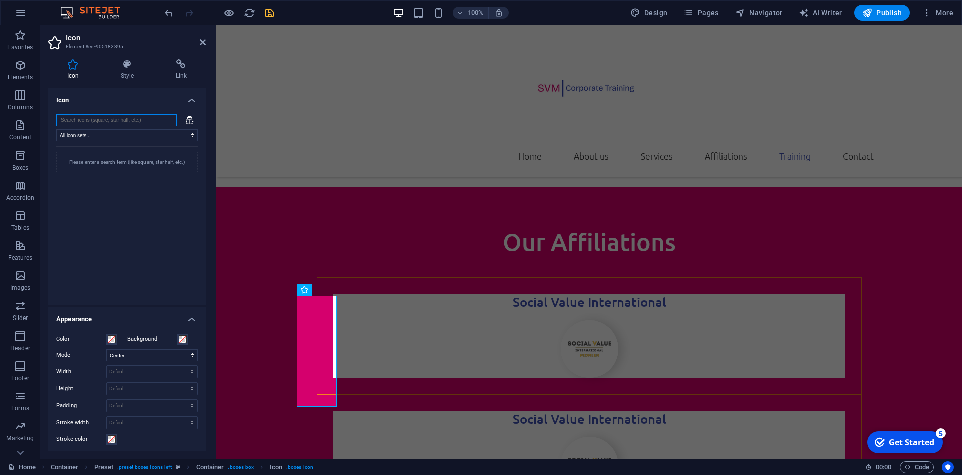
type input "t"
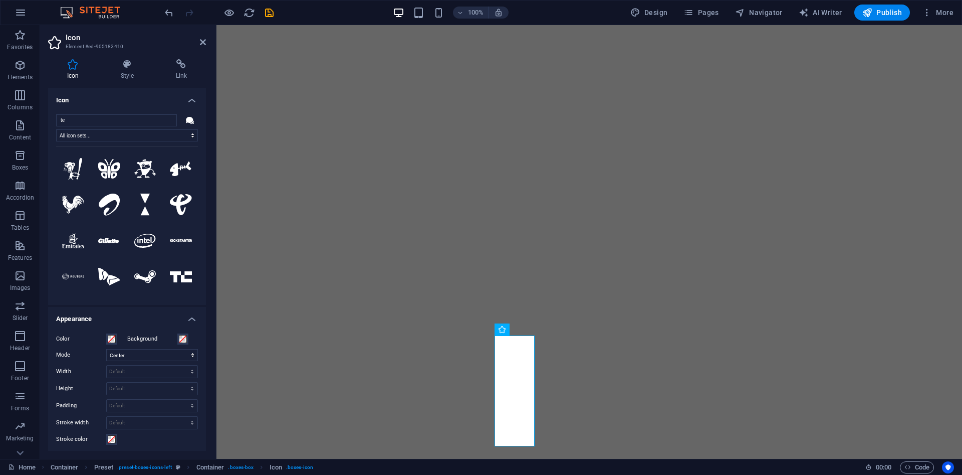
select select "xMidYMid"
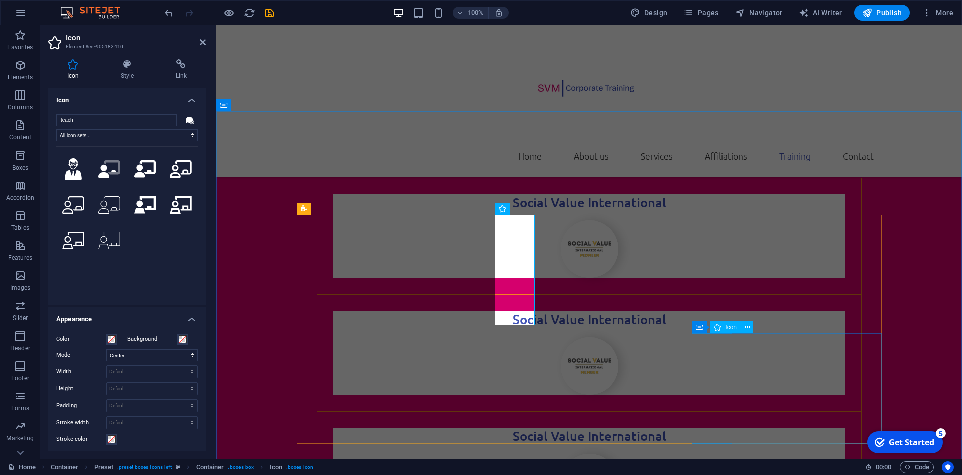
scroll to position [2619, 0]
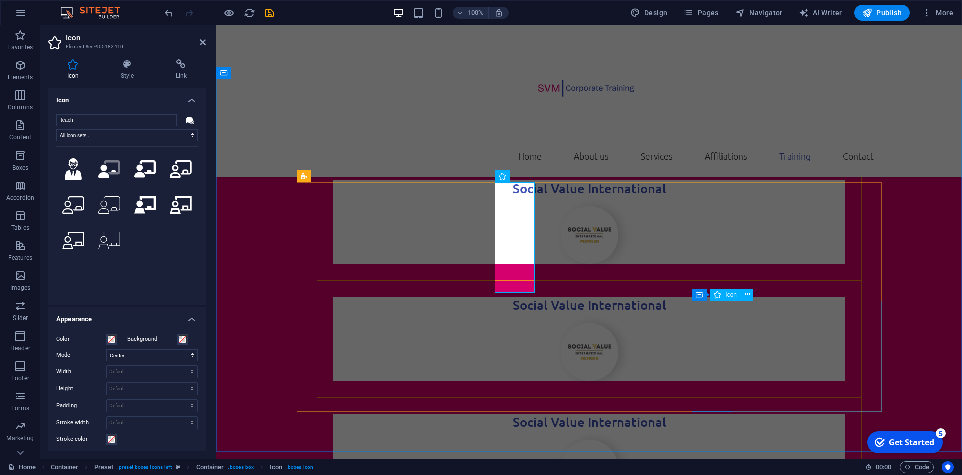
type input "teach"
select select "xMidYMid"
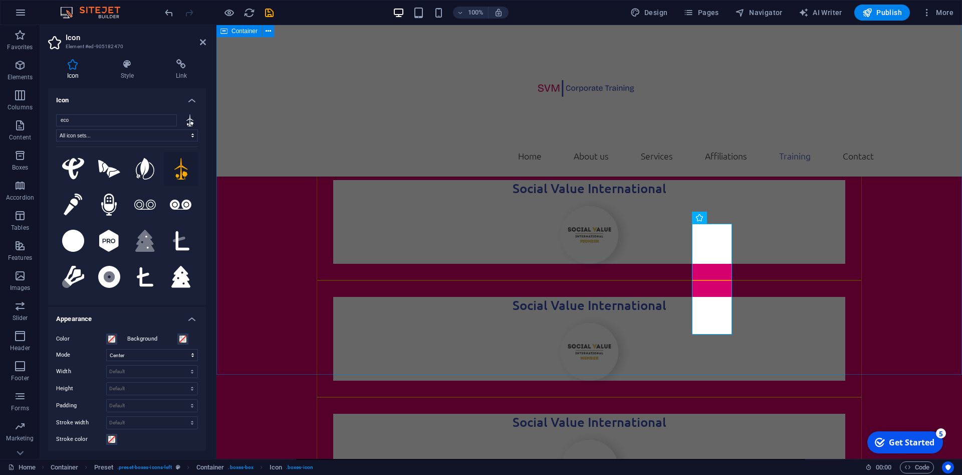
scroll to position [2696, 0]
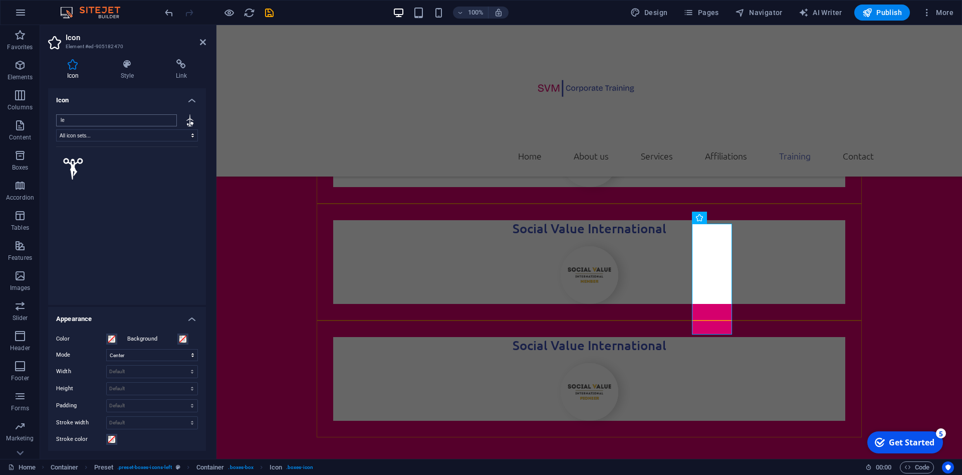
type input "l"
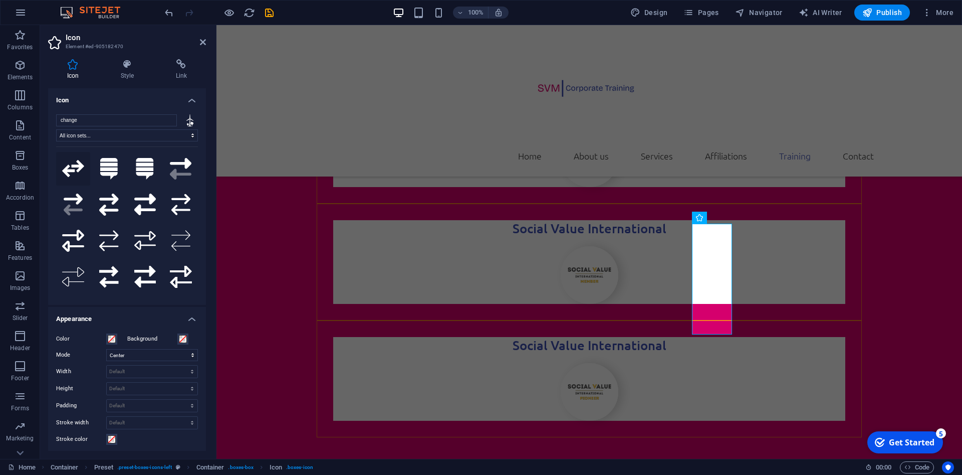
type input "change"
click at [76, 171] on icon at bounding box center [73, 168] width 22 height 17
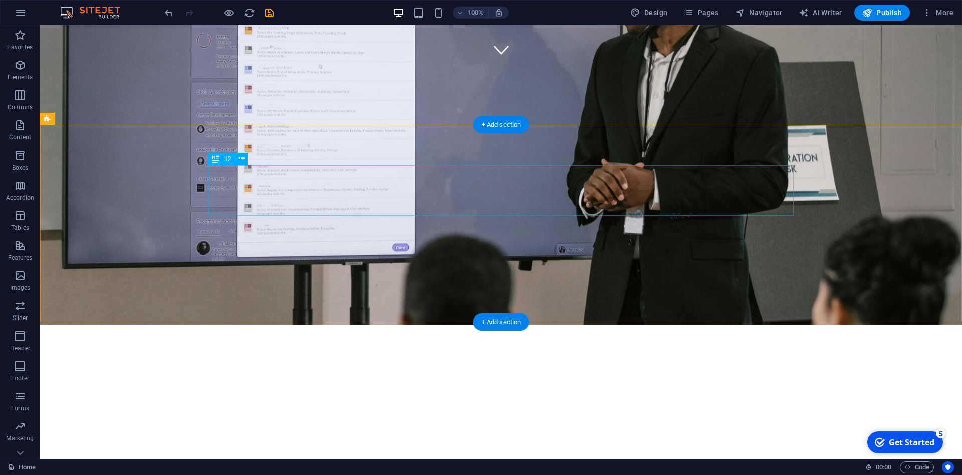
scroll to position [358, 0]
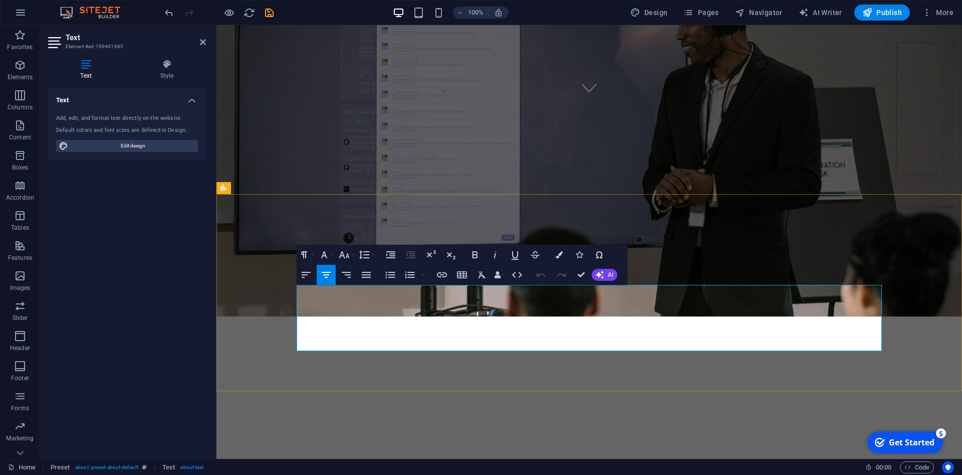
drag, startPoint x: 714, startPoint y: 347, endPoint x: 300, endPoint y: 289, distance: 418.2
click at [328, 255] on icon "button" at bounding box center [324, 255] width 12 height 12
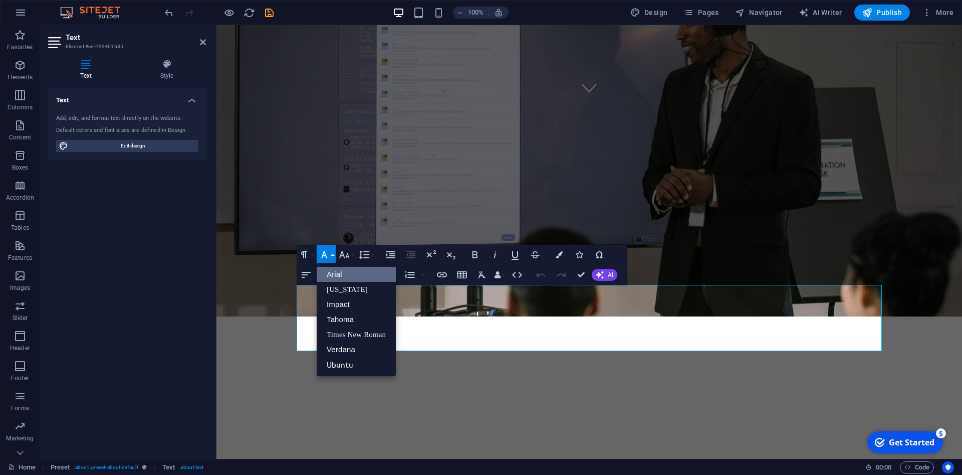
scroll to position [0, 0]
click at [343, 362] on link "Ubuntu" at bounding box center [356, 364] width 79 height 15
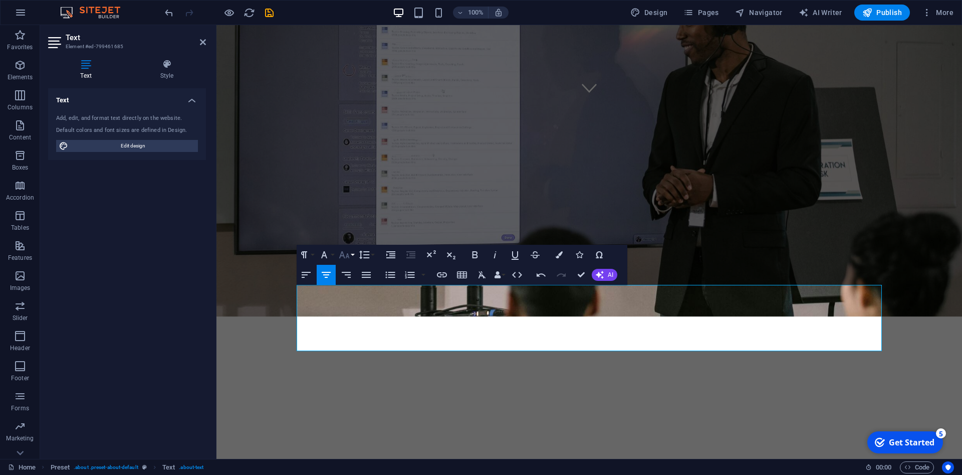
click at [351, 257] on button "Font Size" at bounding box center [346, 255] width 19 height 20
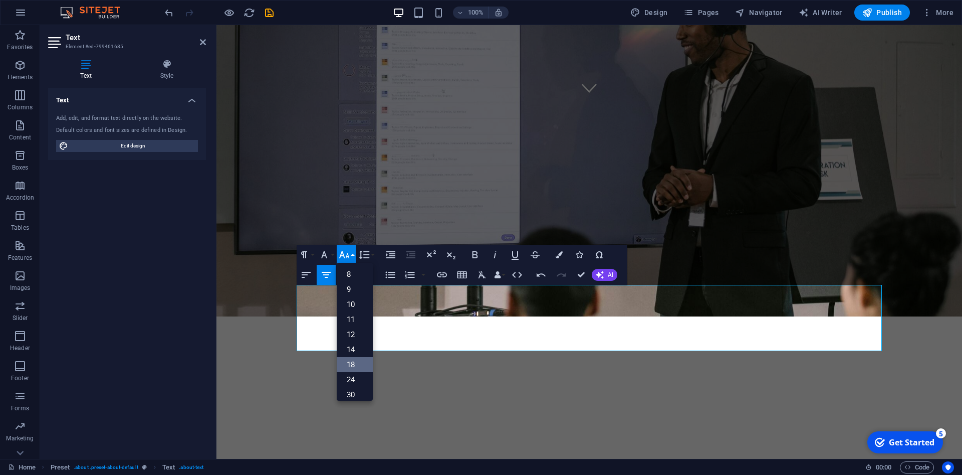
click at [359, 361] on link "18" at bounding box center [355, 364] width 36 height 15
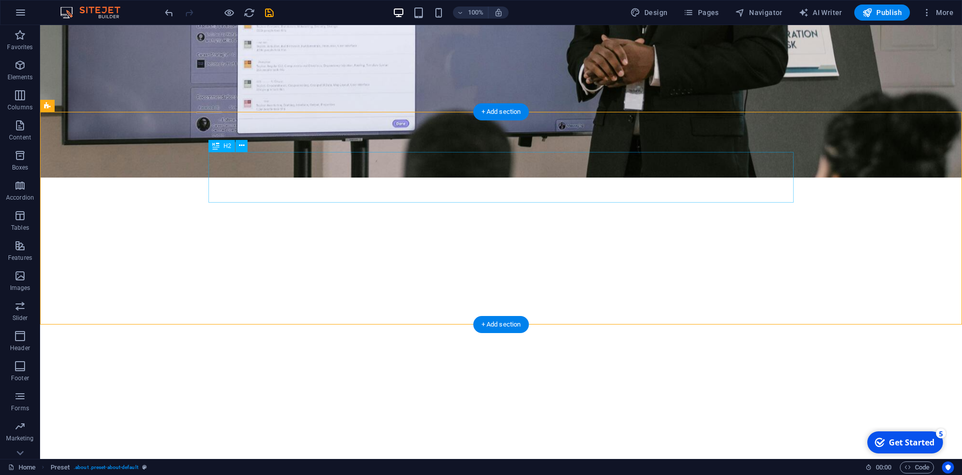
scroll to position [511, 0]
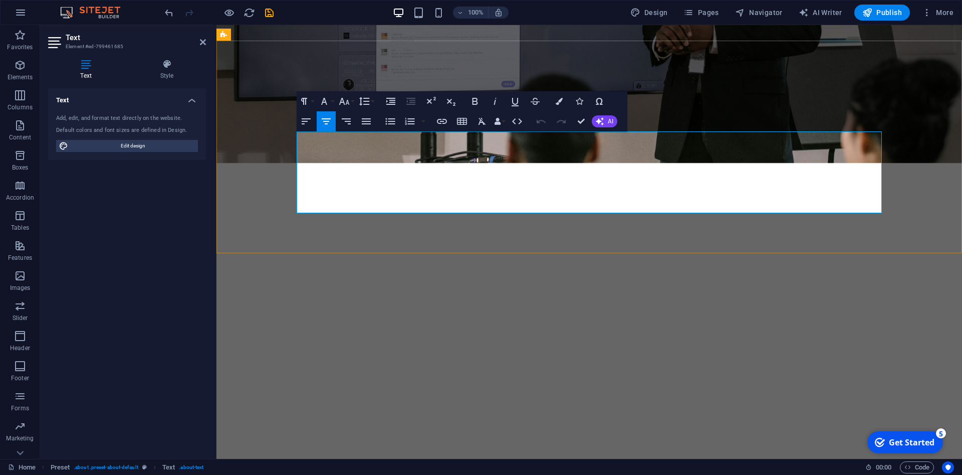
drag, startPoint x: 609, startPoint y: 209, endPoint x: 299, endPoint y: 143, distance: 316.3
copy span "As a proud Social Value Pioneer member of Social Value International (SVI), we …"
drag, startPoint x: 620, startPoint y: 205, endPoint x: 298, endPoint y: 138, distance: 328.6
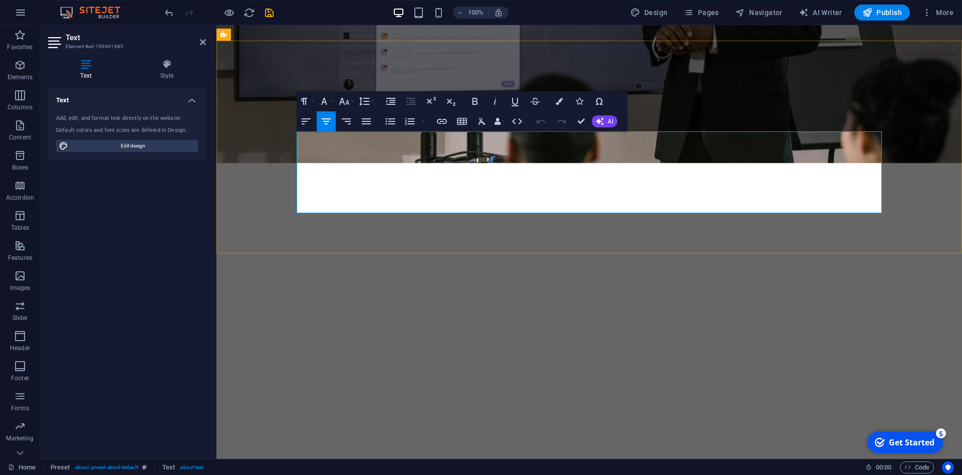
click at [372, 100] on button "Line Height" at bounding box center [366, 101] width 19 height 20
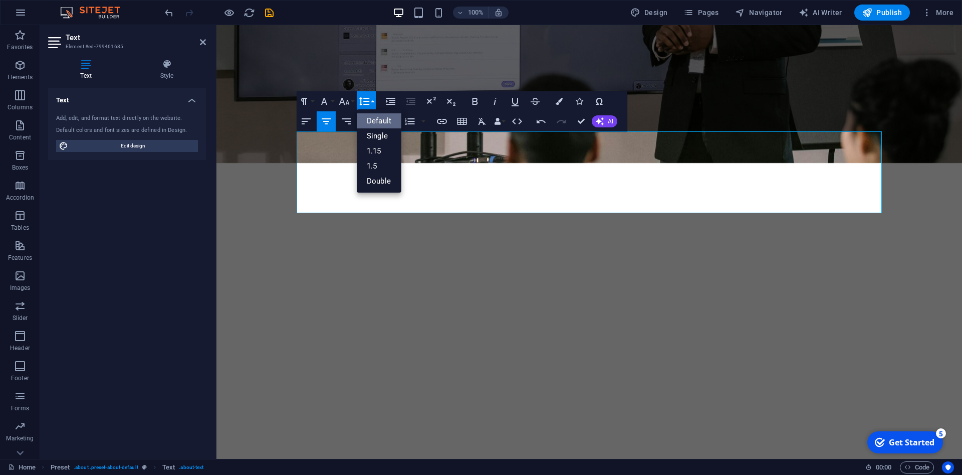
scroll to position [0, 0]
click at [350, 103] on button "Font Size" at bounding box center [346, 101] width 19 height 20
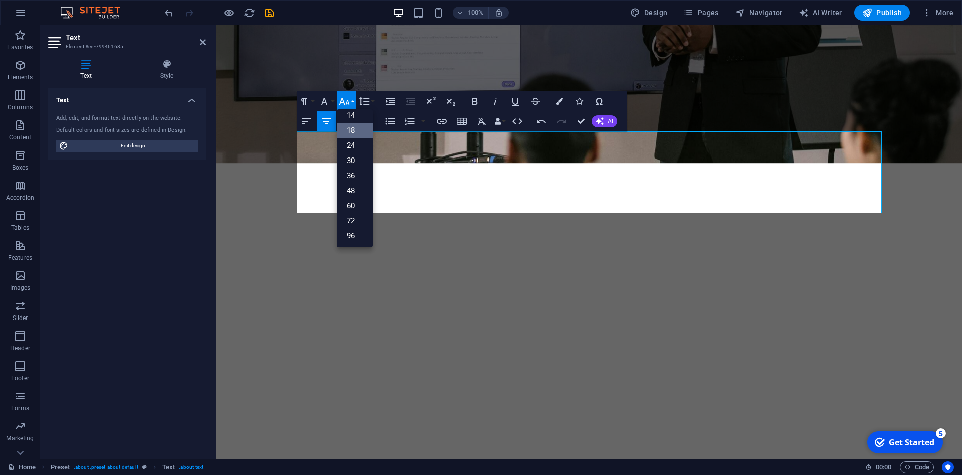
scroll to position [81, 0]
click at [357, 130] on link "18" at bounding box center [355, 130] width 36 height 15
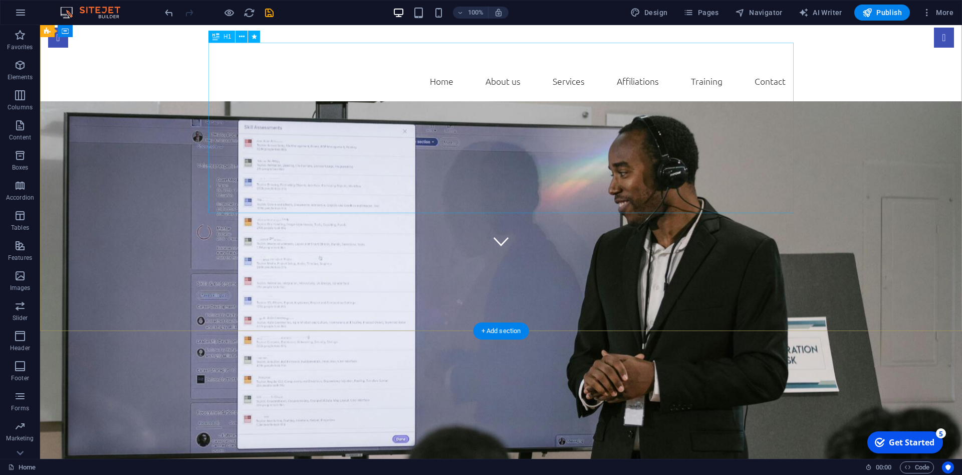
scroll to position [307, 0]
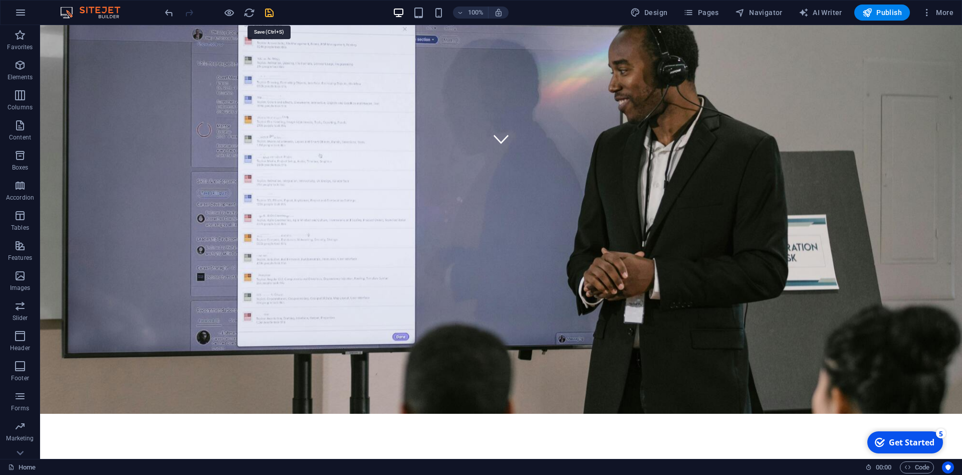
click at [272, 15] on icon "save" at bounding box center [270, 13] width 12 height 12
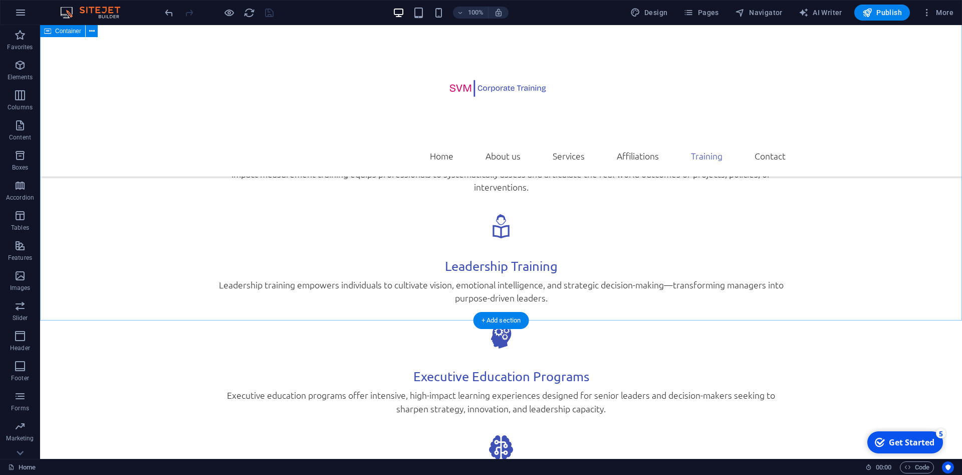
scroll to position [2199, 0]
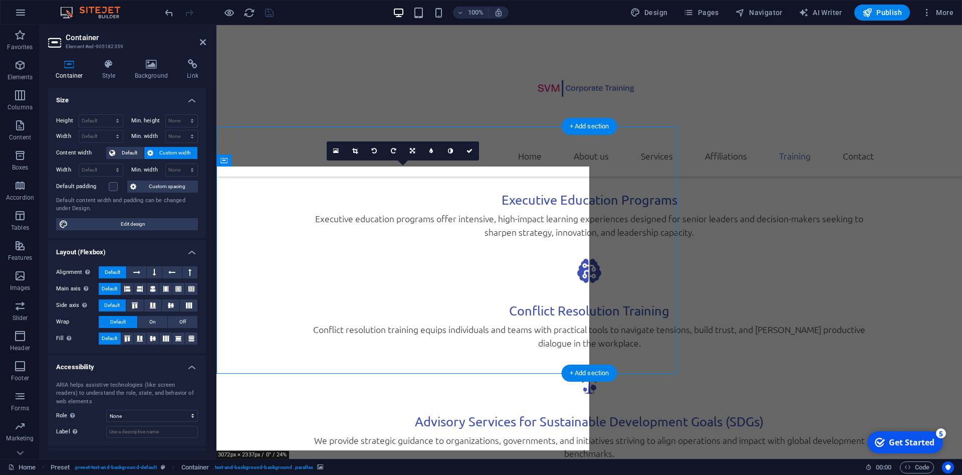
scroll to position [2238, 0]
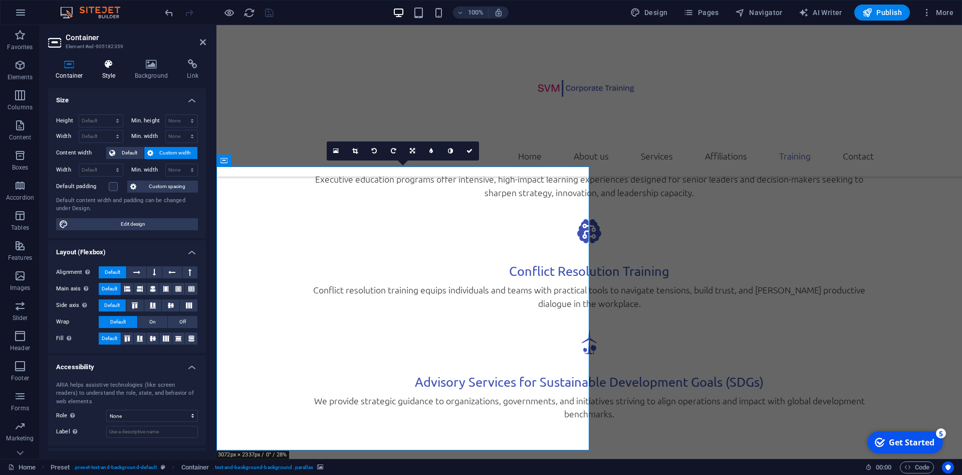
click at [106, 67] on icon at bounding box center [109, 64] width 29 height 10
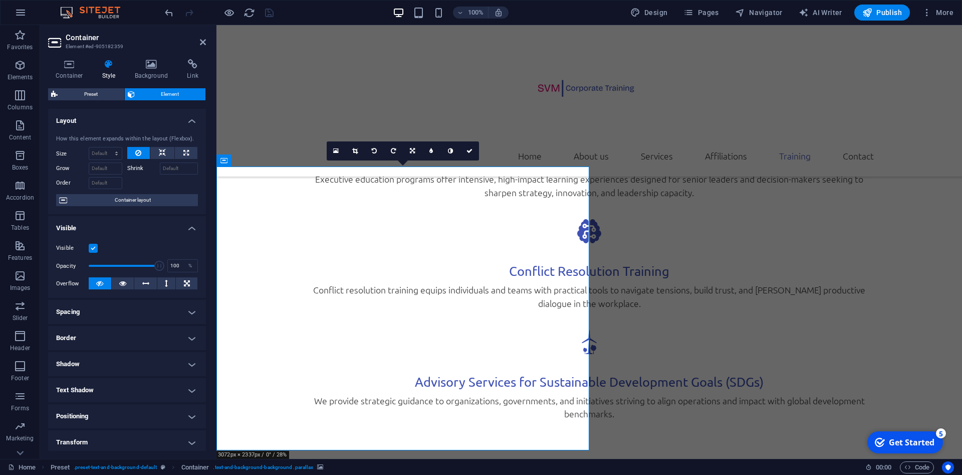
click at [148, 70] on h4 "Background" at bounding box center [153, 69] width 53 height 21
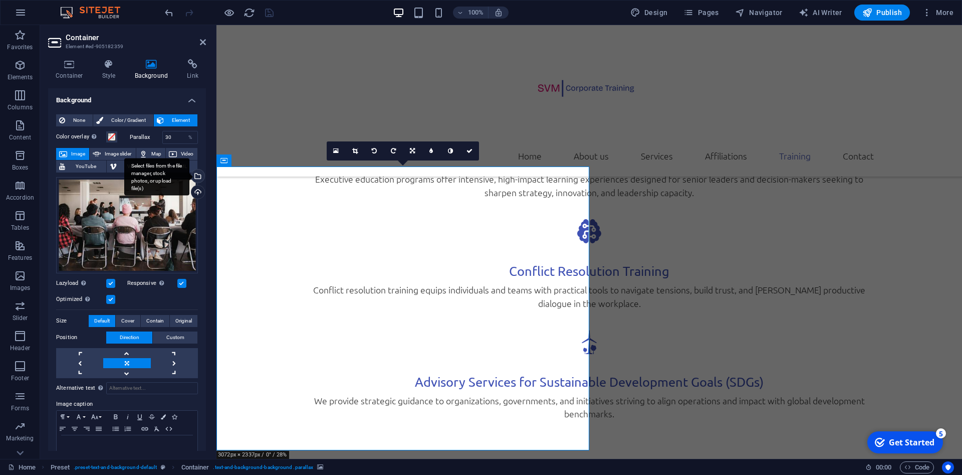
click at [198, 177] on div "Select files from the file manager, stock photos, or upload file(s)" at bounding box center [196, 176] width 15 height 15
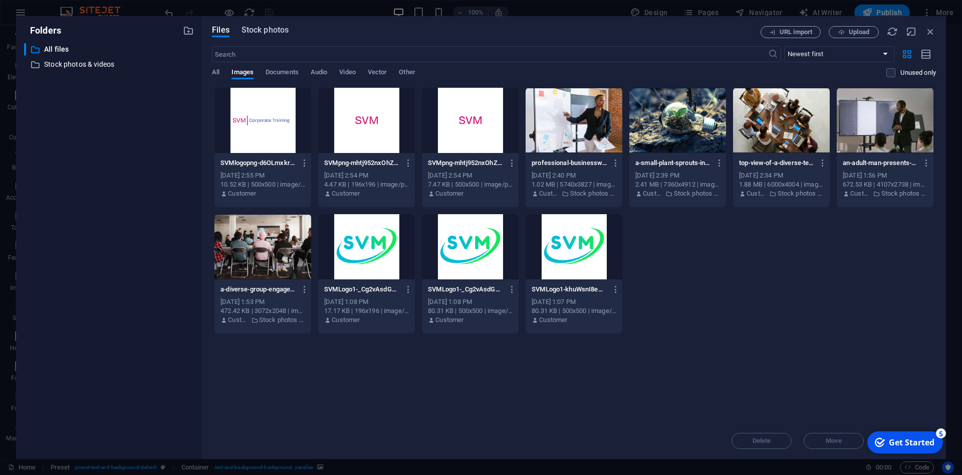
click at [264, 34] on span "Stock photos" at bounding box center [265, 30] width 47 height 12
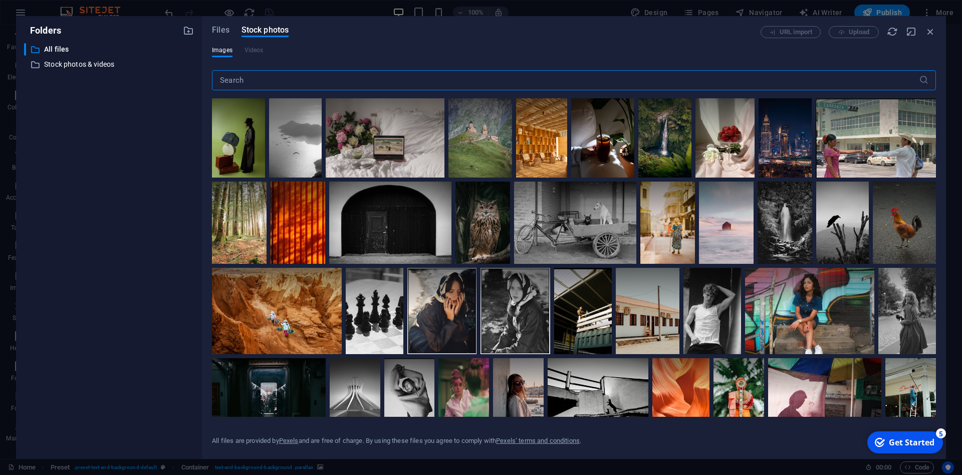
click at [277, 78] on input "text" at bounding box center [565, 80] width 707 height 20
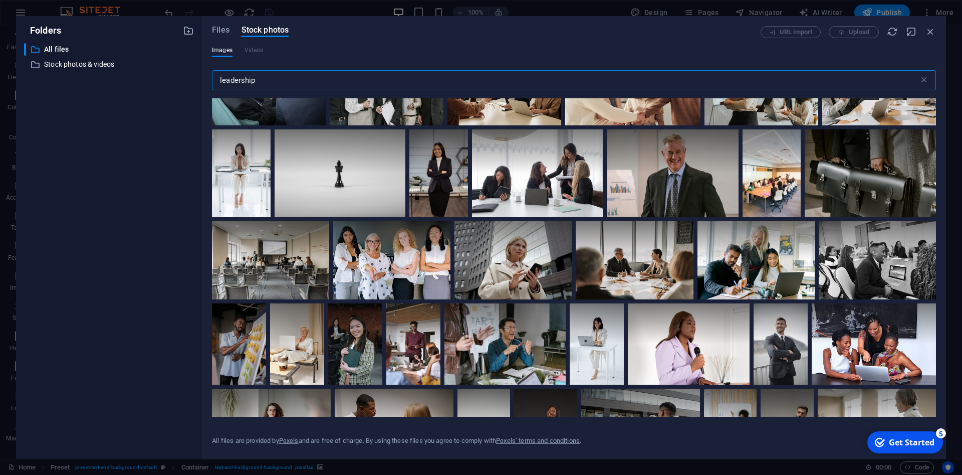
scroll to position [1218, 0]
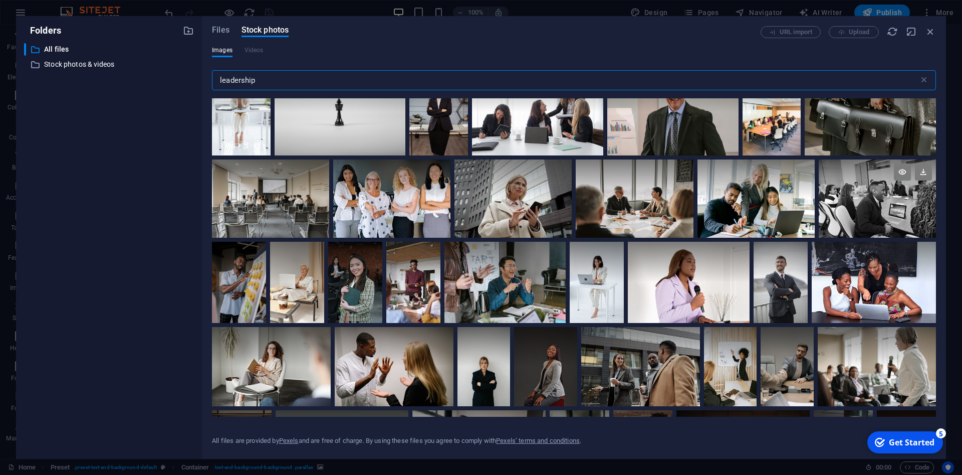
type input "leadership"
click at [909, 214] on div at bounding box center [877, 198] width 117 height 78
click at [864, 223] on div at bounding box center [877, 218] width 117 height 39
click at [864, 223] on div at bounding box center [877, 198] width 117 height 78
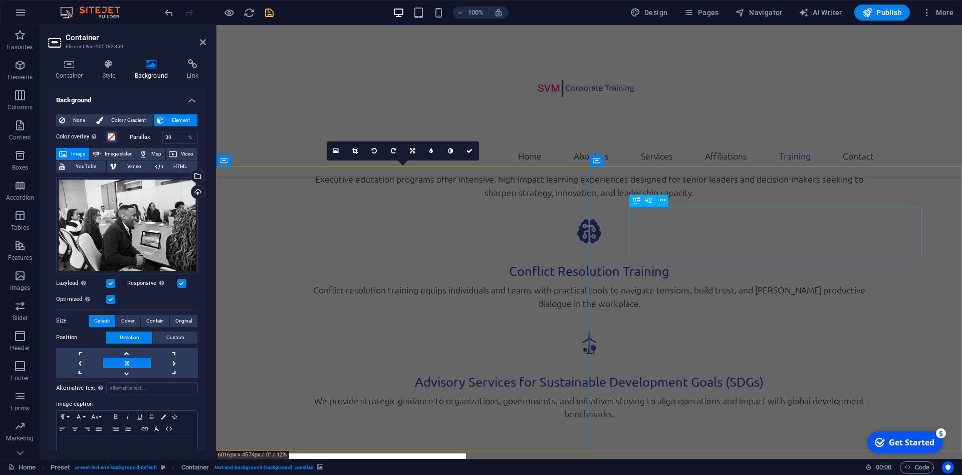
scroll to position [2238, 0]
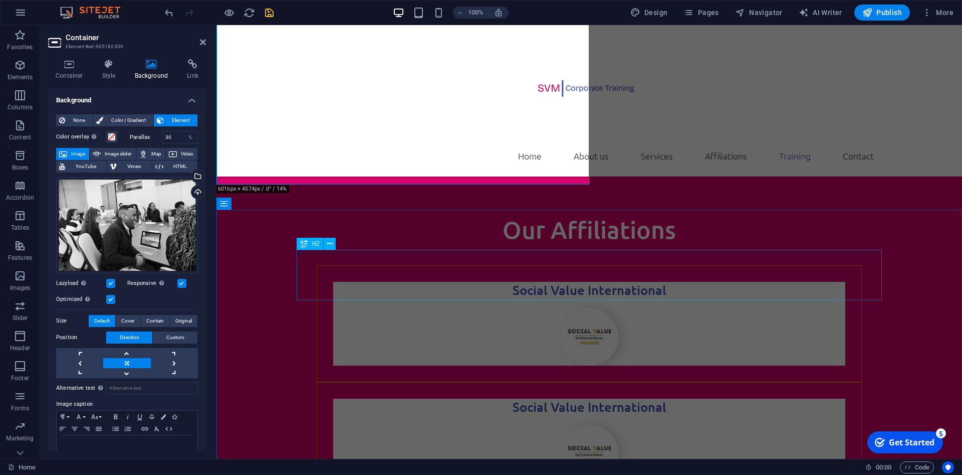
scroll to position [2545, 0]
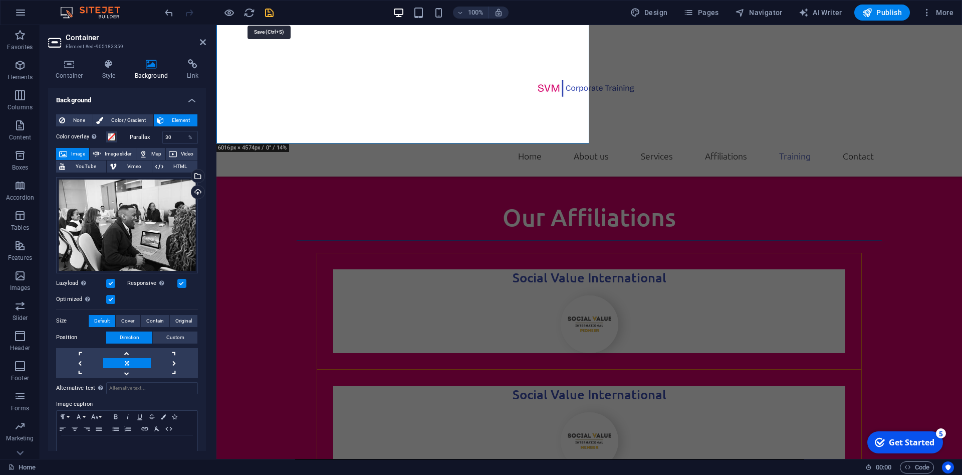
click at [270, 9] on icon "save" at bounding box center [270, 13] width 12 height 12
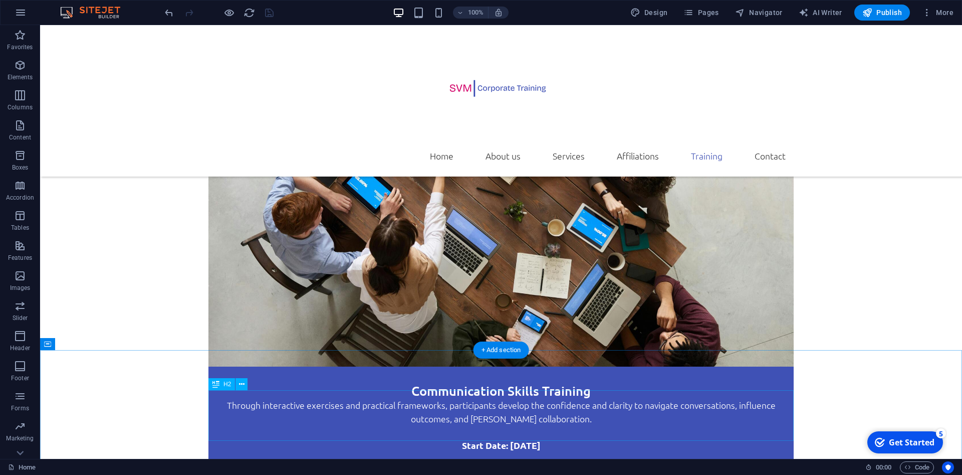
scroll to position [3261, 0]
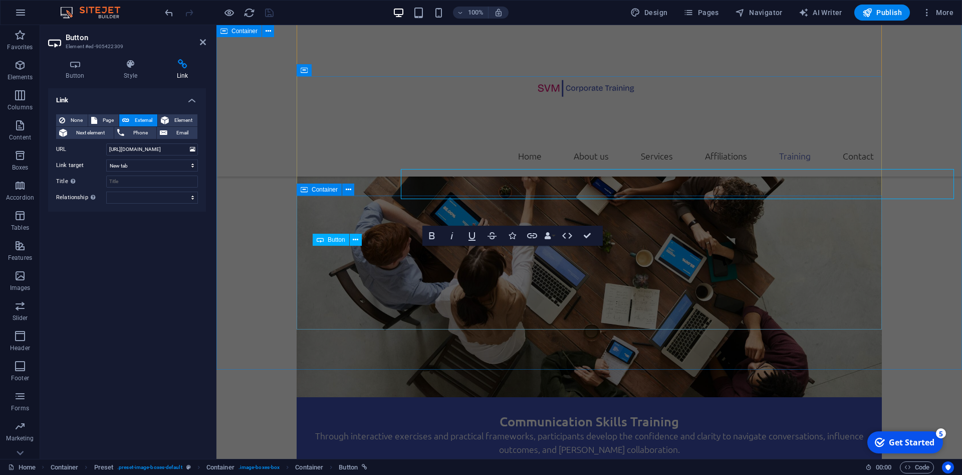
scroll to position [3337, 0]
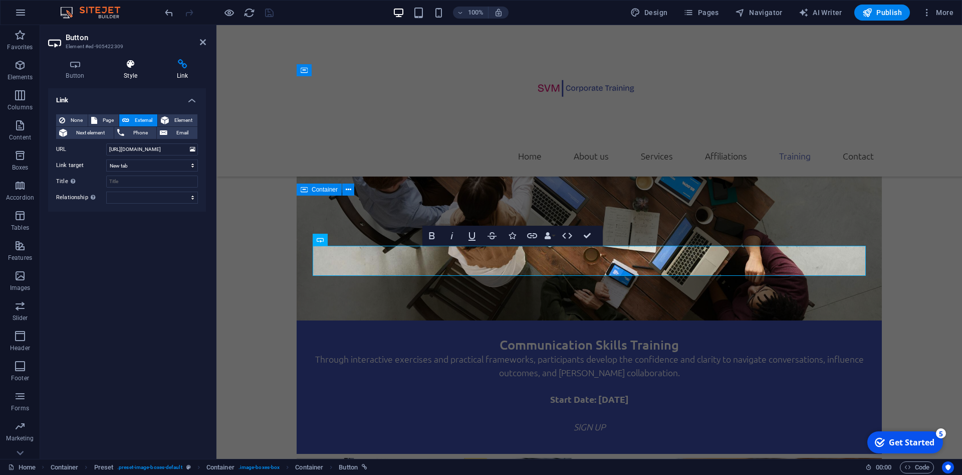
click at [128, 74] on h4 "Style" at bounding box center [132, 69] width 53 height 21
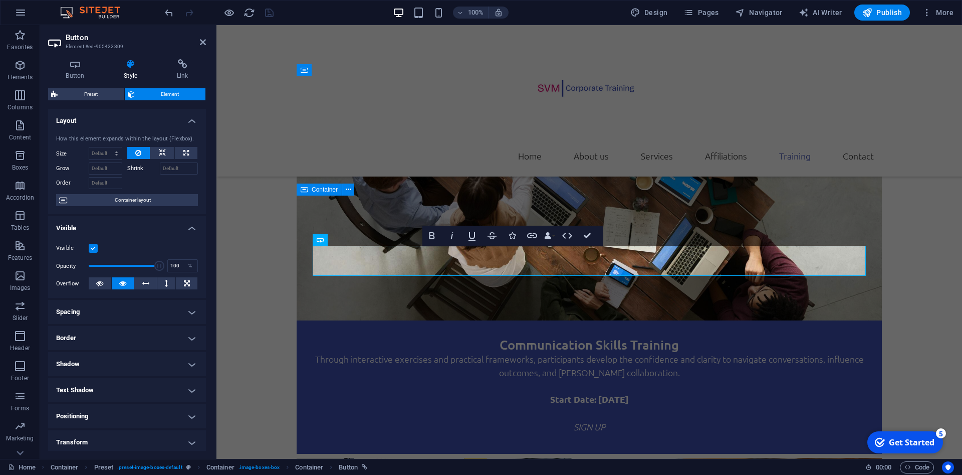
scroll to position [82, 0]
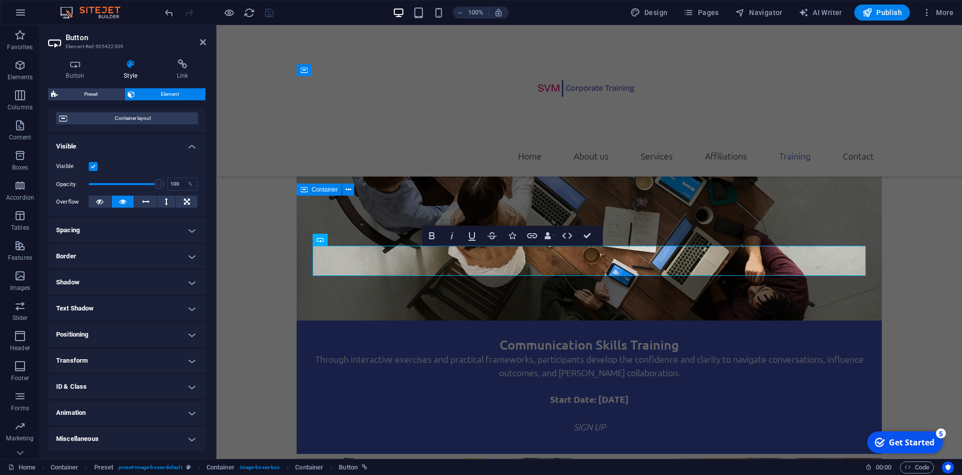
click at [137, 360] on h4 "Transform" at bounding box center [127, 360] width 158 height 24
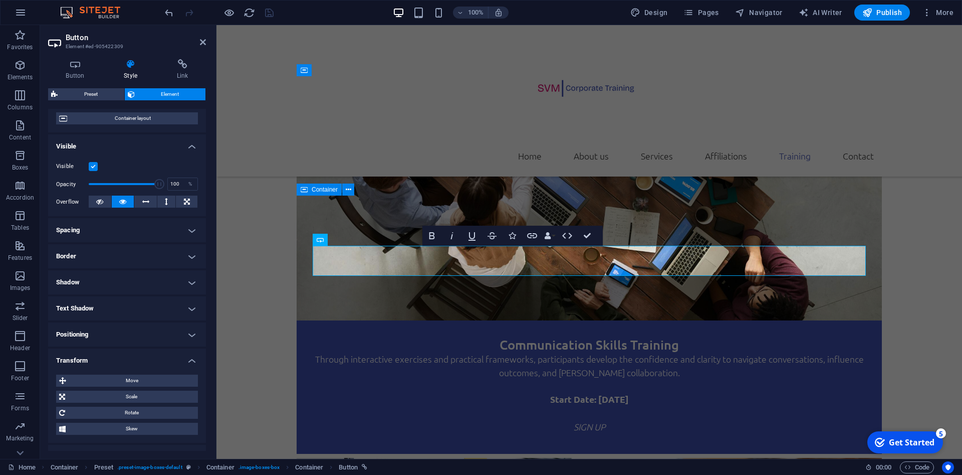
click at [145, 351] on h4 "Transform" at bounding box center [127, 357] width 158 height 18
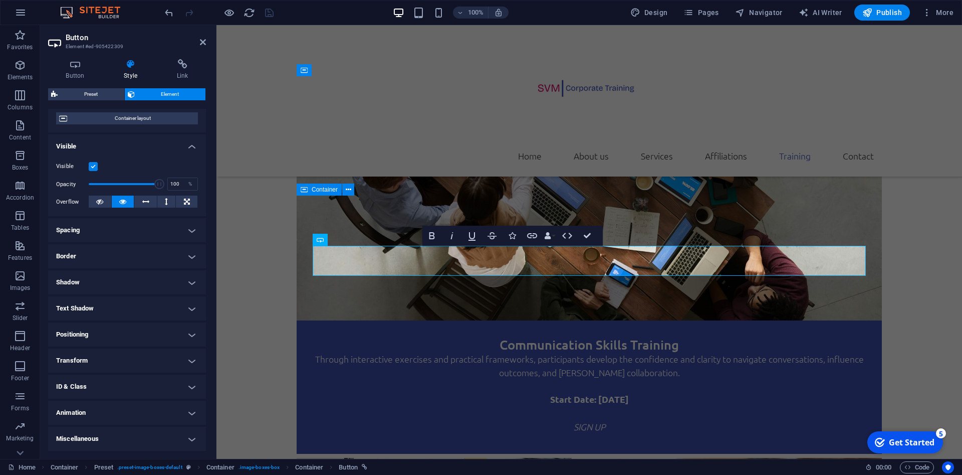
click at [194, 233] on h4 "Spacing" at bounding box center [127, 230] width 158 height 24
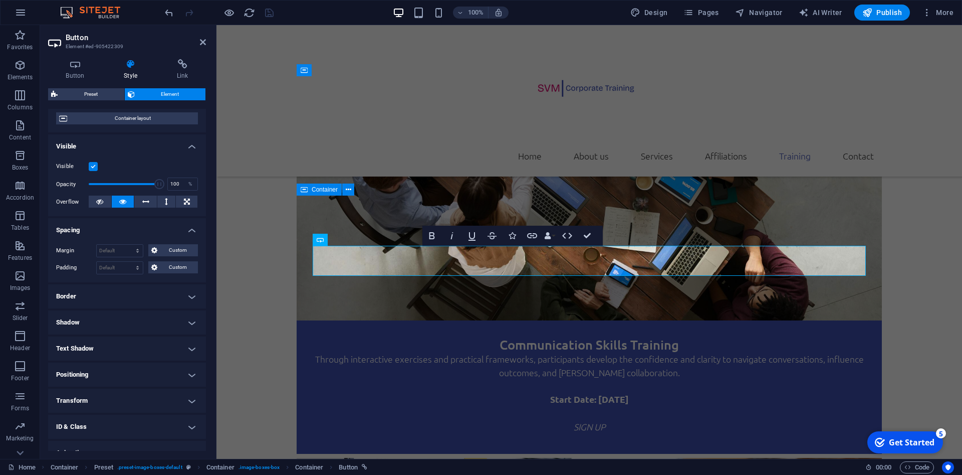
click at [186, 296] on h4 "Border" at bounding box center [127, 296] width 158 height 24
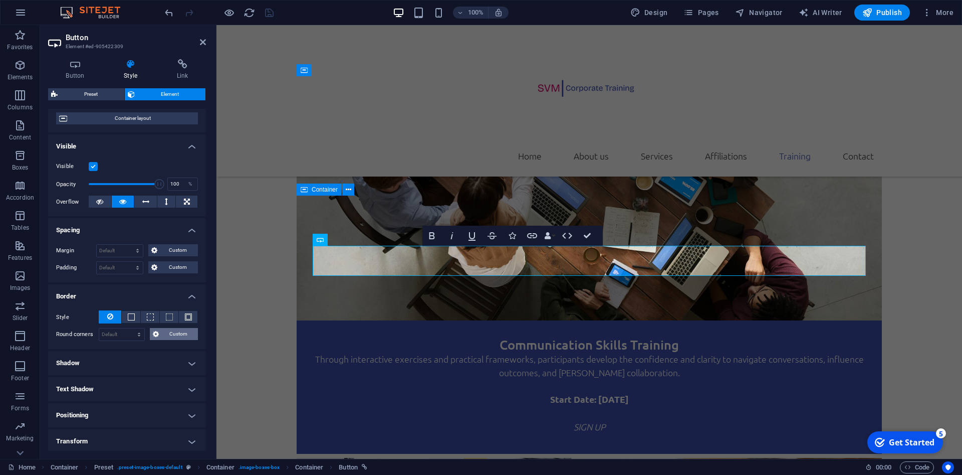
scroll to position [162, 0]
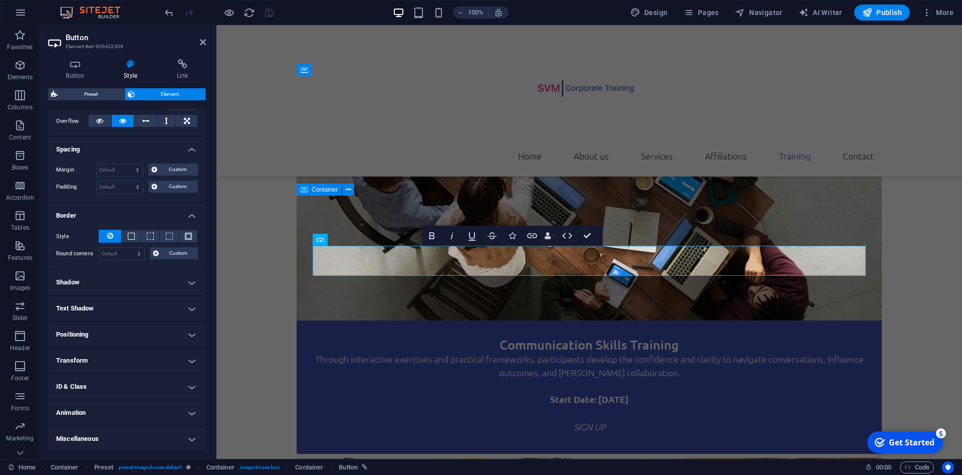
click at [193, 276] on h4 "Shadow" at bounding box center [127, 282] width 158 height 24
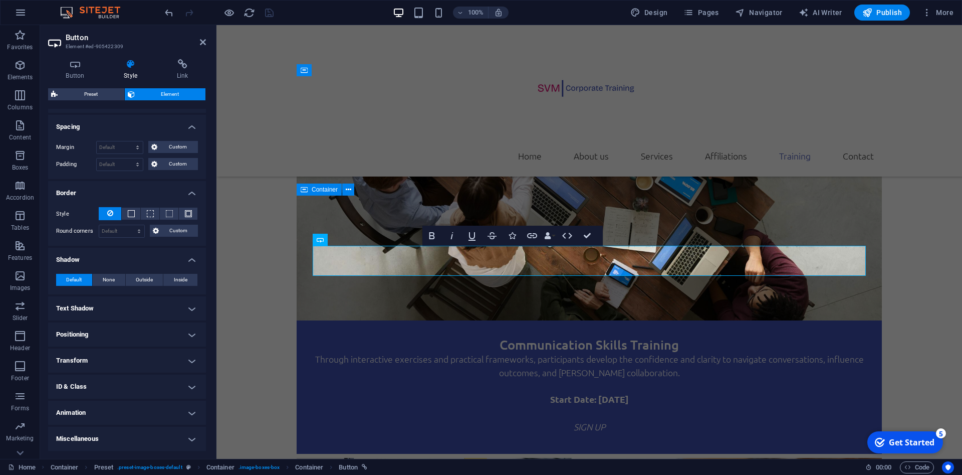
click at [187, 314] on h4 "Text Shadow" at bounding box center [127, 308] width 158 height 24
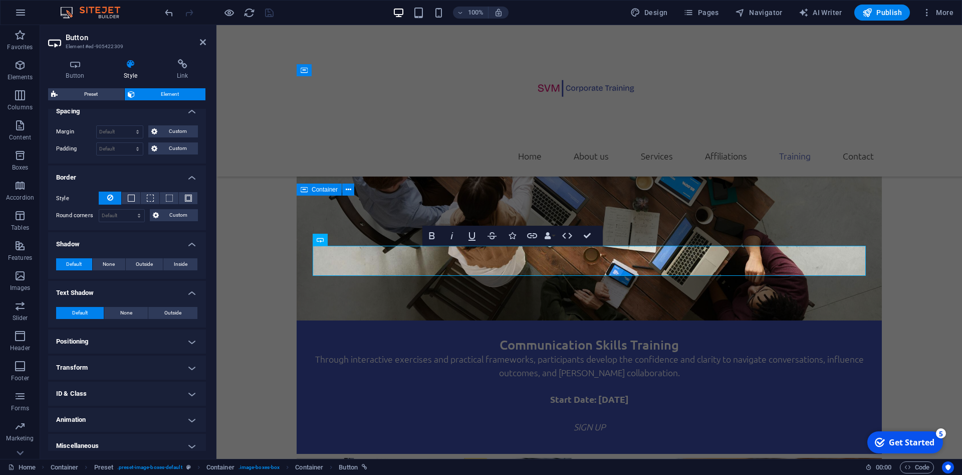
scroll to position [208, 0]
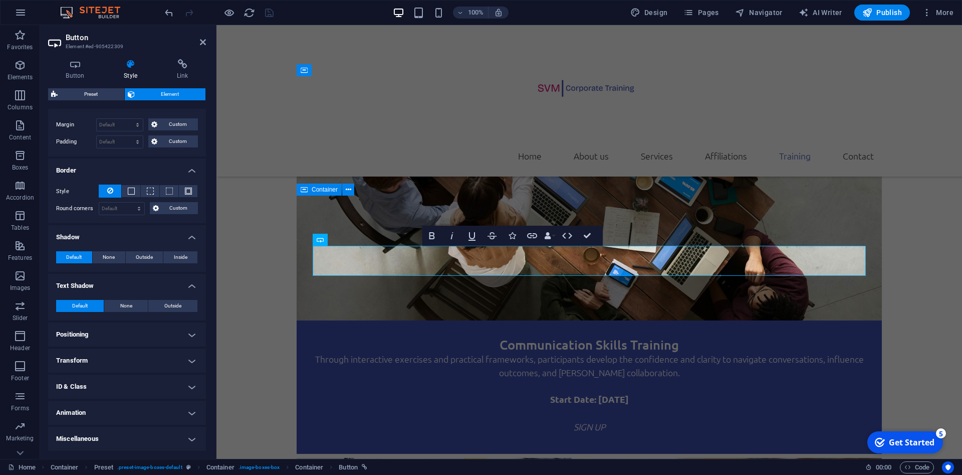
click at [189, 324] on h4 "Positioning" at bounding box center [127, 334] width 158 height 24
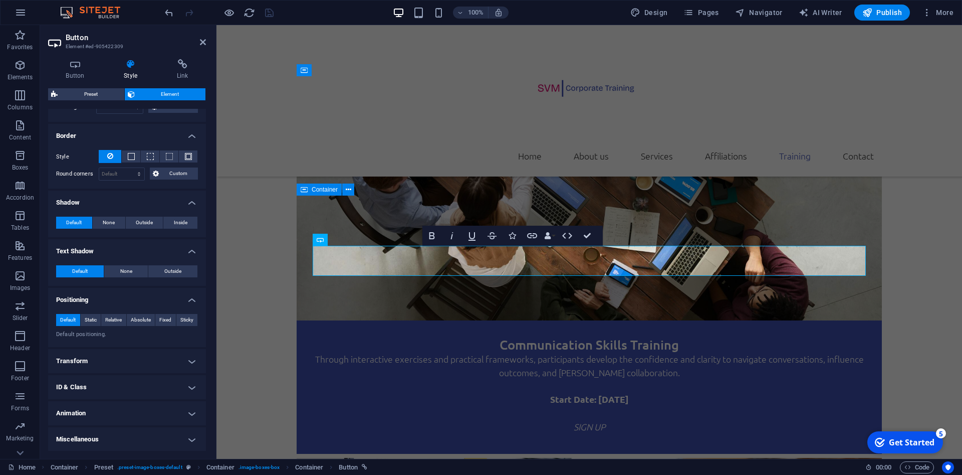
click at [185, 354] on h4 "Transform" at bounding box center [127, 361] width 158 height 24
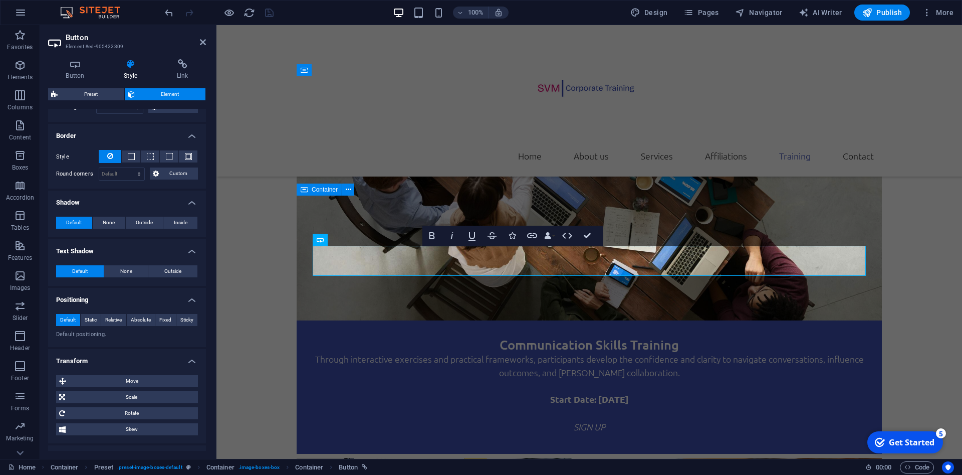
scroll to position [312, 0]
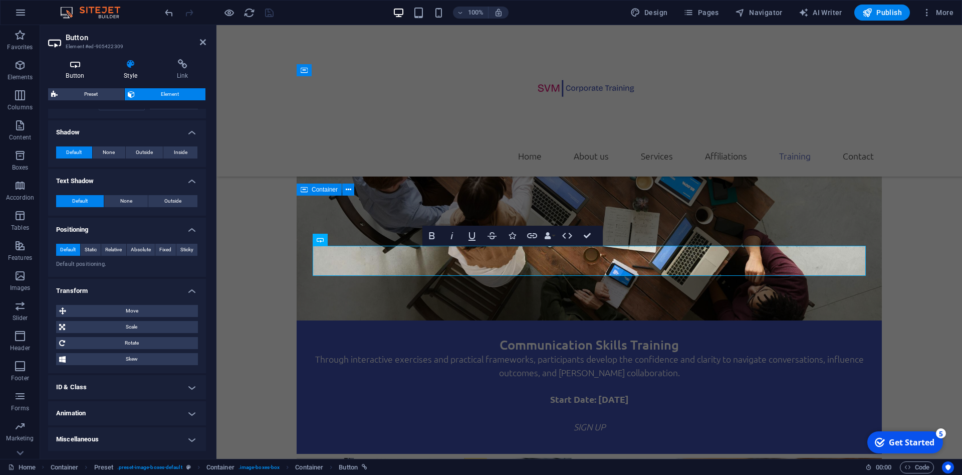
click at [68, 72] on h4 "Button" at bounding box center [77, 69] width 58 height 21
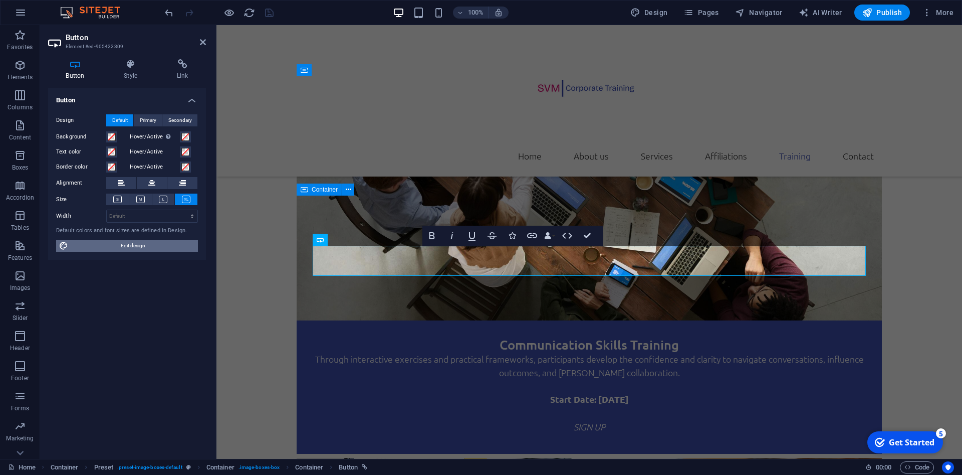
click at [162, 247] on span "Edit design" at bounding box center [133, 246] width 124 height 12
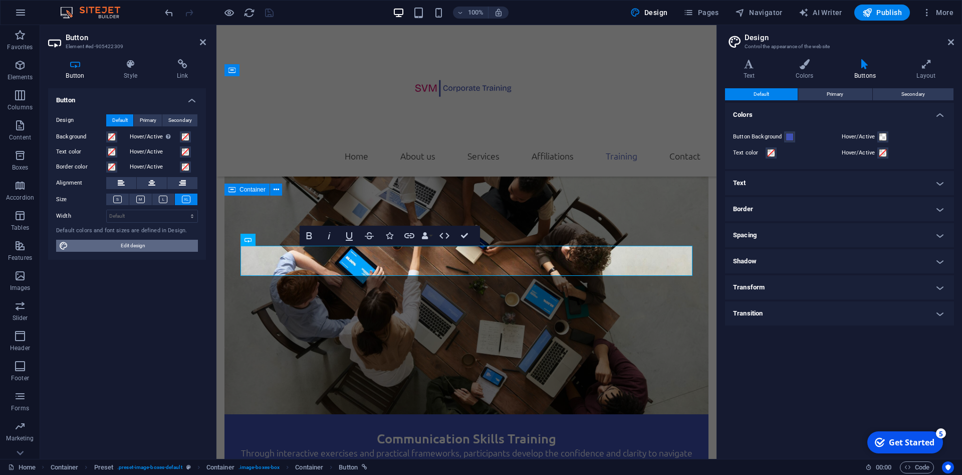
scroll to position [3863, 0]
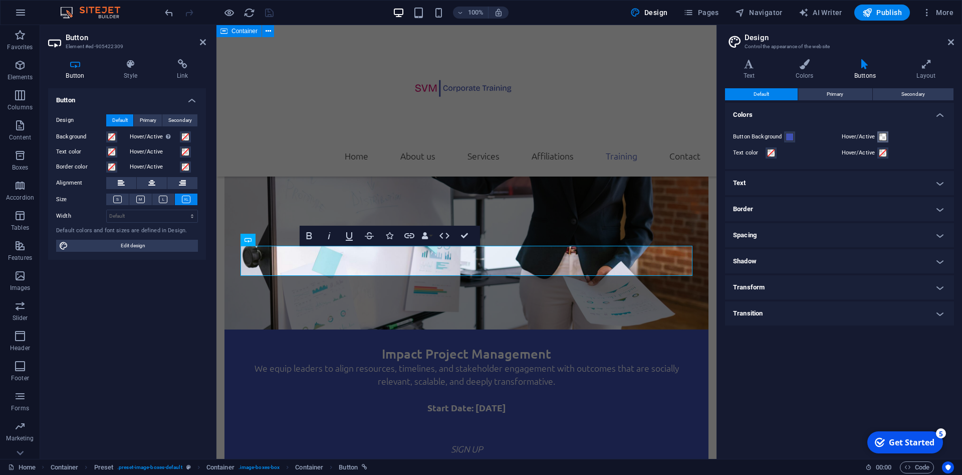
click at [883, 138] on span at bounding box center [883, 137] width 8 height 8
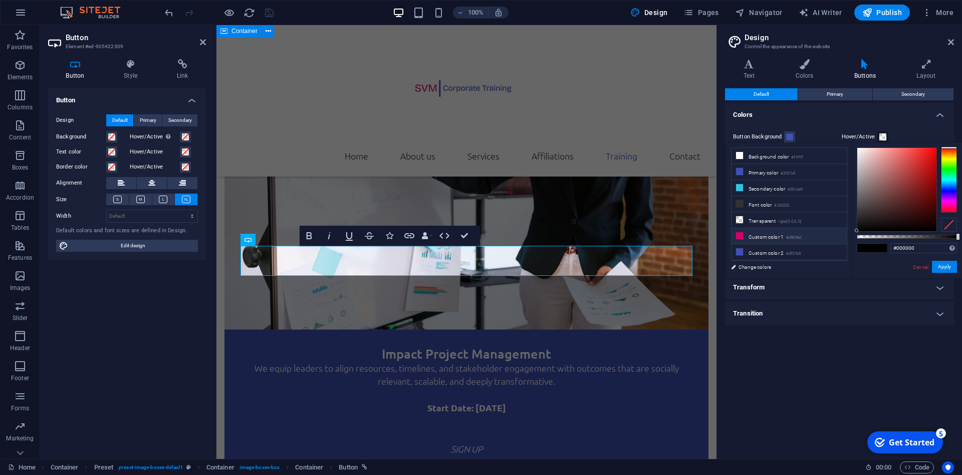
click at [752, 235] on li "Custom color 1 #d5006d" at bounding box center [789, 236] width 115 height 16
type input "#d5006d"
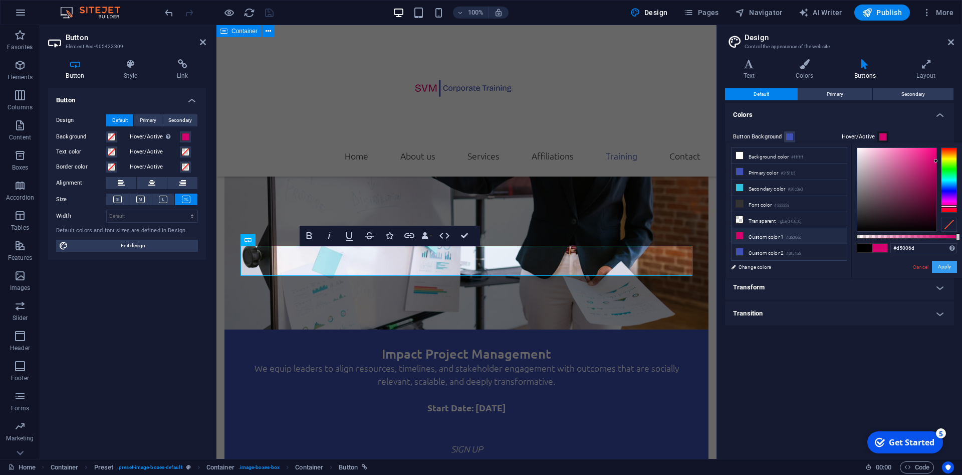
click at [944, 267] on button "Apply" at bounding box center [944, 267] width 25 height 12
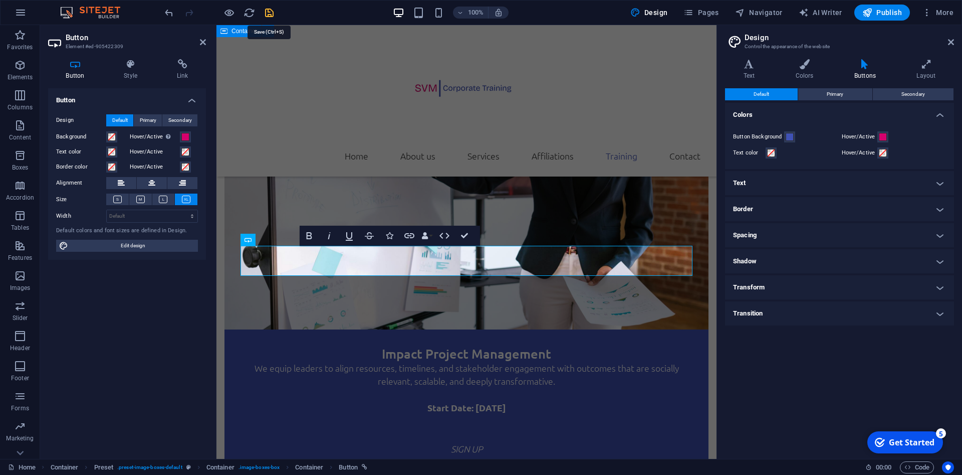
click at [267, 12] on icon "save" at bounding box center [270, 13] width 12 height 12
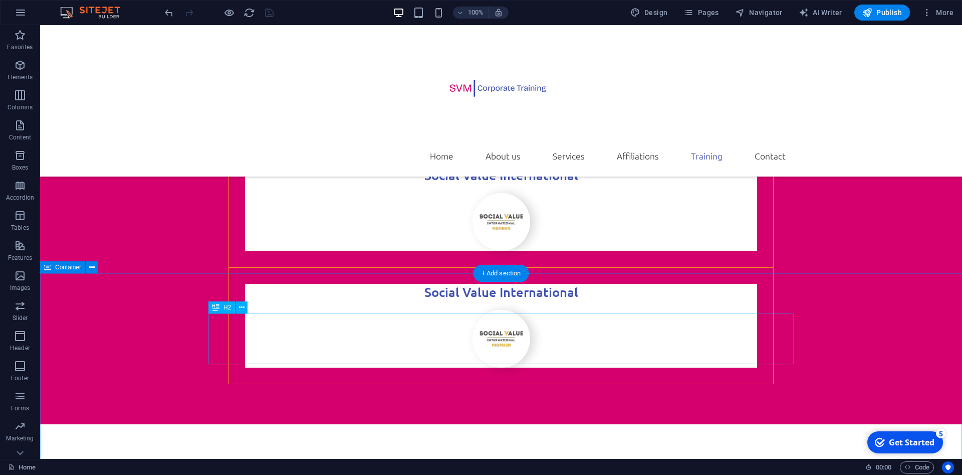
scroll to position [2545, 0]
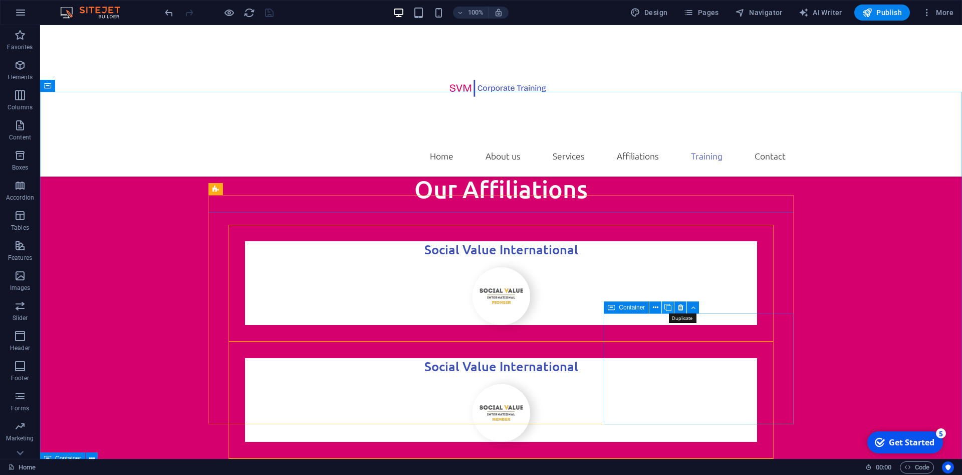
click at [667, 306] on icon at bounding box center [668, 307] width 7 height 11
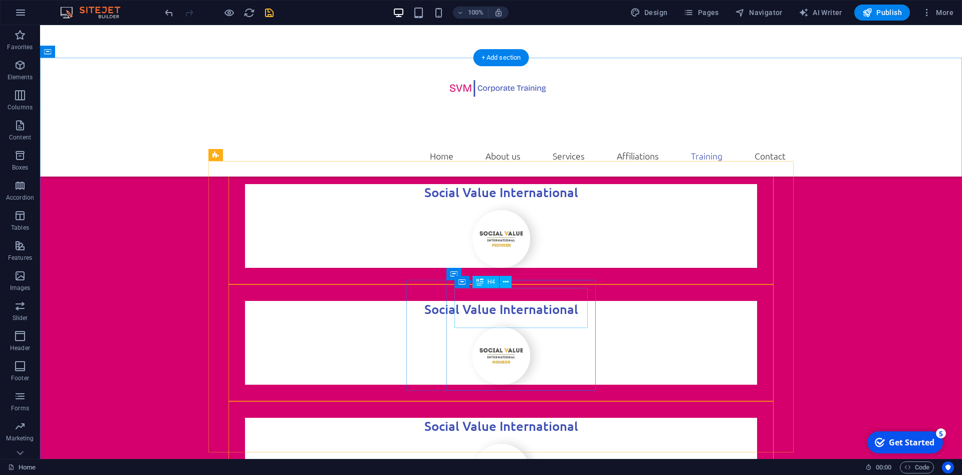
scroll to position [2647, 0]
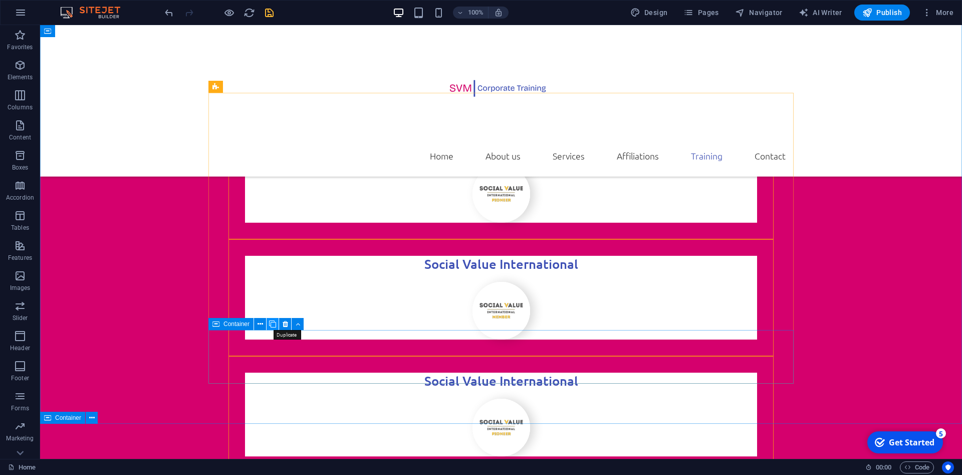
click at [272, 320] on icon at bounding box center [272, 324] width 7 height 11
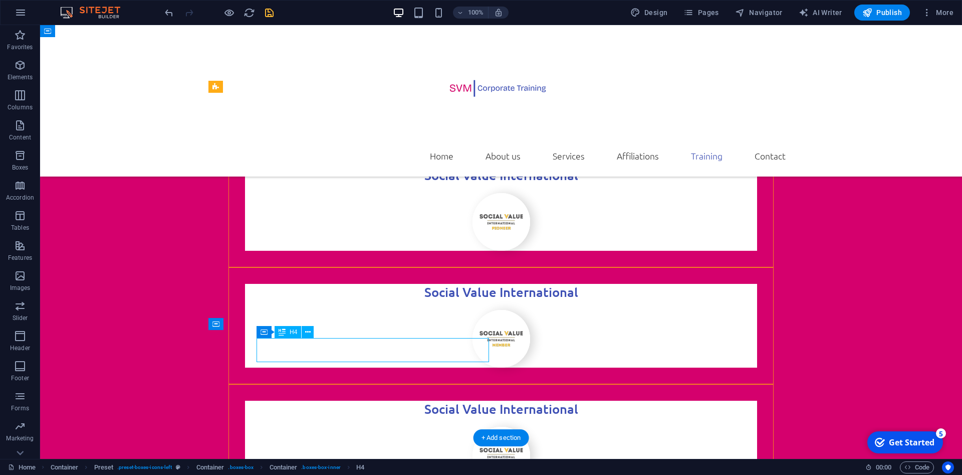
scroll to position [2724, 0]
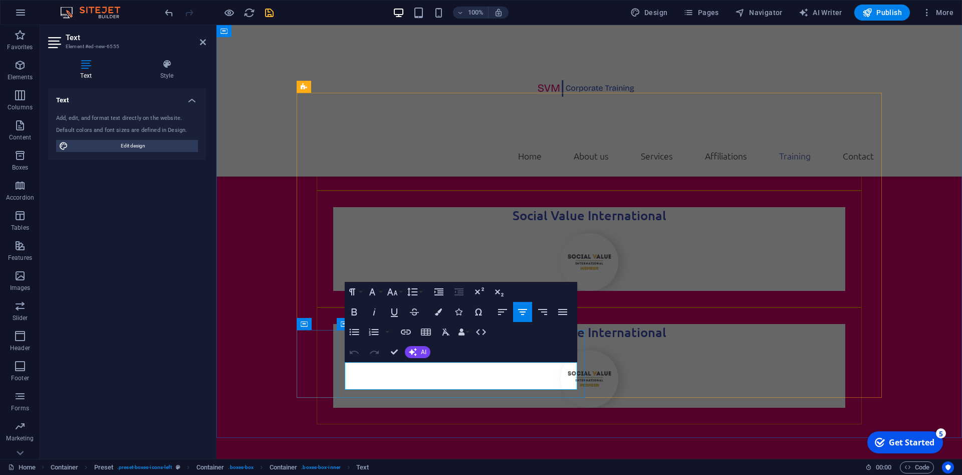
drag, startPoint x: 554, startPoint y: 380, endPoint x: 342, endPoint y: 368, distance: 212.8
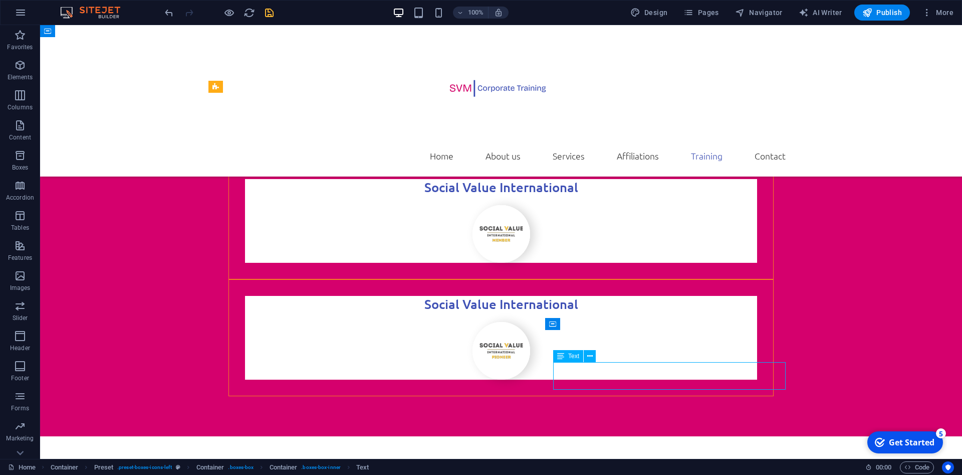
scroll to position [2647, 0]
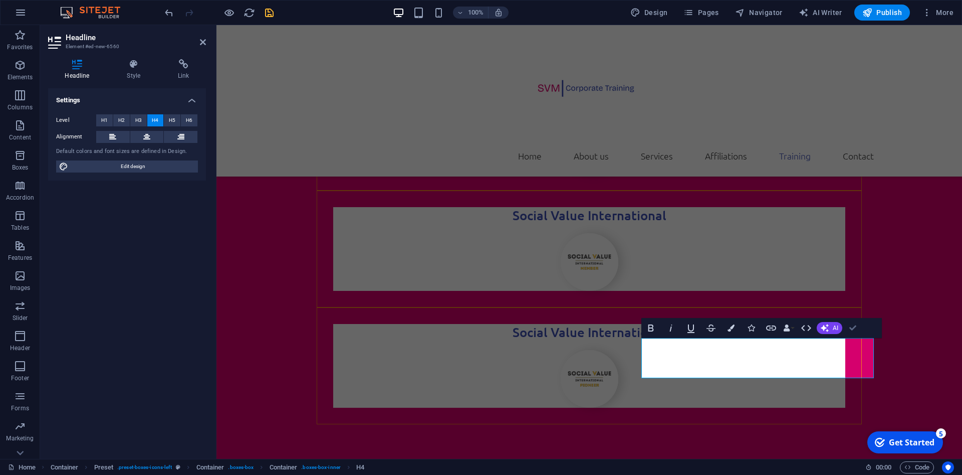
drag, startPoint x: 853, startPoint y: 332, endPoint x: 813, endPoint y: 307, distance: 47.6
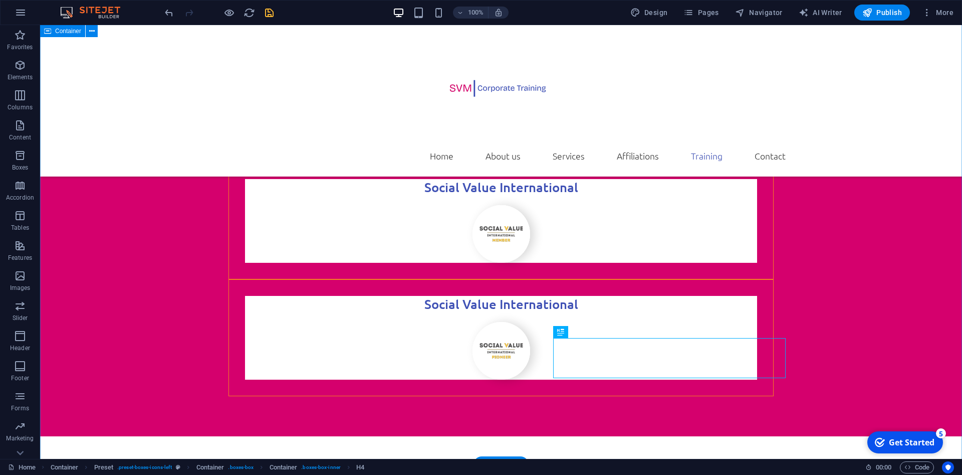
scroll to position [2647, 0]
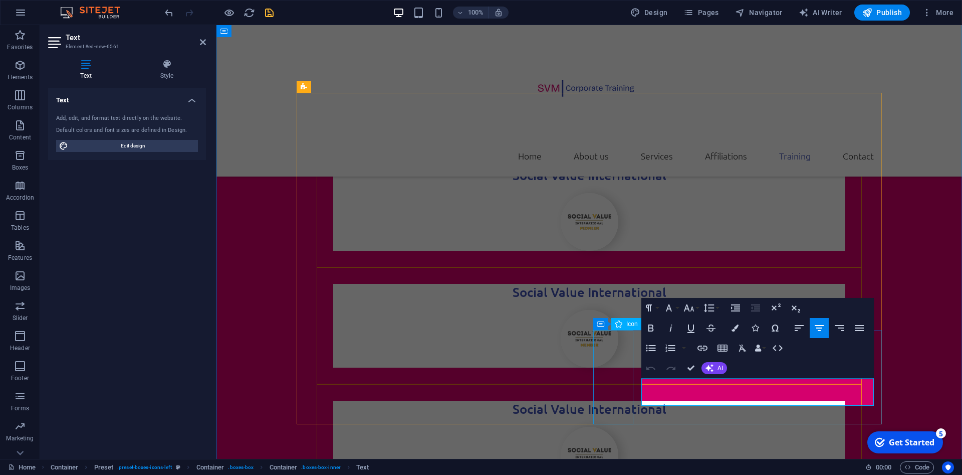
scroll to position [2724, 0]
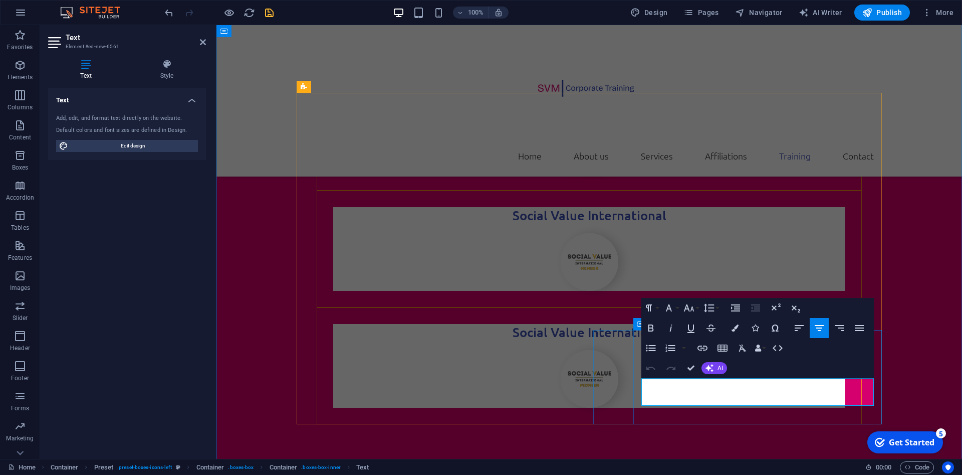
drag, startPoint x: 855, startPoint y: 401, endPoint x: 652, endPoint y: 388, distance: 203.9
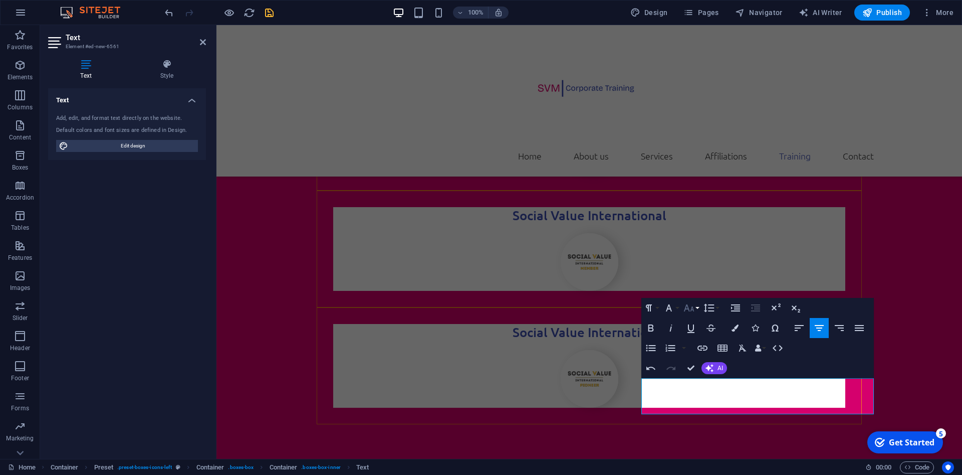
click at [697, 307] on button "Font Size" at bounding box center [691, 308] width 19 height 20
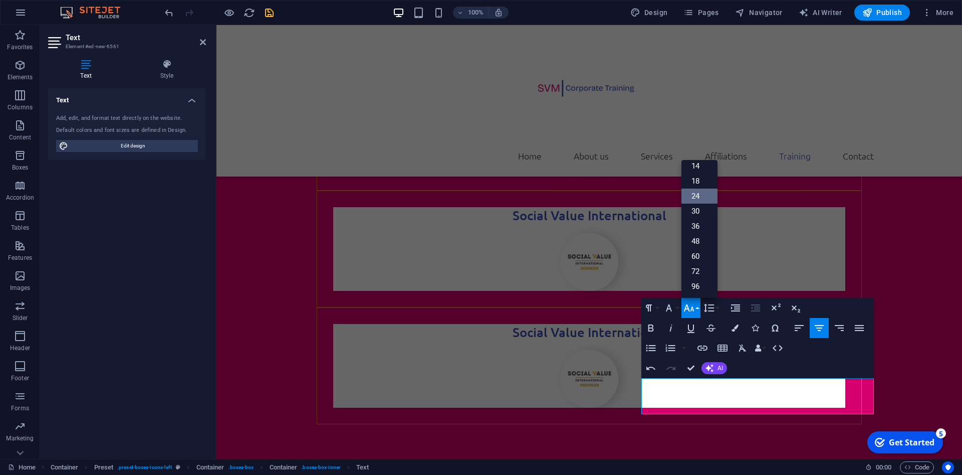
scroll to position [81, 0]
click at [696, 178] on link "18" at bounding box center [700, 180] width 36 height 15
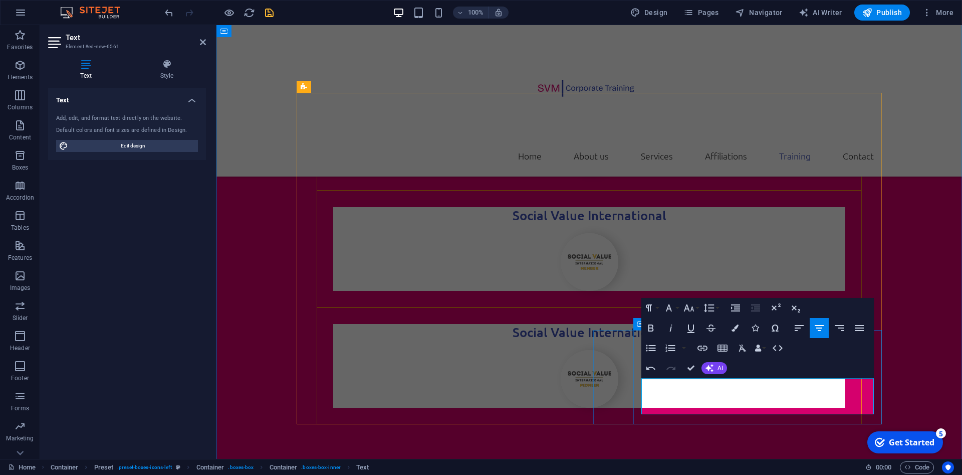
drag, startPoint x: 661, startPoint y: 385, endPoint x: 870, endPoint y: 406, distance: 209.6
click at [696, 307] on button "Font Size" at bounding box center [691, 308] width 19 height 20
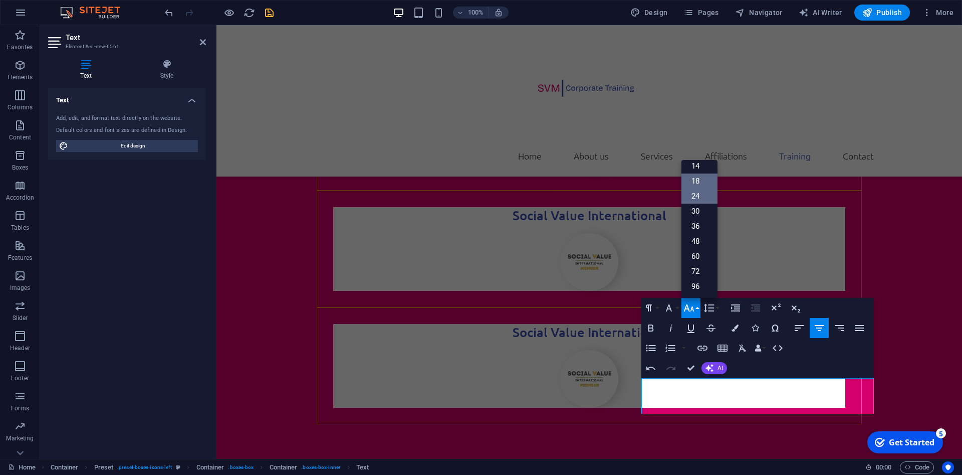
click at [703, 179] on link "18" at bounding box center [700, 180] width 36 height 15
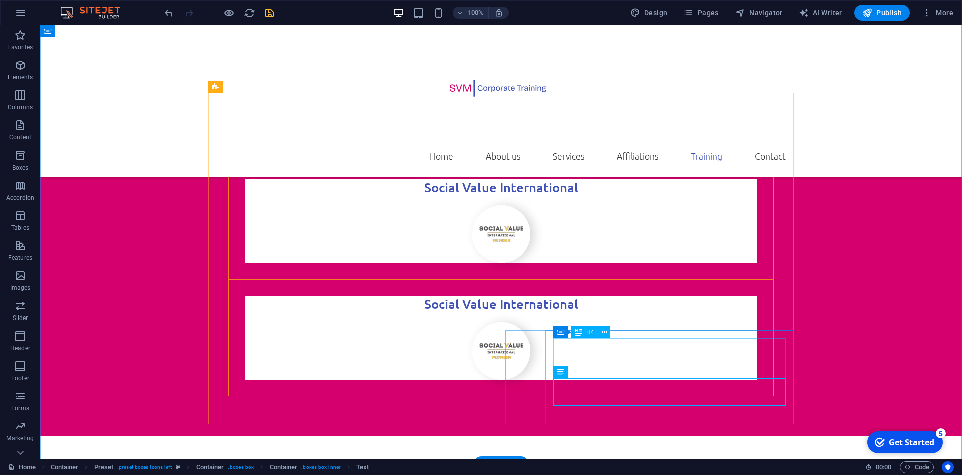
scroll to position [2647, 0]
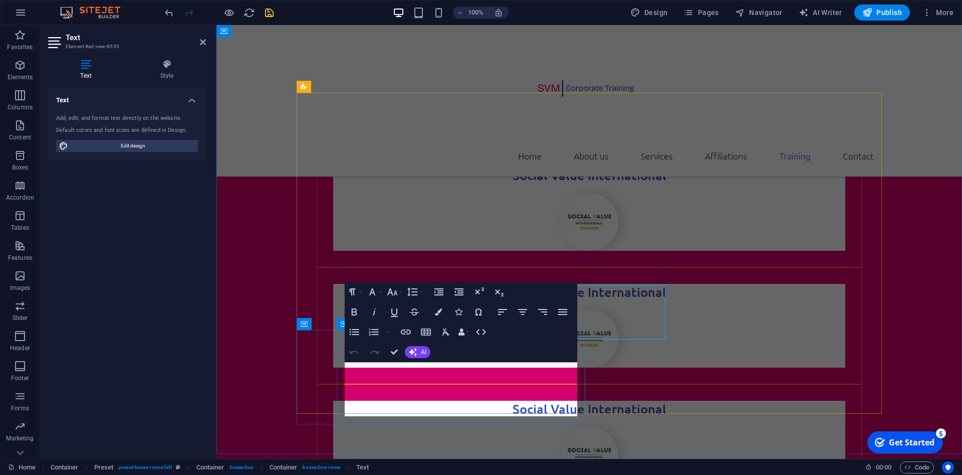
scroll to position [2724, 0]
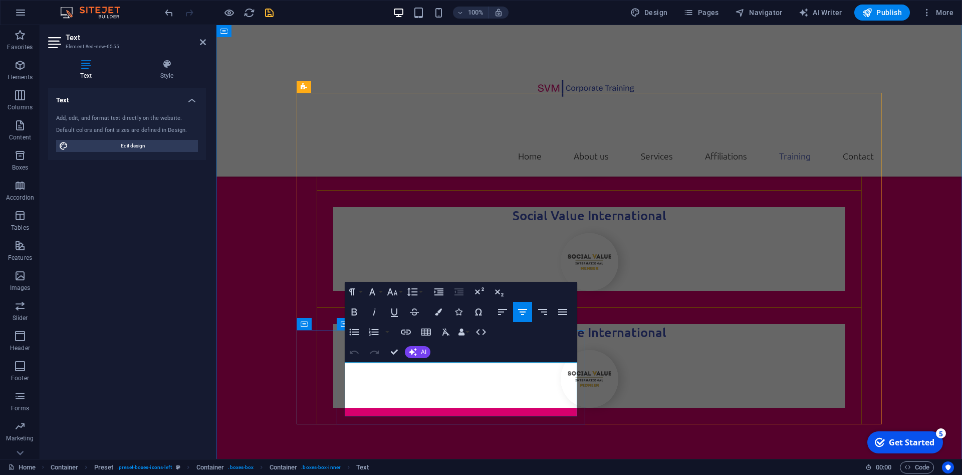
drag, startPoint x: 492, startPoint y: 409, endPoint x: 361, endPoint y: 375, distance: 135.1
click at [399, 292] on button "Font Size" at bounding box center [394, 292] width 19 height 20
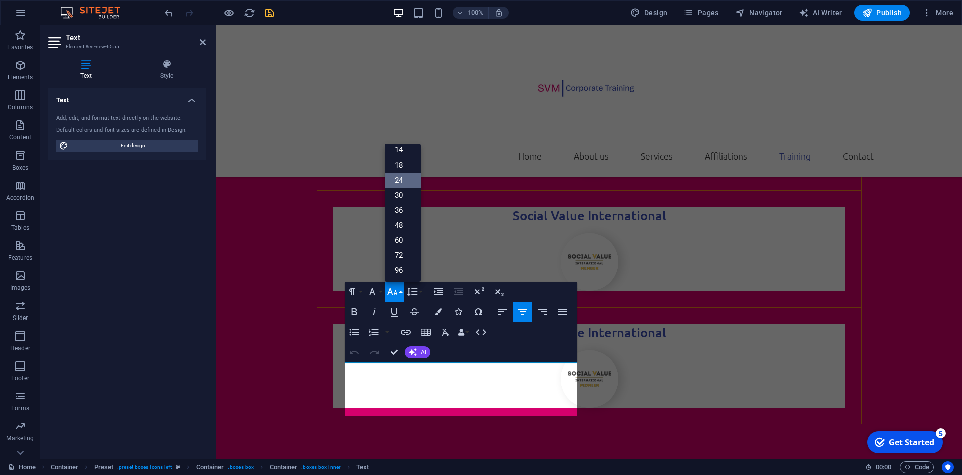
scroll to position [81, 0]
click at [404, 165] on link "18" at bounding box center [403, 164] width 36 height 15
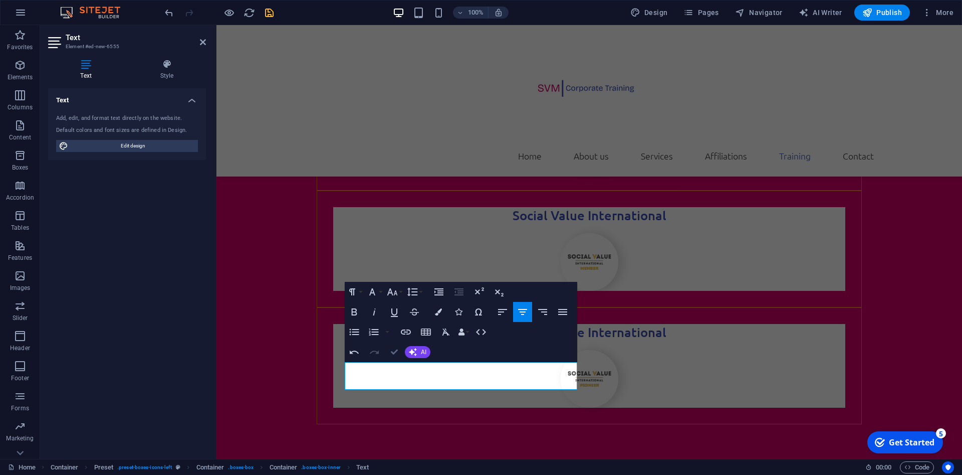
drag, startPoint x: 392, startPoint y: 352, endPoint x: 353, endPoint y: 327, distance: 46.9
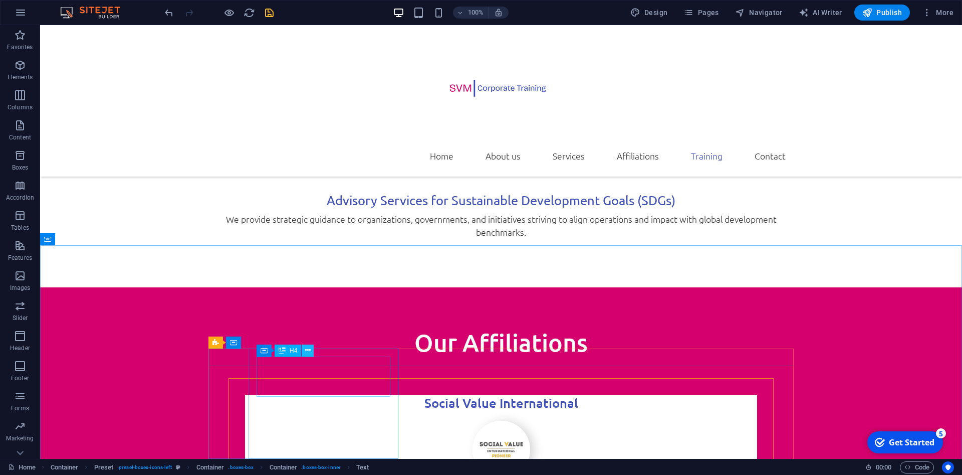
scroll to position [2698, 0]
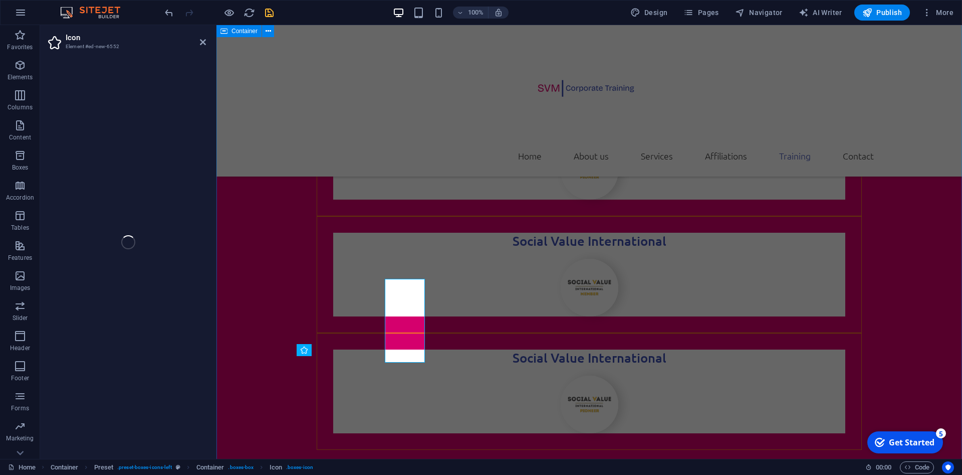
select select "xMidYMid"
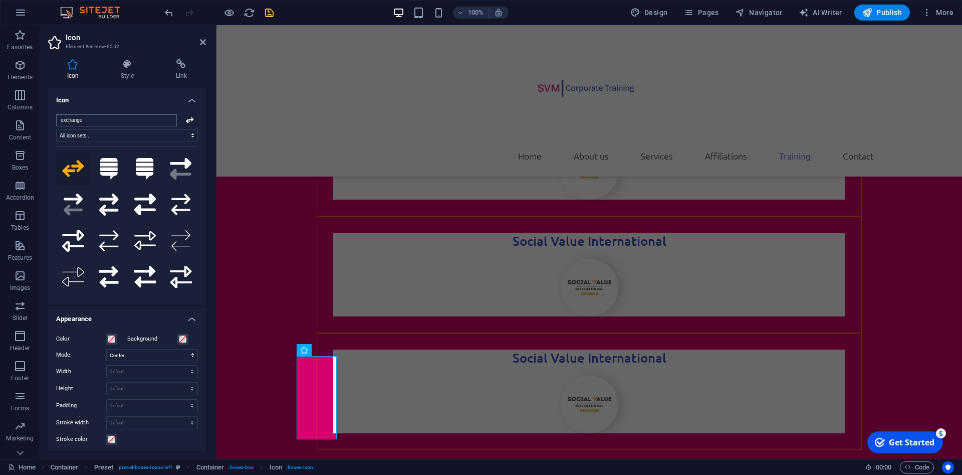
drag, startPoint x: 95, startPoint y: 122, endPoint x: 35, endPoint y: 126, distance: 60.3
click at [56, 126] on input "exchange" at bounding box center [116, 120] width 121 height 12
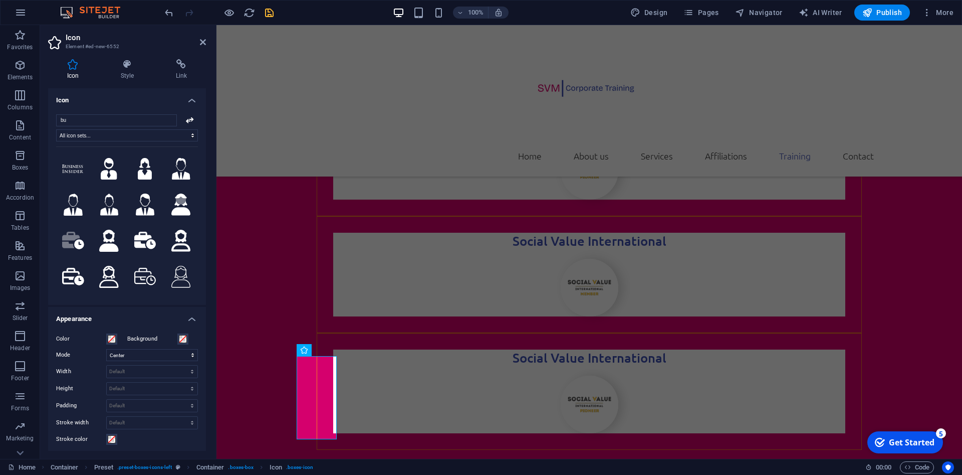
type input "b"
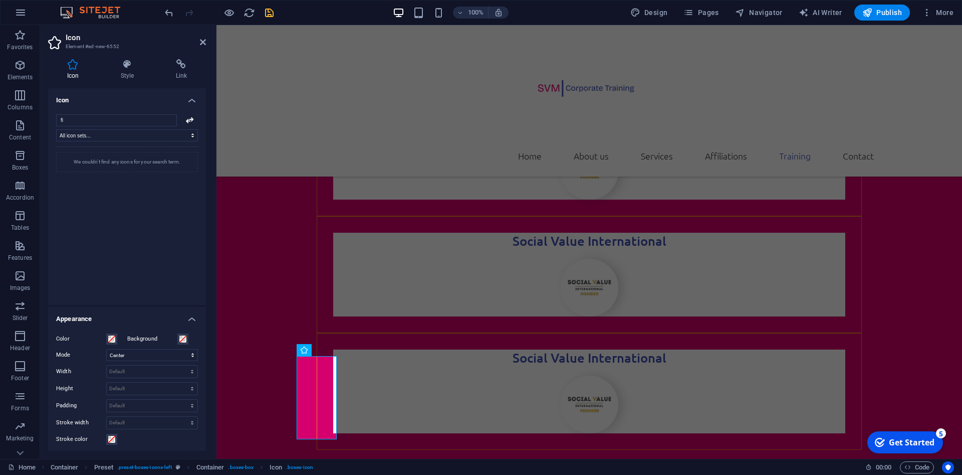
type input "f"
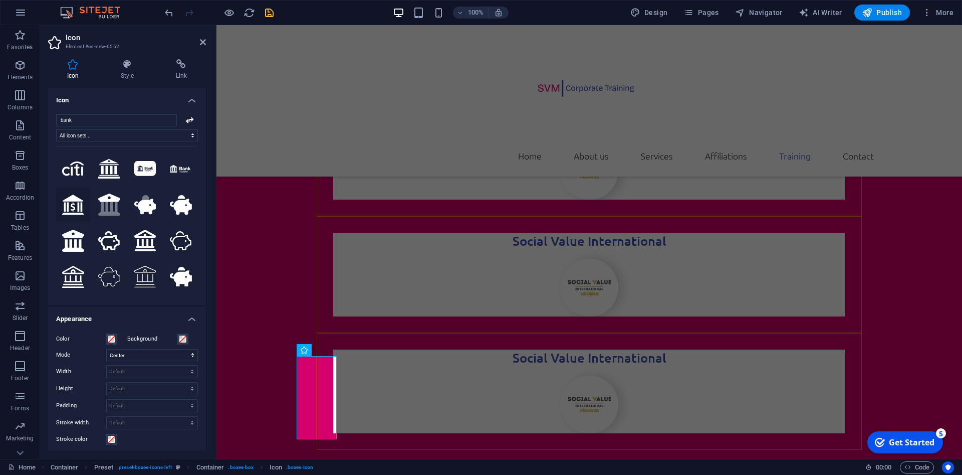
type input "bank"
click at [77, 204] on icon at bounding box center [73, 204] width 22 height 21
select select "xMidYMid"
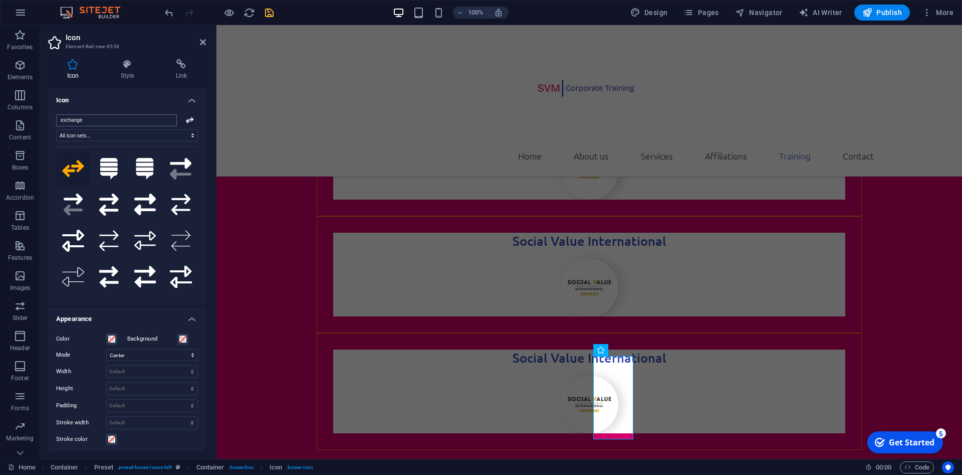
drag, startPoint x: 90, startPoint y: 116, endPoint x: 46, endPoint y: 114, distance: 44.2
click at [56, 114] on input "exchange" at bounding box center [116, 120] width 121 height 12
drag, startPoint x: 92, startPoint y: 122, endPoint x: 47, endPoint y: 122, distance: 45.1
click at [56, 122] on input "exchange" at bounding box center [116, 120] width 121 height 12
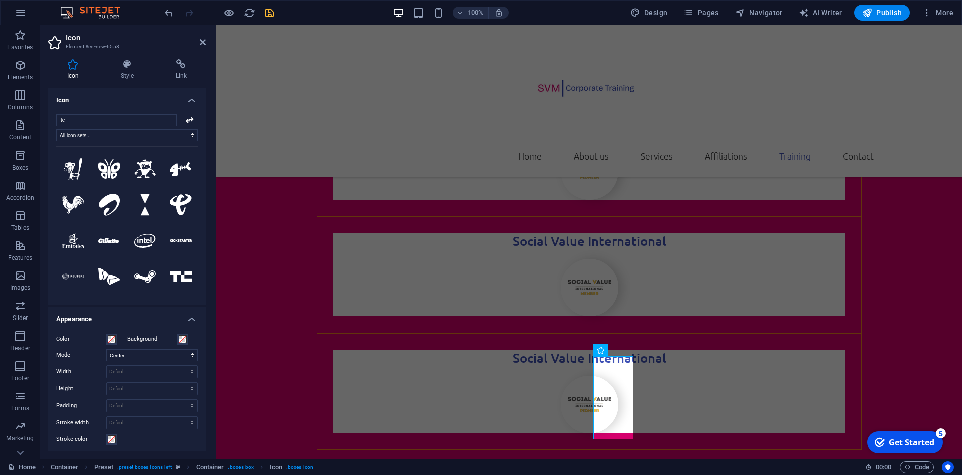
type input "t"
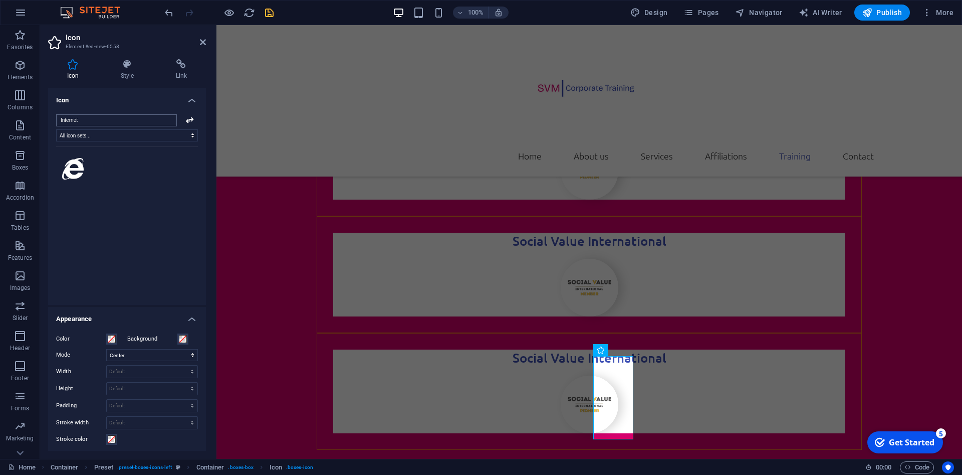
drag, startPoint x: 90, startPoint y: 120, endPoint x: 34, endPoint y: 120, distance: 56.6
click at [56, 120] on input "Internet" at bounding box center [116, 120] width 121 height 12
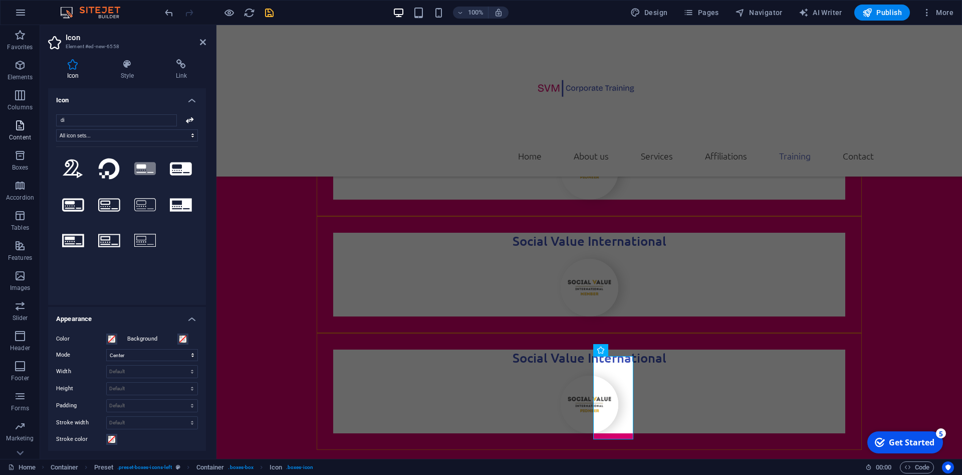
type input "d"
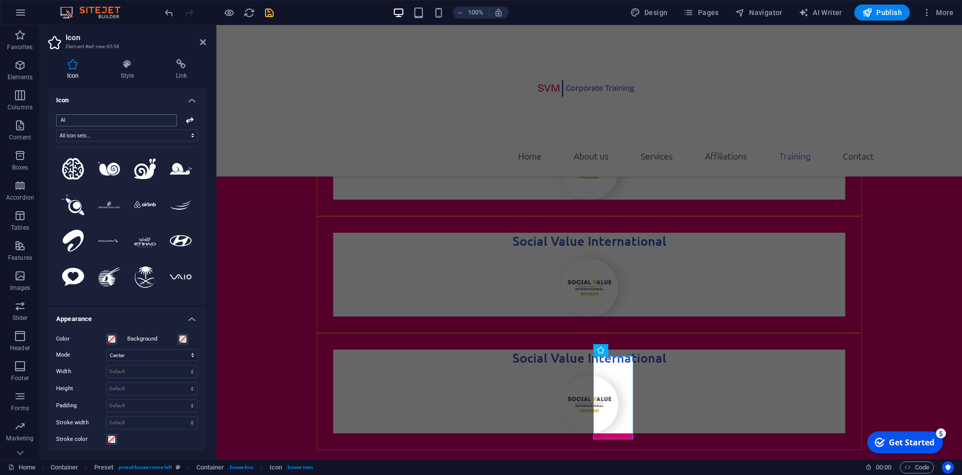
drag, startPoint x: 68, startPoint y: 122, endPoint x: 48, endPoint y: 120, distance: 19.6
click at [56, 120] on input "AI" at bounding box center [116, 120] width 121 height 12
drag, startPoint x: 71, startPoint y: 120, endPoint x: 55, endPoint y: 125, distance: 16.3
click at [56, 125] on input "AI" at bounding box center [116, 120] width 121 height 12
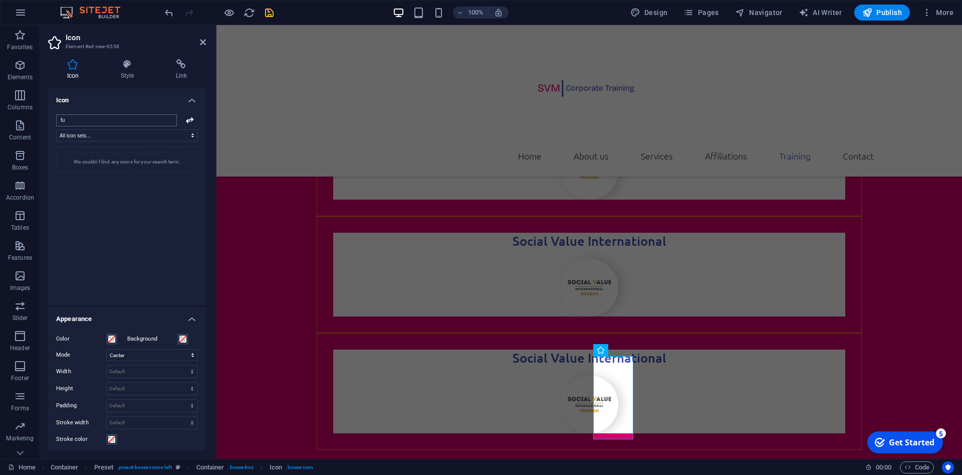
type input "f"
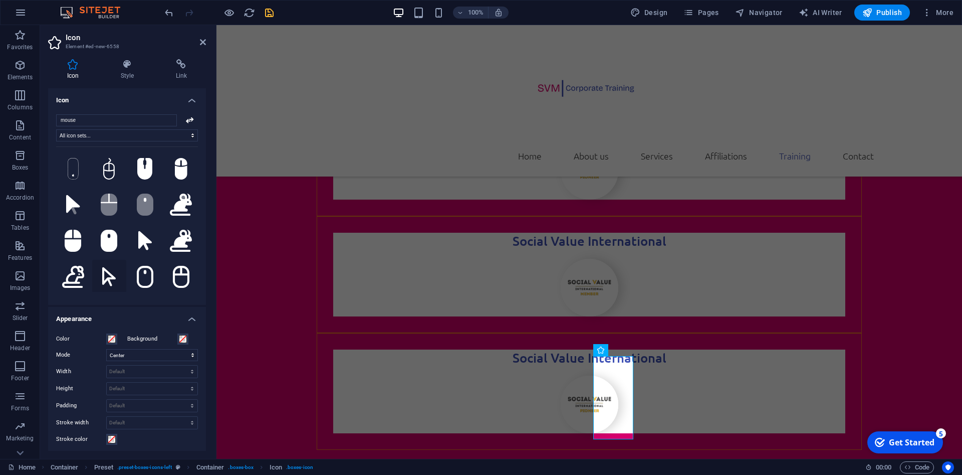
type input "mouse"
click at [114, 277] on icon at bounding box center [109, 276] width 14 height 19
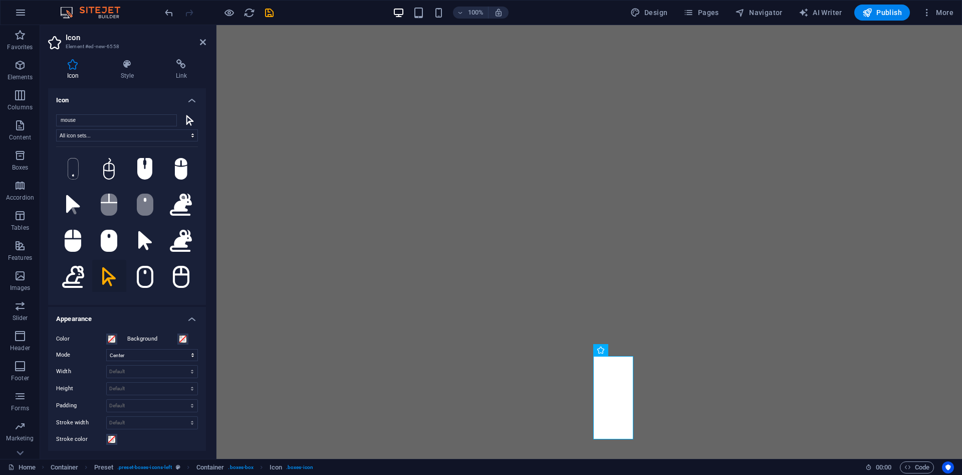
select select "xMidYMid"
click at [114, 167] on icon at bounding box center [109, 169] width 12 height 22
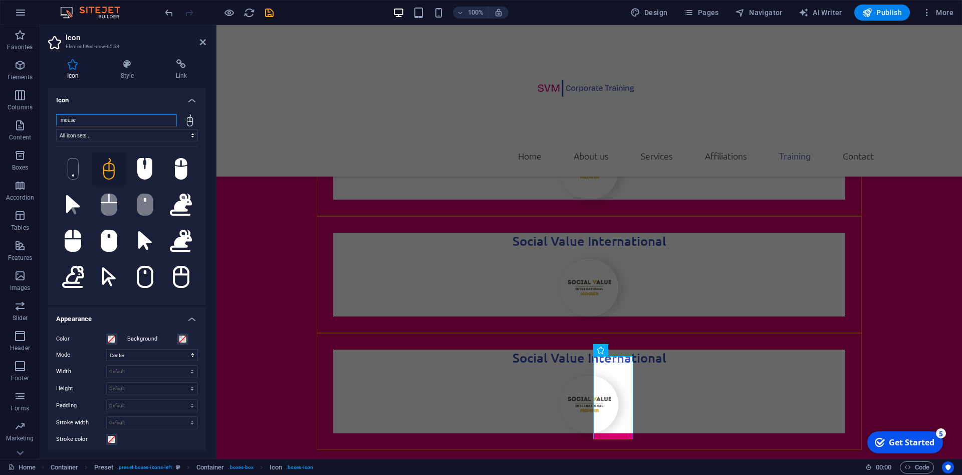
drag, startPoint x: 88, startPoint y: 120, endPoint x: 53, endPoint y: 117, distance: 35.8
click at [56, 117] on input "mouse" at bounding box center [116, 120] width 121 height 12
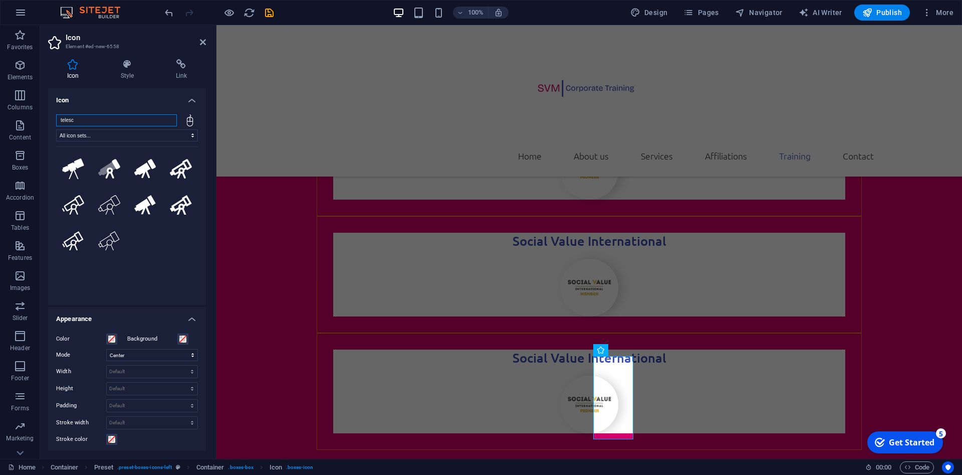
drag, startPoint x: 92, startPoint y: 119, endPoint x: 24, endPoint y: 120, distance: 67.7
click at [56, 120] on input "telesc" at bounding box center [116, 120] width 121 height 12
type input "binoc"
click at [143, 201] on icon at bounding box center [145, 204] width 22 height 22
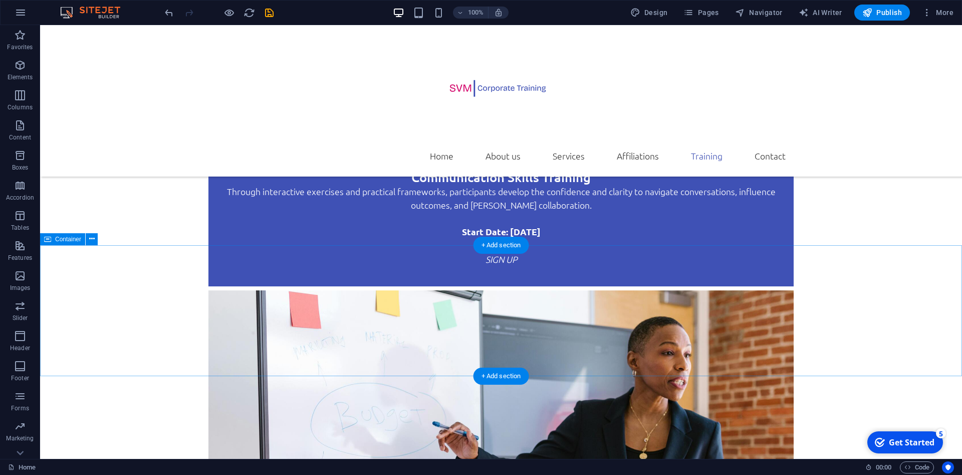
scroll to position [3651, 0]
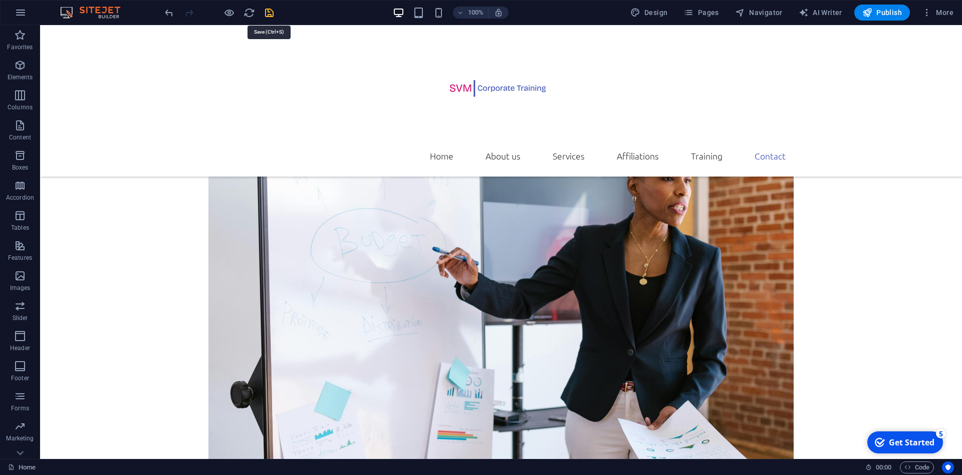
click at [266, 15] on icon "save" at bounding box center [270, 13] width 12 height 12
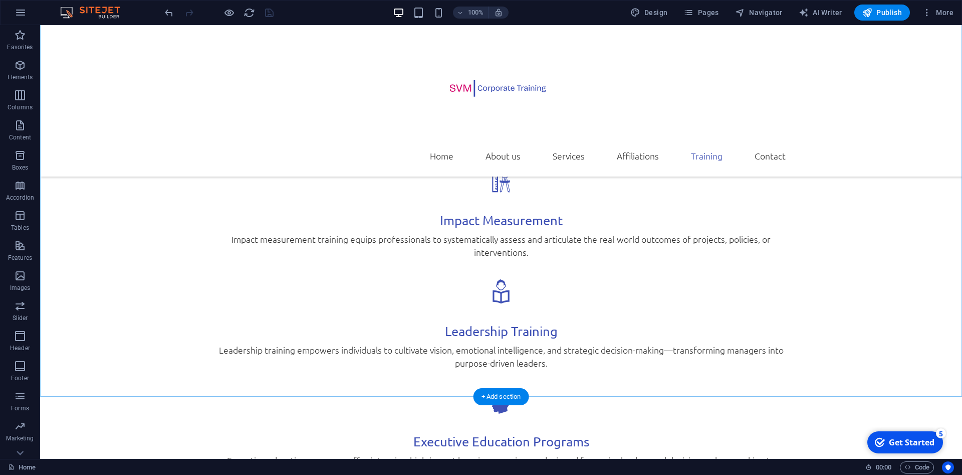
scroll to position [1964, 0]
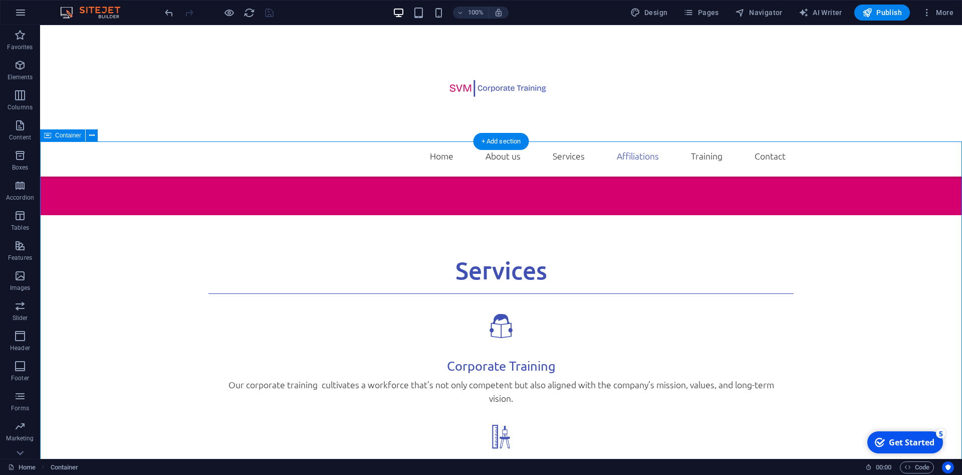
scroll to position [1657, 0]
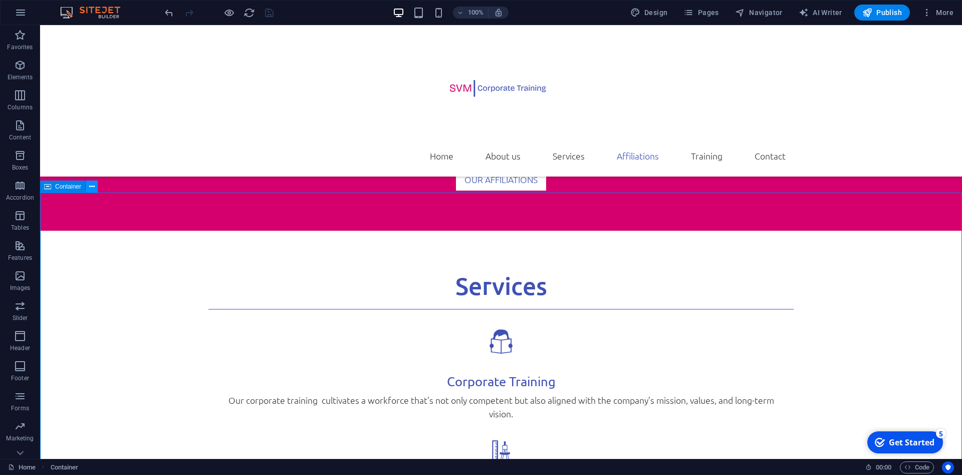
click at [92, 191] on icon at bounding box center [92, 186] width 6 height 11
click at [91, 188] on icon at bounding box center [92, 186] width 6 height 11
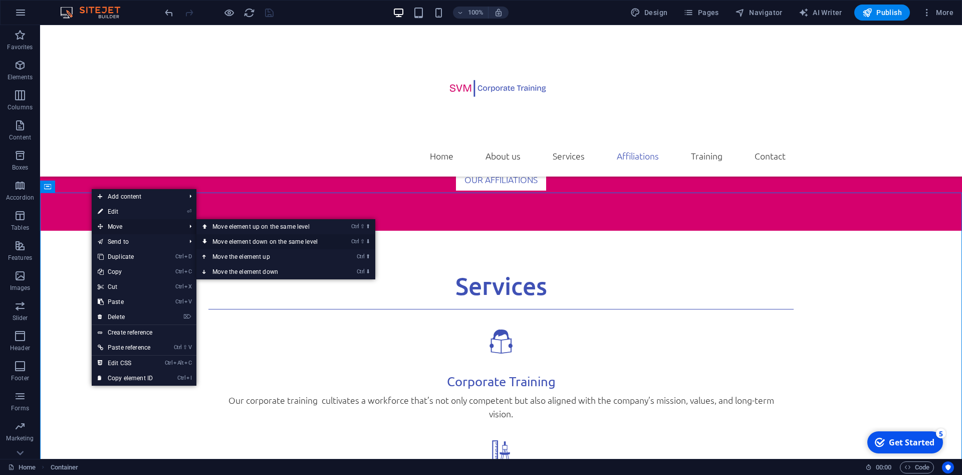
click at [299, 238] on link "Ctrl ⇧ ⬇ Move element down on the same level" at bounding box center [266, 241] width 141 height 15
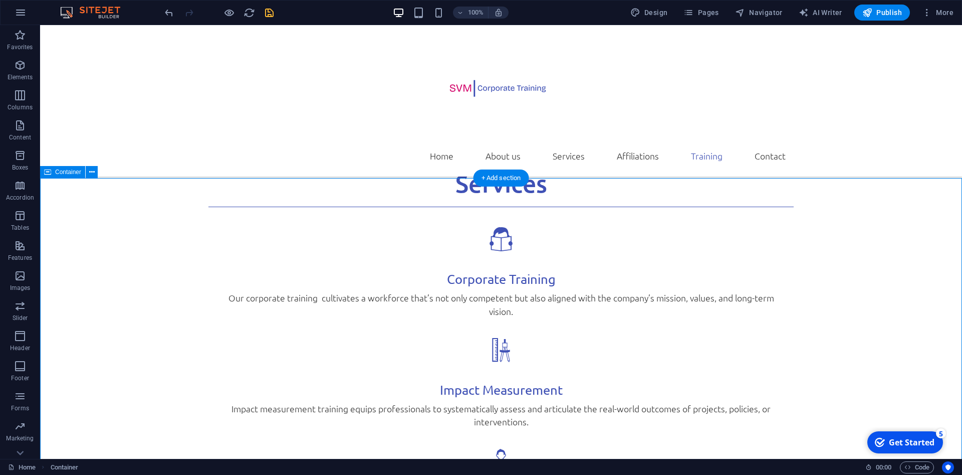
scroll to position [1606, 0]
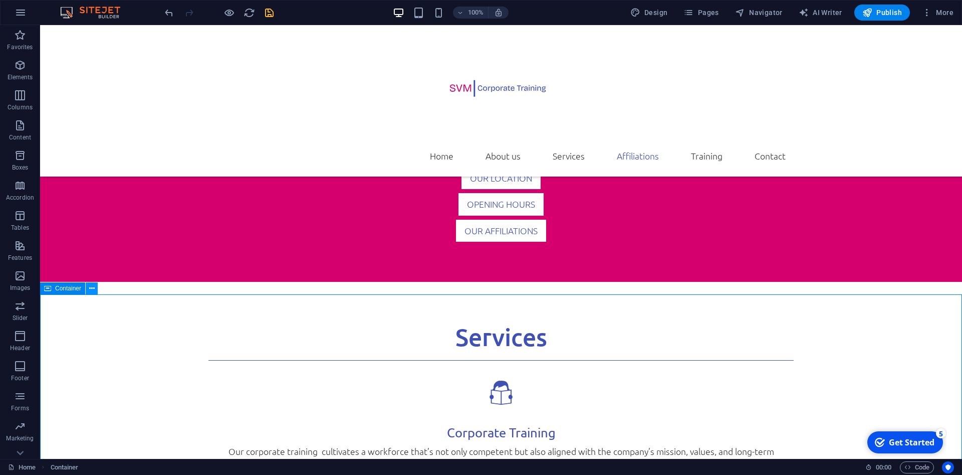
click at [89, 289] on button at bounding box center [92, 288] width 12 height 12
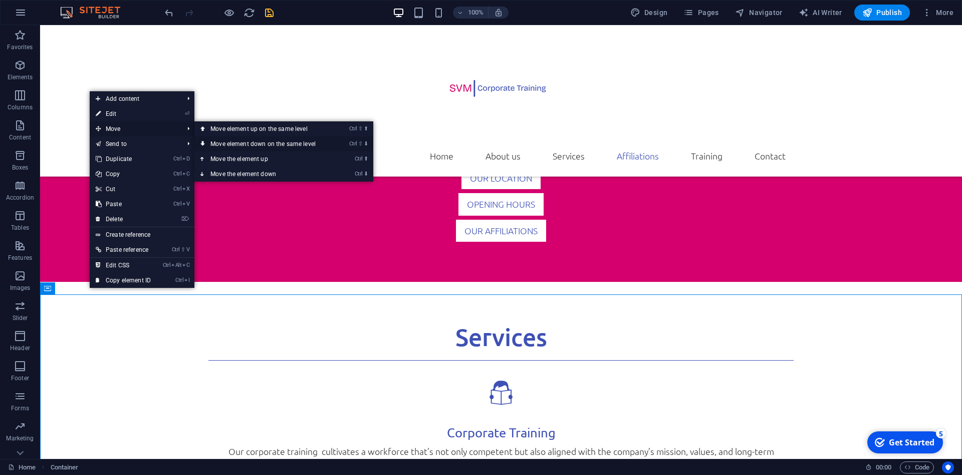
click at [295, 144] on link "Ctrl ⇧ ⬇ Move element down on the same level" at bounding box center [264, 143] width 141 height 15
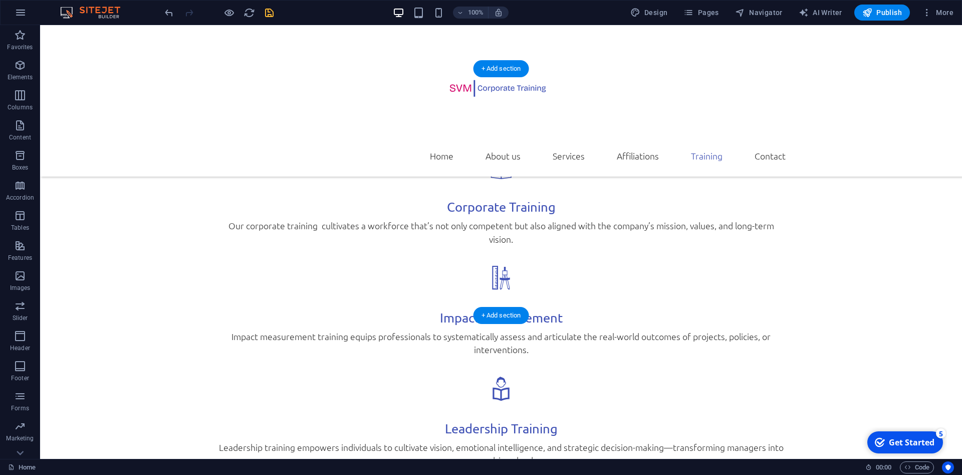
scroll to position [1882, 0]
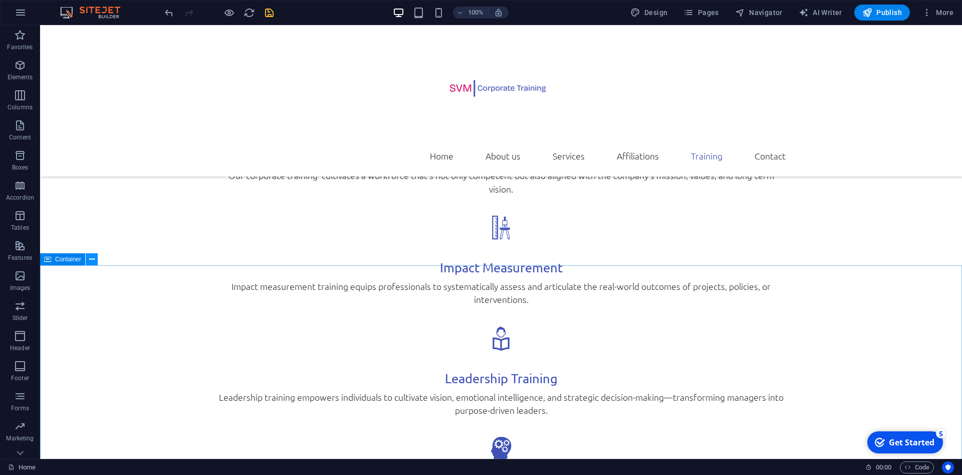
click at [94, 262] on icon at bounding box center [92, 259] width 6 height 11
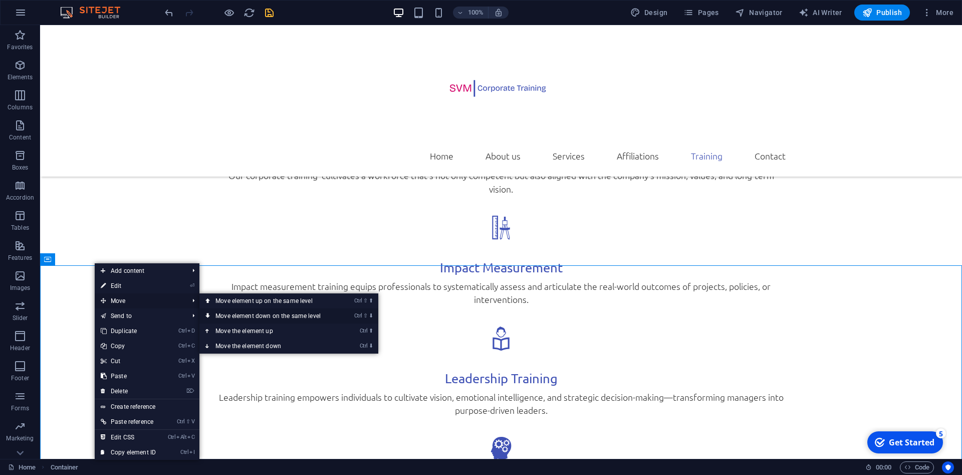
click at [316, 314] on link "Ctrl ⇧ ⬇ Move element down on the same level" at bounding box center [270, 315] width 141 height 15
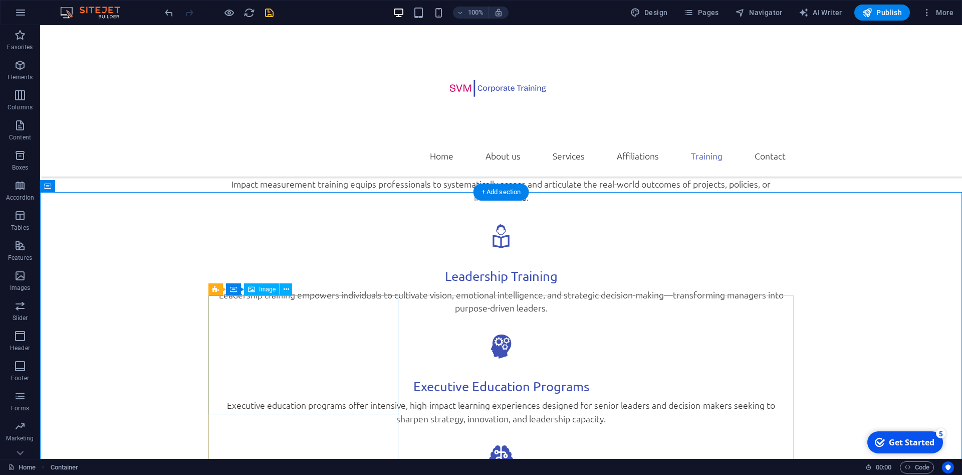
scroll to position [1933, 0]
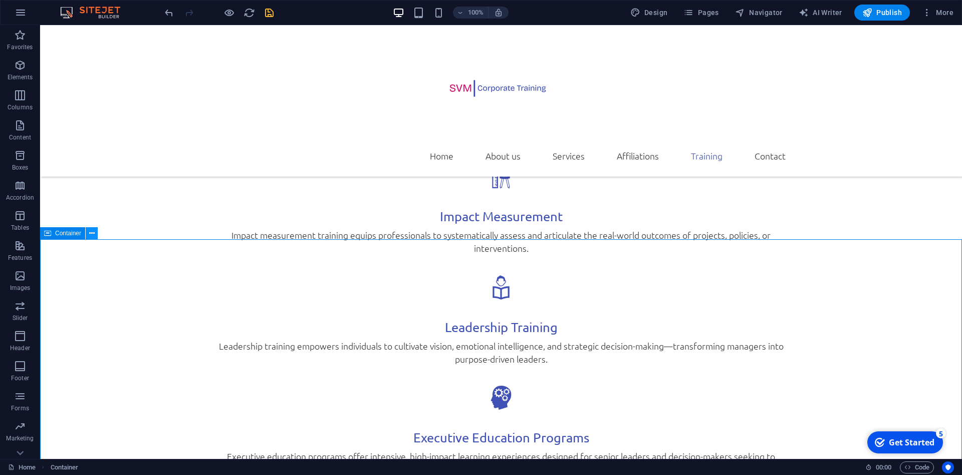
click at [90, 235] on icon at bounding box center [92, 233] width 6 height 11
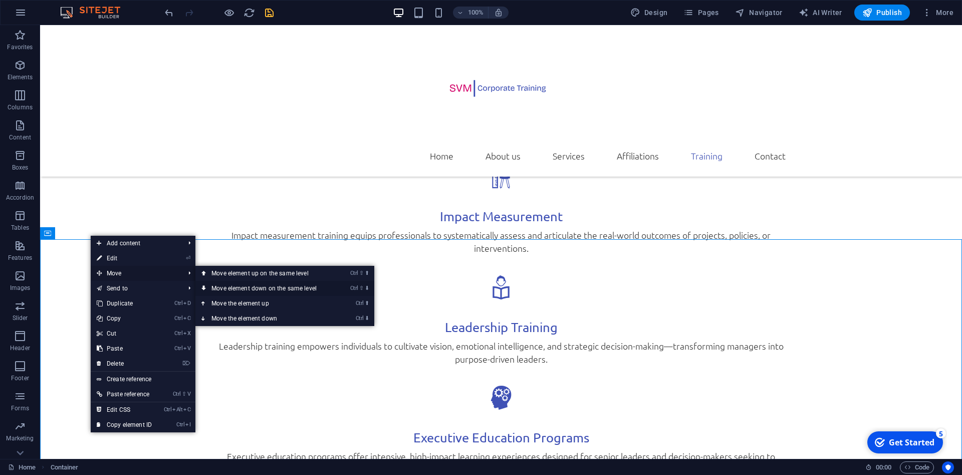
click at [253, 289] on link "Ctrl ⇧ ⬇ Move element down on the same level" at bounding box center [265, 288] width 141 height 15
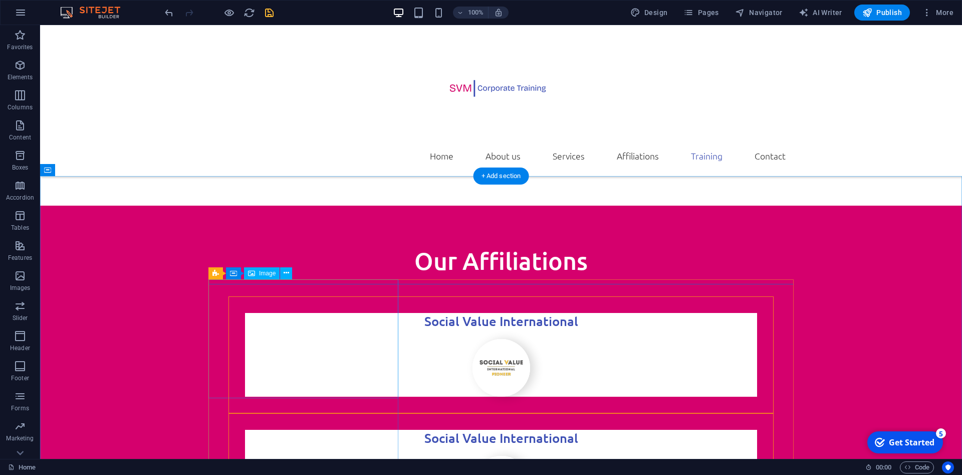
scroll to position [2422, 0]
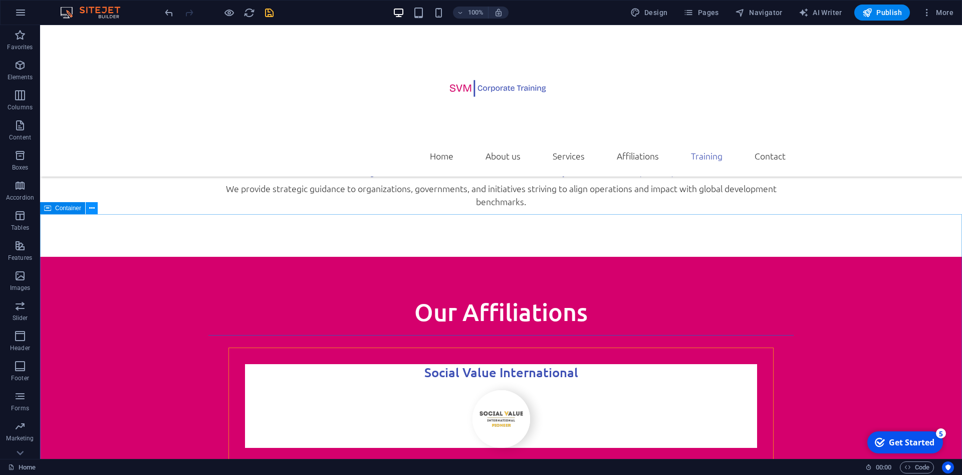
click at [92, 208] on icon at bounding box center [92, 208] width 6 height 11
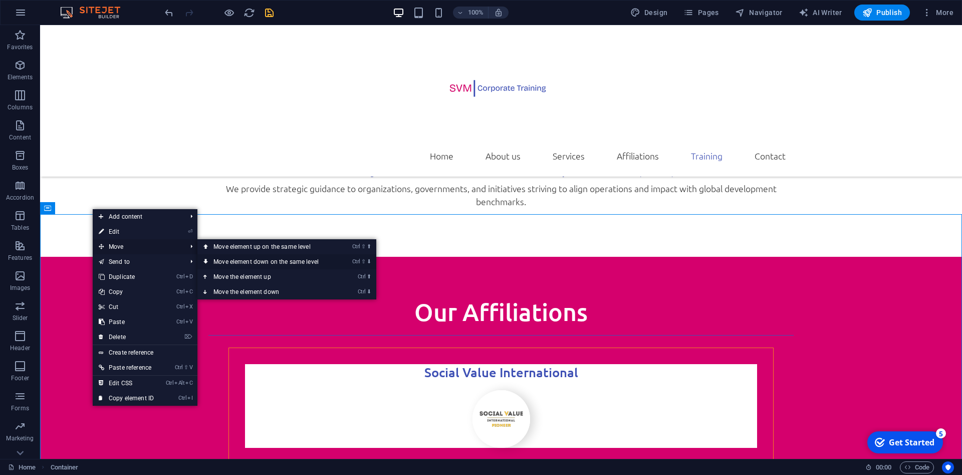
drag, startPoint x: 277, startPoint y: 263, endPoint x: 237, endPoint y: 237, distance: 47.1
click at [277, 263] on link "Ctrl ⇧ ⬇ Move element down on the same level" at bounding box center [267, 261] width 141 height 15
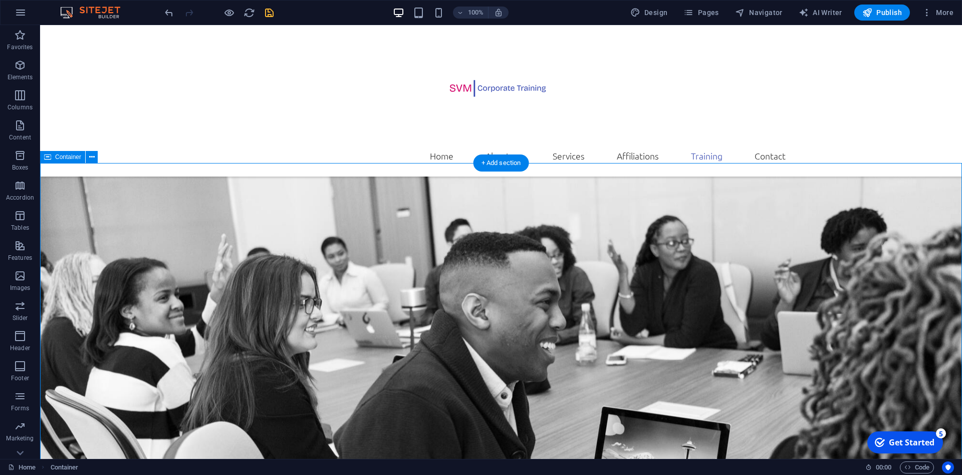
scroll to position [3043, 0]
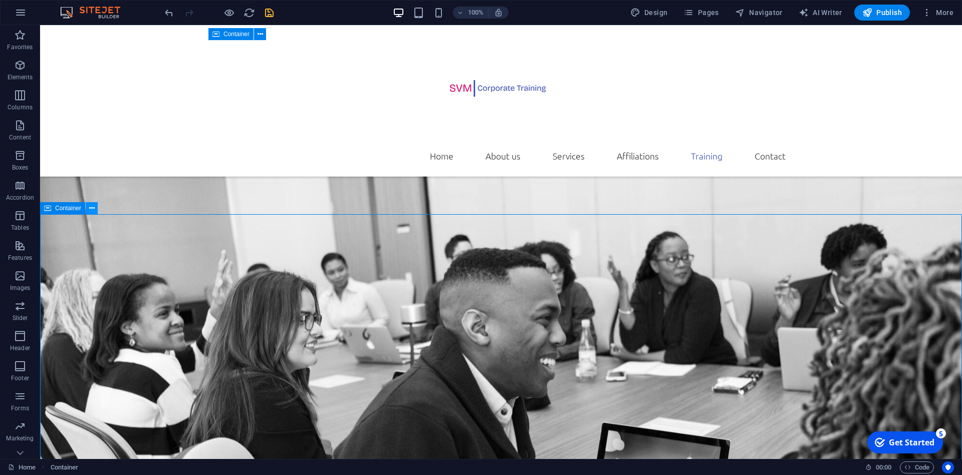
click at [89, 210] on icon at bounding box center [92, 208] width 6 height 11
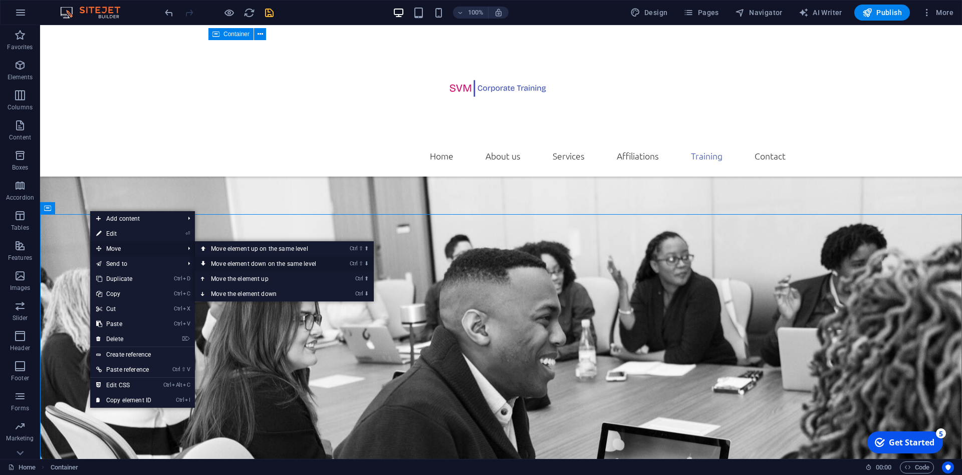
click at [259, 263] on link "Ctrl ⇧ ⬇ Move element down on the same level" at bounding box center [265, 263] width 141 height 15
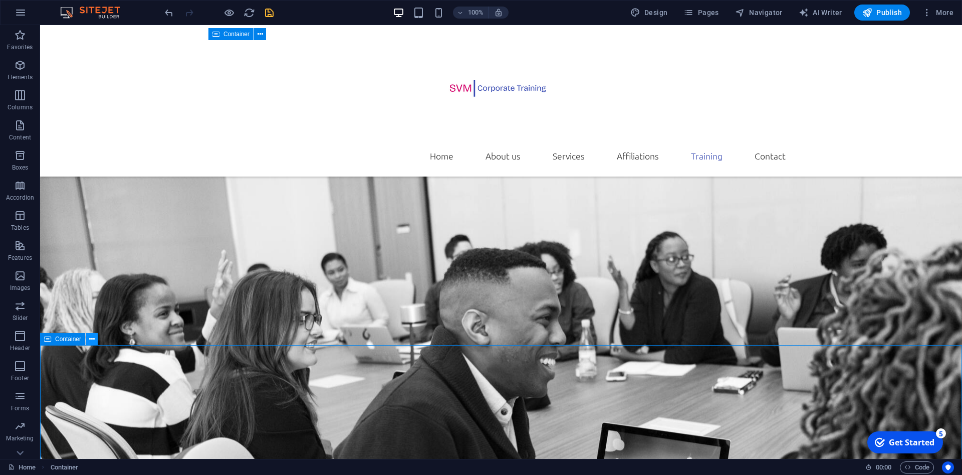
click at [93, 340] on icon at bounding box center [92, 339] width 6 height 11
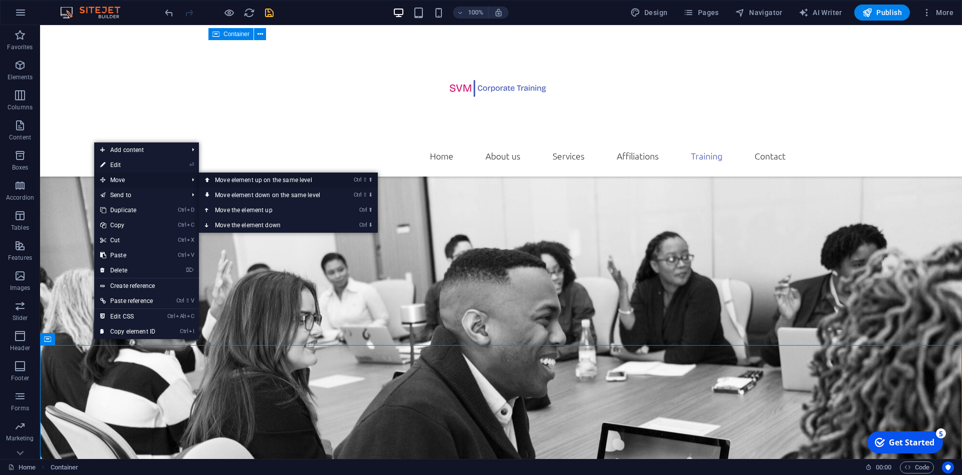
click at [279, 180] on link "Ctrl ⇧ ⬆ Move element up on the same level" at bounding box center [269, 179] width 141 height 15
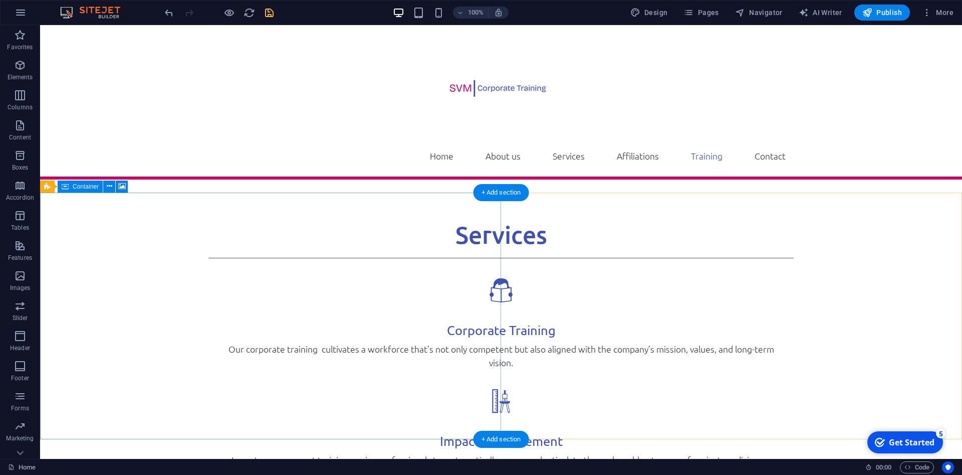
scroll to position [1657, 0]
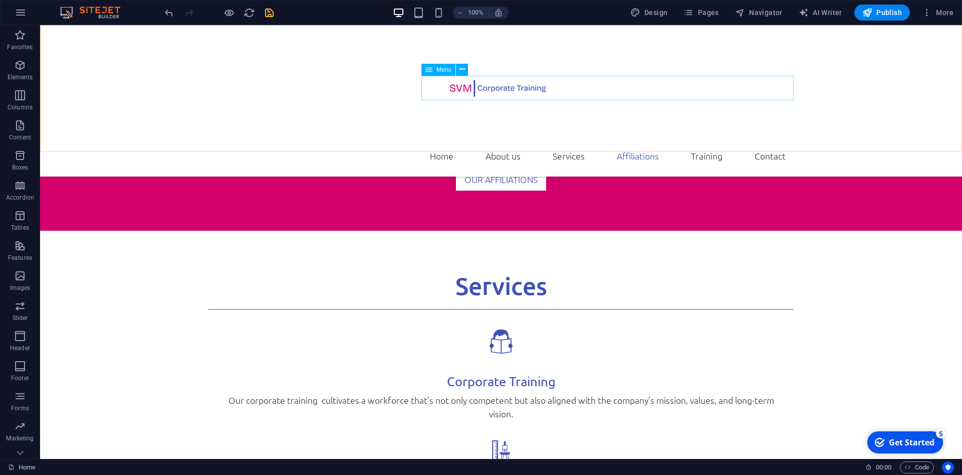
click at [704, 143] on nav "Home About us Services Affiliations Training Contact" at bounding box center [501, 155] width 585 height 25
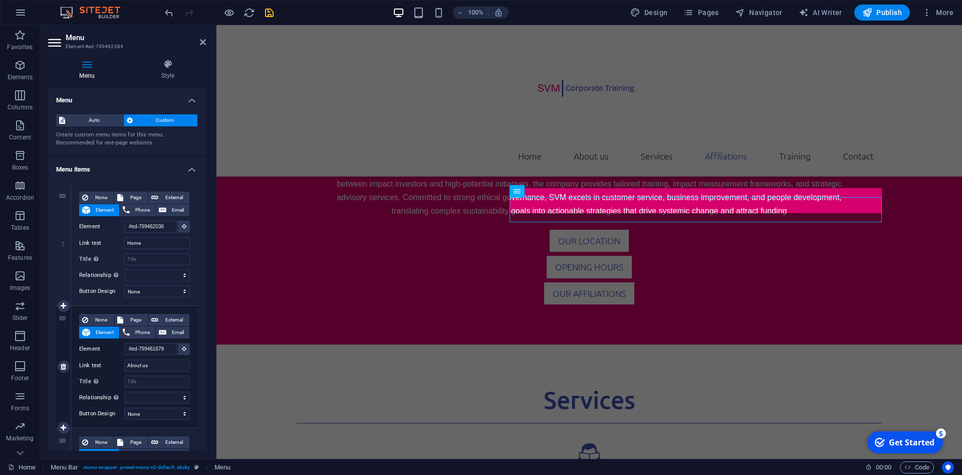
scroll to position [1570, 0]
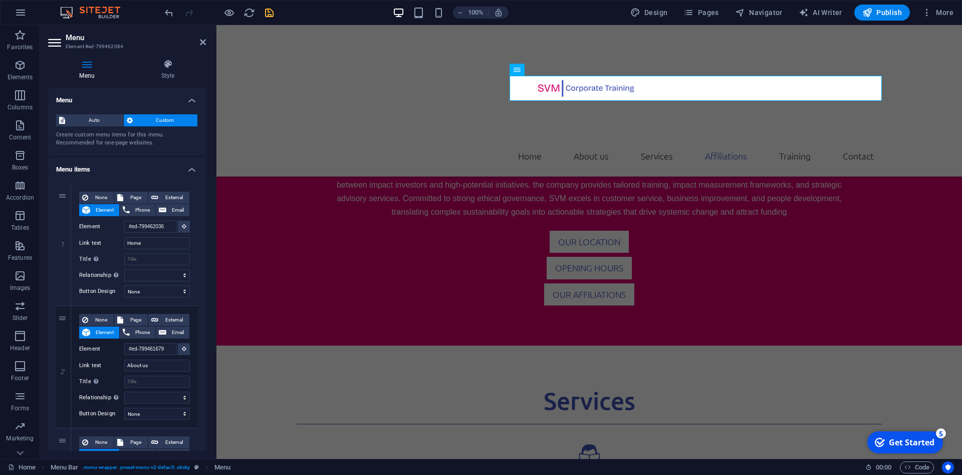
click at [86, 71] on h4 "Menu" at bounding box center [89, 69] width 82 height 21
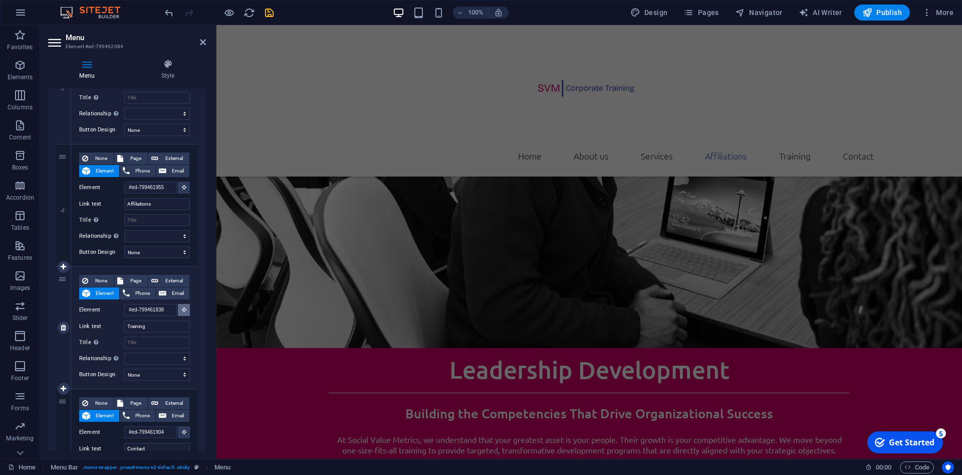
scroll to position [1444, 0]
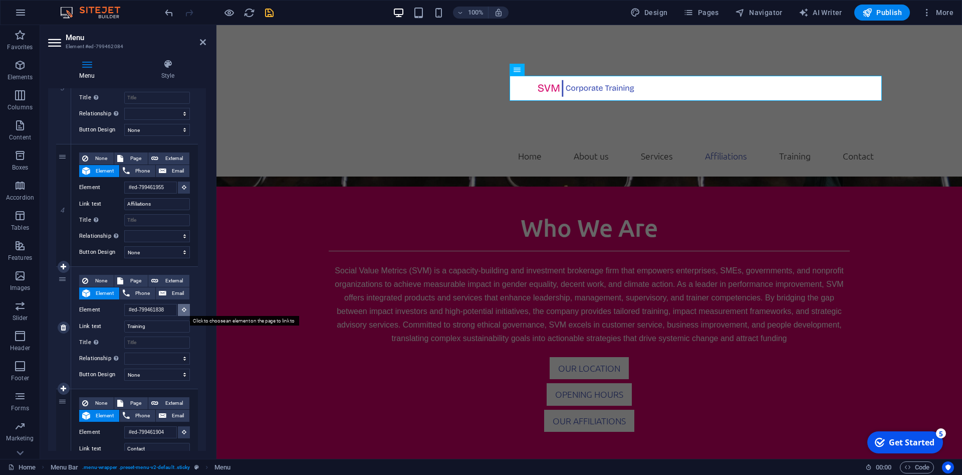
click at [182, 309] on icon at bounding box center [184, 309] width 5 height 5
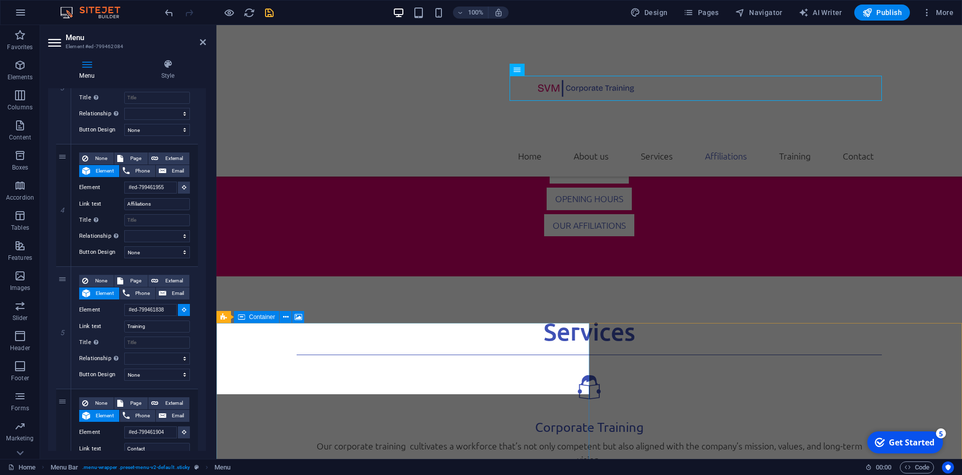
scroll to position [1649, 0]
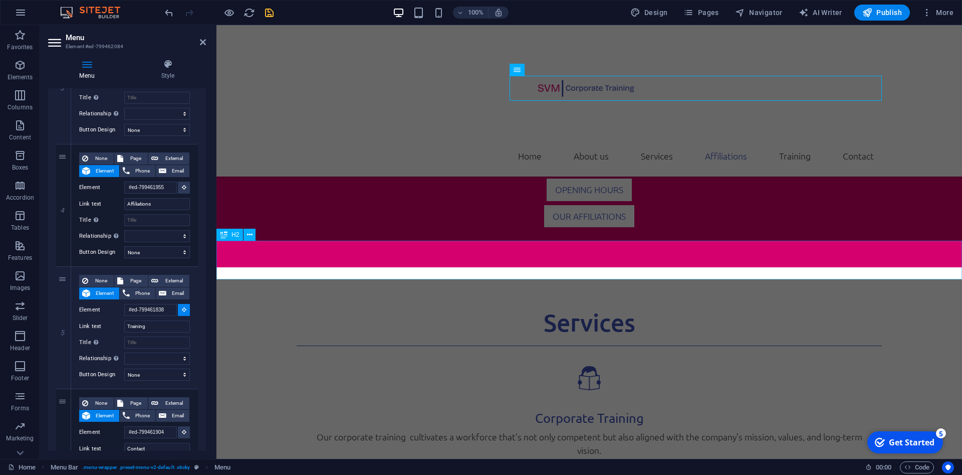
select select
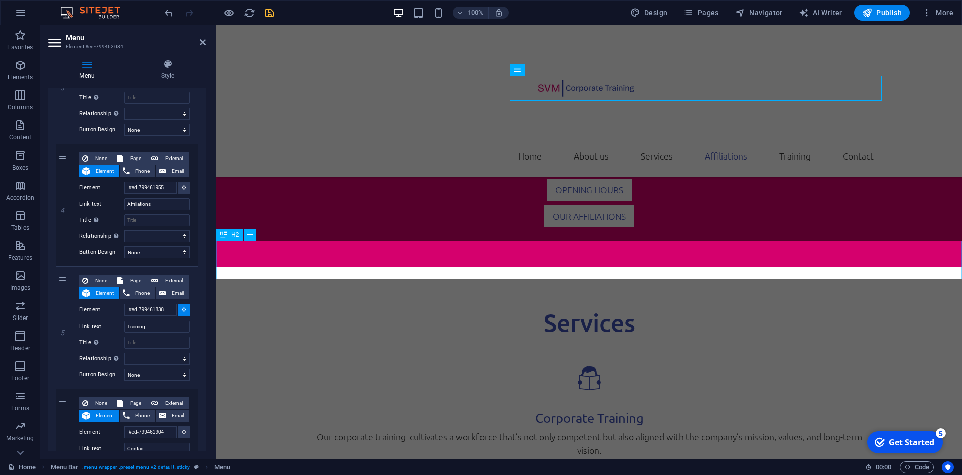
type input "#ed-905182353"
select select
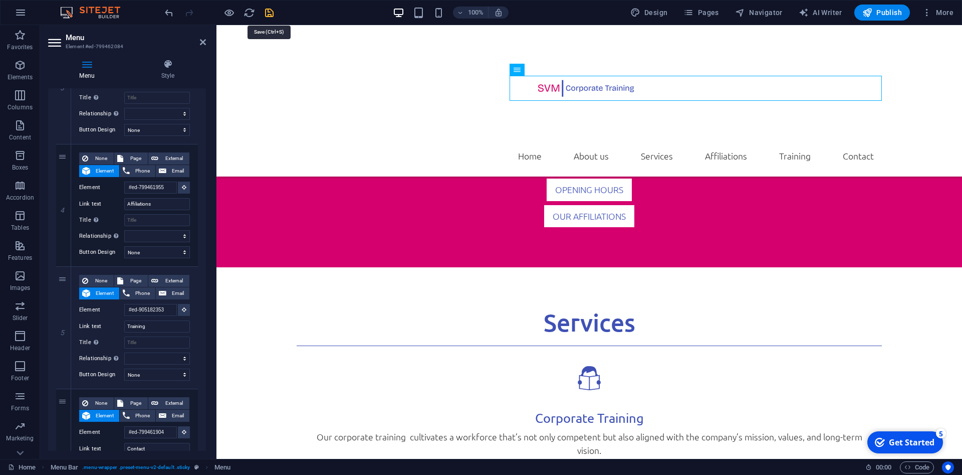
click at [268, 12] on icon "save" at bounding box center [270, 13] width 12 height 12
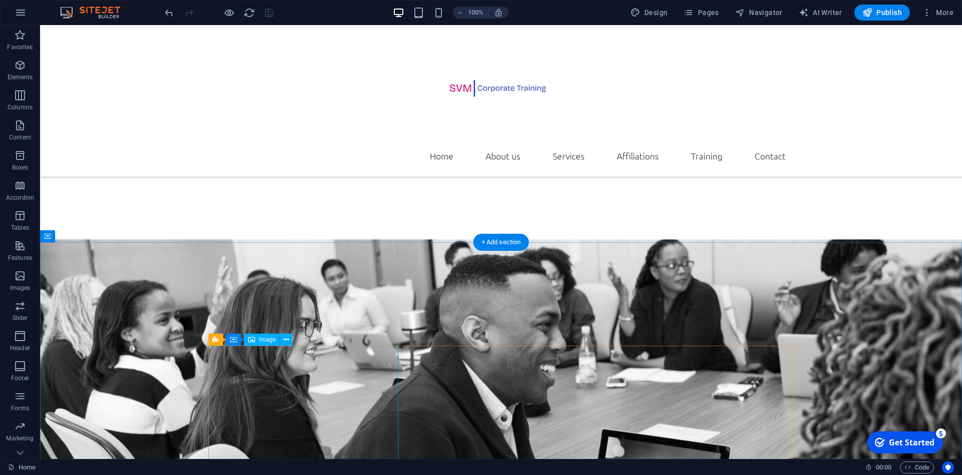
scroll to position [2990, 0]
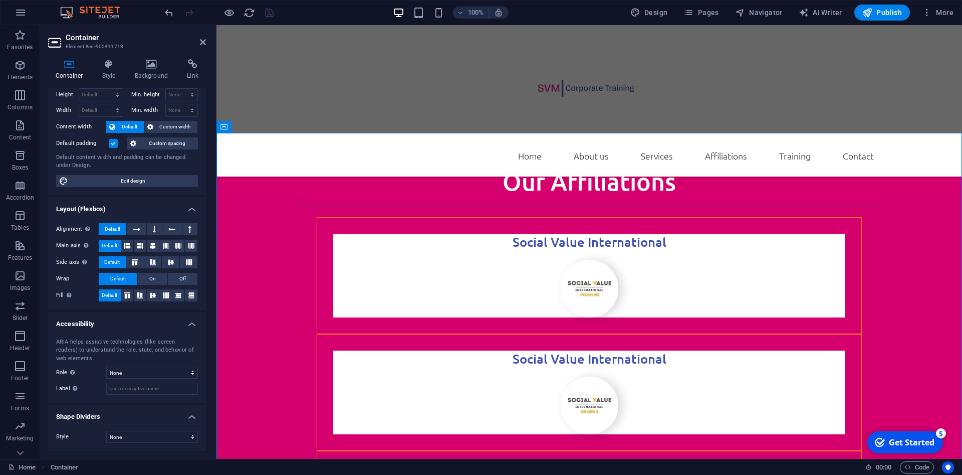
scroll to position [0, 0]
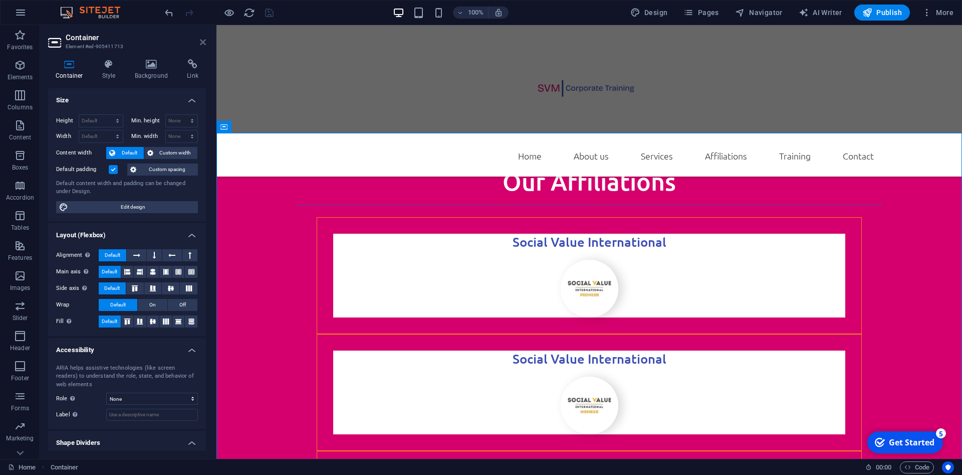
drag, startPoint x: 200, startPoint y: 42, endPoint x: 160, endPoint y: 18, distance: 47.0
click at [200, 42] on icon at bounding box center [203, 42] width 6 height 8
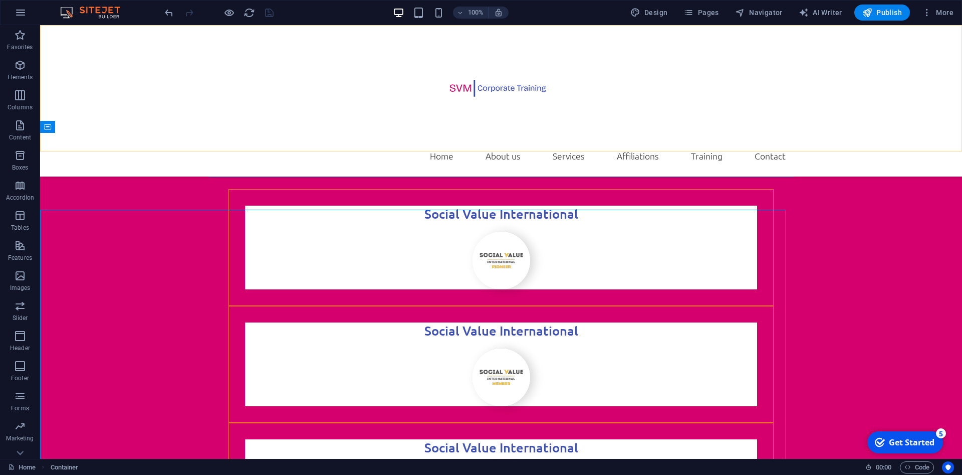
scroll to position [2503, 0]
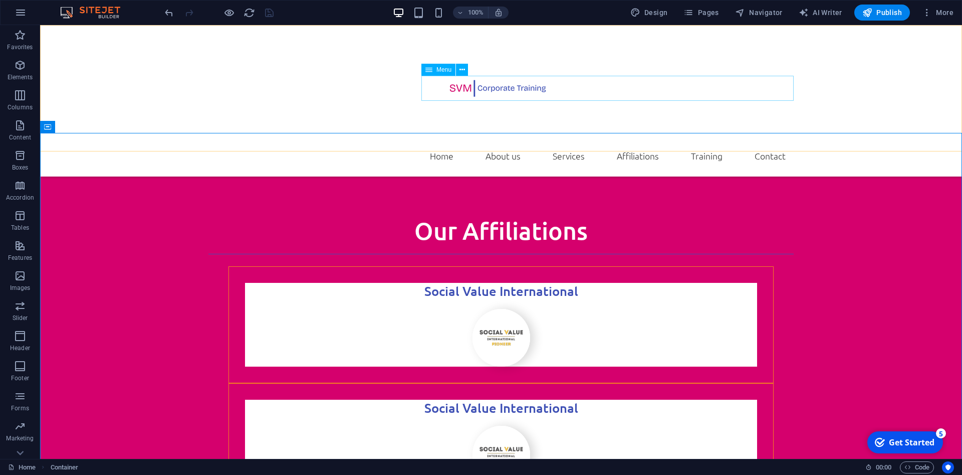
click at [526, 143] on nav "Home About us Services Affiliations Training Contact" at bounding box center [501, 155] width 585 height 25
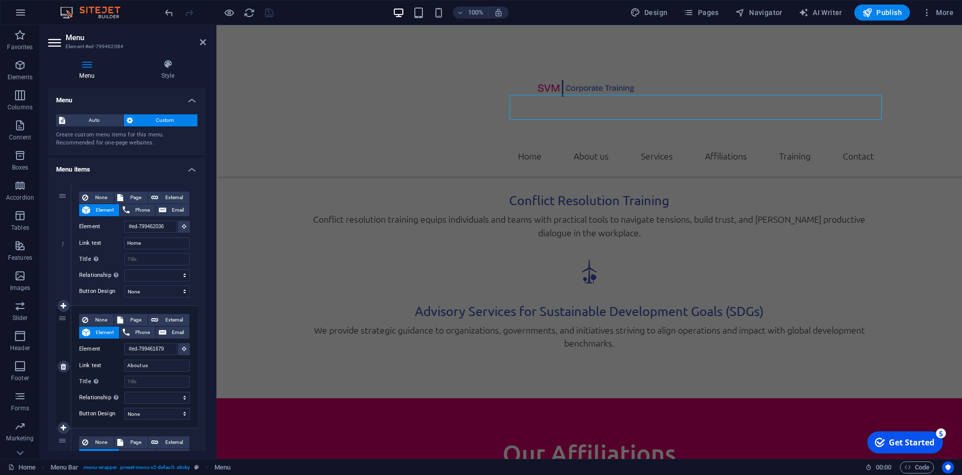
scroll to position [2202, 0]
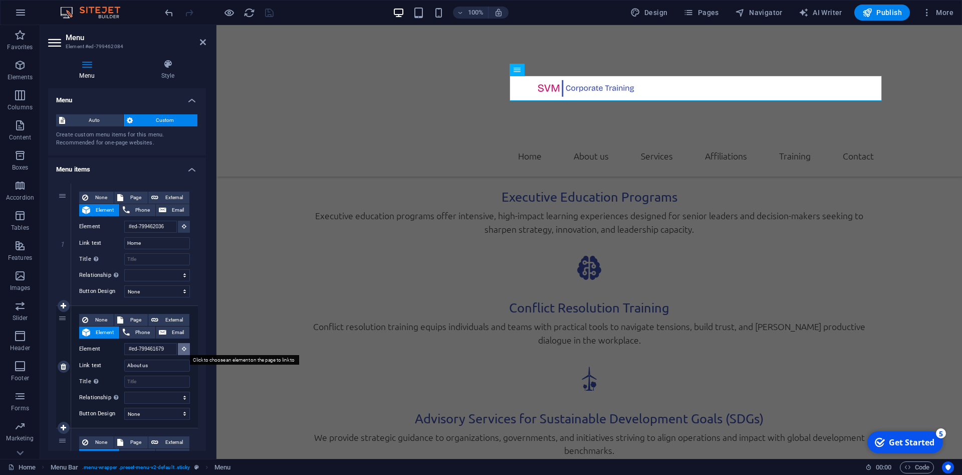
click at [186, 347] on icon at bounding box center [184, 348] width 5 height 5
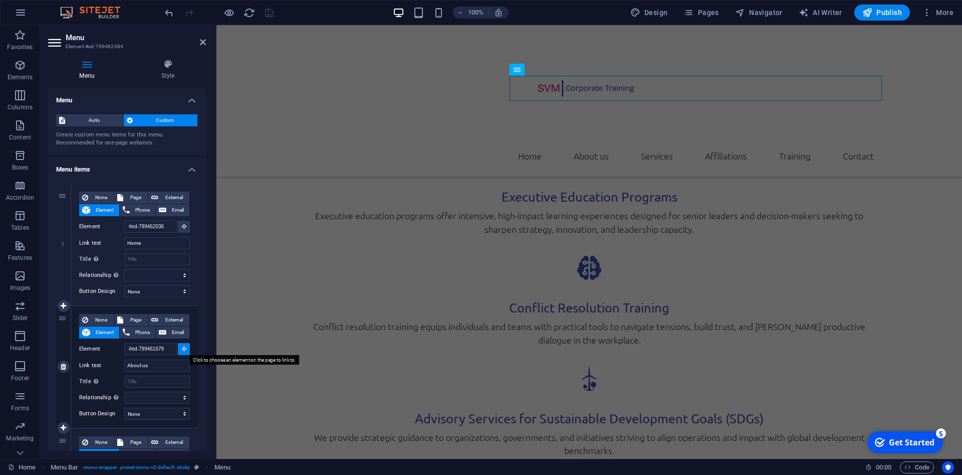
click at [186, 347] on button at bounding box center [184, 349] width 12 height 12
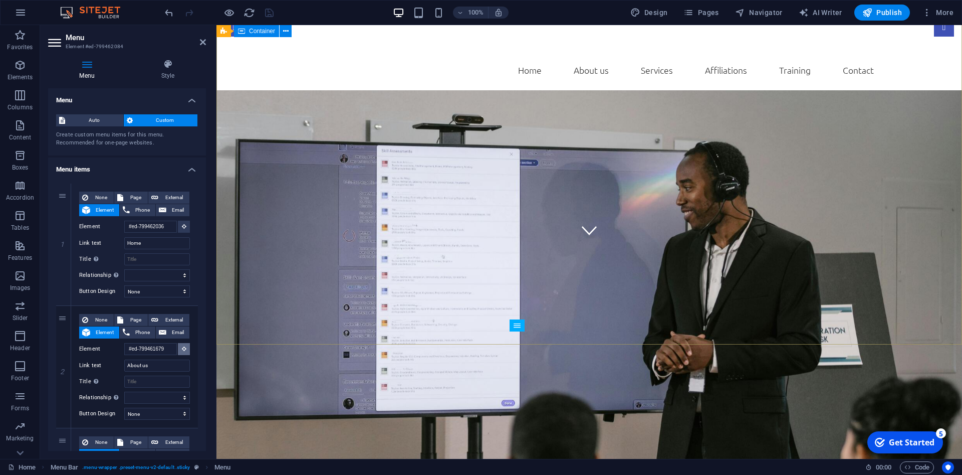
scroll to position [208, 0]
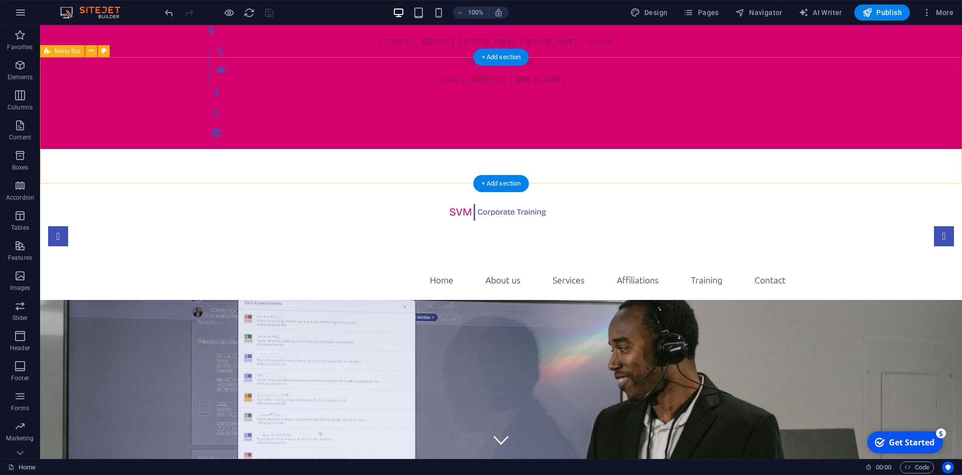
scroll to position [0, 0]
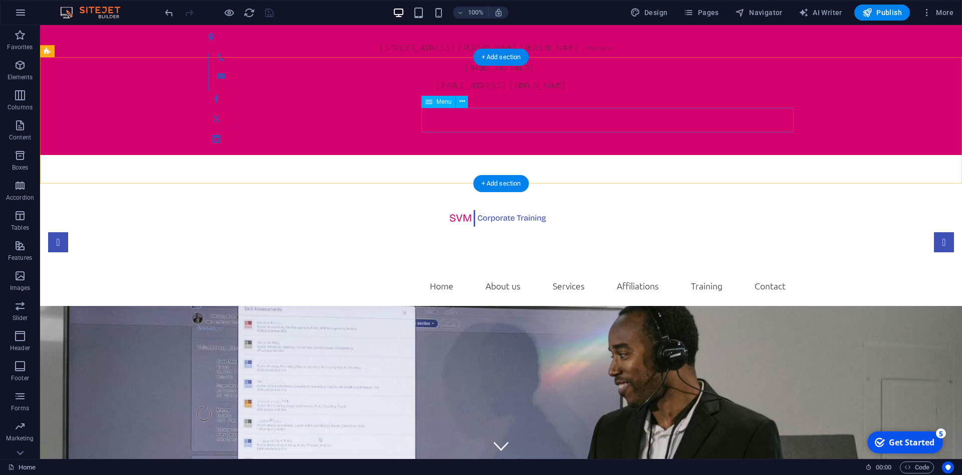
click at [589, 273] on nav "Home About us Services Affiliations Training Contact" at bounding box center [501, 285] width 585 height 25
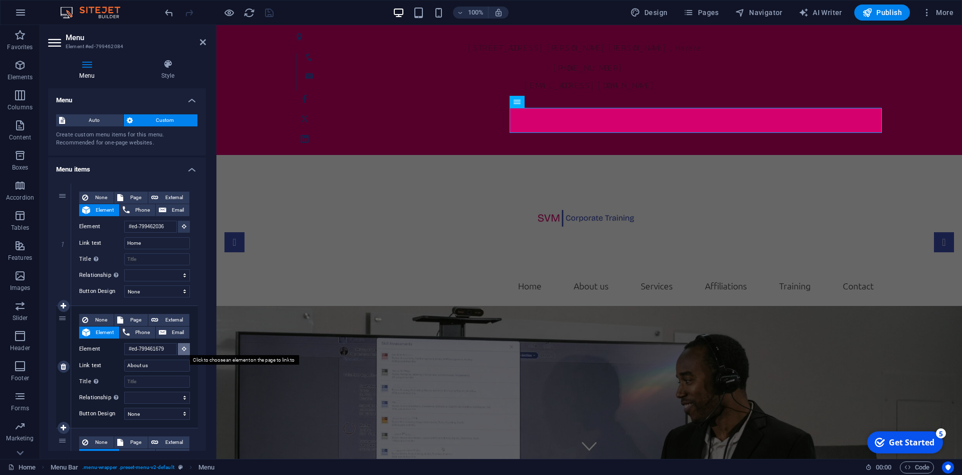
click at [181, 346] on button at bounding box center [184, 349] width 12 height 12
click at [182, 347] on icon at bounding box center [184, 348] width 5 height 5
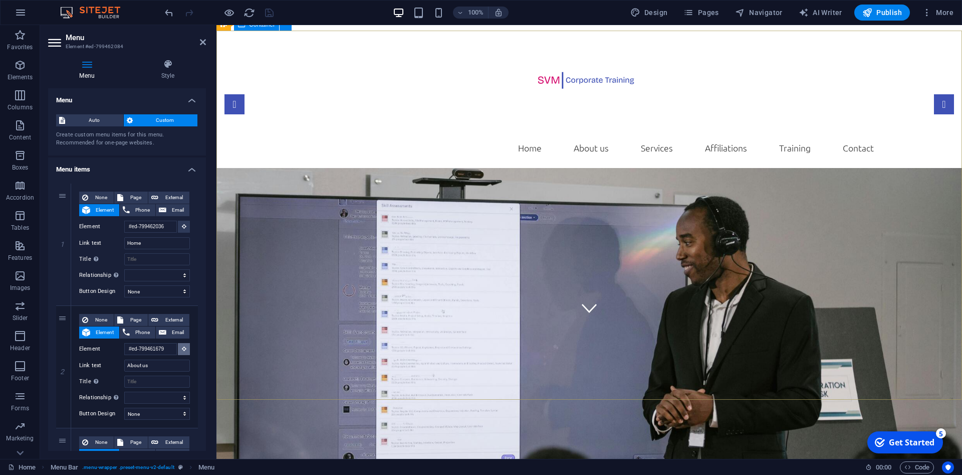
scroll to position [153, 0]
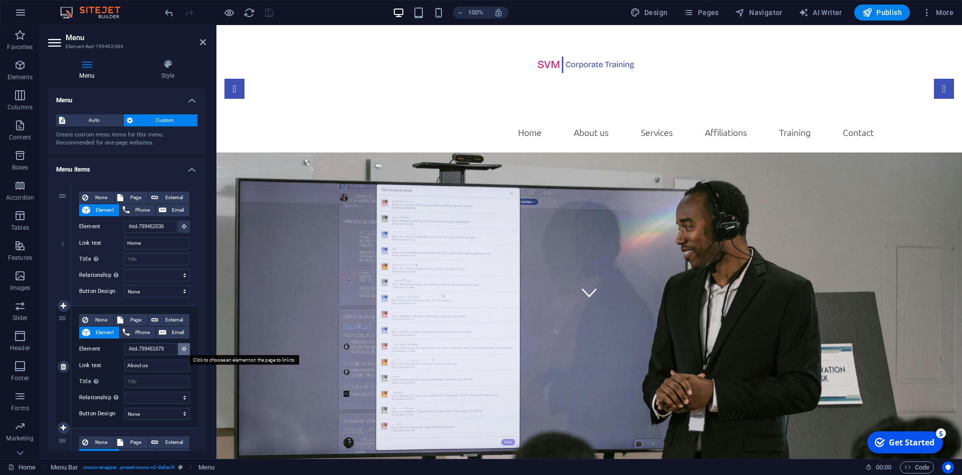
click at [185, 348] on icon at bounding box center [184, 348] width 5 height 5
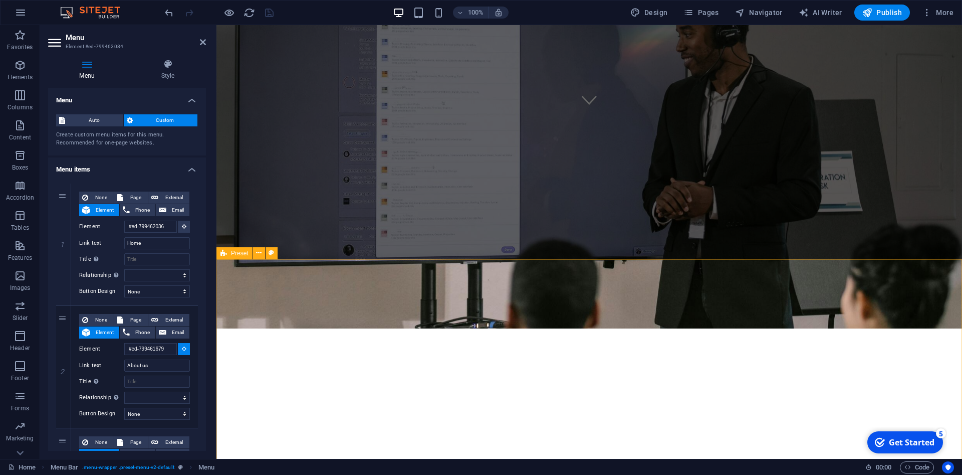
scroll to position [358, 0]
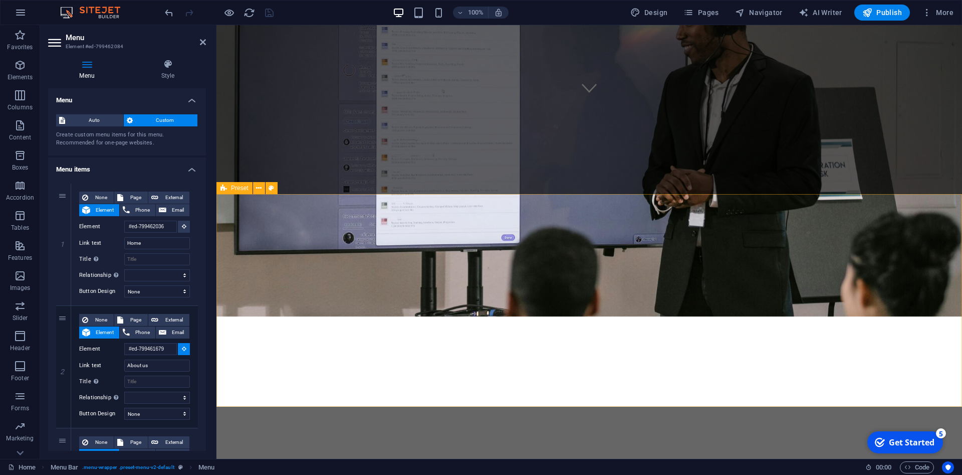
select select
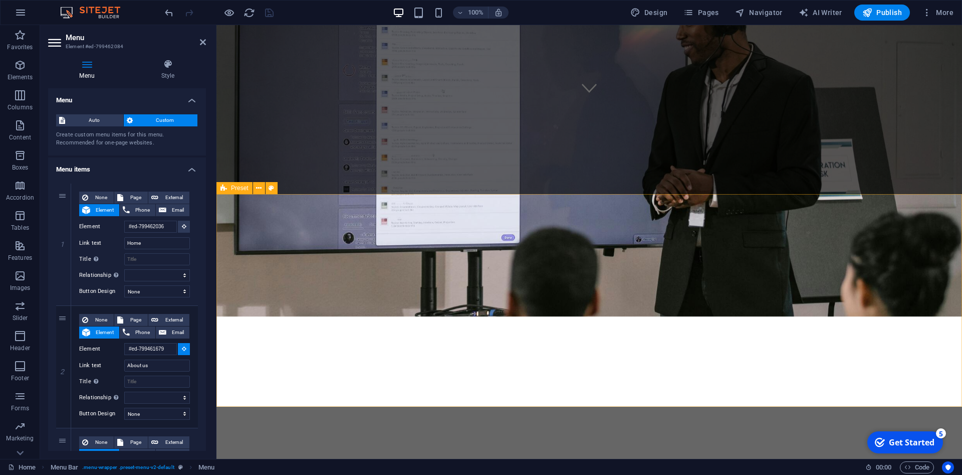
select select
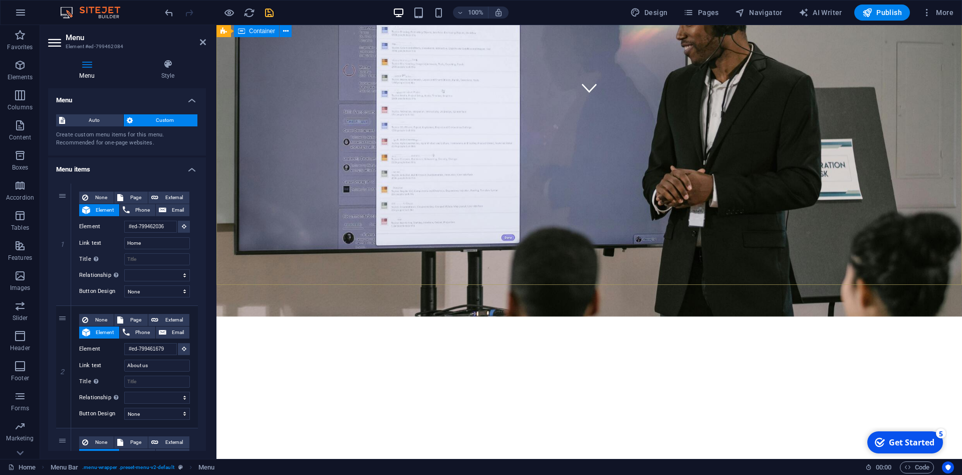
scroll to position [0, 0]
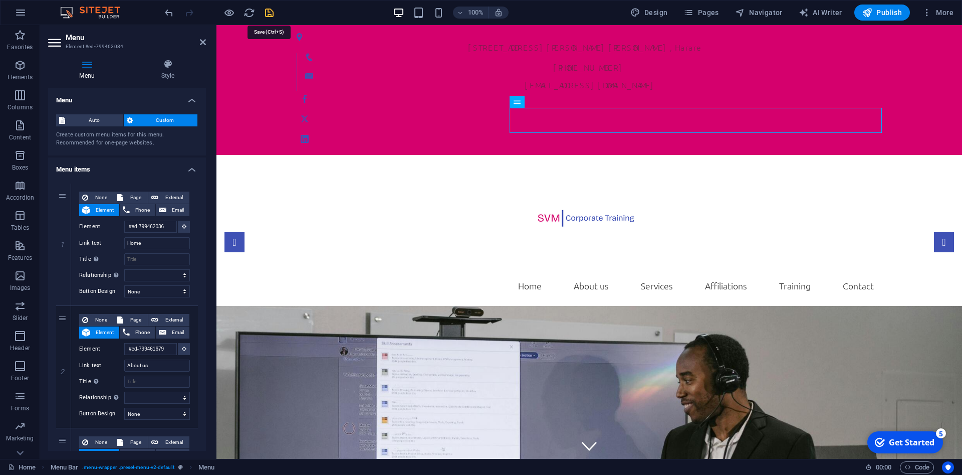
click at [268, 13] on icon "save" at bounding box center [270, 13] width 12 height 12
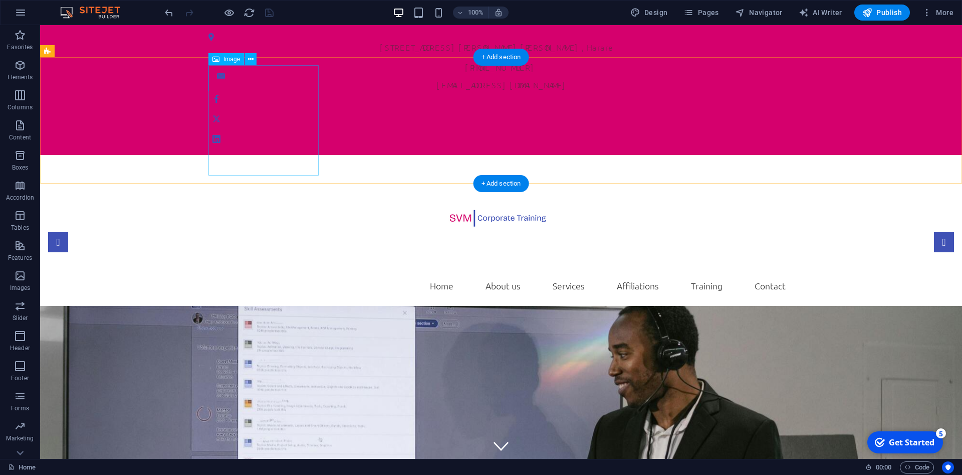
click at [252, 163] on figure at bounding box center [501, 218] width 585 height 110
click at [245, 163] on figure at bounding box center [501, 218] width 585 height 110
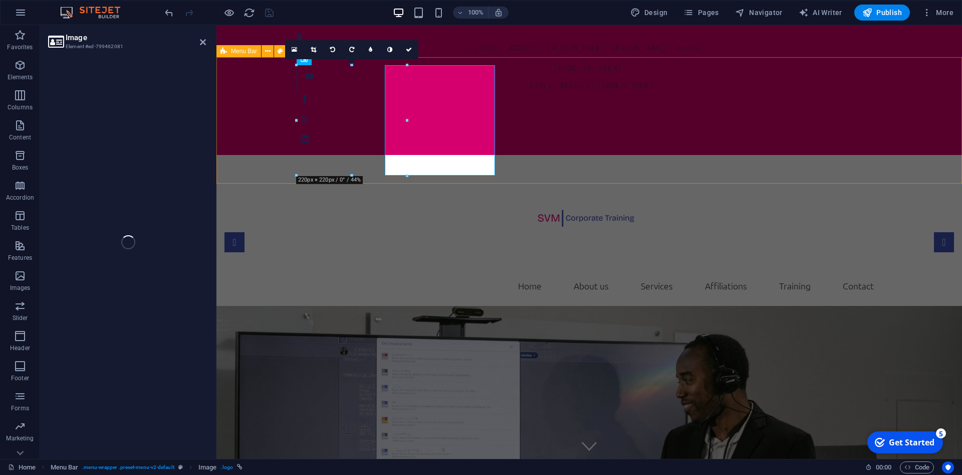
select select "px"
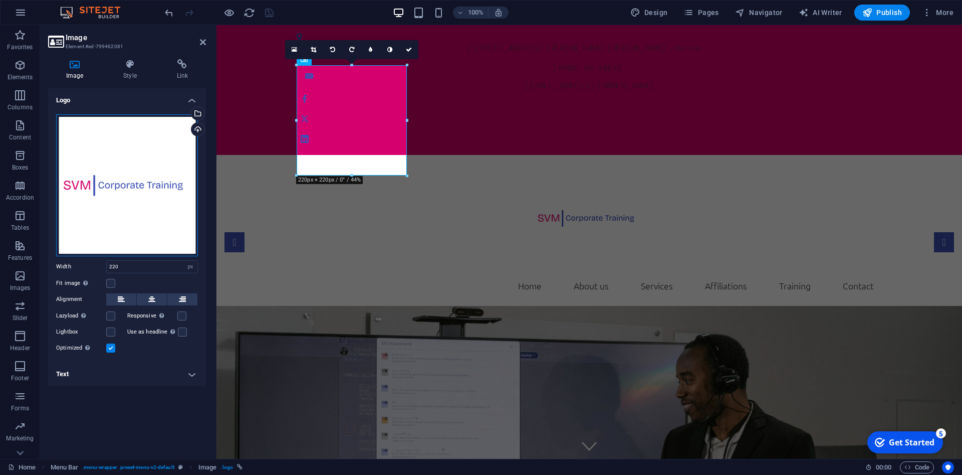
click at [140, 169] on div "Drag files here, click to choose files or select files from Files or our free s…" at bounding box center [127, 185] width 142 height 142
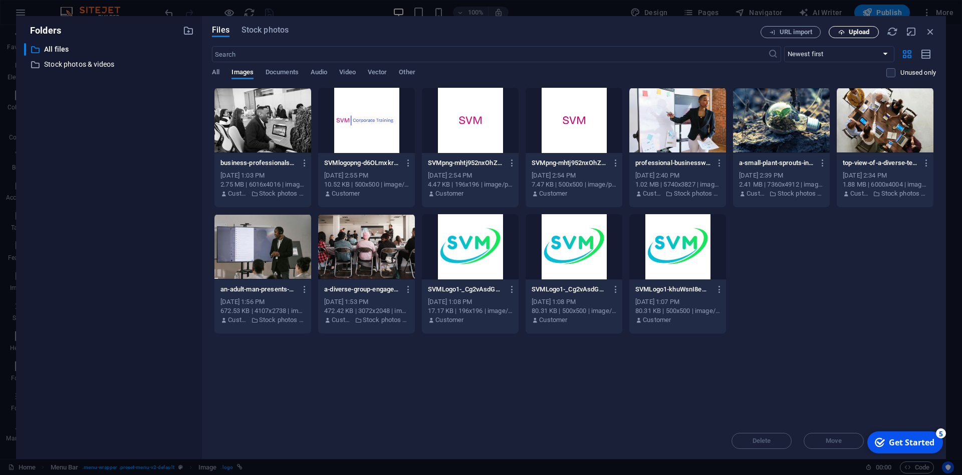
click at [853, 35] on span "Upload" at bounding box center [859, 32] width 21 height 6
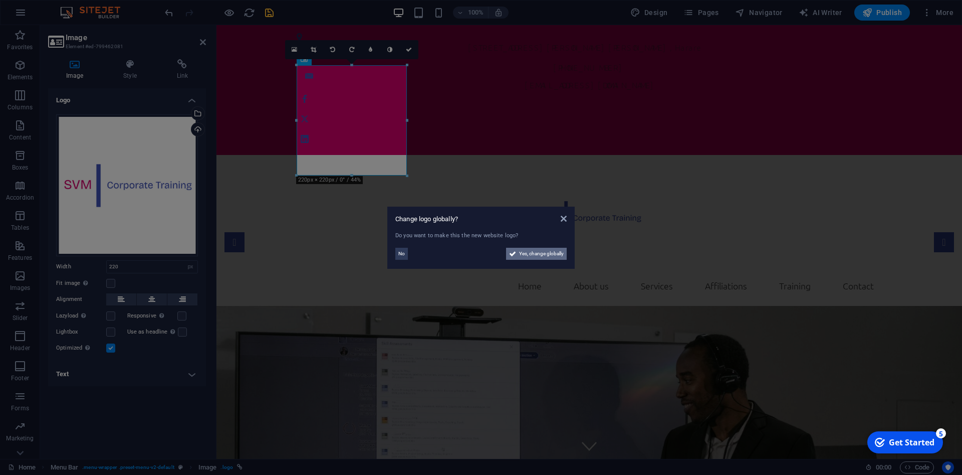
click at [522, 253] on span "Yes, change globally" at bounding box center [541, 254] width 45 height 12
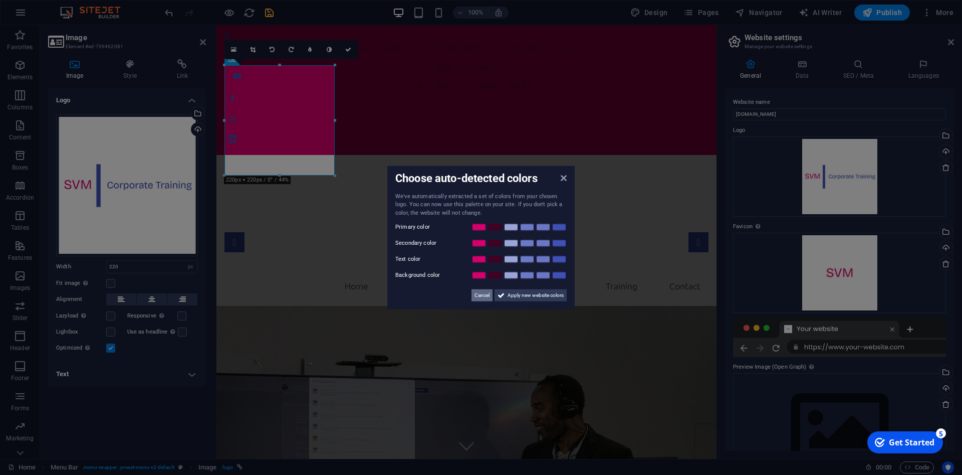
click at [479, 296] on span "Cancel" at bounding box center [482, 295] width 15 height 12
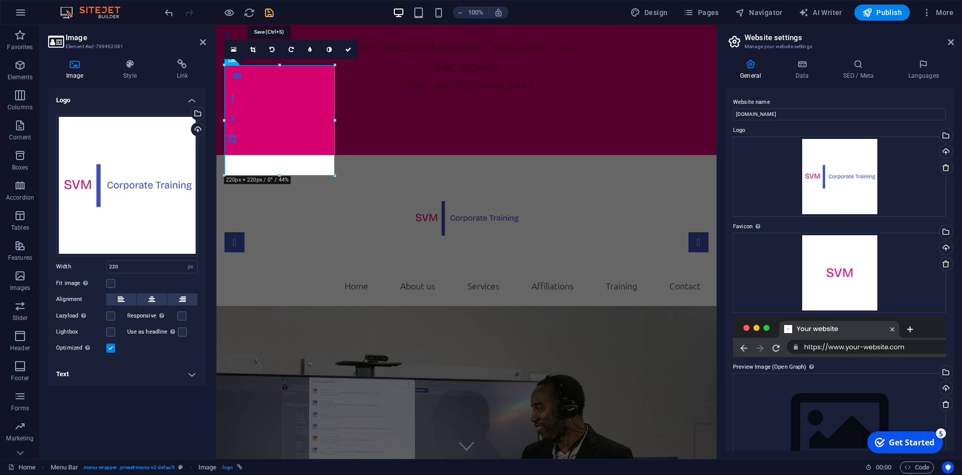
click at [266, 16] on icon "save" at bounding box center [270, 13] width 12 height 12
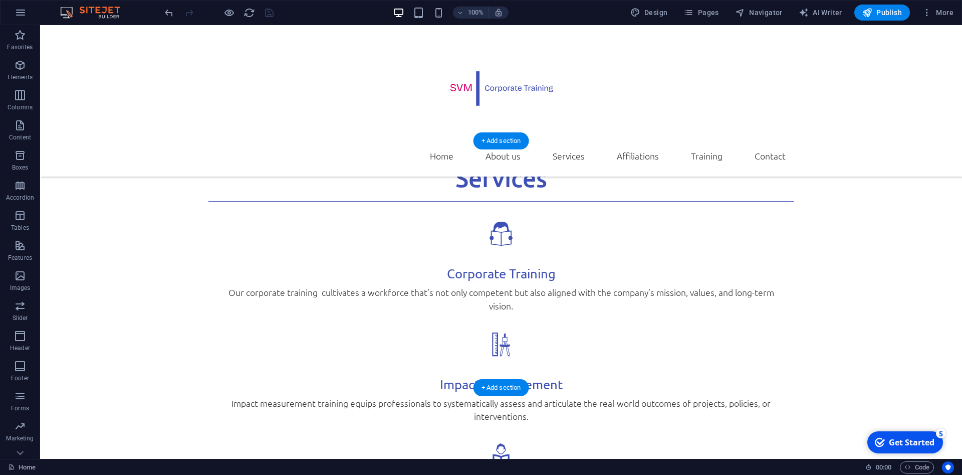
scroll to position [1759, 0]
